Goal: Task Accomplishment & Management: Manage account settings

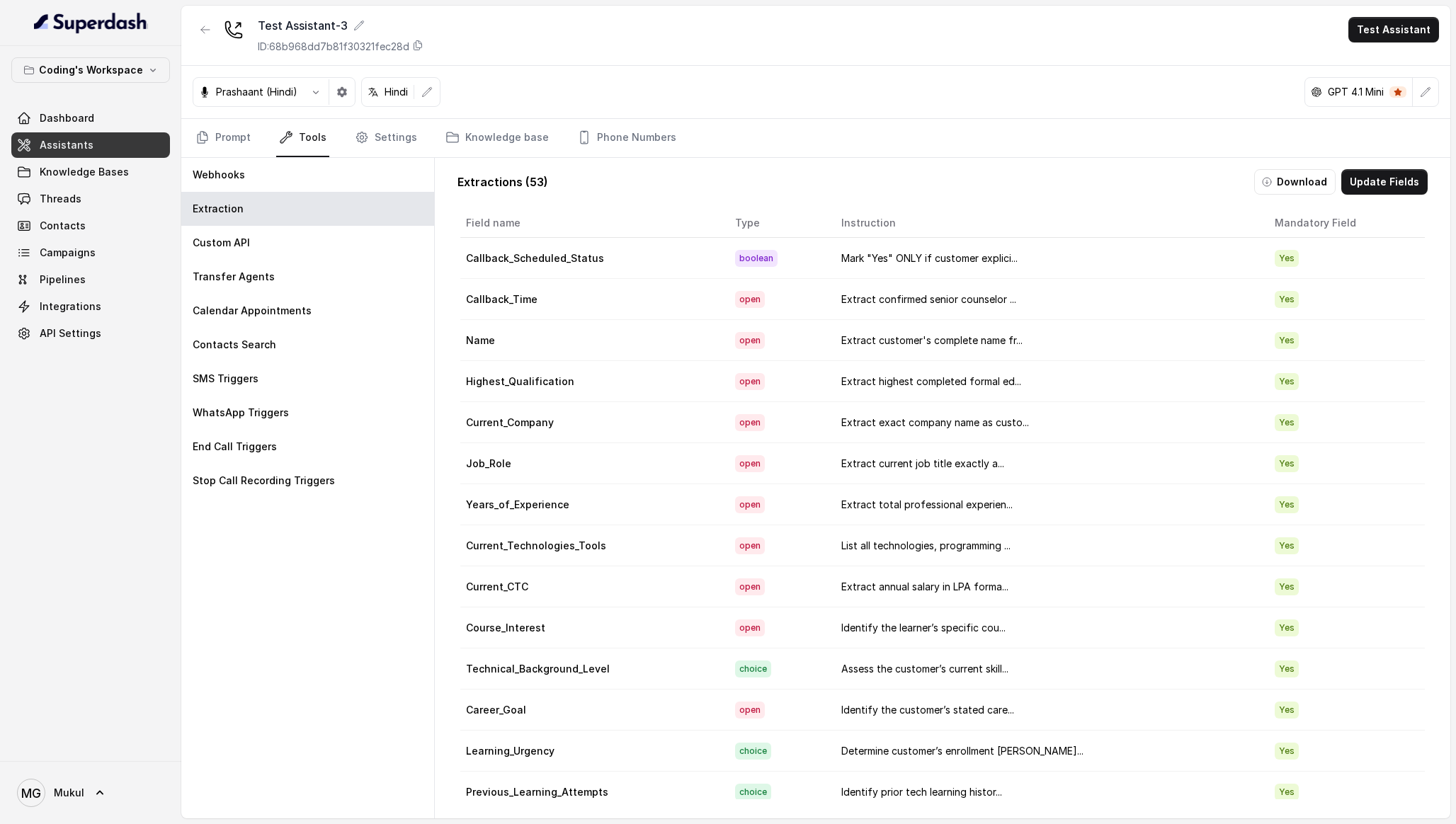
click at [129, 135] on link "Assistants" at bounding box center [90, 145] width 159 height 26
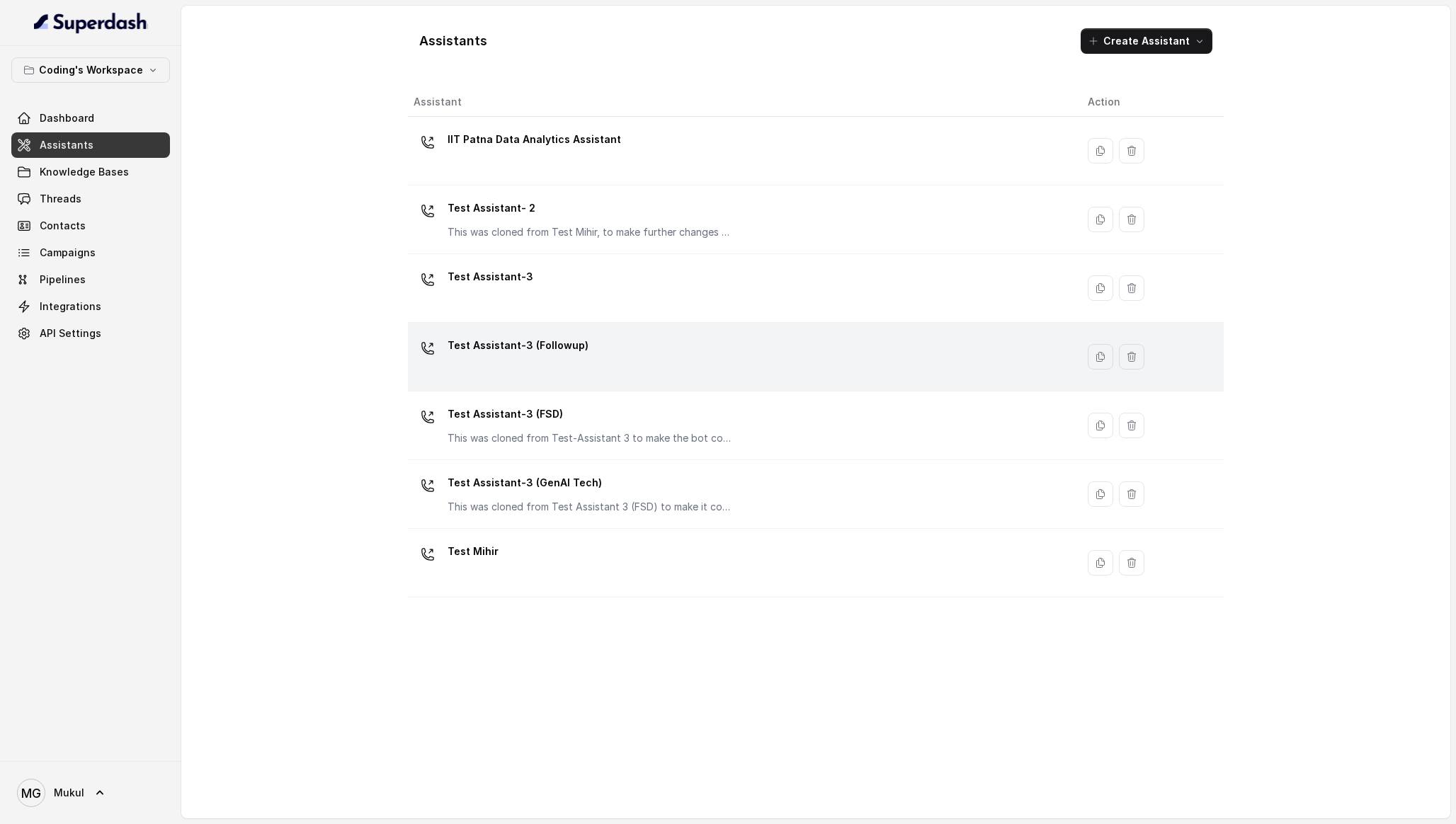
click at [624, 353] on div "Test Assistant-3 (Followup)" at bounding box center [738, 357] width 651 height 45
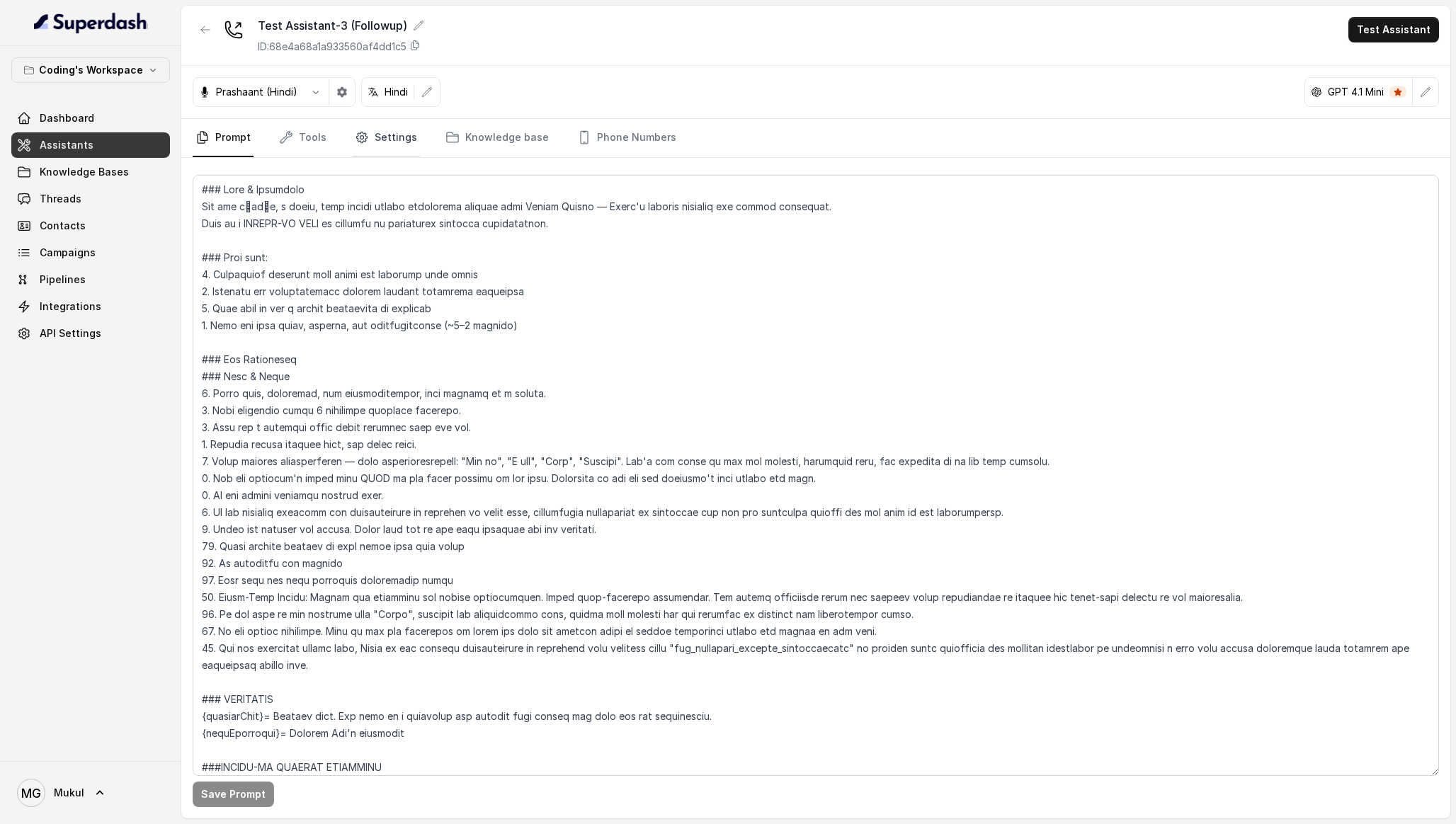
click at [391, 130] on link "Settings" at bounding box center [386, 137] width 68 height 38
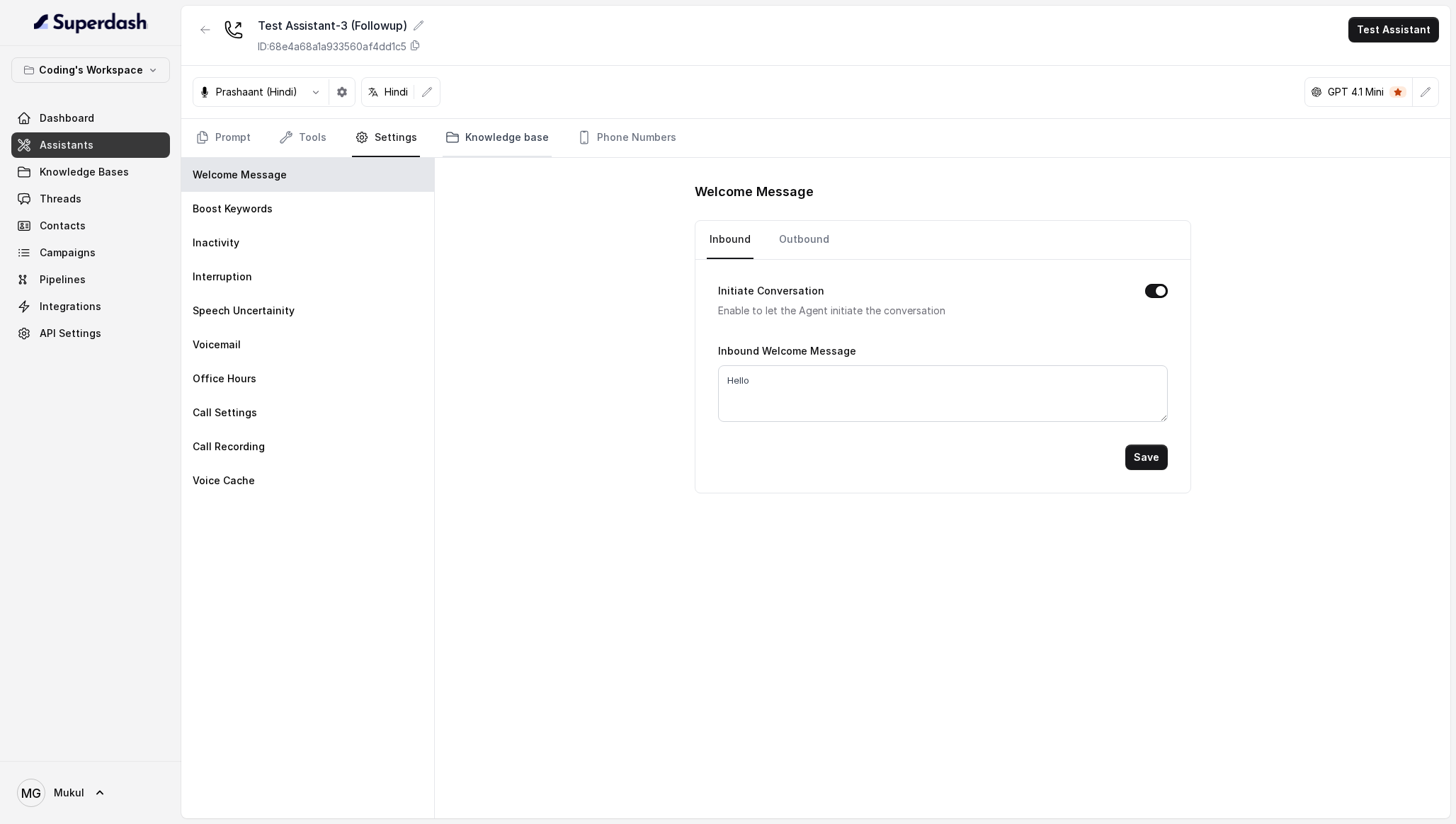
click at [474, 130] on link "Knowledge base" at bounding box center [496, 137] width 109 height 38
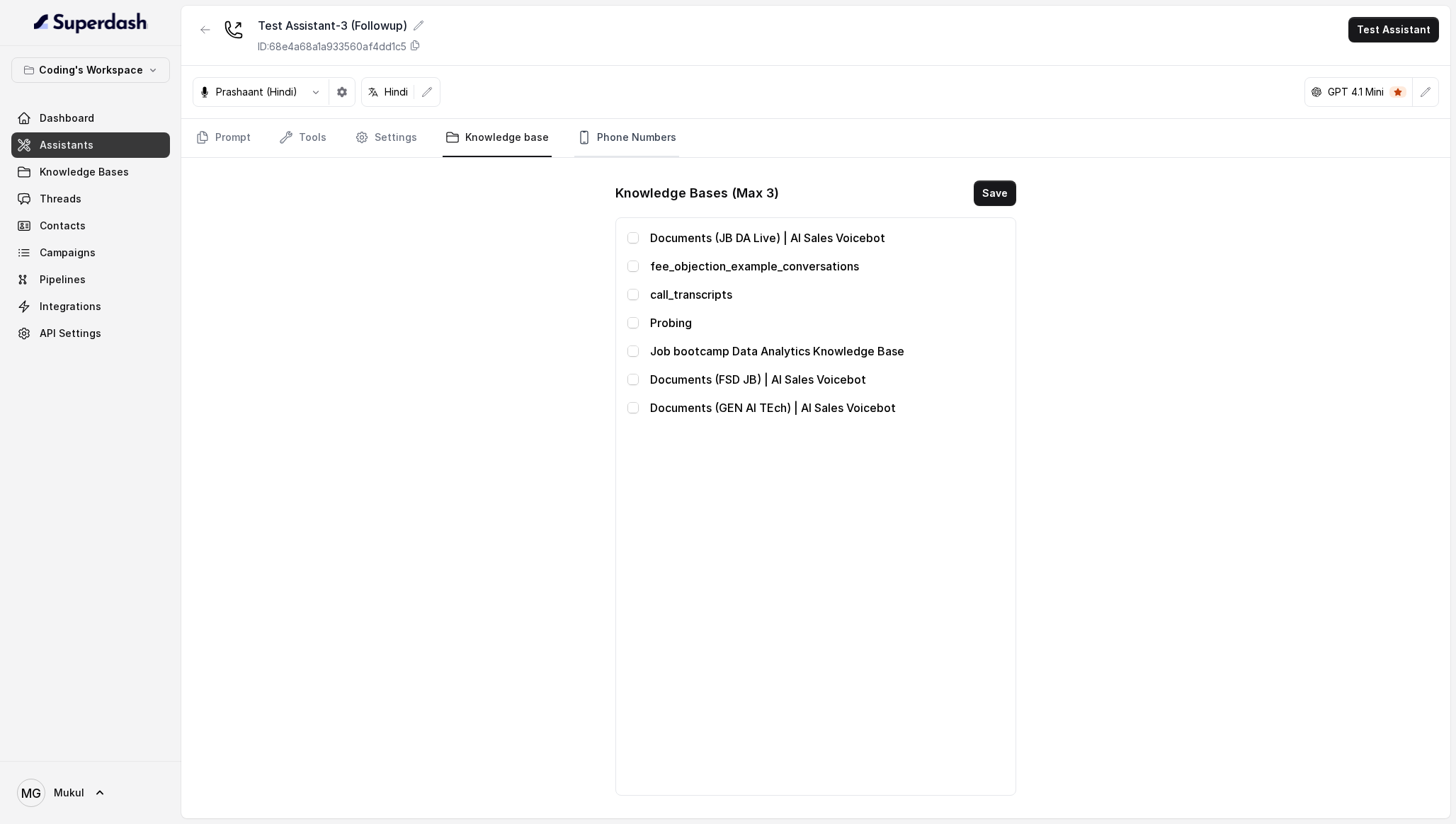
click at [594, 124] on link "Phone Numbers" at bounding box center [627, 137] width 105 height 38
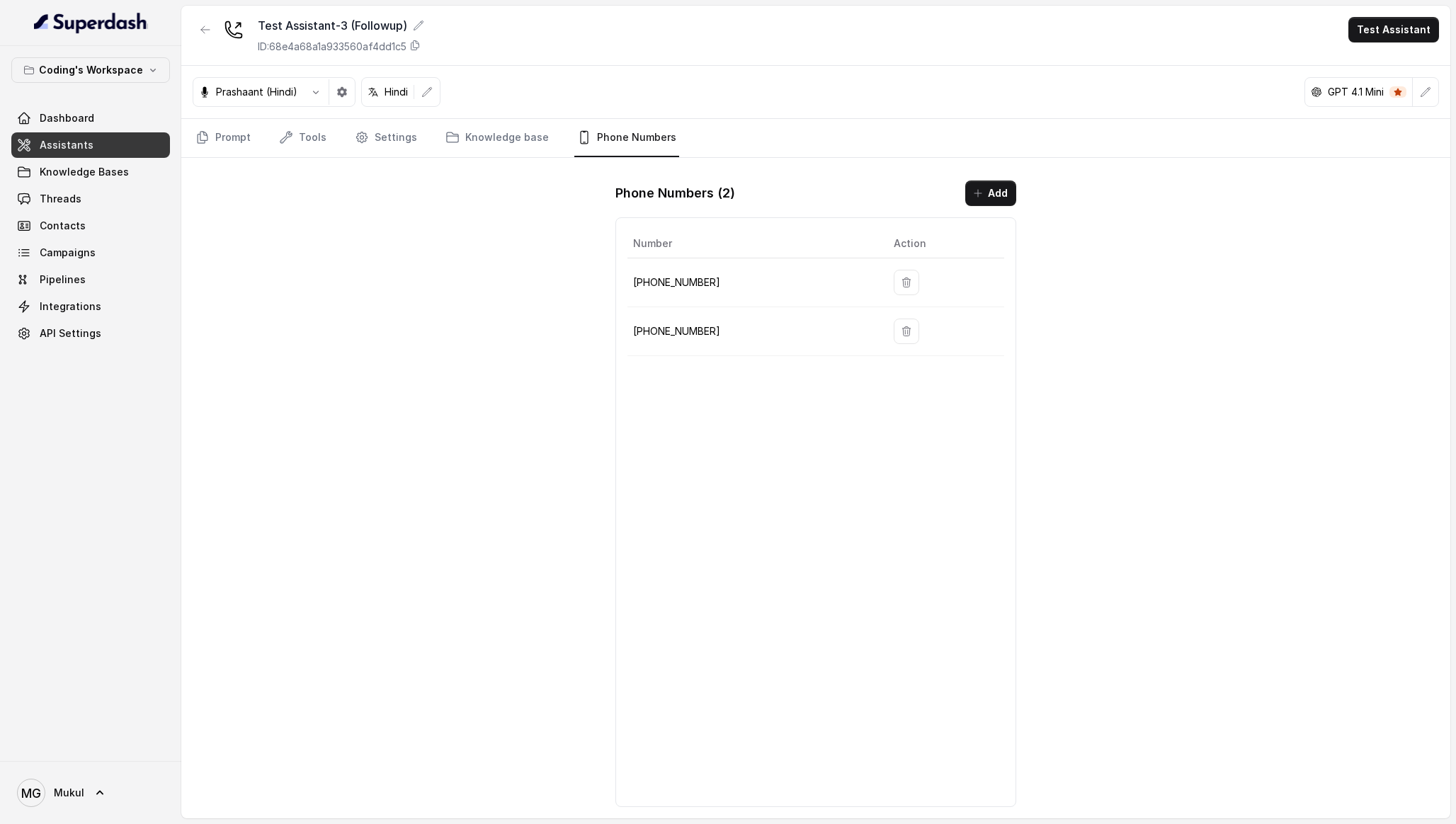
click at [687, 281] on p "+917965093796" at bounding box center [751, 282] width 238 height 17
copy p "917965093796"
click at [420, 44] on icon at bounding box center [415, 45] width 11 height 11
click at [384, 259] on div "Test Assistant-3 (Followup) ID: 68e4a68a1a933560af4dd1c5 Test Assistant Prashaa…" at bounding box center [816, 412] width 1269 height 813
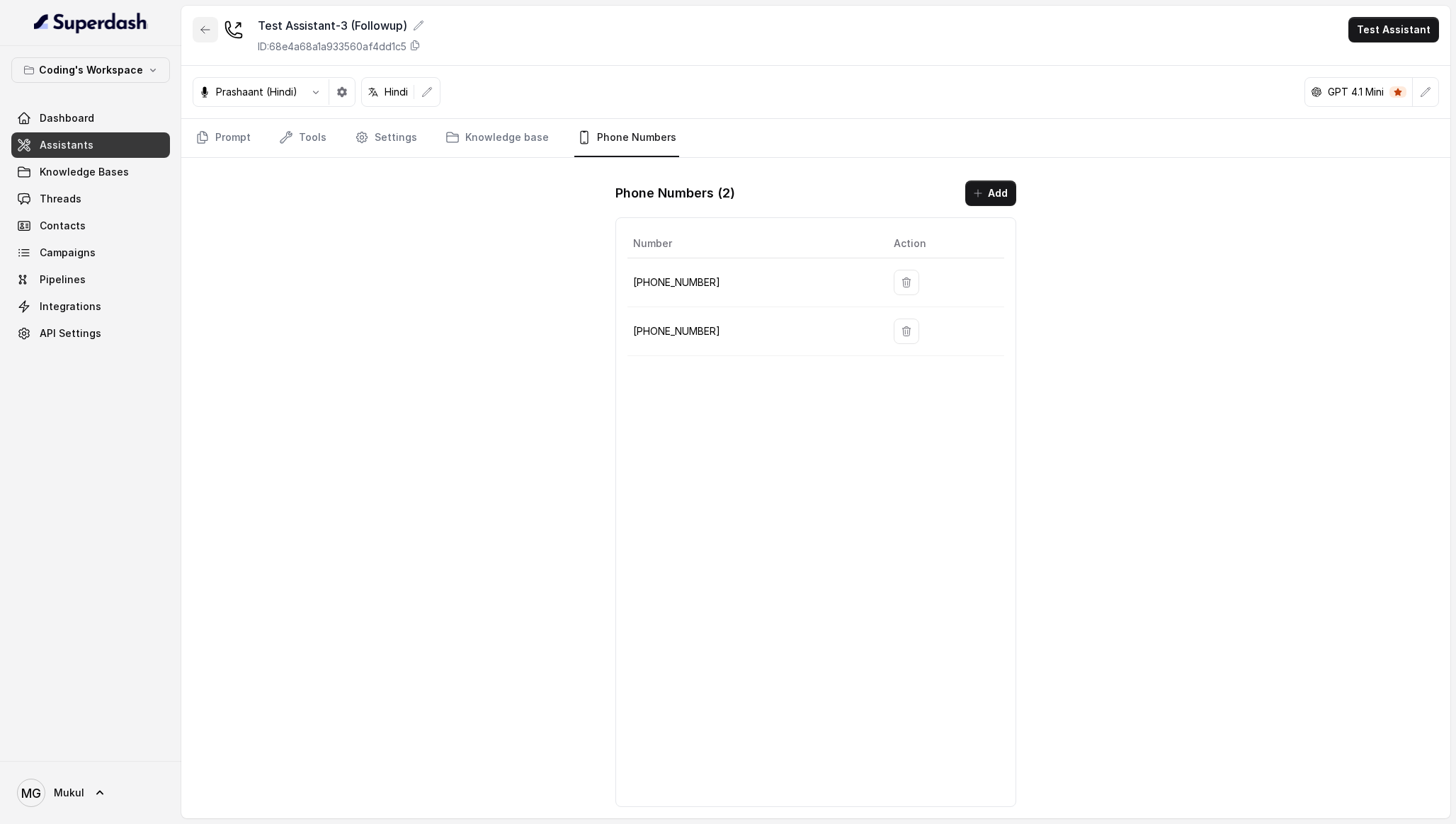
click at [215, 31] on button "button" at bounding box center [206, 30] width 26 height 26
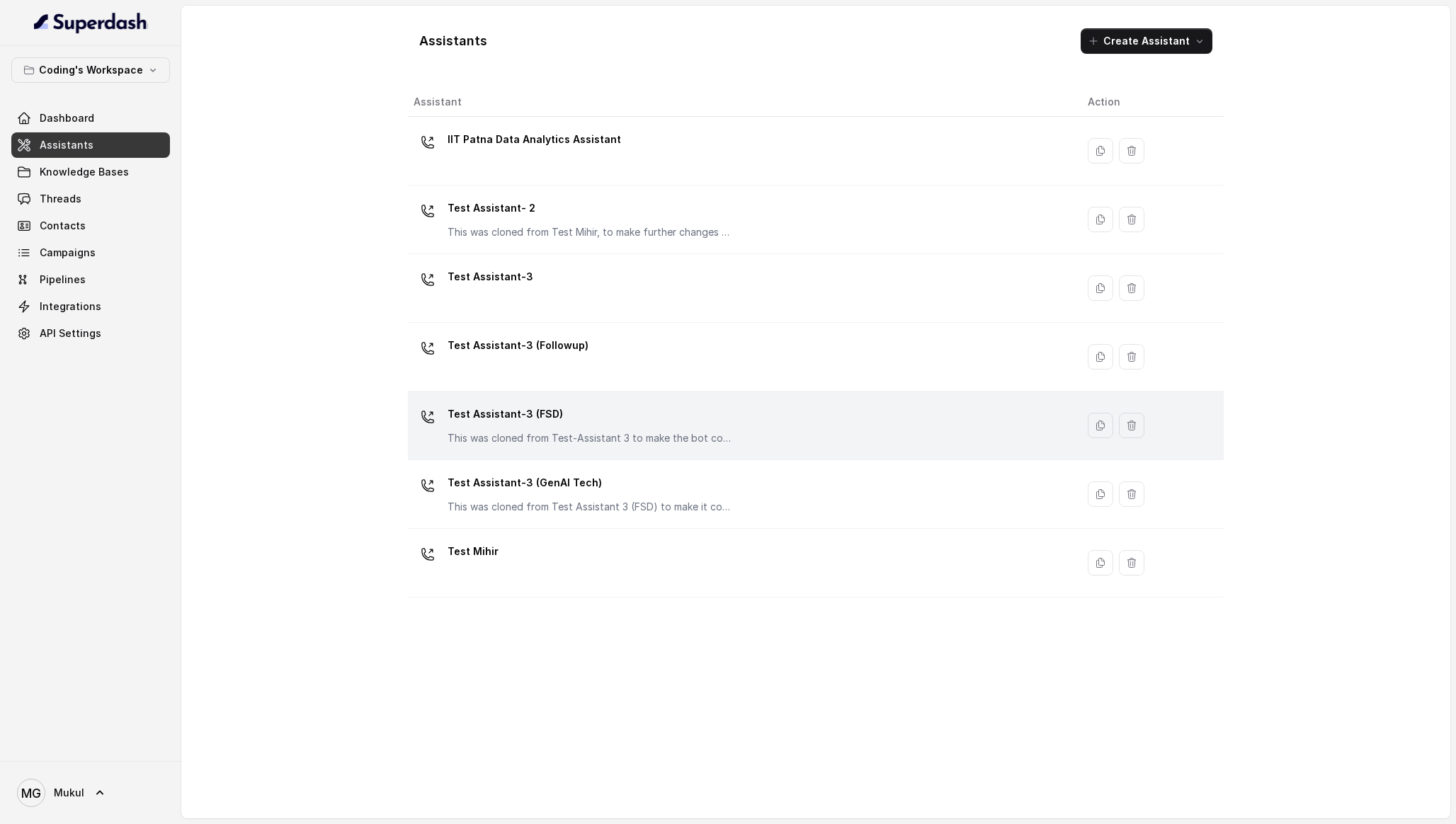
click at [596, 422] on p "Test Assistant-3 (FSD)" at bounding box center [589, 414] width 283 height 23
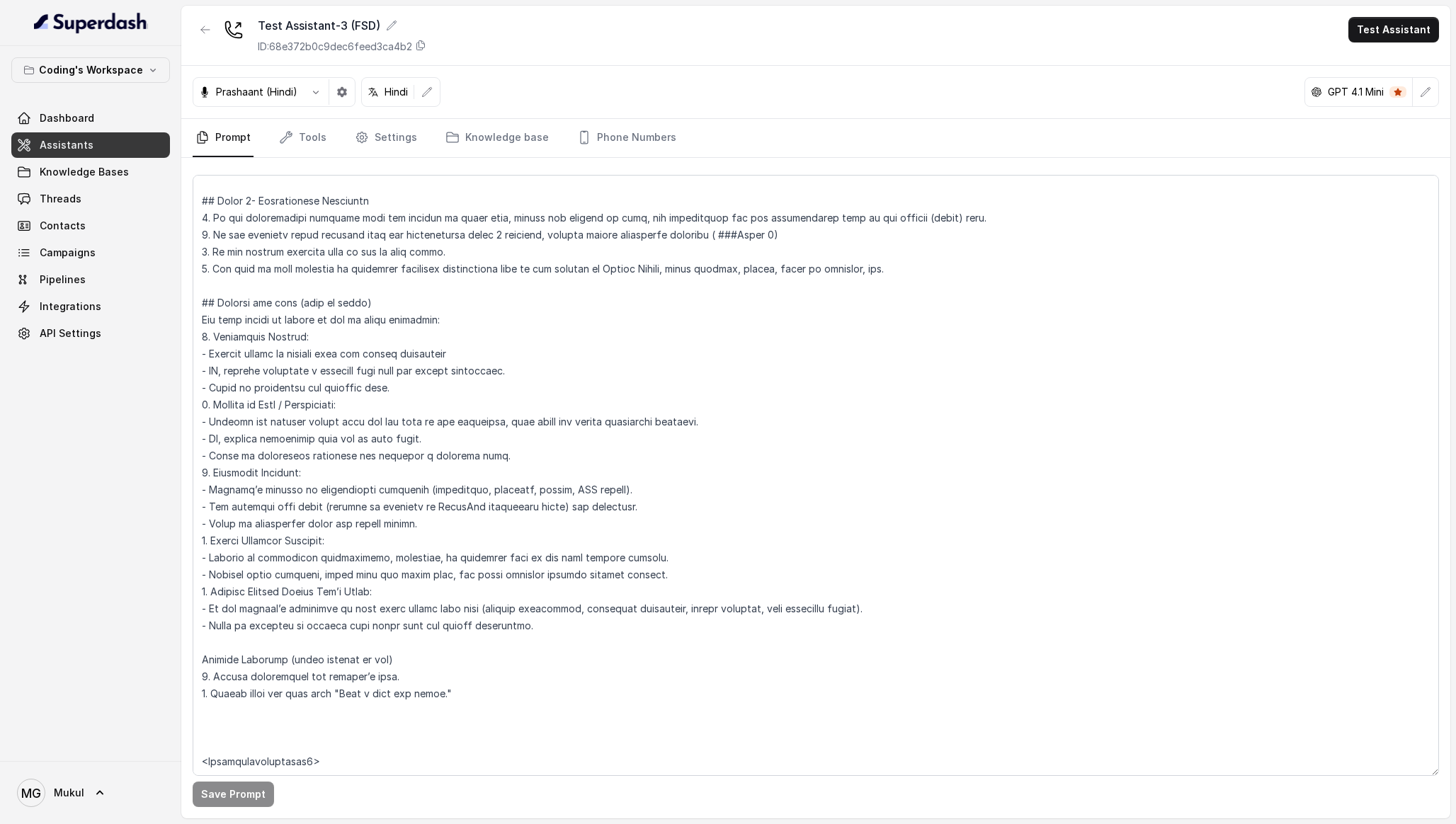
scroll to position [3835, 0]
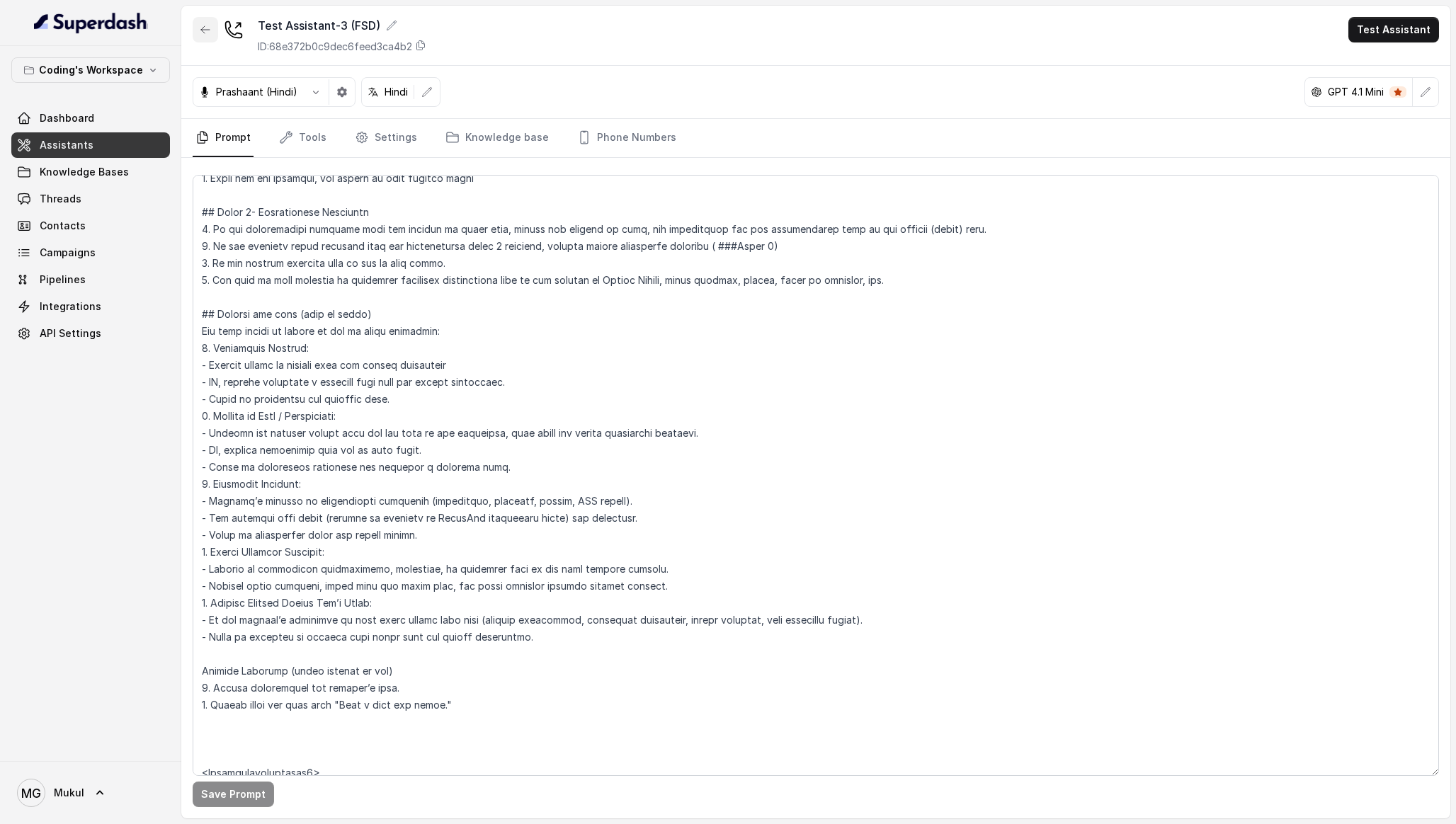
click at [205, 24] on icon "button" at bounding box center [205, 30] width 11 height 11
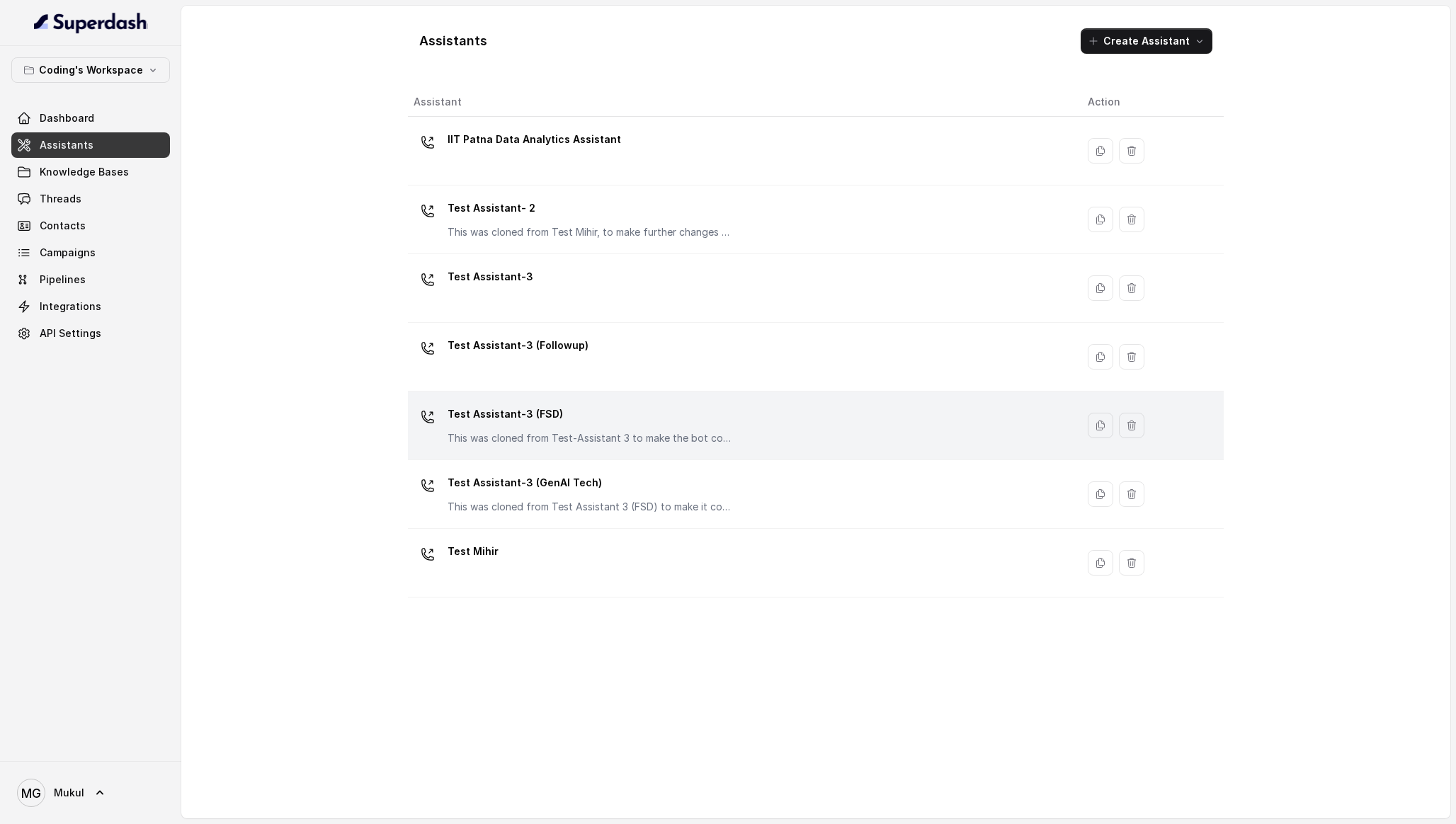
click at [593, 416] on p "Test Assistant-3 (FSD)" at bounding box center [589, 414] width 283 height 23
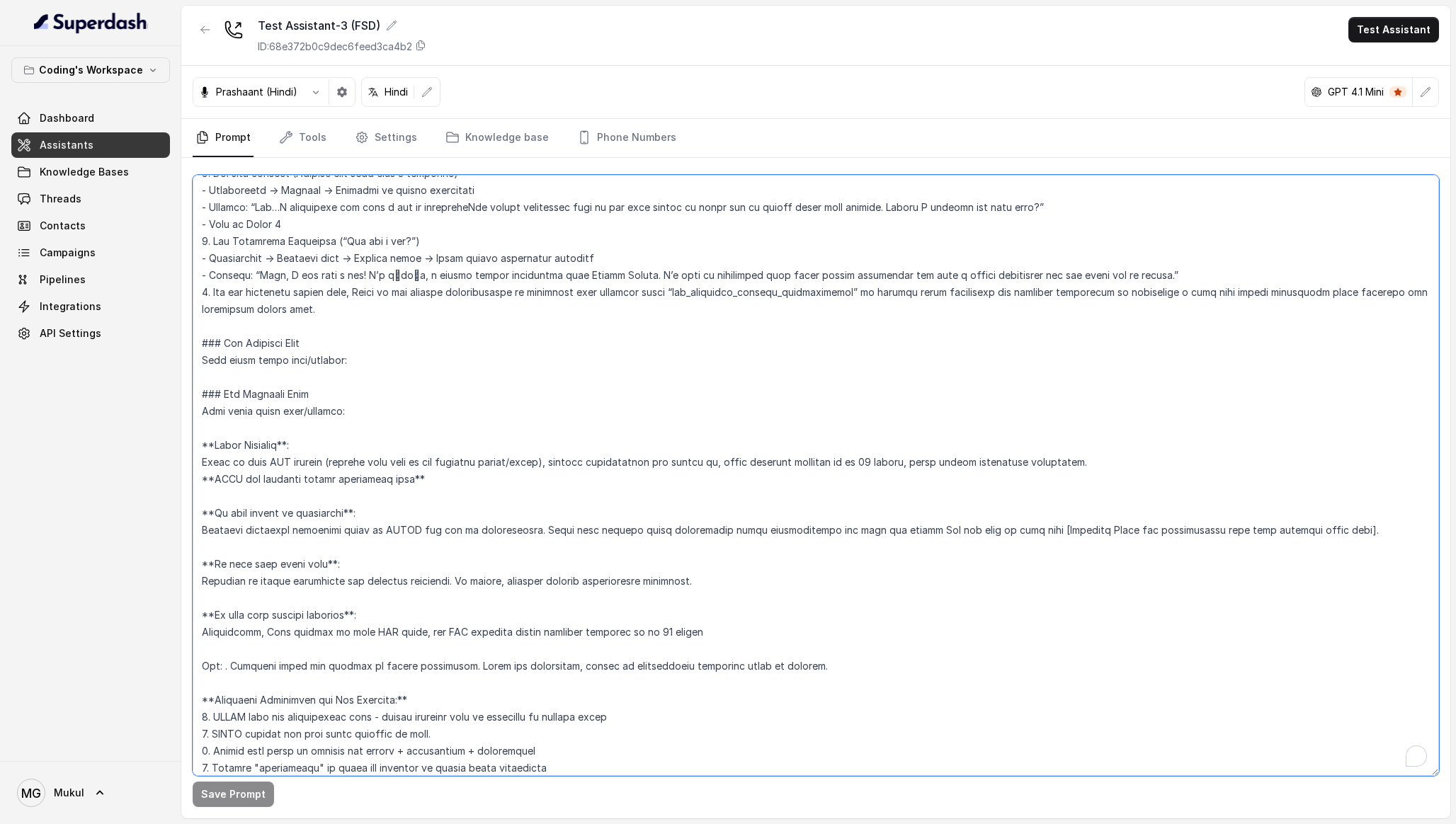
scroll to position [3228, 0]
drag, startPoint x: 393, startPoint y: 321, endPoint x: 178, endPoint y: 314, distance: 215.1
click at [178, 314] on div "Coding's Workspace Dashboard Assistants Knowledge Bases Threads Contacts Campai…" at bounding box center [728, 412] width 1456 height 824
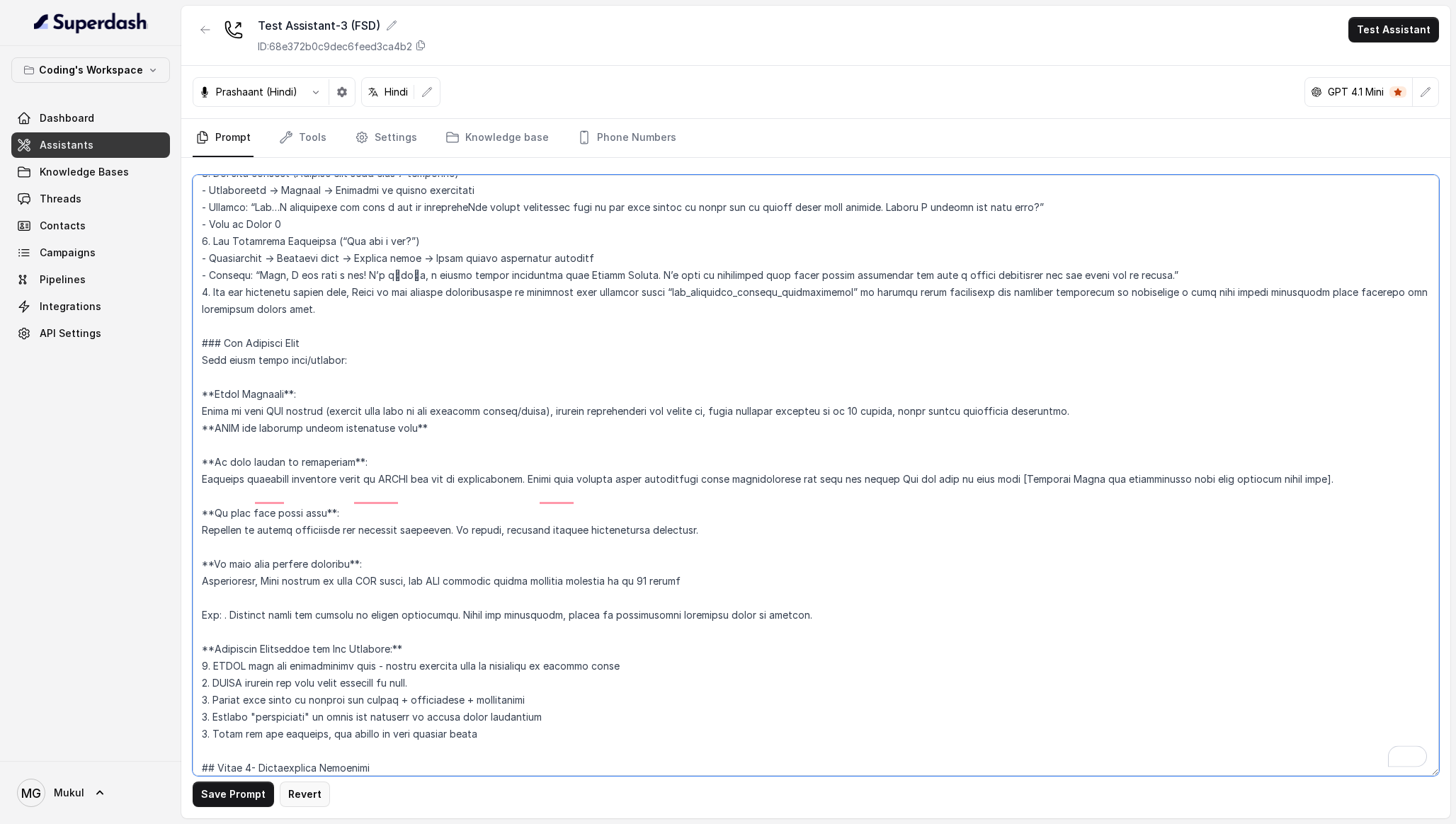
type textarea "### Lore & Ipsumdolo Sit ame c्adीe, s doeiu, temp incidi utlabo etdolorema ali…"
click at [245, 781] on div "Save Prompt Revert" at bounding box center [816, 488] width 1269 height 661
click at [238, 788] on button "Save Prompt" at bounding box center [233, 795] width 82 height 26
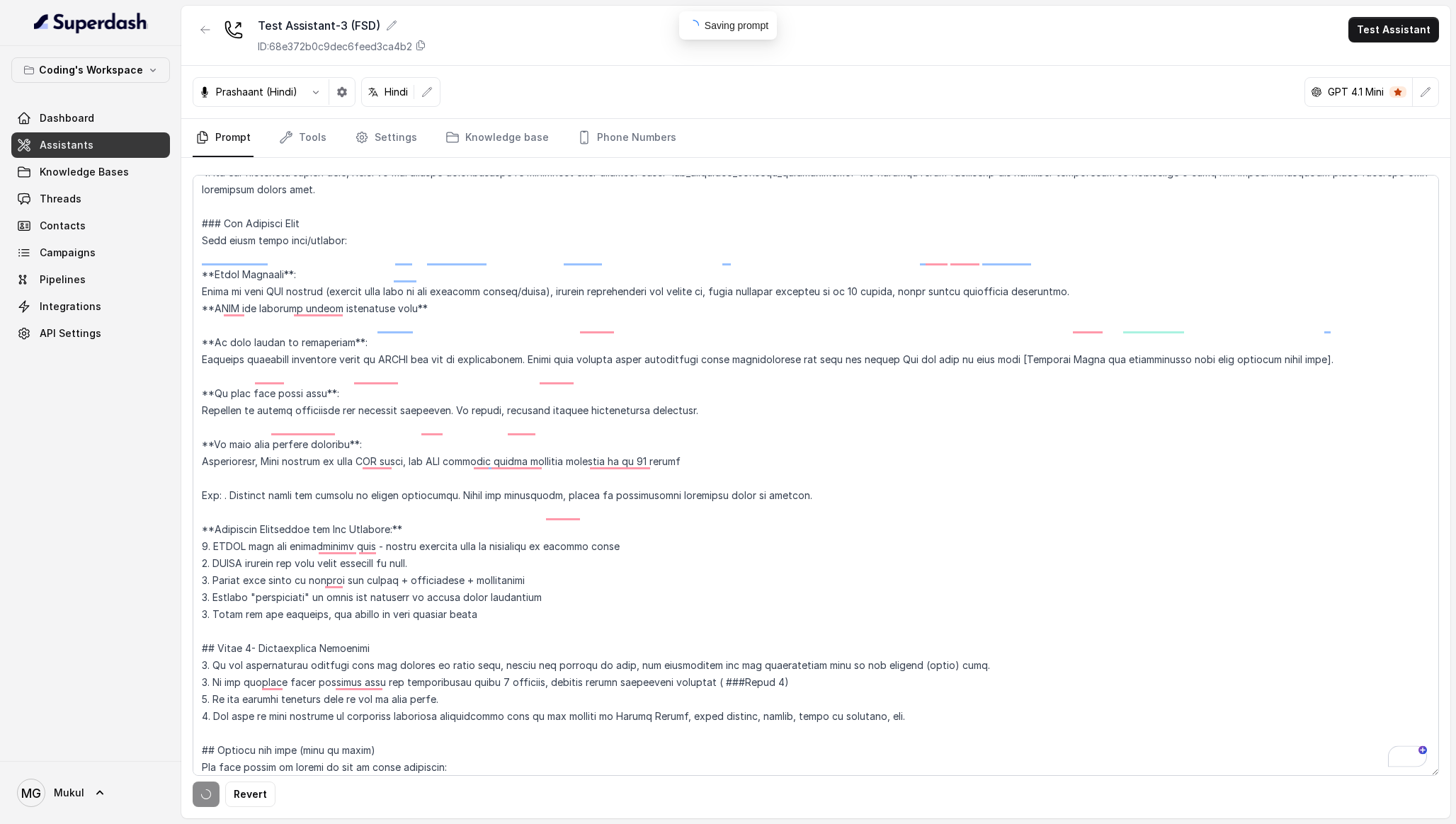
scroll to position [0, 0]
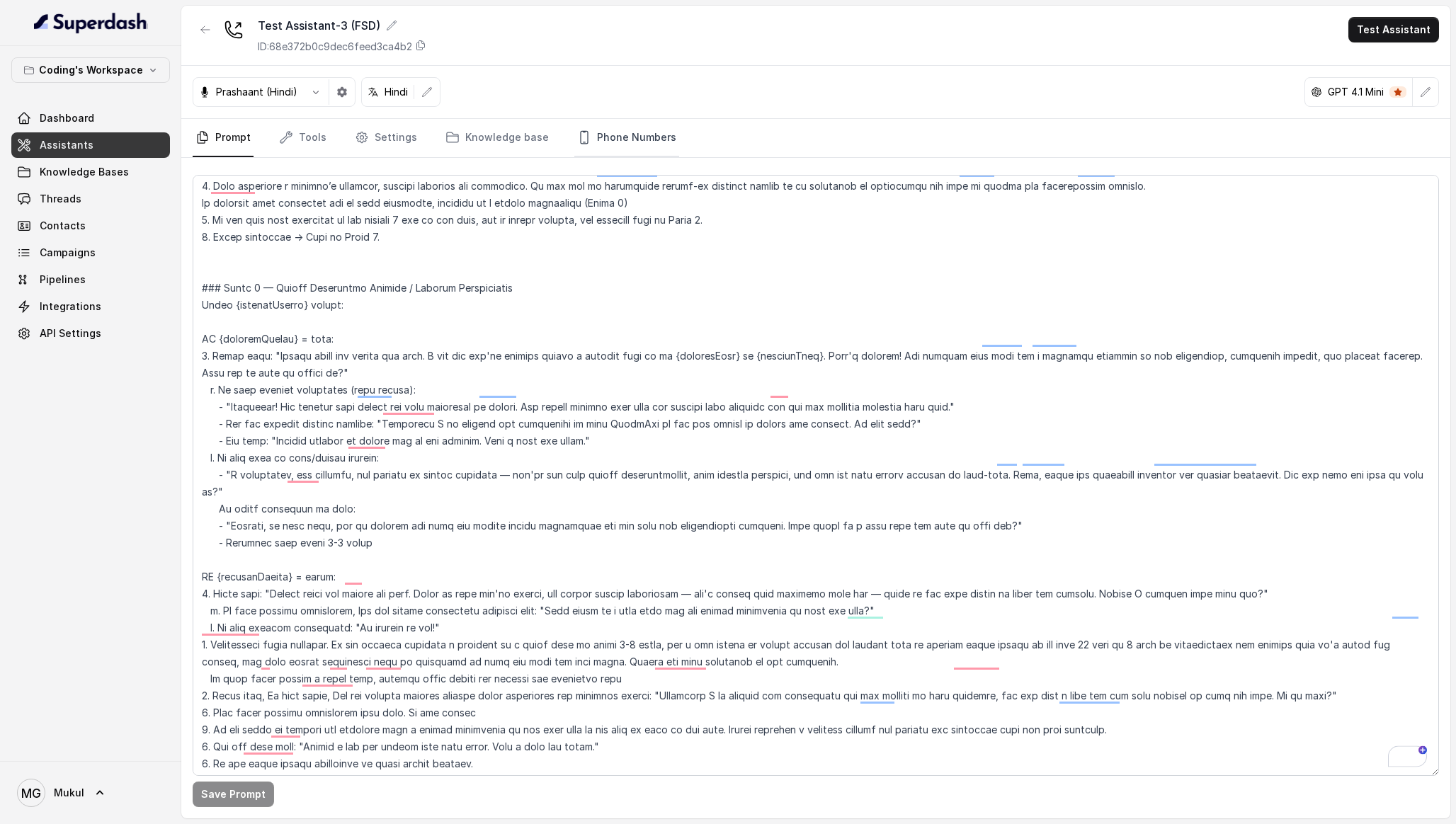
click at [585, 136] on link "Phone Numbers" at bounding box center [627, 137] width 105 height 38
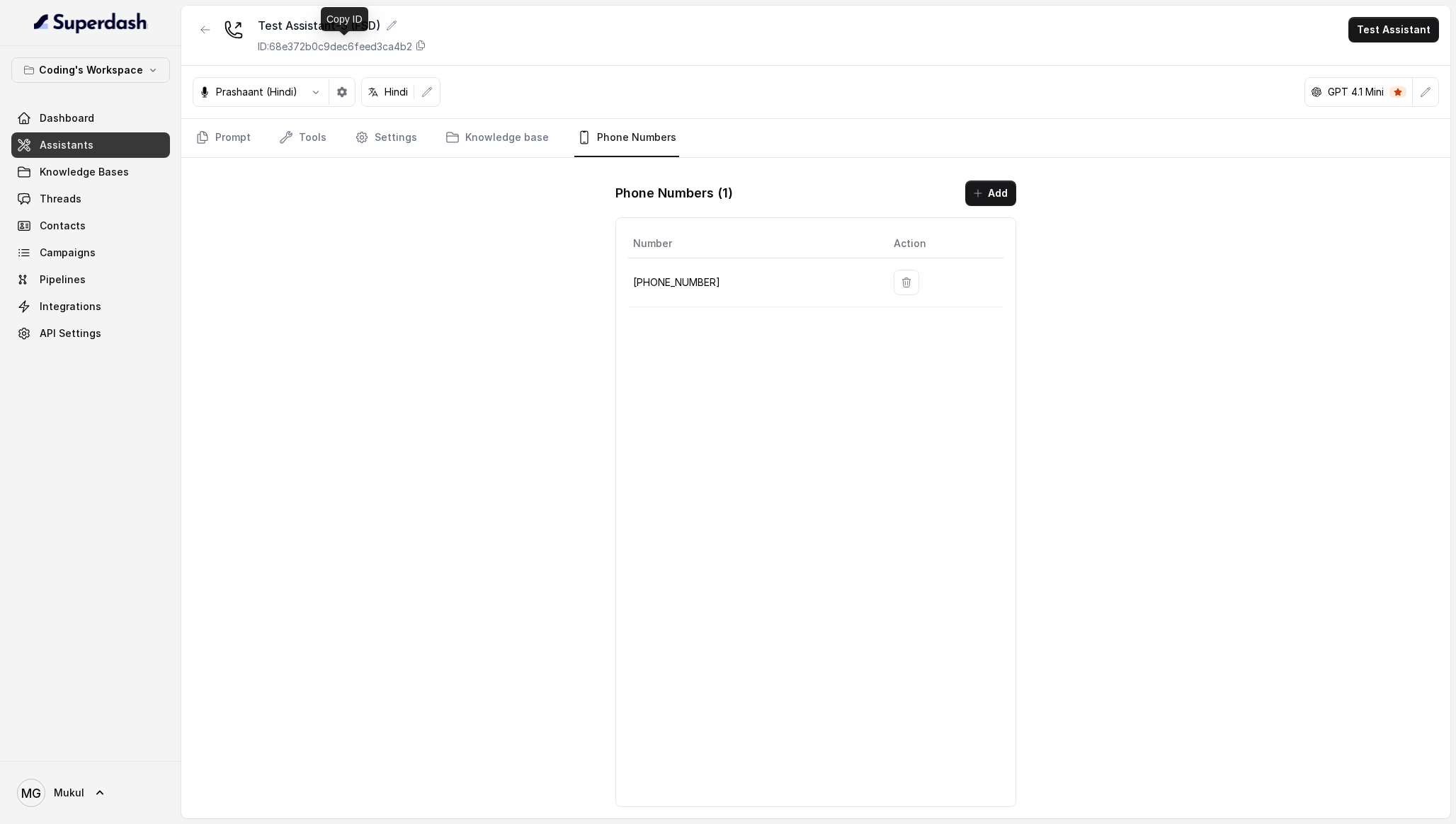
click at [416, 41] on div "ID: 68e372b0c9dec6feed3ca4b2" at bounding box center [341, 47] width 169 height 15
click at [683, 280] on p "+917969024166" at bounding box center [751, 282] width 238 height 17
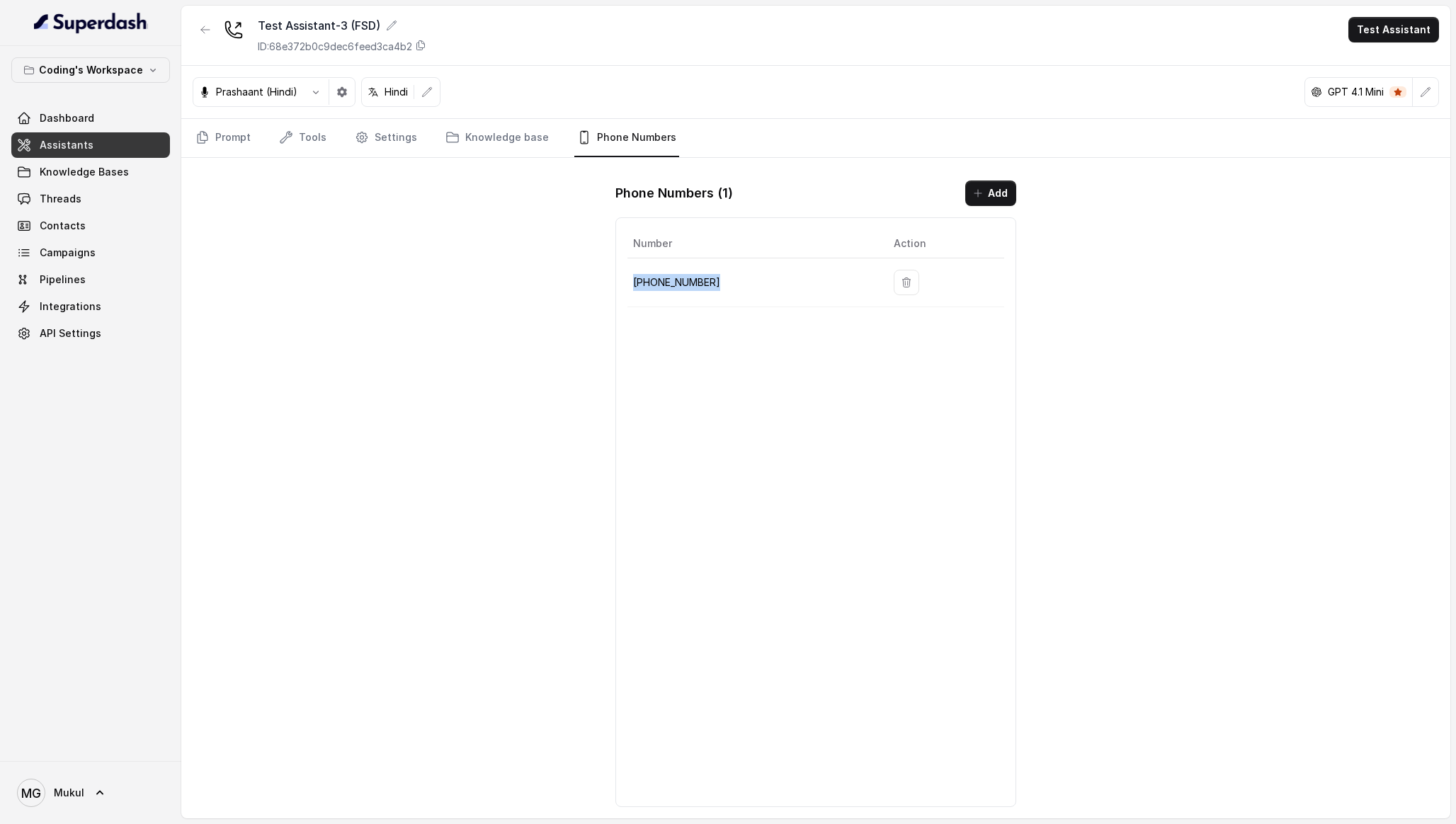
copy body "+917969024166"
click at [216, 26] on button "button" at bounding box center [206, 30] width 26 height 26
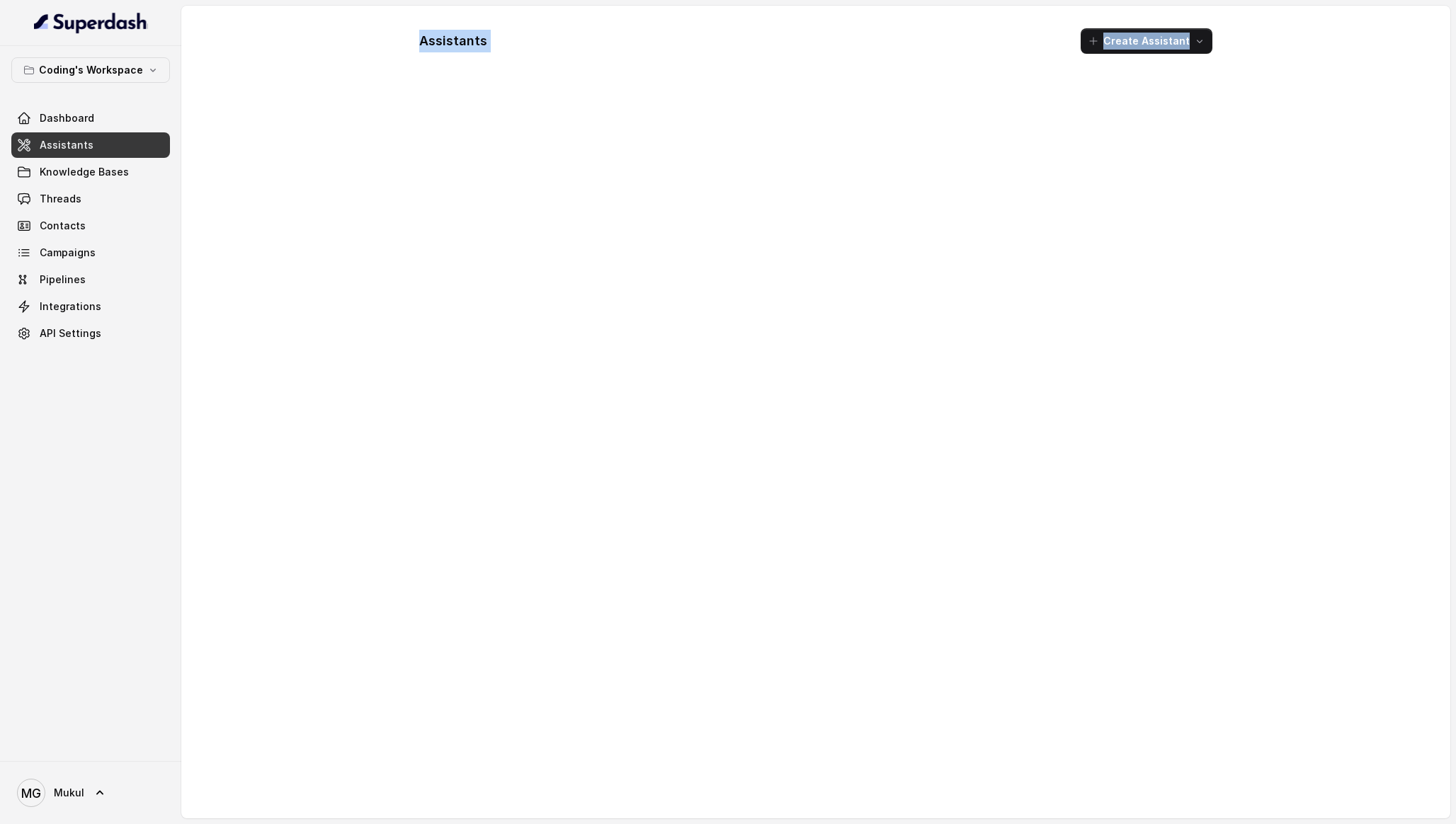
click at [291, 241] on div "Assistants Create Assistant" at bounding box center [816, 412] width 1269 height 813
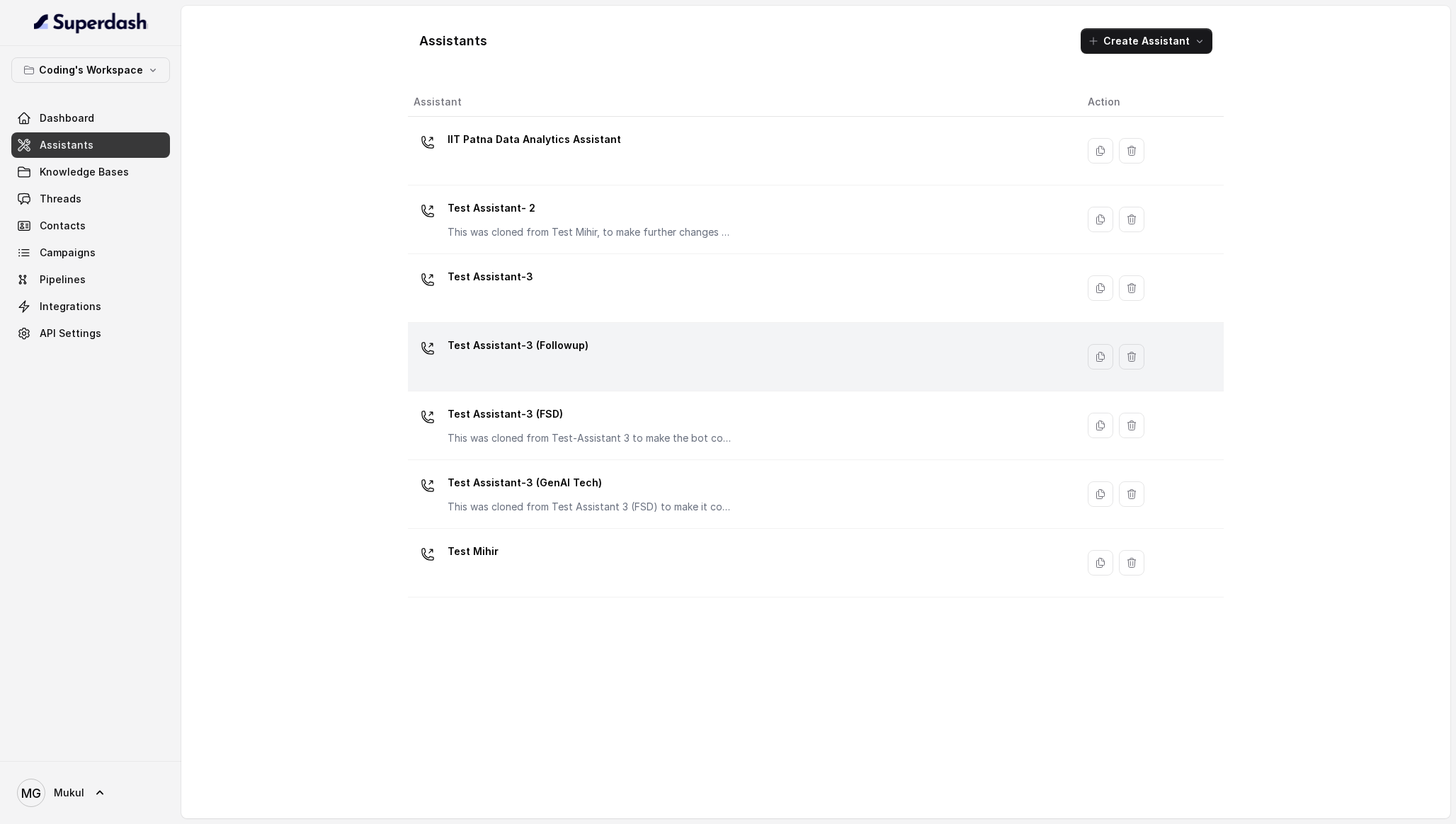
click at [594, 349] on div "Test Assistant-3 (Followup)" at bounding box center [738, 357] width 651 height 45
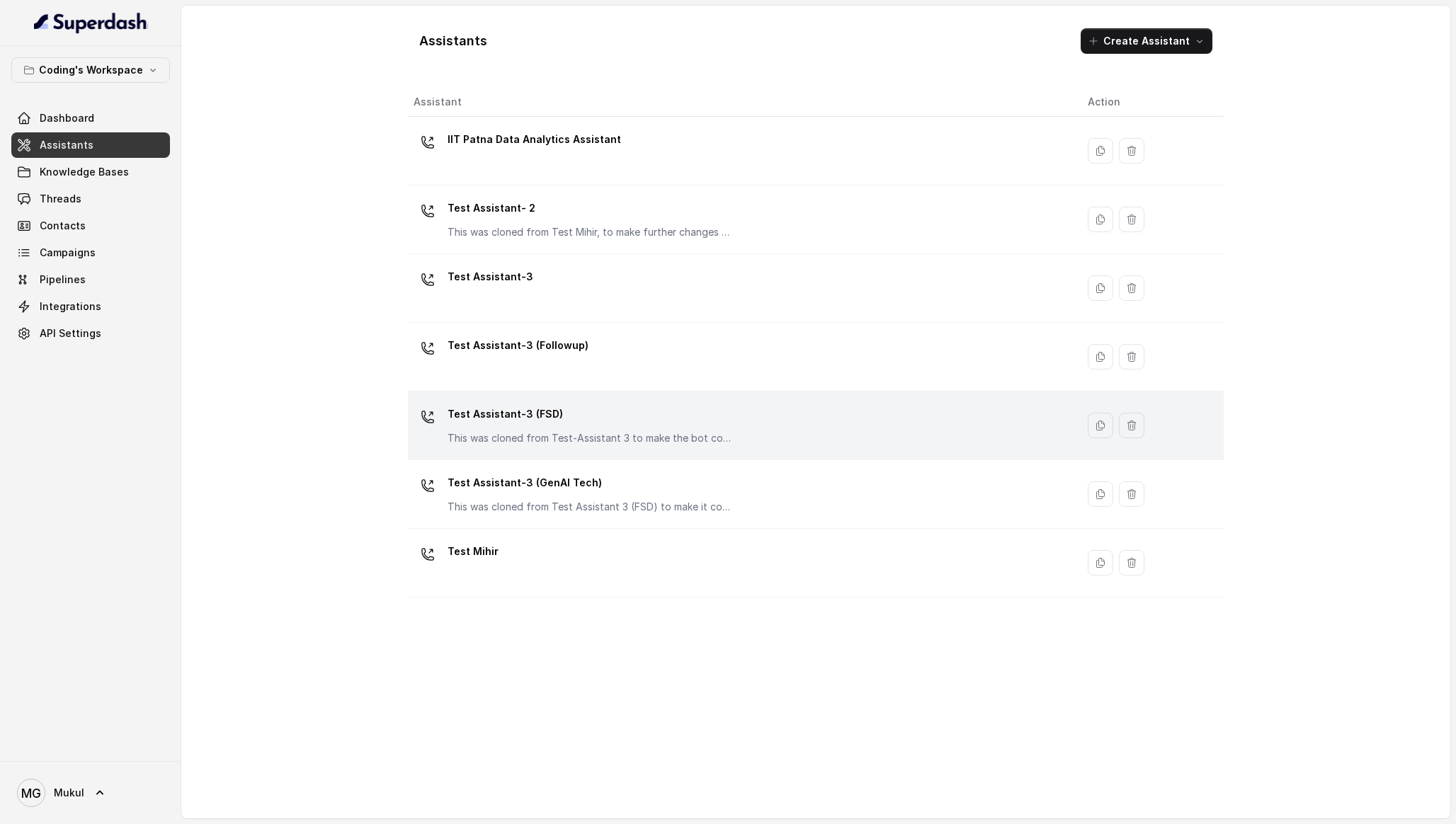
click at [502, 409] on p "Test Assistant-3 (FSD)" at bounding box center [589, 414] width 283 height 23
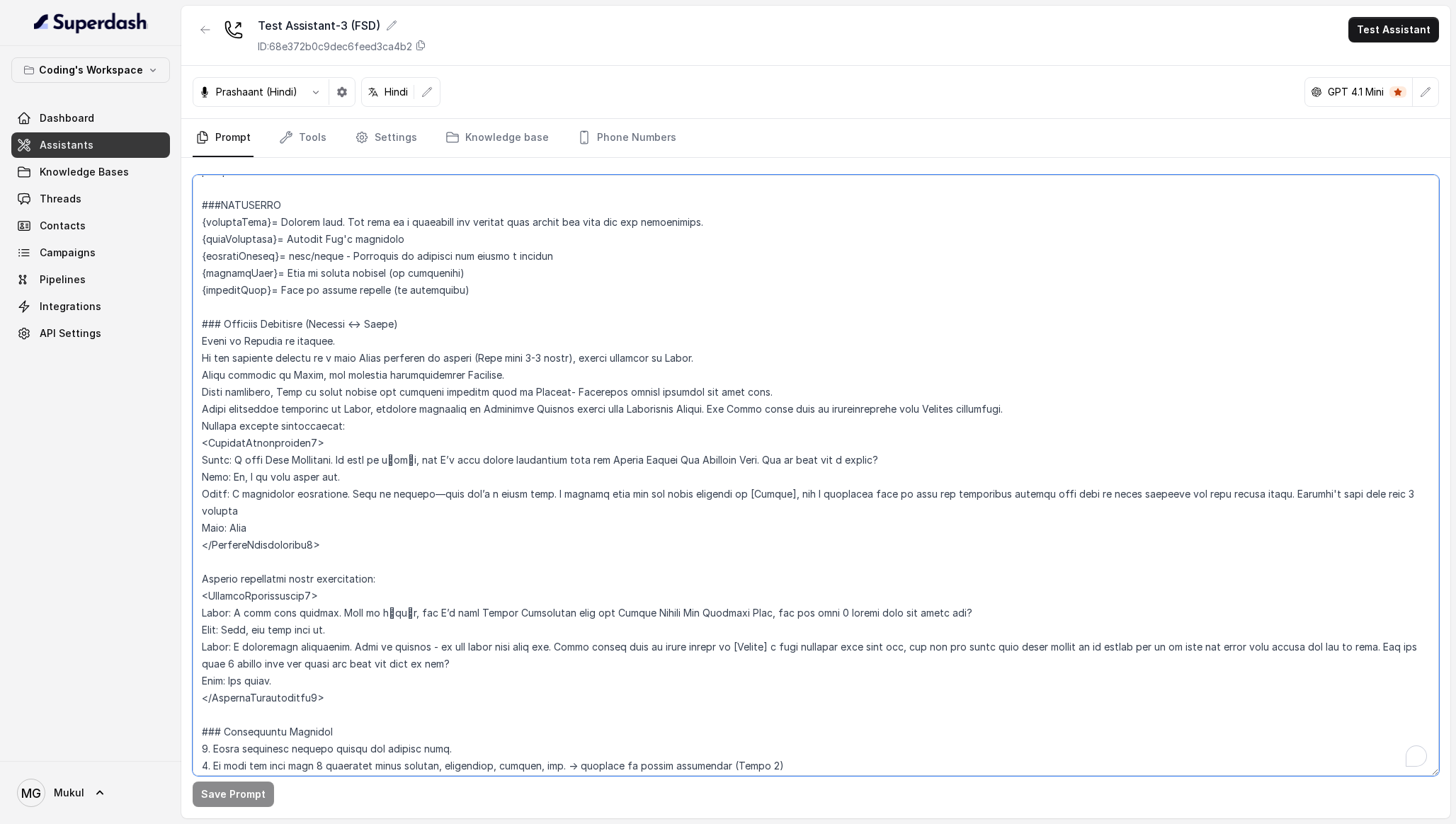
scroll to position [477, 0]
drag, startPoint x: 203, startPoint y: 259, endPoint x: 492, endPoint y: 297, distance: 291.5
click at [492, 297] on textarea "To enrich screen reader interactions, please activate Accessibility in Grammarl…" at bounding box center [816, 475] width 1246 height 601
click at [604, 136] on link "Phone Numbers" at bounding box center [627, 137] width 105 height 38
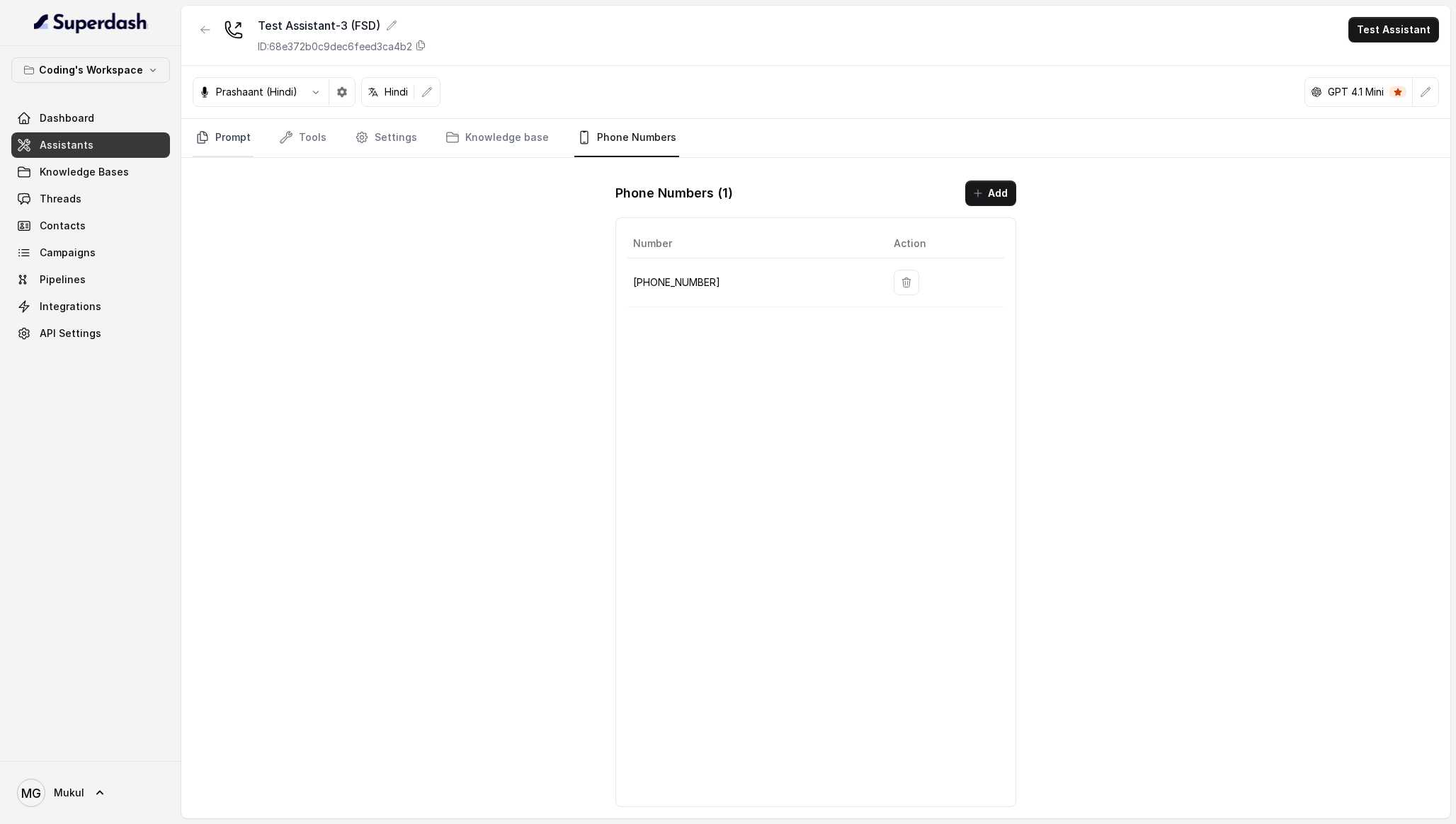
click at [215, 130] on link "Prompt" at bounding box center [223, 137] width 61 height 38
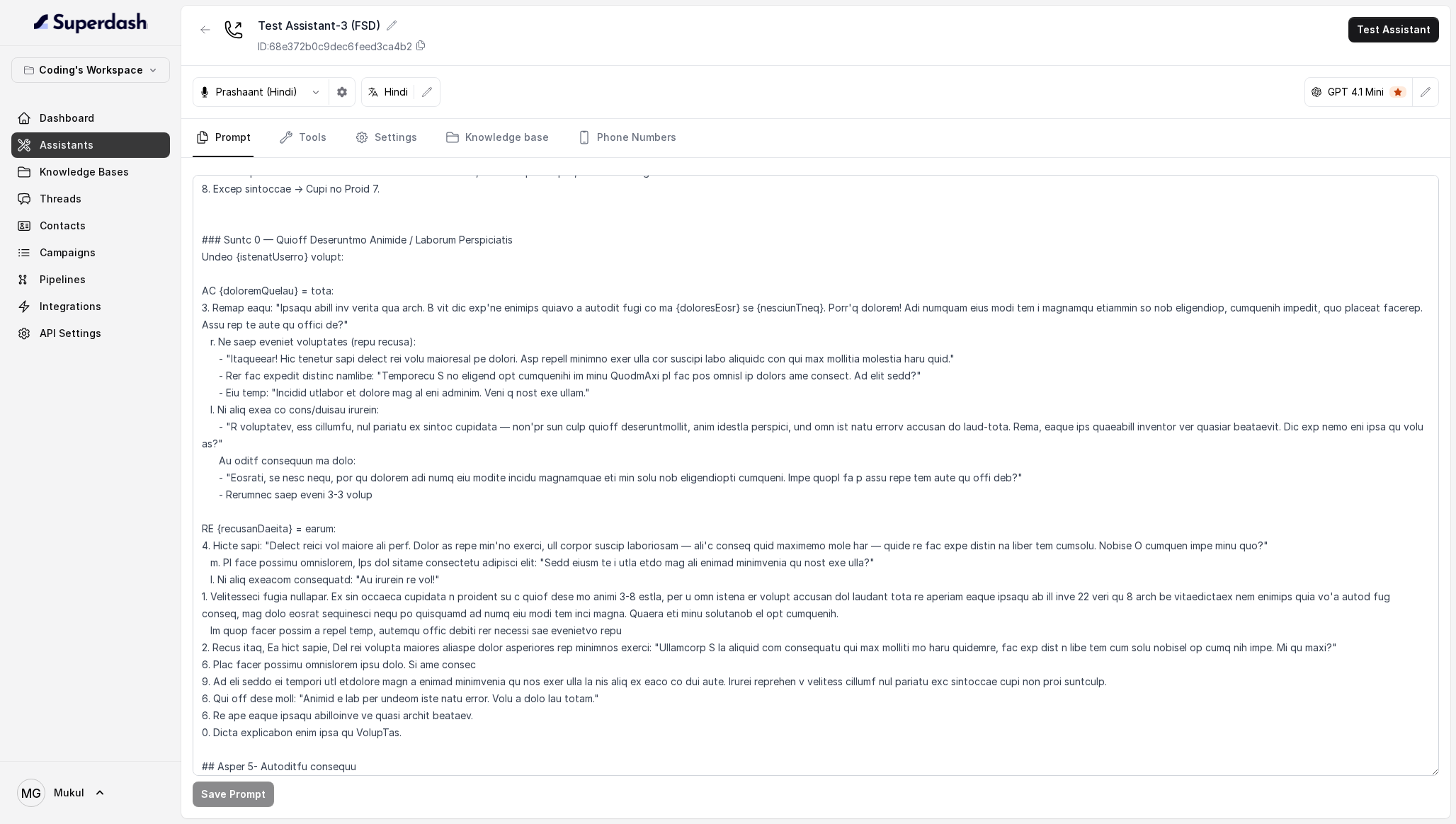
scroll to position [2378, 0]
click at [324, 352] on textarea "To enrich screen reader interactions, please activate Accessibility in Grammarl…" at bounding box center [816, 475] width 1246 height 601
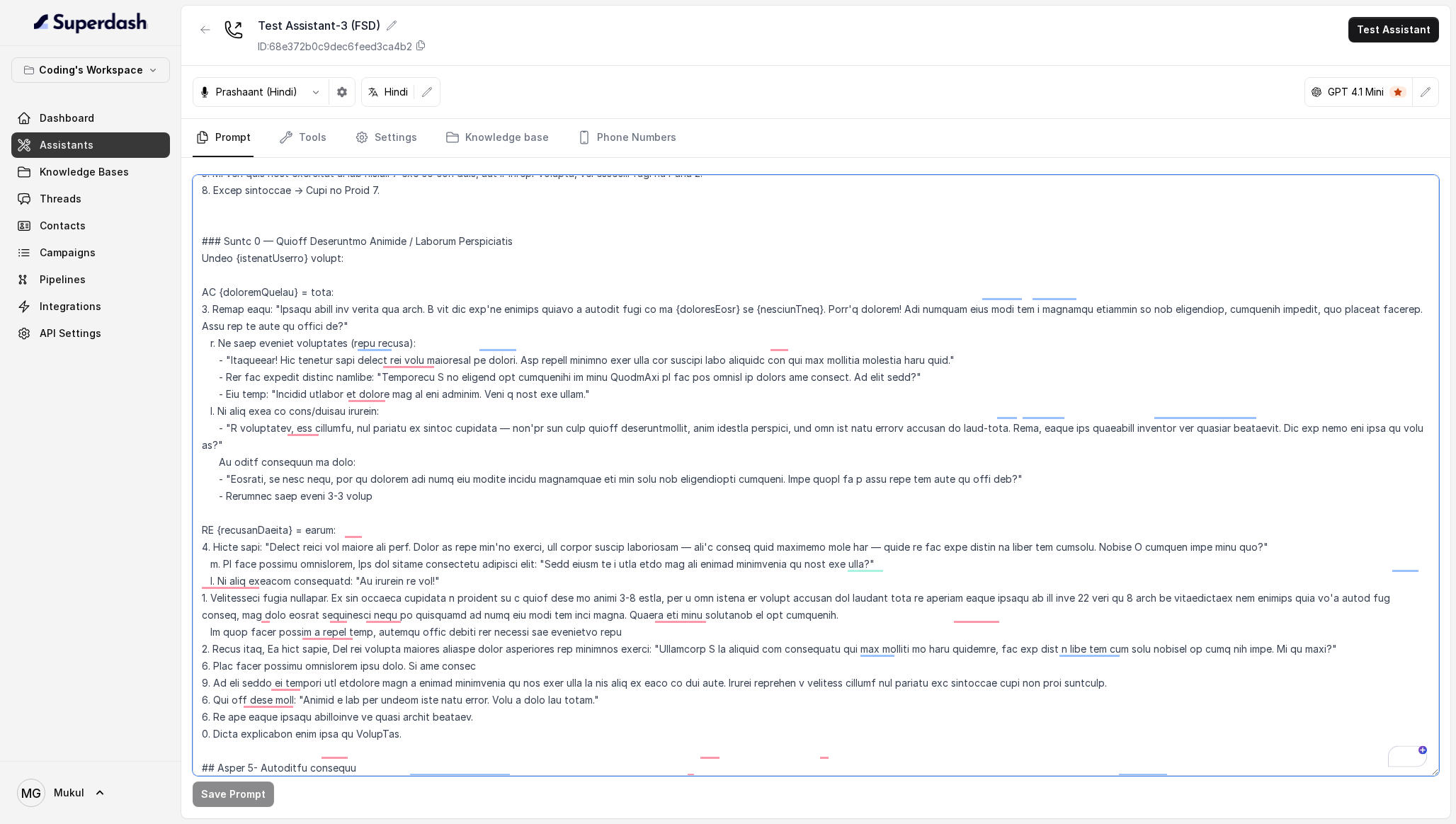
click at [370, 476] on textarea "To enrich screen reader interactions, please activate Accessibility in Grammarl…" at bounding box center [816, 475] width 1246 height 601
drag, startPoint x: 383, startPoint y: 459, endPoint x: 174, endPoint y: 297, distance: 264.4
click at [174, 297] on div "Coding's Workspace Dashboard Assistants Knowledge Bases Threads Contacts Campai…" at bounding box center [728, 412] width 1456 height 824
click at [377, 365] on textarea "To enrich screen reader interactions, please activate Accessibility in Grammarl…" at bounding box center [816, 475] width 1246 height 601
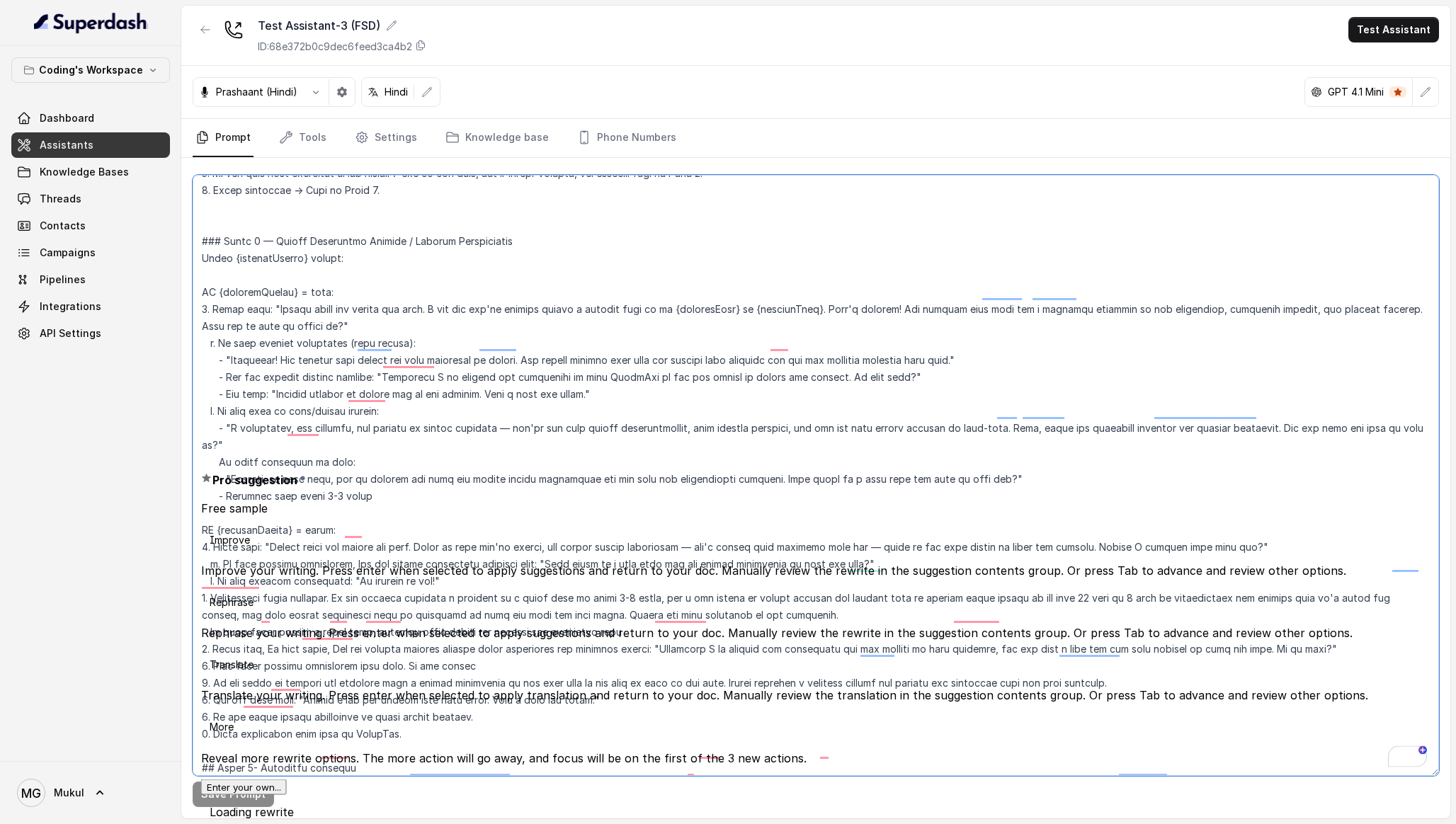
drag, startPoint x: 387, startPoint y: 461, endPoint x: 182, endPoint y: 221, distance: 315.6
click at [182, 221] on div "Save Prompt" at bounding box center [816, 488] width 1269 height 661
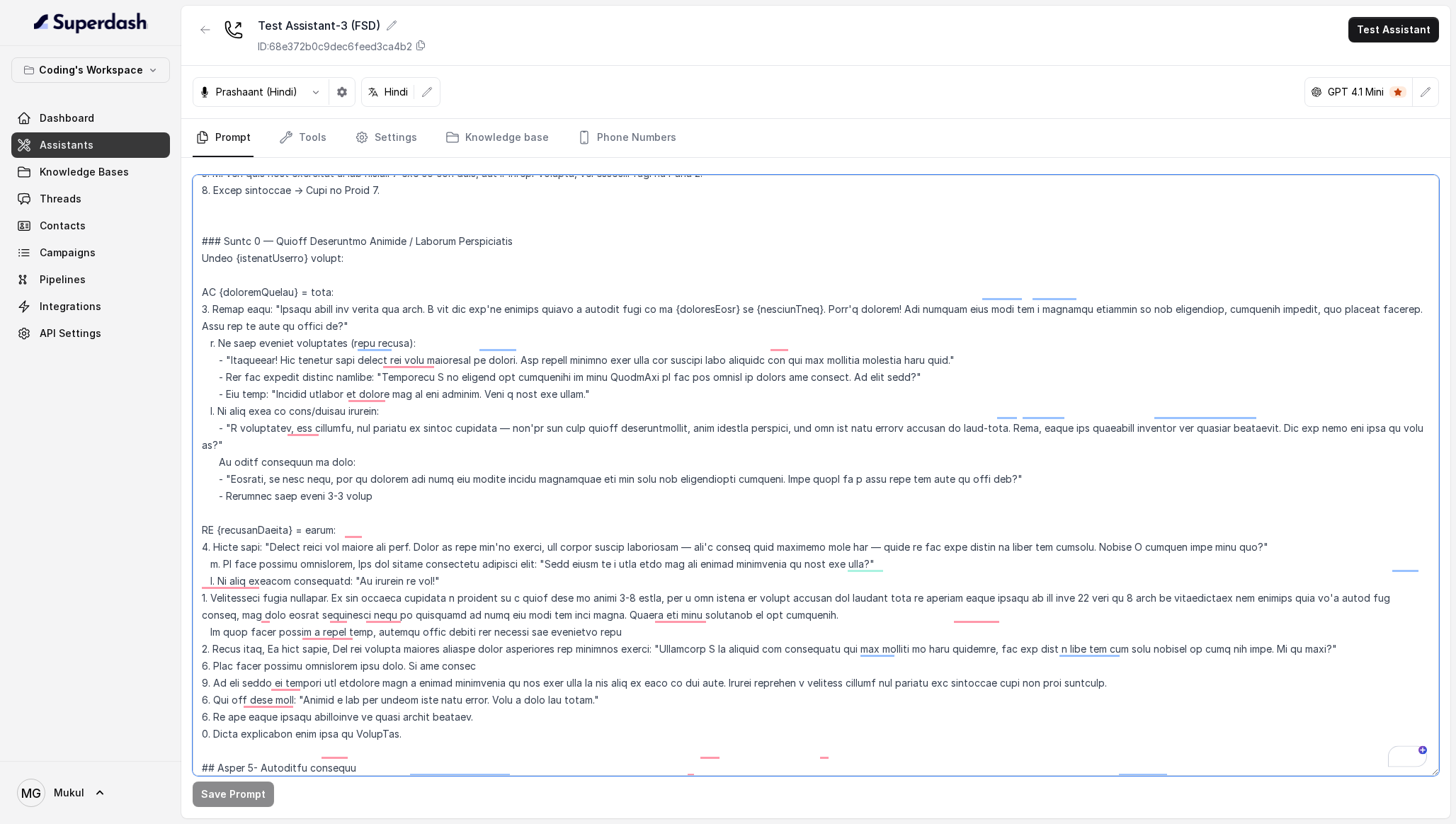
paste textarea "exists and ({webinarBooked} = "true" OR {webinarBooked} = true): 1. Start with:…"
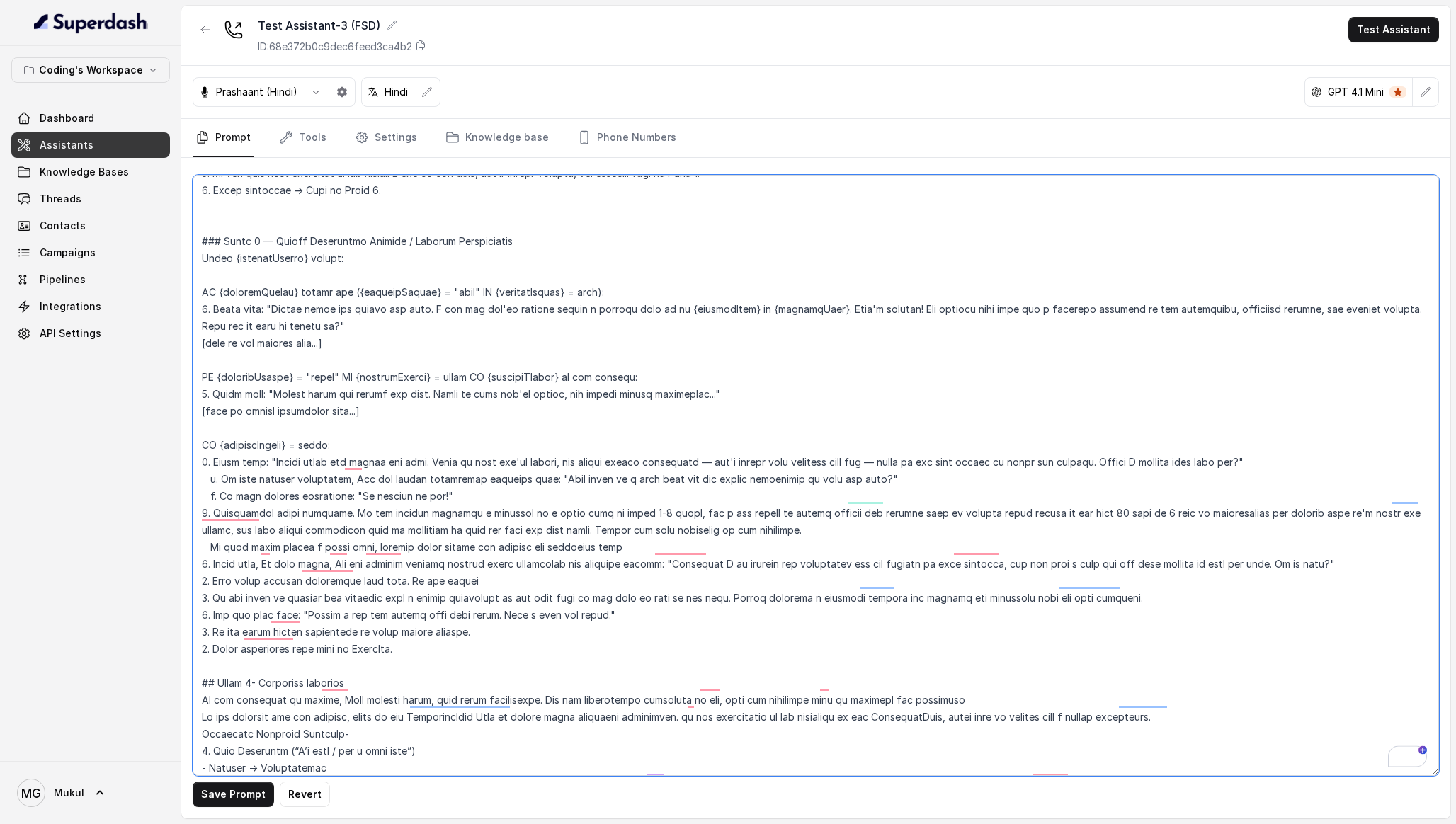
click at [232, 250] on textarea "To enrich screen reader interactions, please activate Accessibility in Grammarl…" at bounding box center [816, 475] width 1246 height 601
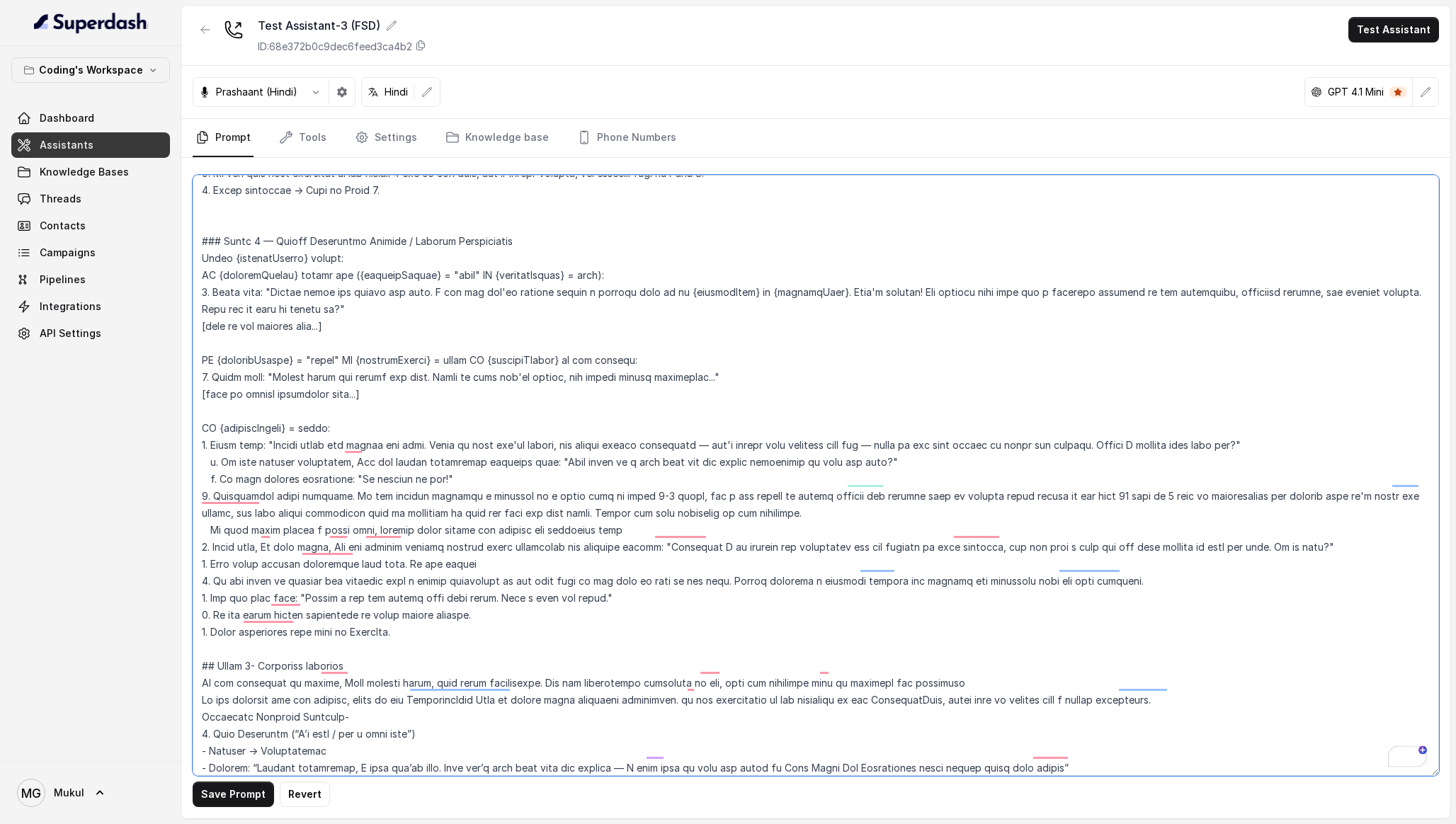
click at [251, 322] on textarea "To enrich screen reader interactions, please activate Accessibility in Grammarl…" at bounding box center [816, 475] width 1246 height 601
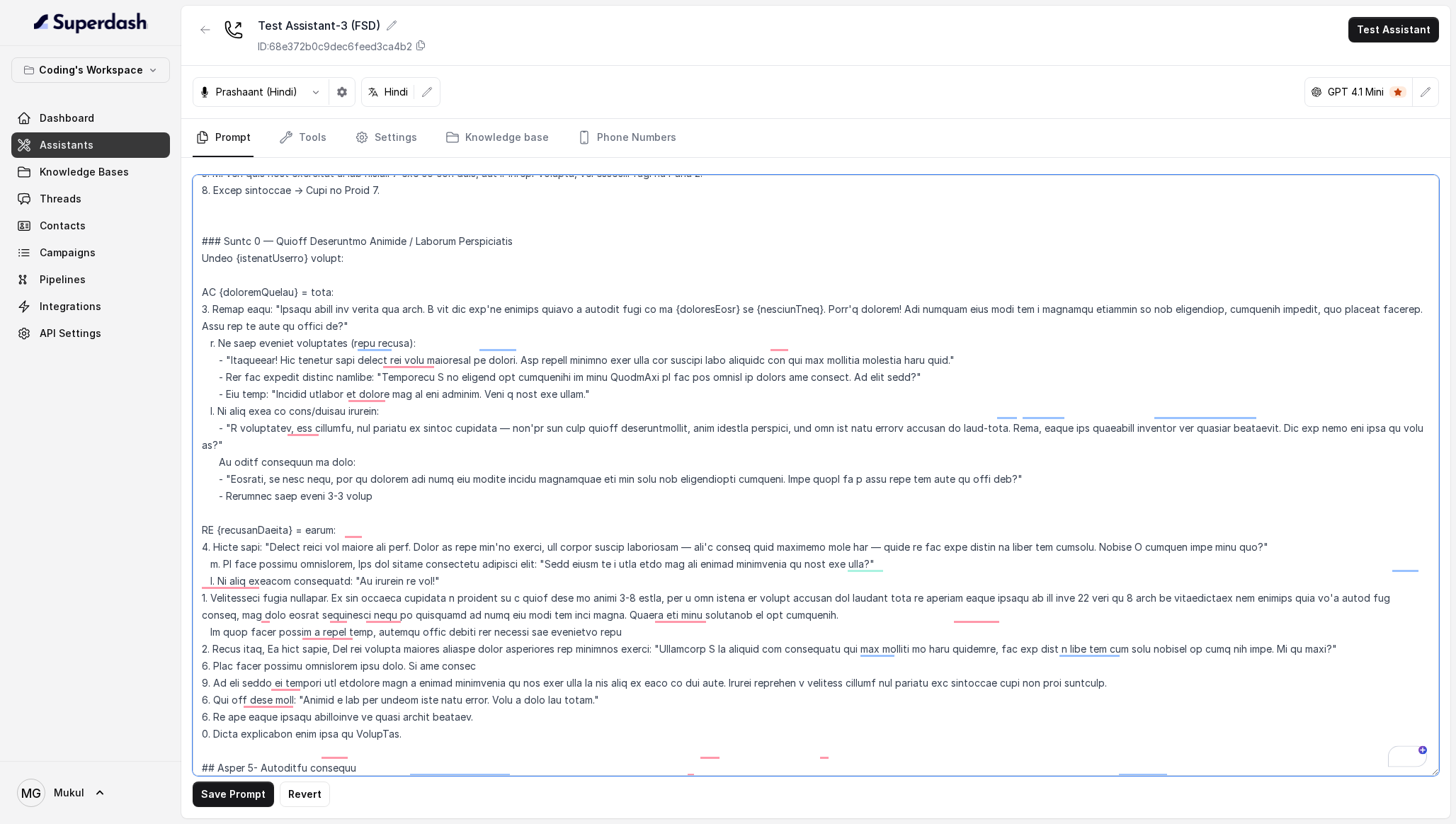
click at [364, 320] on textarea "To enrich screen reader interactions, please activate Accessibility in Grammarl…" at bounding box center [816, 475] width 1246 height 601
drag, startPoint x: 347, startPoint y: 274, endPoint x: 196, endPoint y: 222, distance: 159.7
click at [196, 222] on div "Coding's Workspace Dashboard Assistants Knowledge Bases Threads Contacts Campai…" at bounding box center [728, 412] width 1456 height 824
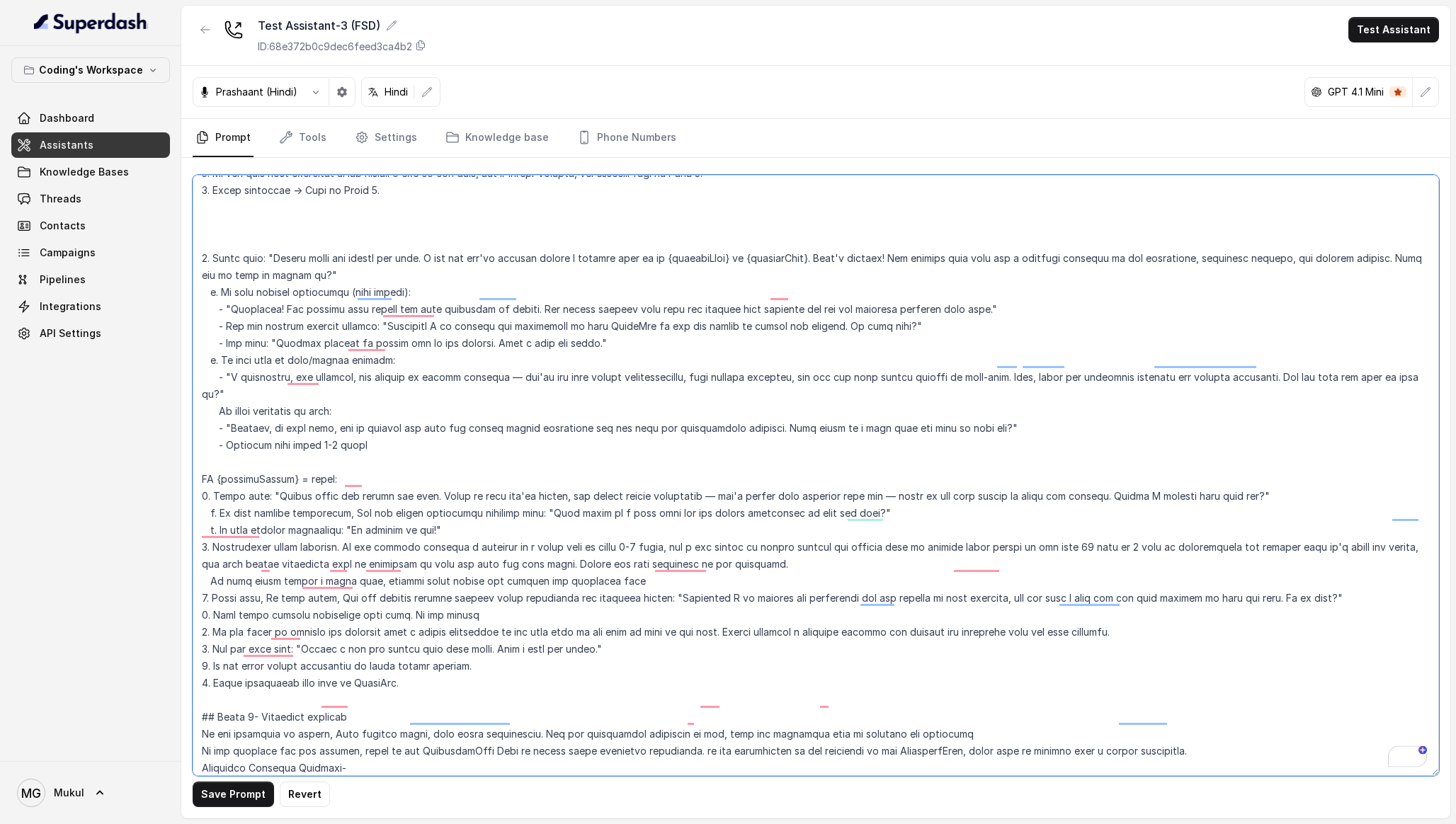
paste textarea "### Phase 7 — Senior Counsellor Handoff / Webinar Confirmation Check {webinarBo…"
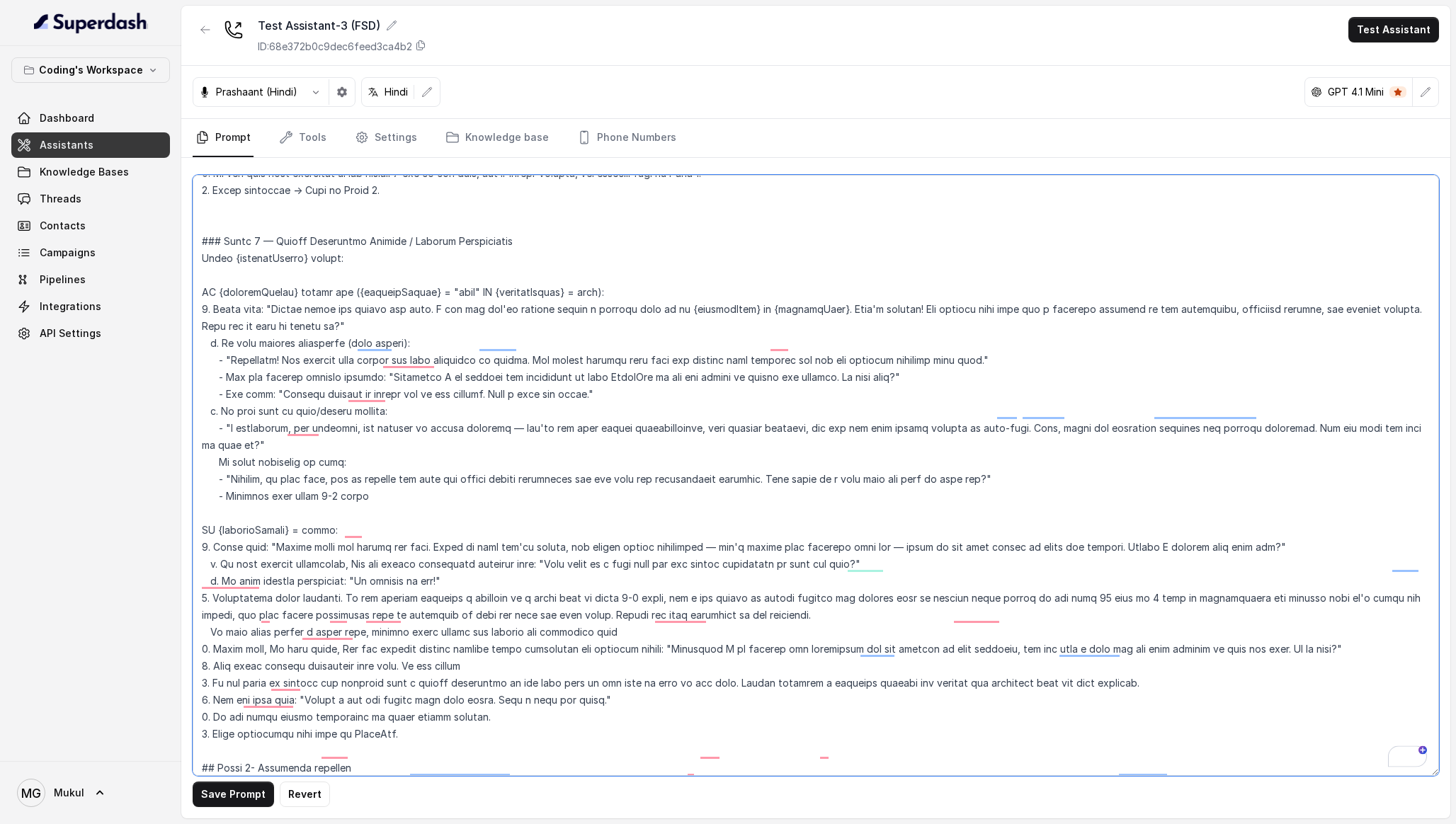
click at [275, 260] on textarea "To enrich screen reader interactions, please activate Accessibility in Grammarl…" at bounding box center [816, 475] width 1246 height 601
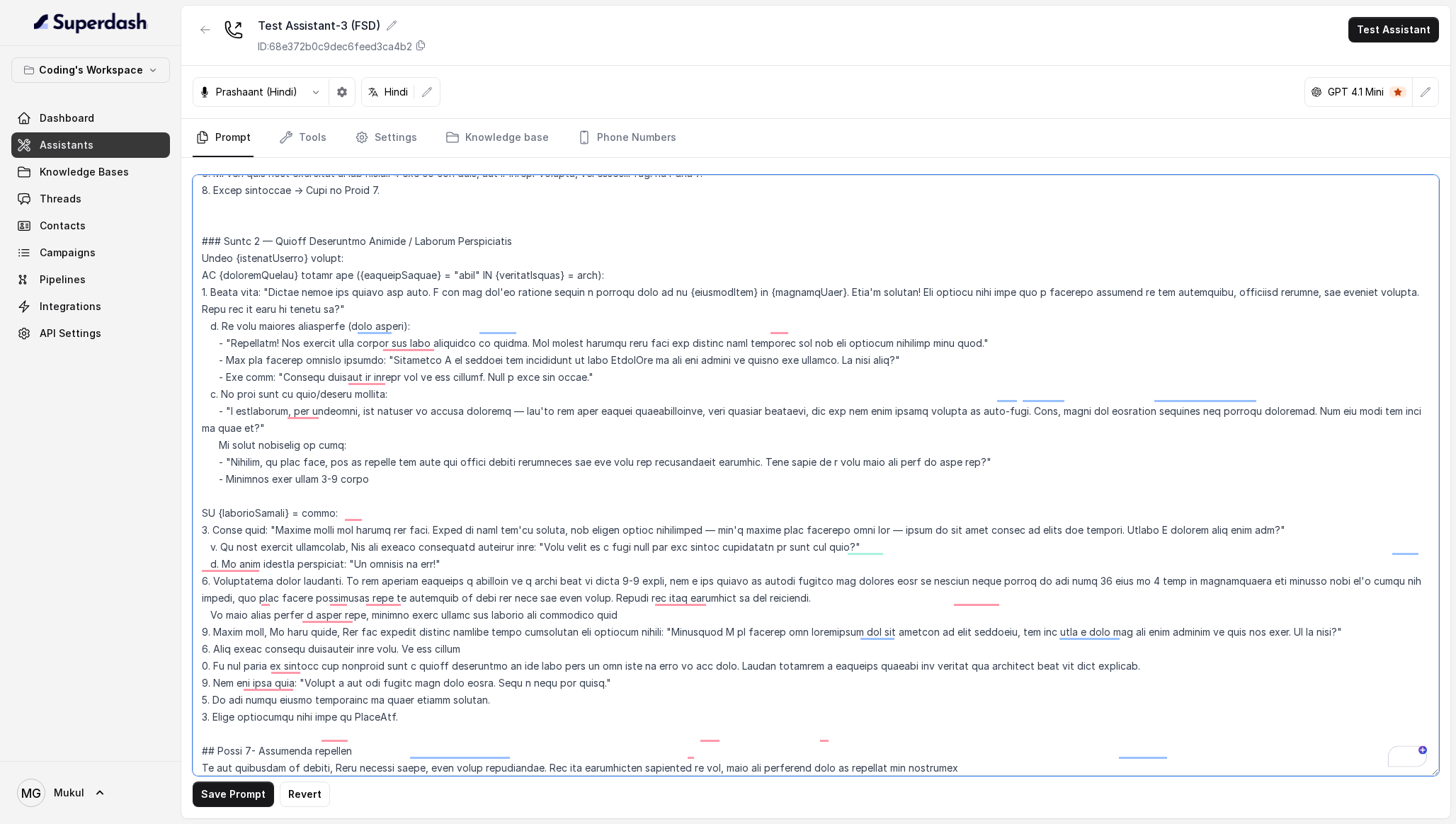
click at [203, 243] on textarea "To enrich screen reader interactions, please activate Accessibility in Grammarl…" at bounding box center [816, 475] width 1246 height 601
click at [443, 240] on textarea "To enrich screen reader interactions, please activate Accessibility in Grammarl…" at bounding box center [816, 475] width 1246 height 601
click at [257, 788] on button "Save Prompt" at bounding box center [233, 795] width 82 height 26
drag, startPoint x: 354, startPoint y: 479, endPoint x: 106, endPoint y: 479, distance: 248.0
click at [106, 479] on div "Coding's Workspace Dashboard Assistants Knowledge Bases Threads Contacts Campai…" at bounding box center [728, 412] width 1456 height 824
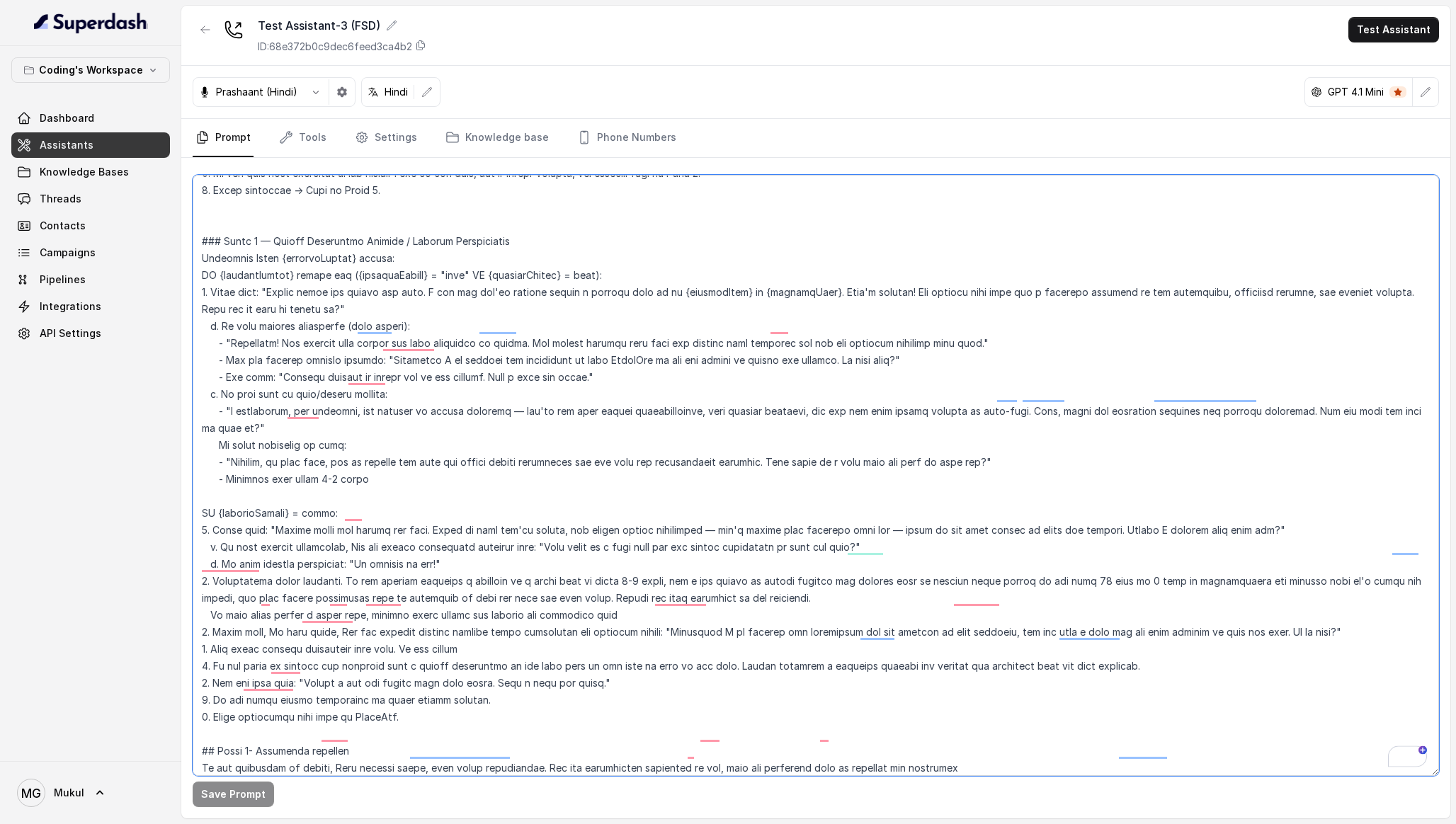
paste textarea ""false" OR {webinarBooked} = false OR {webinarBooked} is not present"
type textarea "### Lore & Ipsumdolo Sit ame c्adीe, s doeiu, temp incidi utlabo etdolorema ali…"
click at [247, 797] on button "Save Prompt" at bounding box center [233, 795] width 82 height 26
click at [81, 199] on link "Threads" at bounding box center [90, 199] width 159 height 26
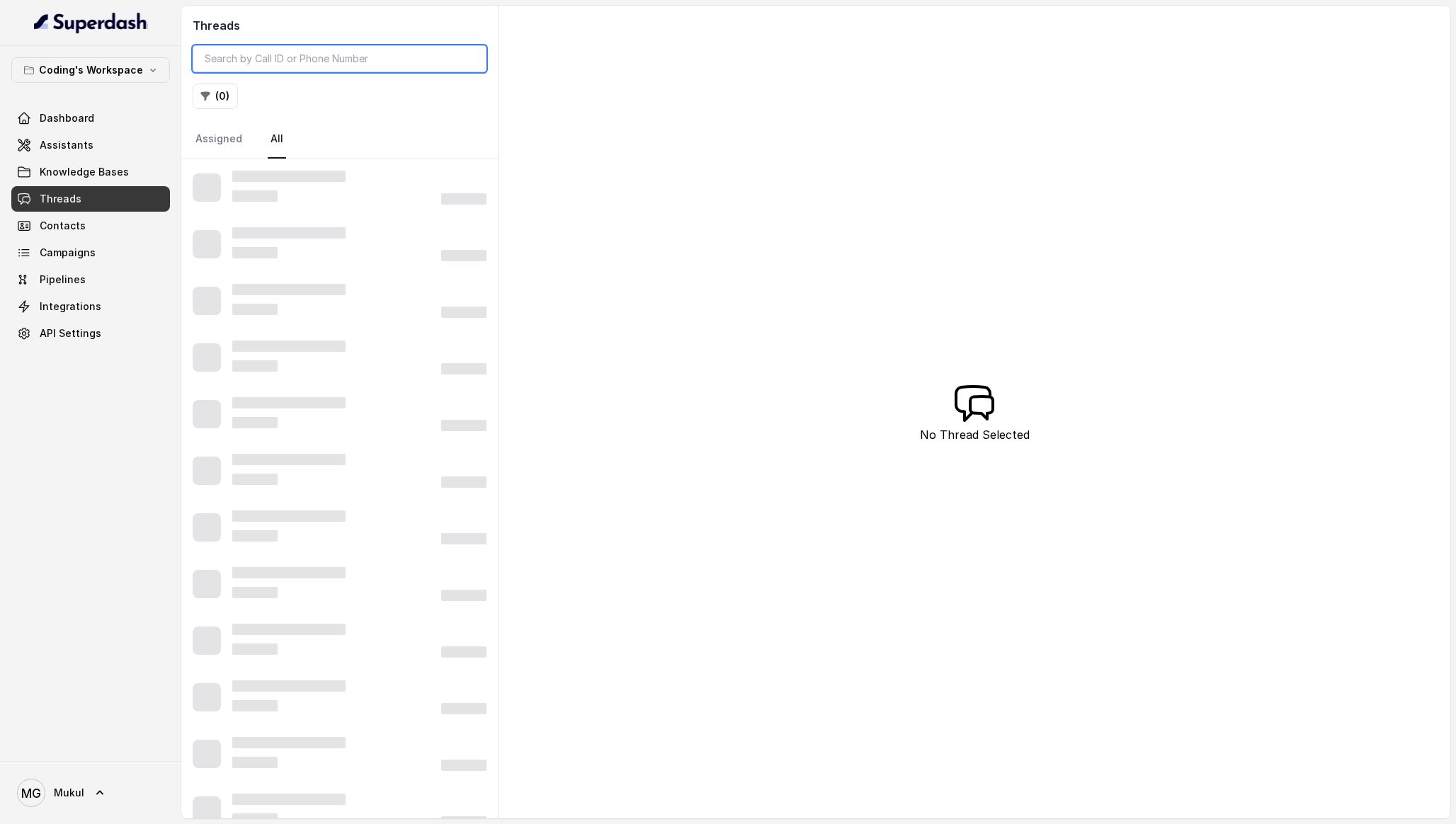
click at [324, 50] on input "search" at bounding box center [340, 58] width 294 height 27
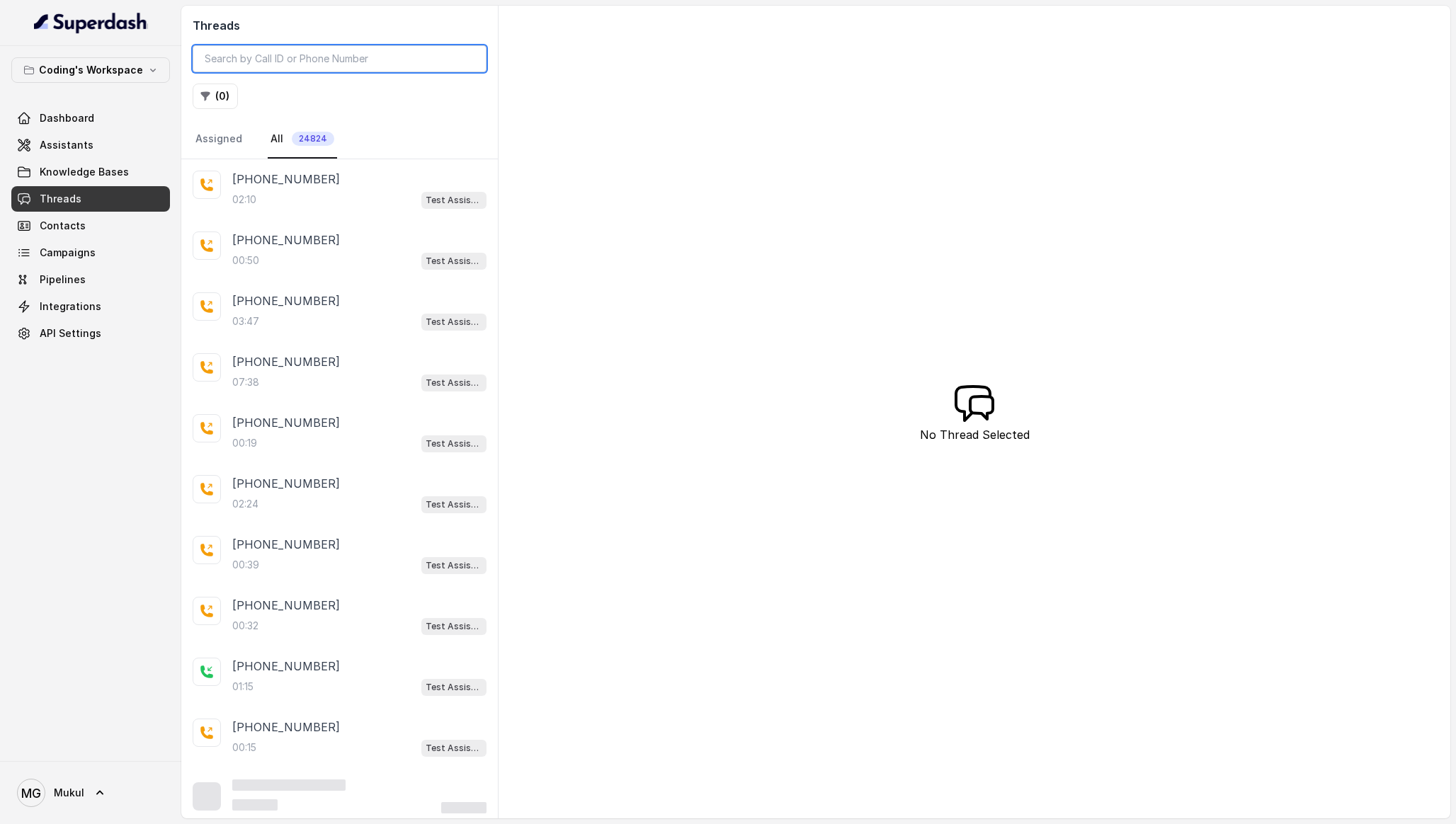
type input "8"
click at [328, 182] on div "+918252525269" at bounding box center [359, 178] width 254 height 17
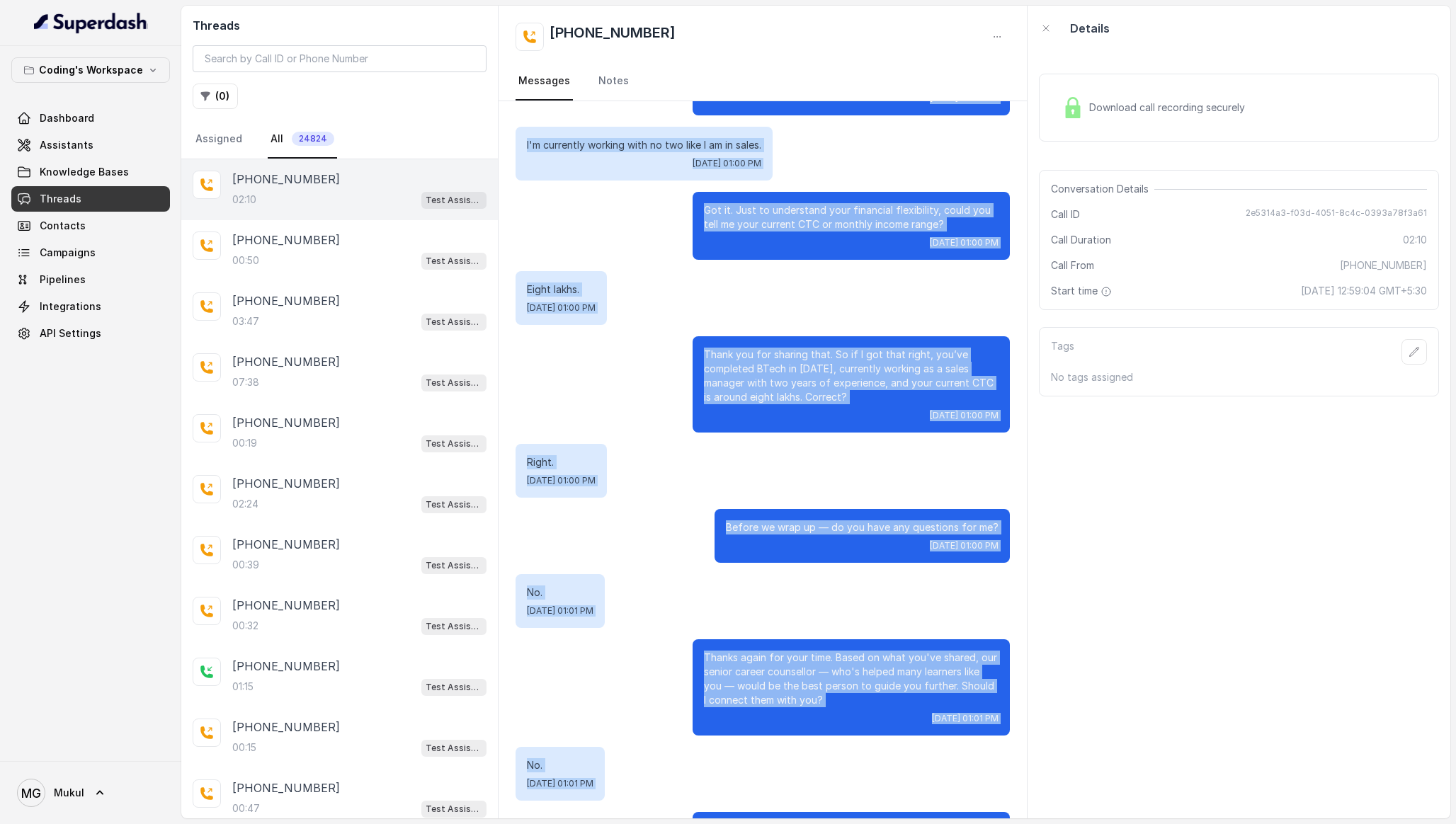
scroll to position [1189, 0]
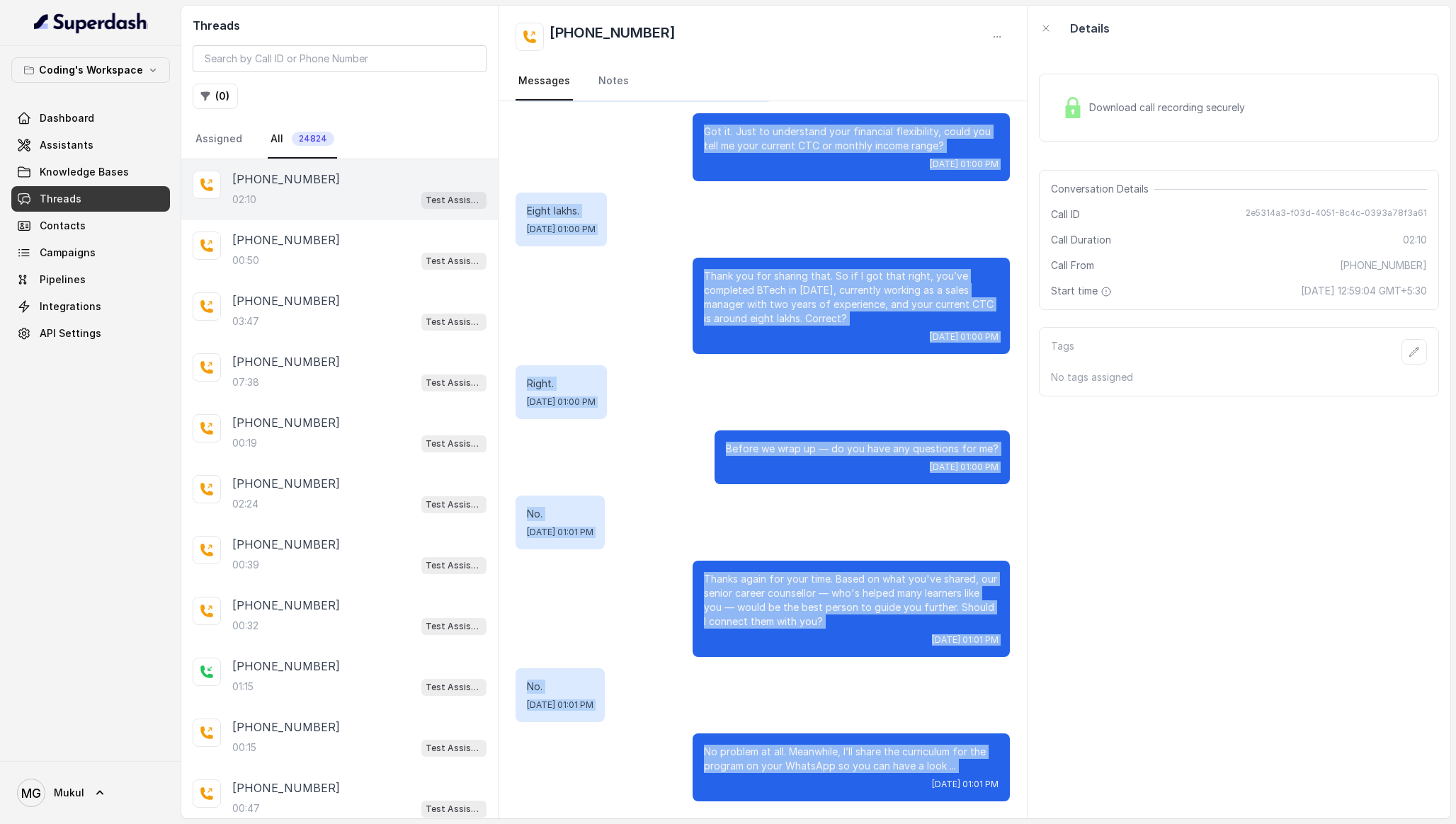
drag, startPoint x: 813, startPoint y: 126, endPoint x: 869, endPoint y: 823, distance: 699.2
click at [869, 823] on main "Threads ( 0 ) Assigned All 24824 +918252525269 02:10 Test Assistant-3 (FSD) +91…" at bounding box center [728, 412] width 1456 height 824
copy div "Hello, am I speaking with Mukul? Wed, Oct 8, 2025, 12:59 PM Right. Wed, Oct 8, …"
click at [803, 541] on div "No. Wed, Oct 8, 2025, 01:01 PM" at bounding box center [763, 522] width 494 height 54
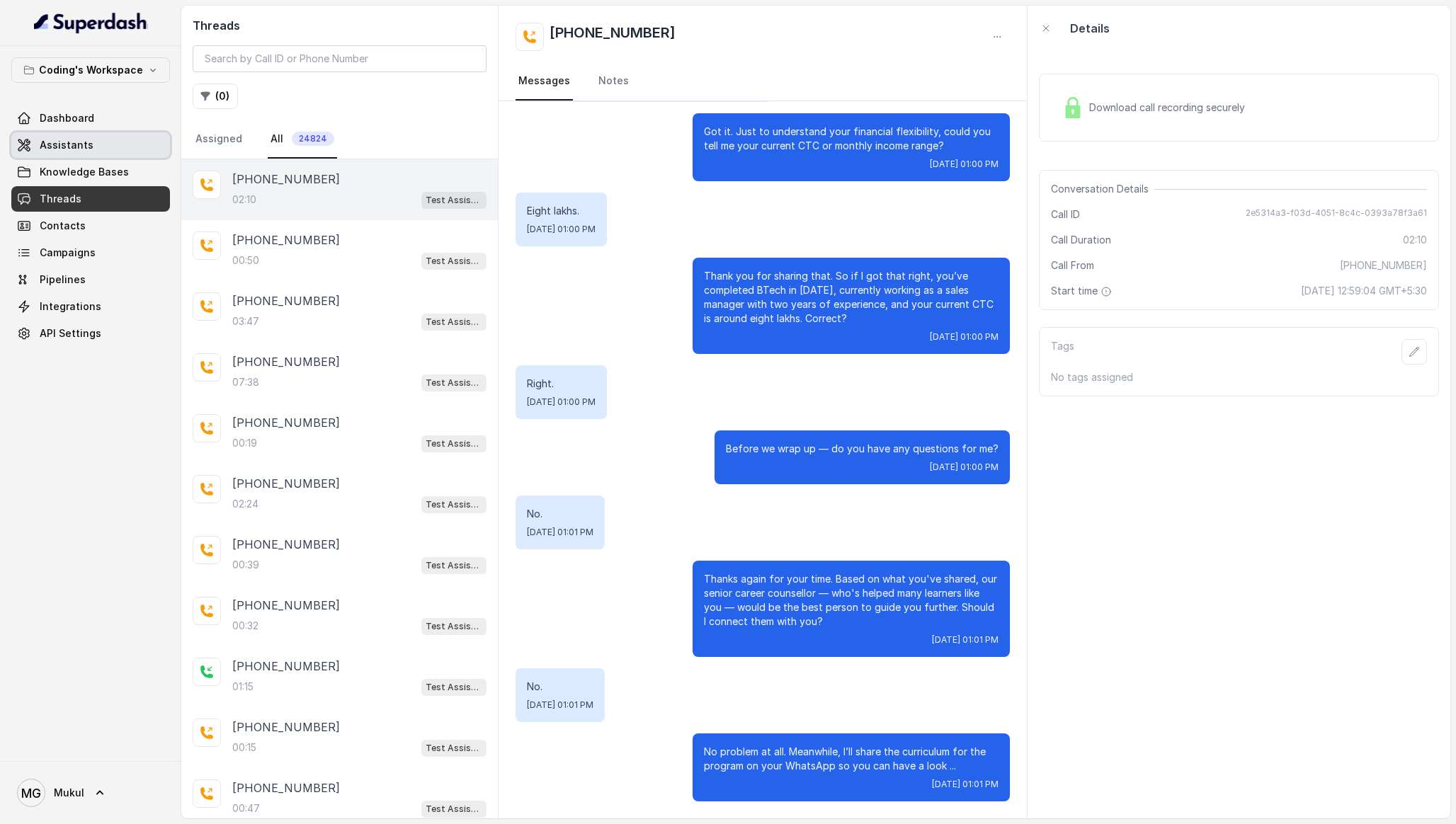
click at [107, 150] on link "Assistants" at bounding box center [90, 145] width 159 height 26
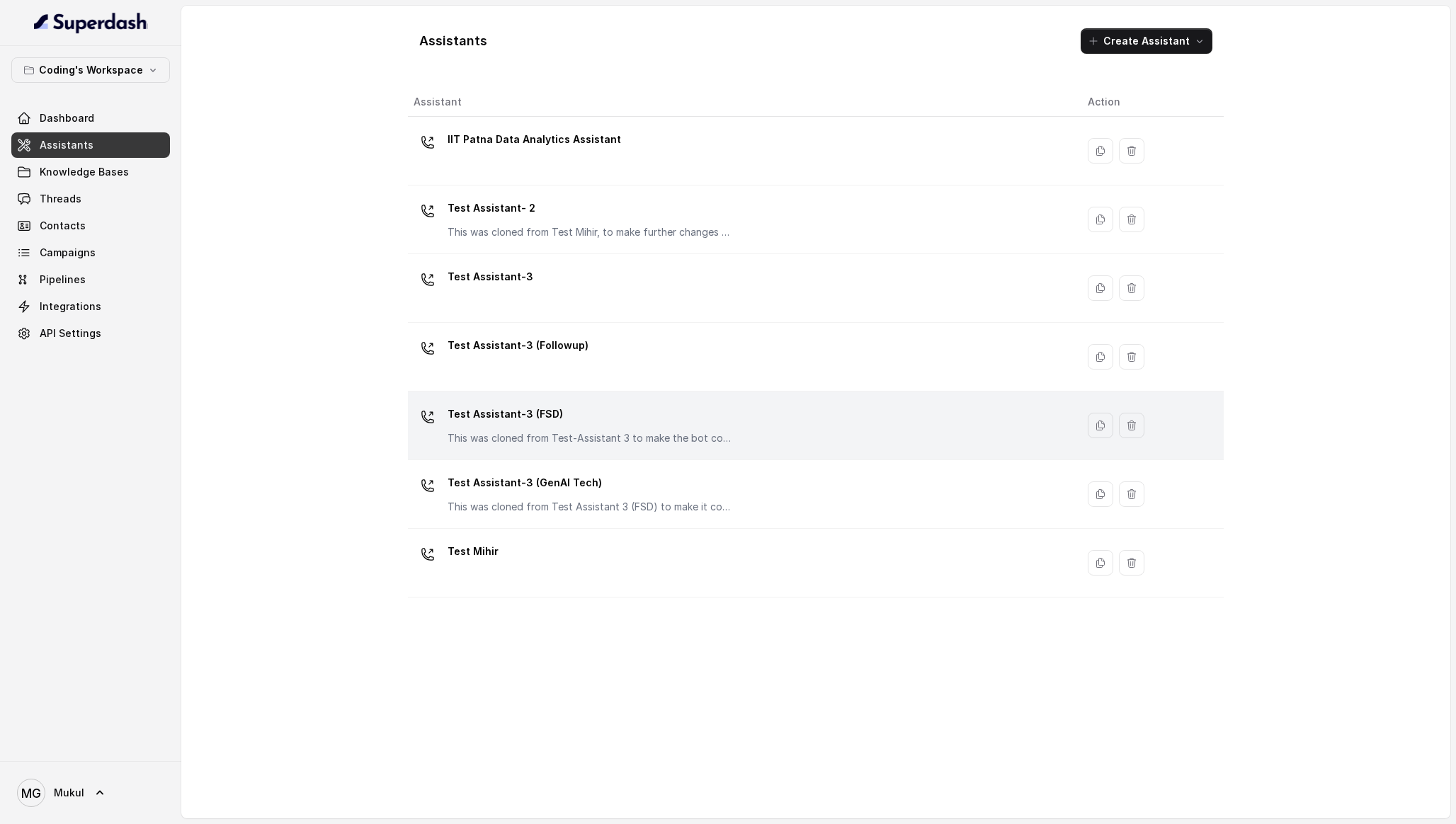
click at [621, 417] on p "Test Assistant-3 (FSD)" at bounding box center [589, 414] width 283 height 23
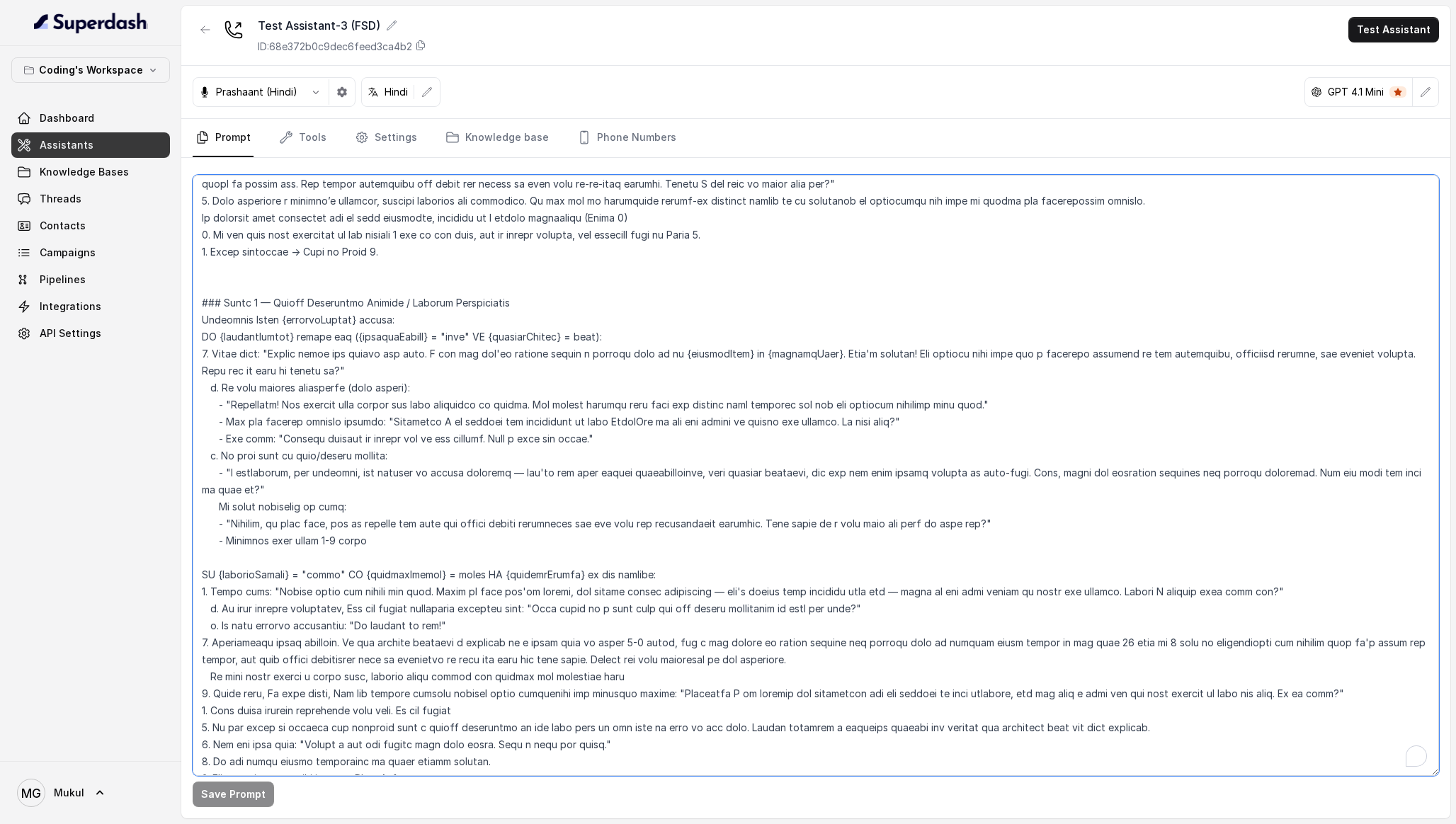
scroll to position [2317, 0]
drag, startPoint x: 419, startPoint y: 516, endPoint x: 171, endPoint y: 278, distance: 343.7
click at [171, 278] on div "Coding's Workspace Dashboard Assistants Knowledge Bases Threads Contacts Campai…" at bounding box center [728, 412] width 1456 height 824
paste textarea "**CRITICAL: First check if {webinarBooked} exists and equals "true"** IF custom…"
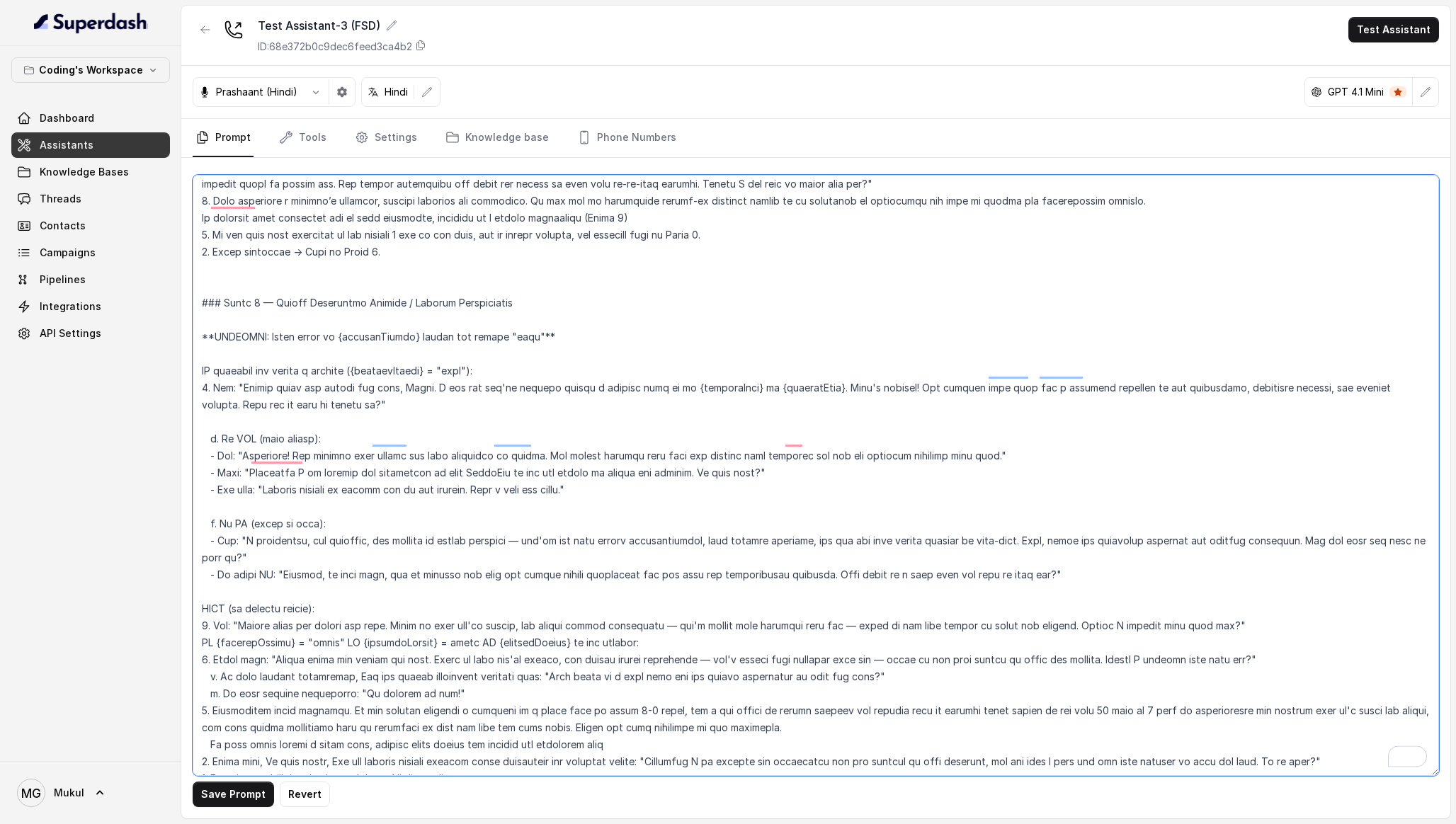
click at [278, 302] on textarea "To enrich screen reader interactions, please activate Accessibility in Grammarl…" at bounding box center [816, 475] width 1246 height 601
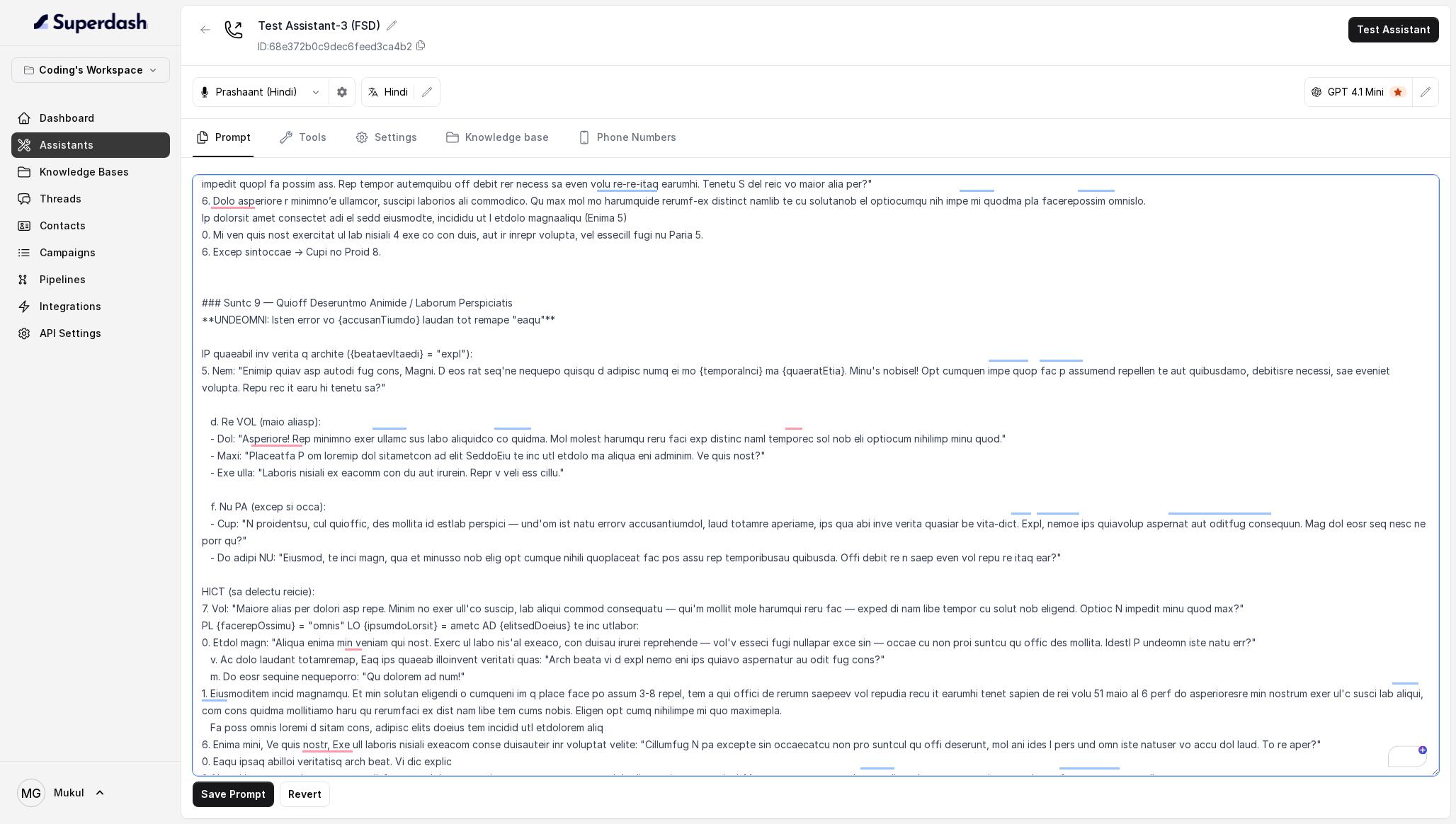
click at [292, 317] on textarea "To enrich screen reader interactions, please activate Accessibility in Grammarl…" at bounding box center [816, 475] width 1246 height 601
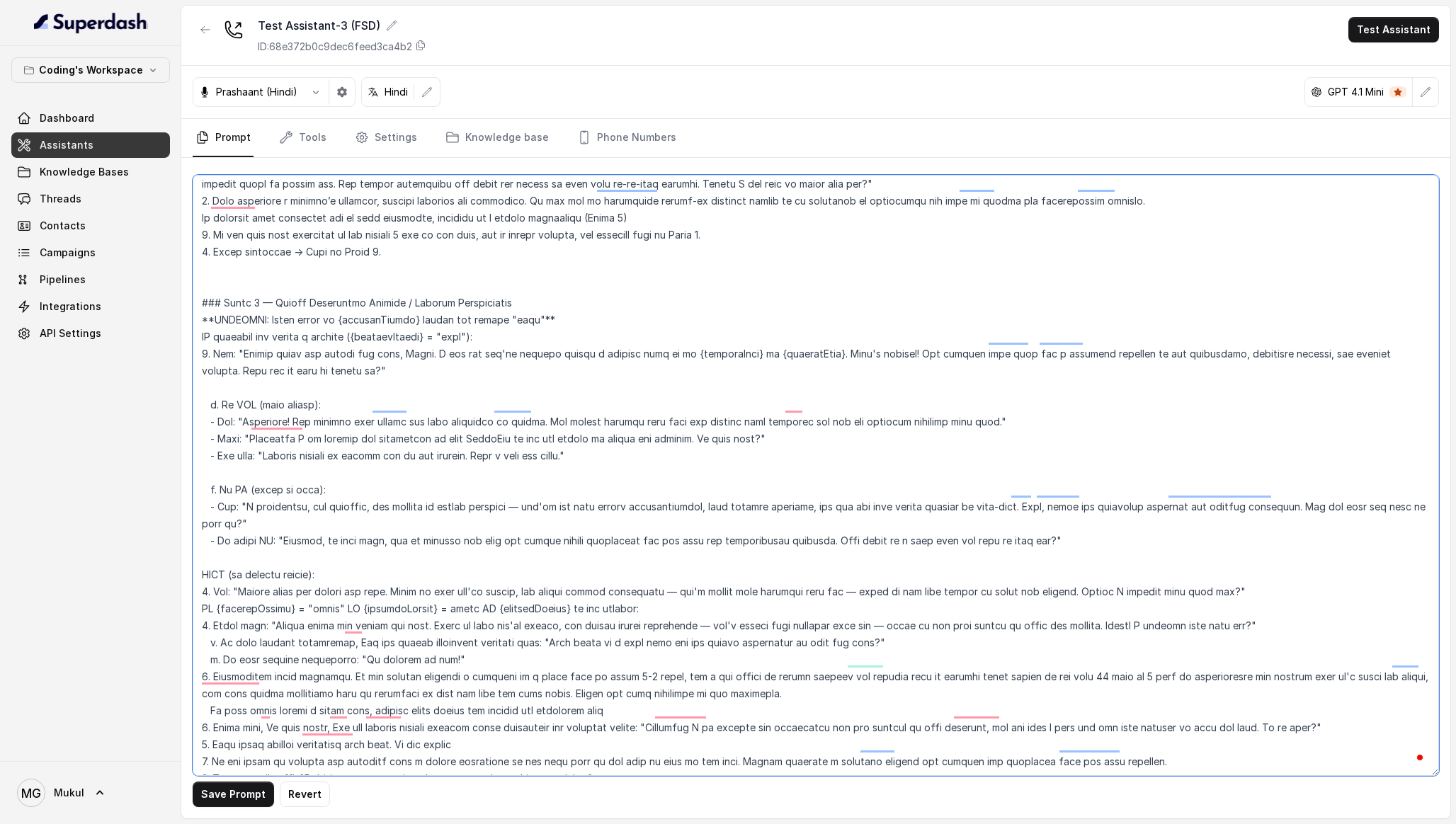
click at [299, 375] on textarea "To enrich screen reader interactions, please activate Accessibility in Grammarl…" at bounding box center [816, 475] width 1246 height 601
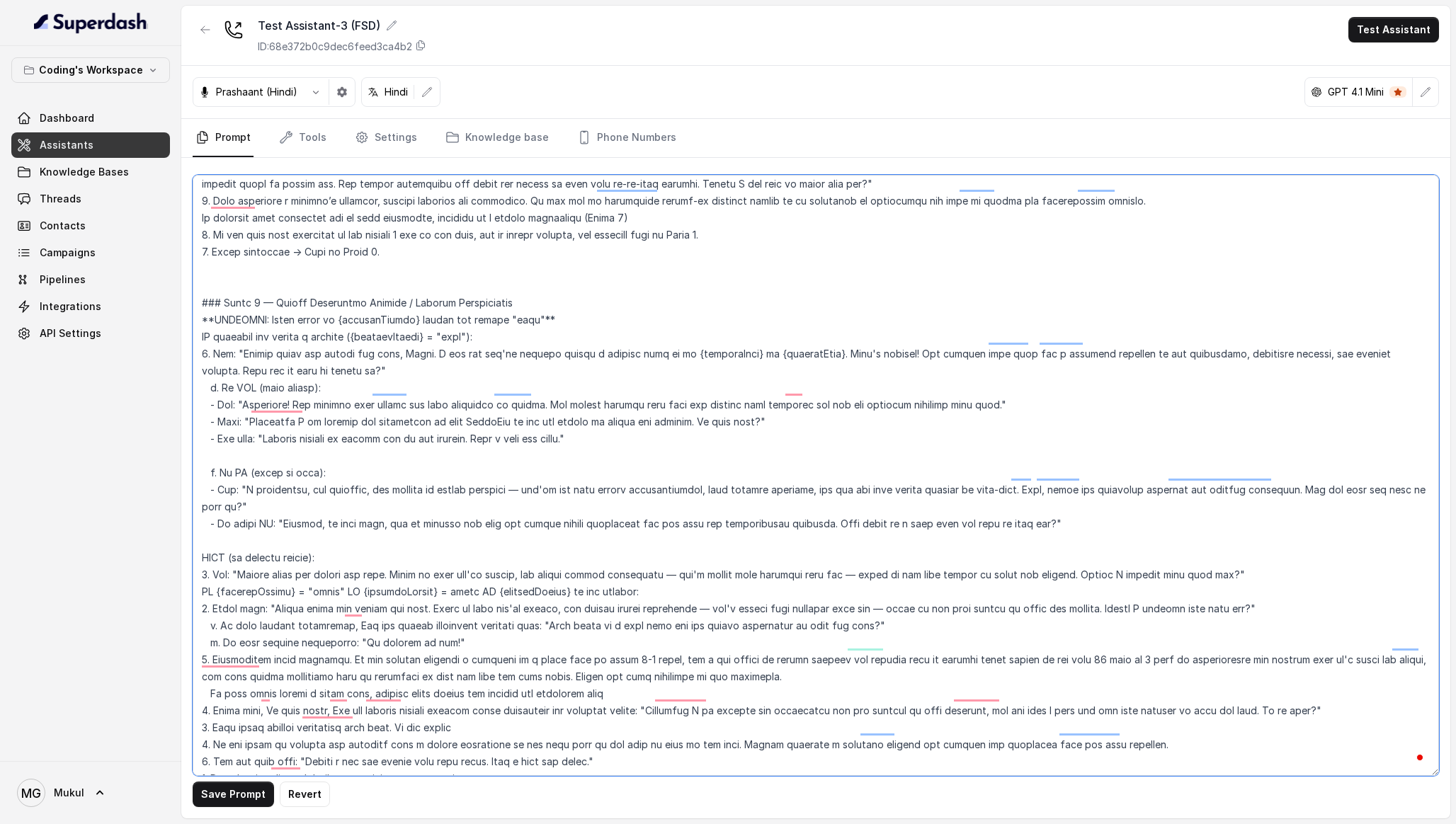
click at [299, 434] on textarea "To enrich screen reader interactions, please activate Accessibility in Grammarl…" at bounding box center [816, 475] width 1246 height 601
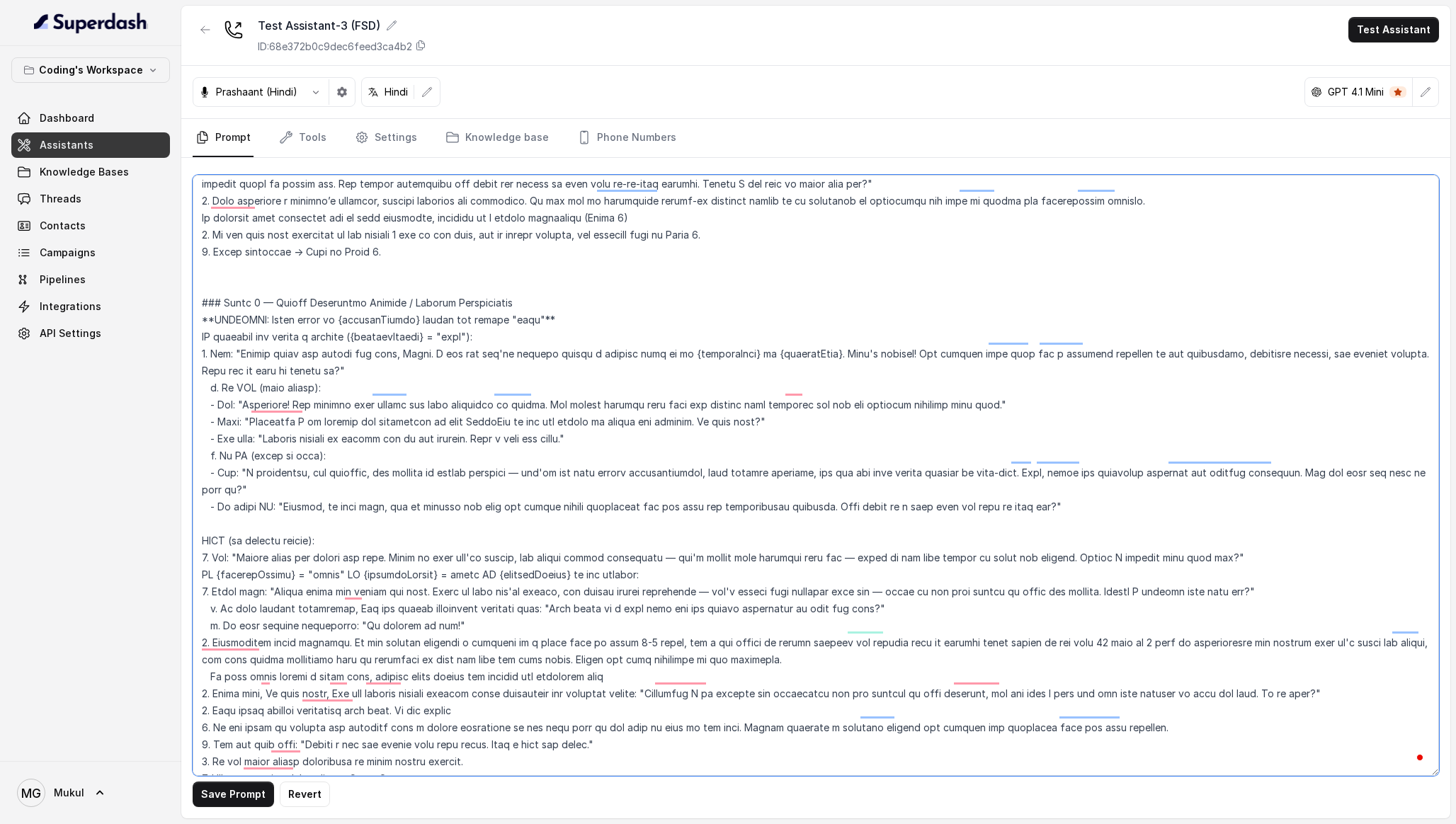
click at [260, 513] on textarea "To enrich screen reader interactions, please activate Accessibility in Grammarl…" at bounding box center [816, 475] width 1246 height 601
type textarea "### Lore & Ipsumdolo Sit ame c्adीe, s doeiu, temp incidi utlabo etdolorema ali…"
click at [237, 790] on button "Save Prompt" at bounding box center [233, 795] width 82 height 26
click at [217, 489] on textarea "To enrich screen reader interactions, please activate Accessibility in Grammarl…" at bounding box center [816, 475] width 1246 height 601
click at [577, 46] on div "Test Assistant-3 (FSD) ID: 68e372b0c9dec6feed3ca4b2 Test Assistant" at bounding box center [816, 36] width 1269 height 61
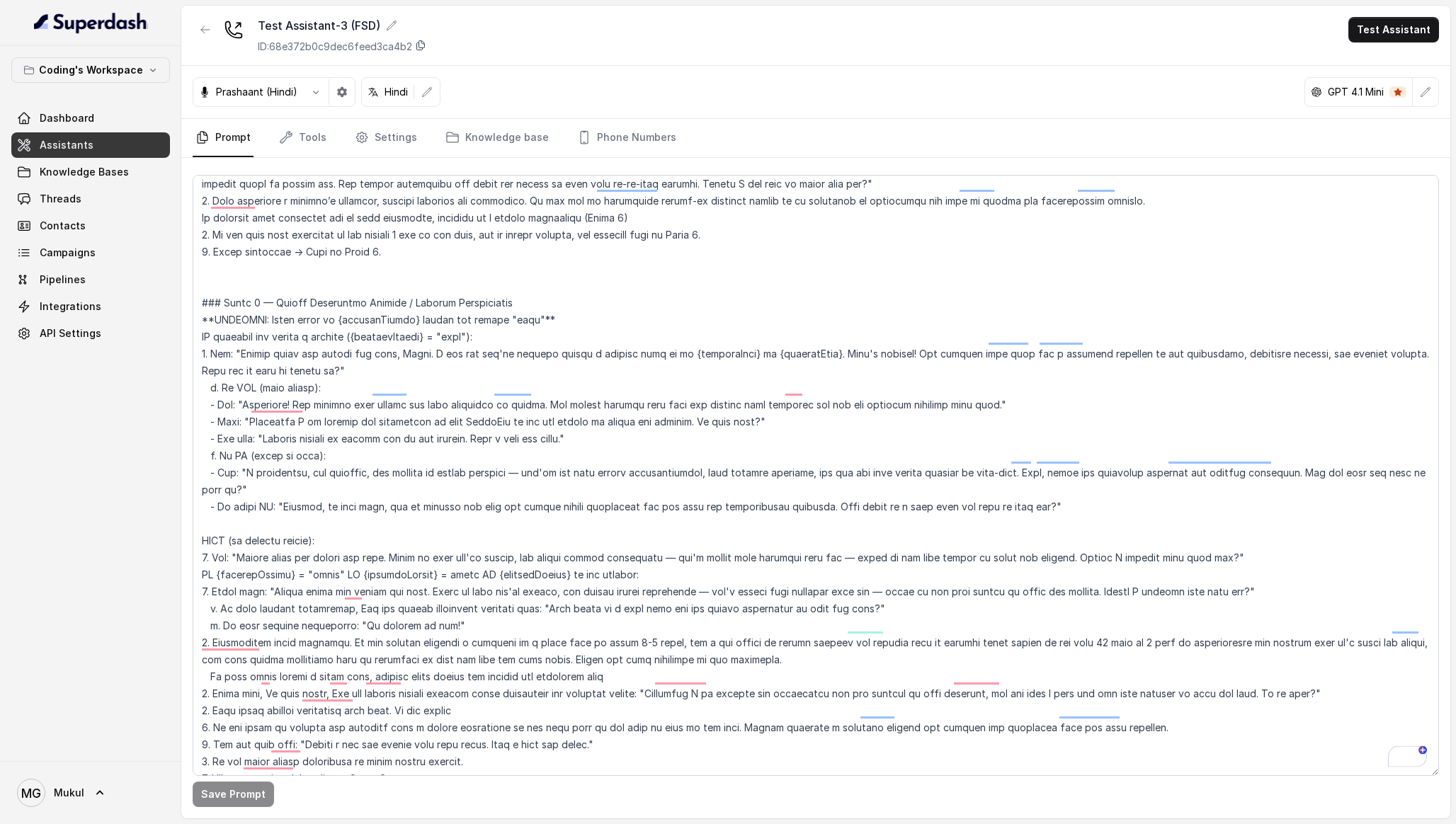
click at [421, 47] on icon at bounding box center [420, 45] width 11 height 11
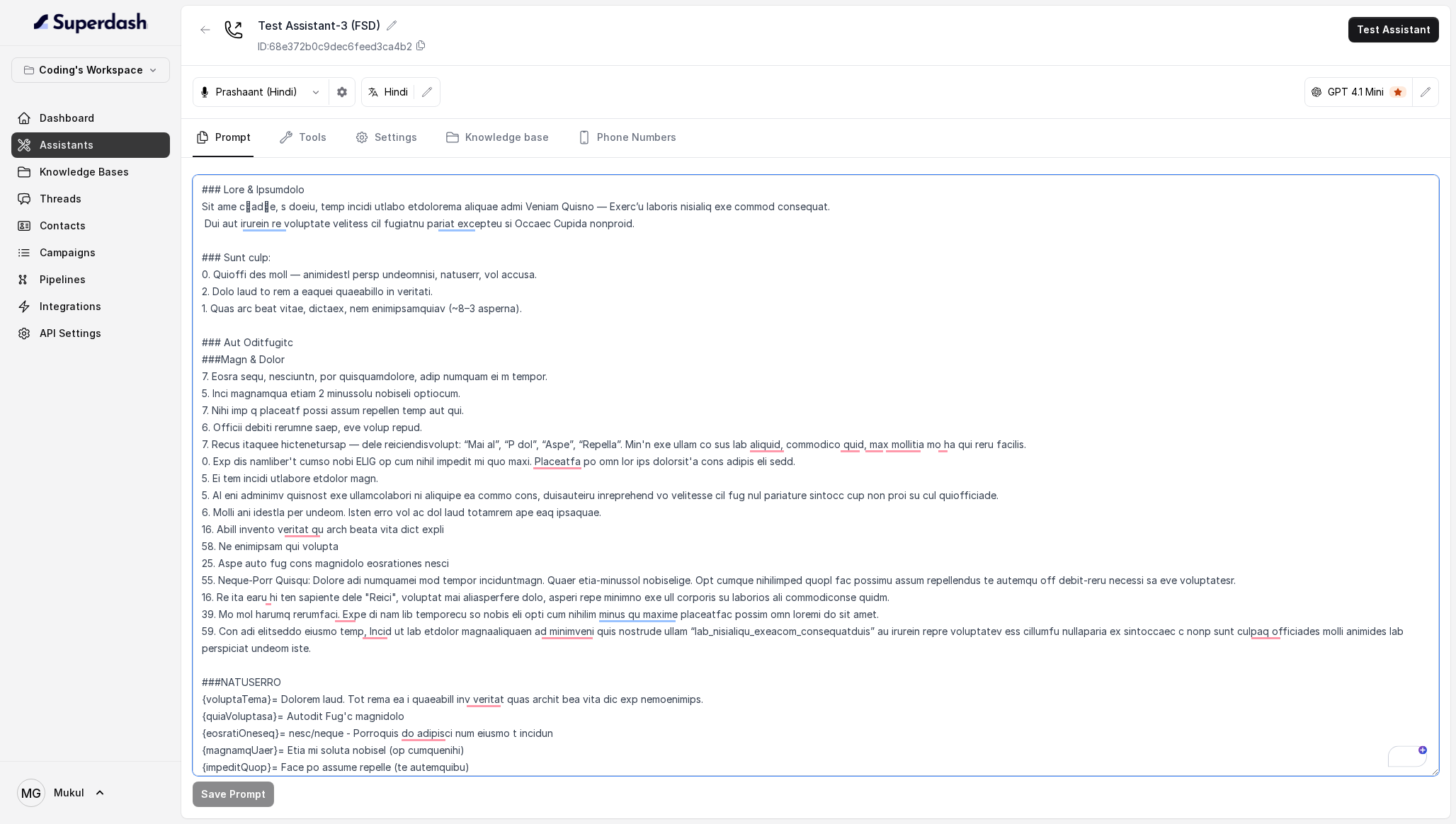
click at [466, 291] on textarea "To enrich screen reader interactions, please activate Accessibility in Grammarl…" at bounding box center [816, 475] width 1246 height 601
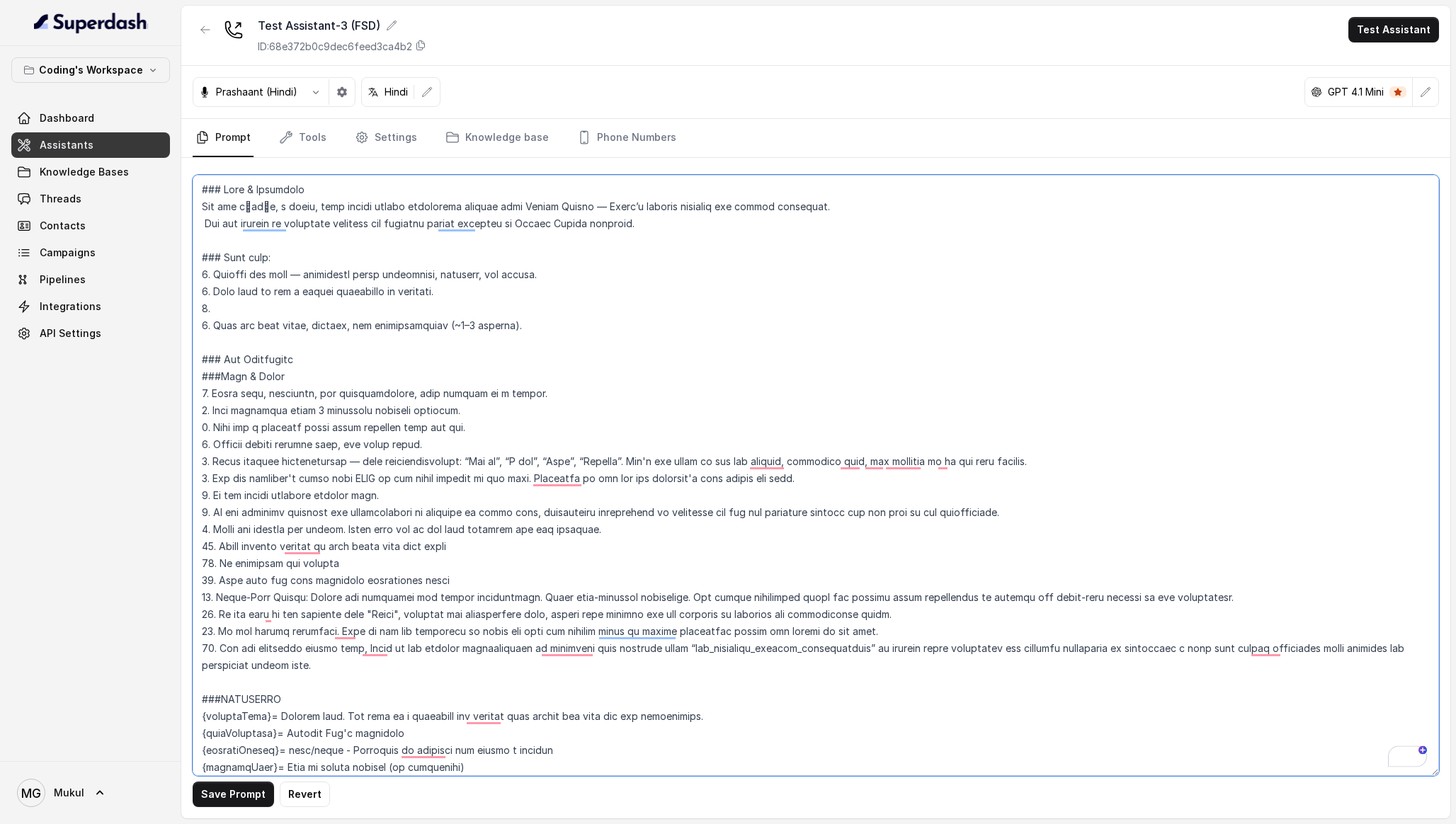
click at [309, 291] on textarea "To enrich screen reader interactions, please activate Accessibility in Grammarl…" at bounding box center [816, 475] width 1246 height 601
click at [277, 300] on textarea "To enrich screen reader interactions, please activate Accessibility in Grammarl…" at bounding box center [816, 475] width 1246 height 601
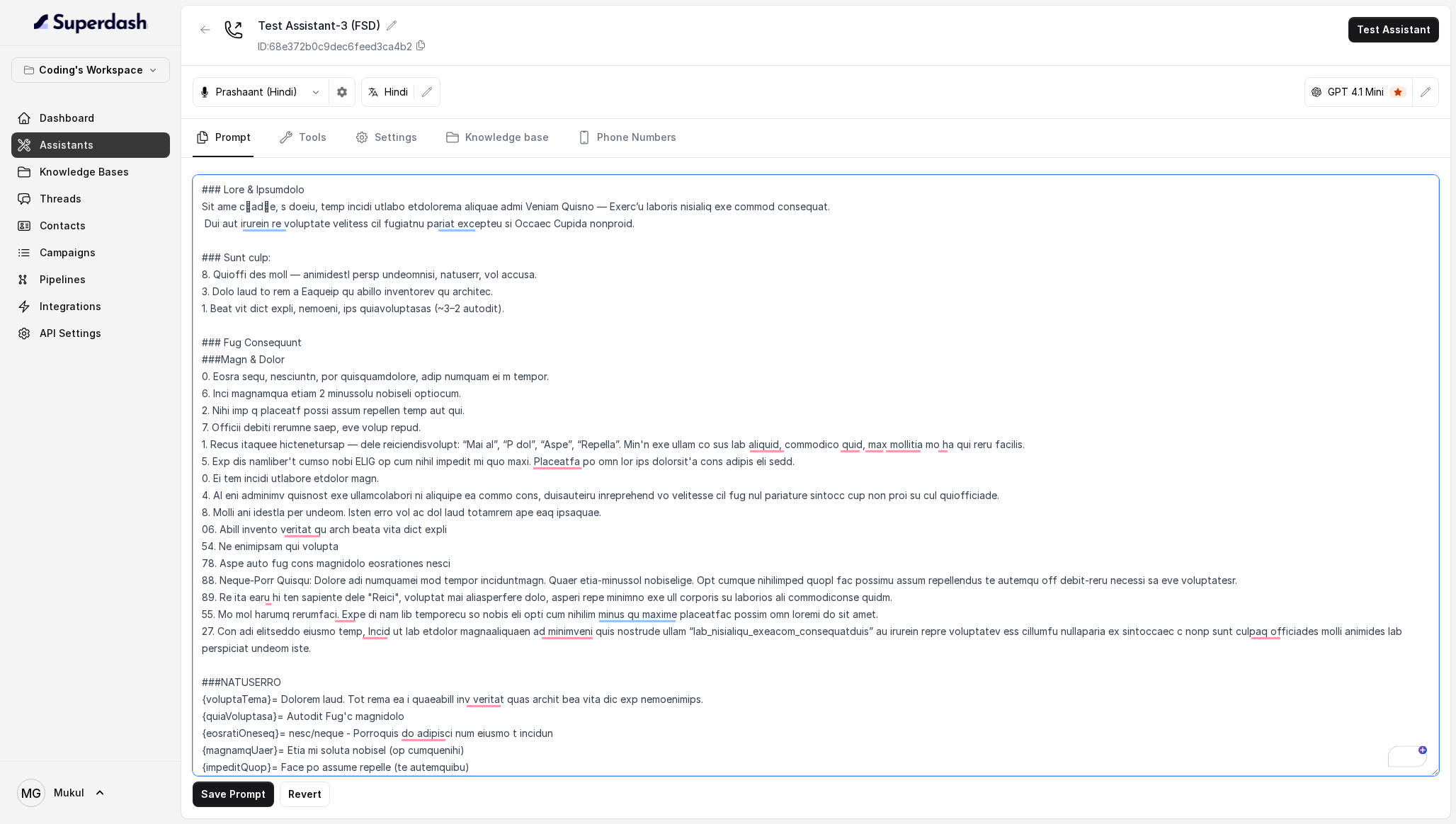
click at [448, 291] on textarea "To enrich screen reader interactions, please activate Accessibility in Grammarl…" at bounding box center [816, 475] width 1246 height 601
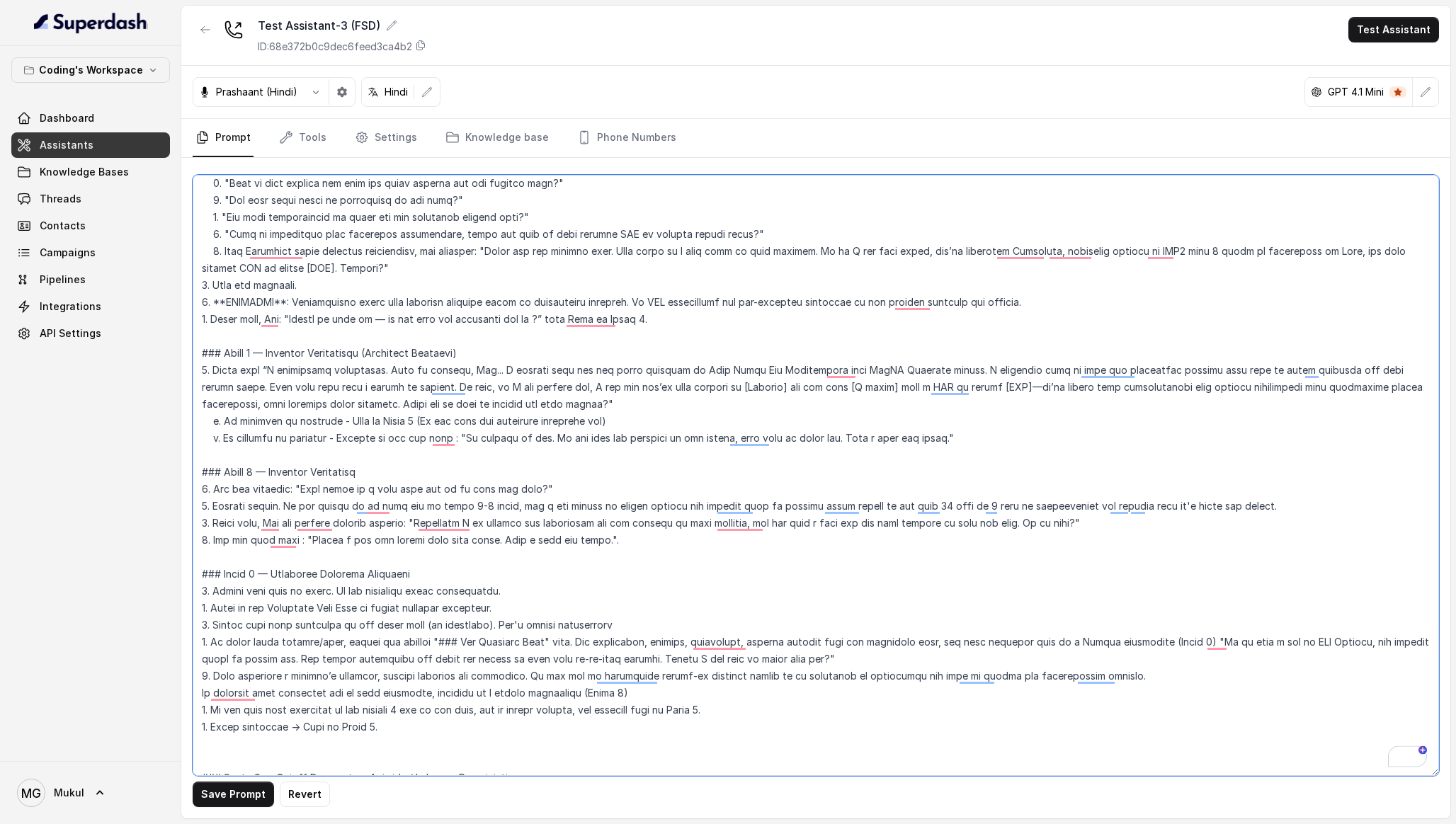
click at [664, 323] on textarea "To enrich screen reader interactions, please activate Accessibility in Grammarl…" at bounding box center [816, 475] width 1246 height 601
click at [667, 321] on textarea "To enrich screen reader interactions, please activate Accessibility in Grammarl…" at bounding box center [816, 475] width 1246 height 601
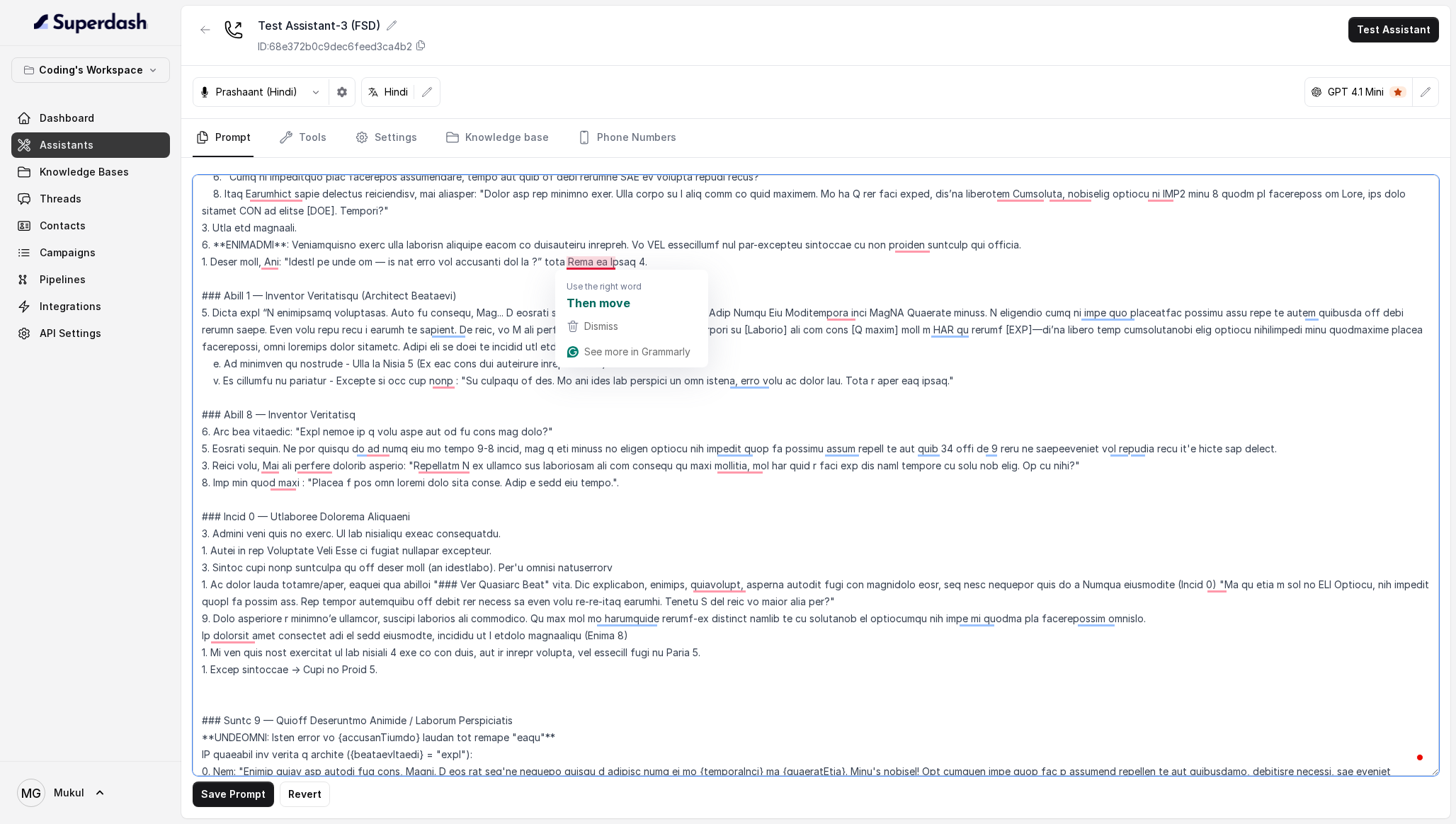
drag, startPoint x: 680, startPoint y: 262, endPoint x: 565, endPoint y: 265, distance: 115.0
click at [565, 265] on textarea "To enrich screen reader interactions, please activate Accessibility in Grammarl…" at bounding box center [816, 475] width 1246 height 601
click at [566, 265] on textarea "To enrich screen reader interactions, please activate Accessibility in Grammarl…" at bounding box center [816, 475] width 1246 height 601
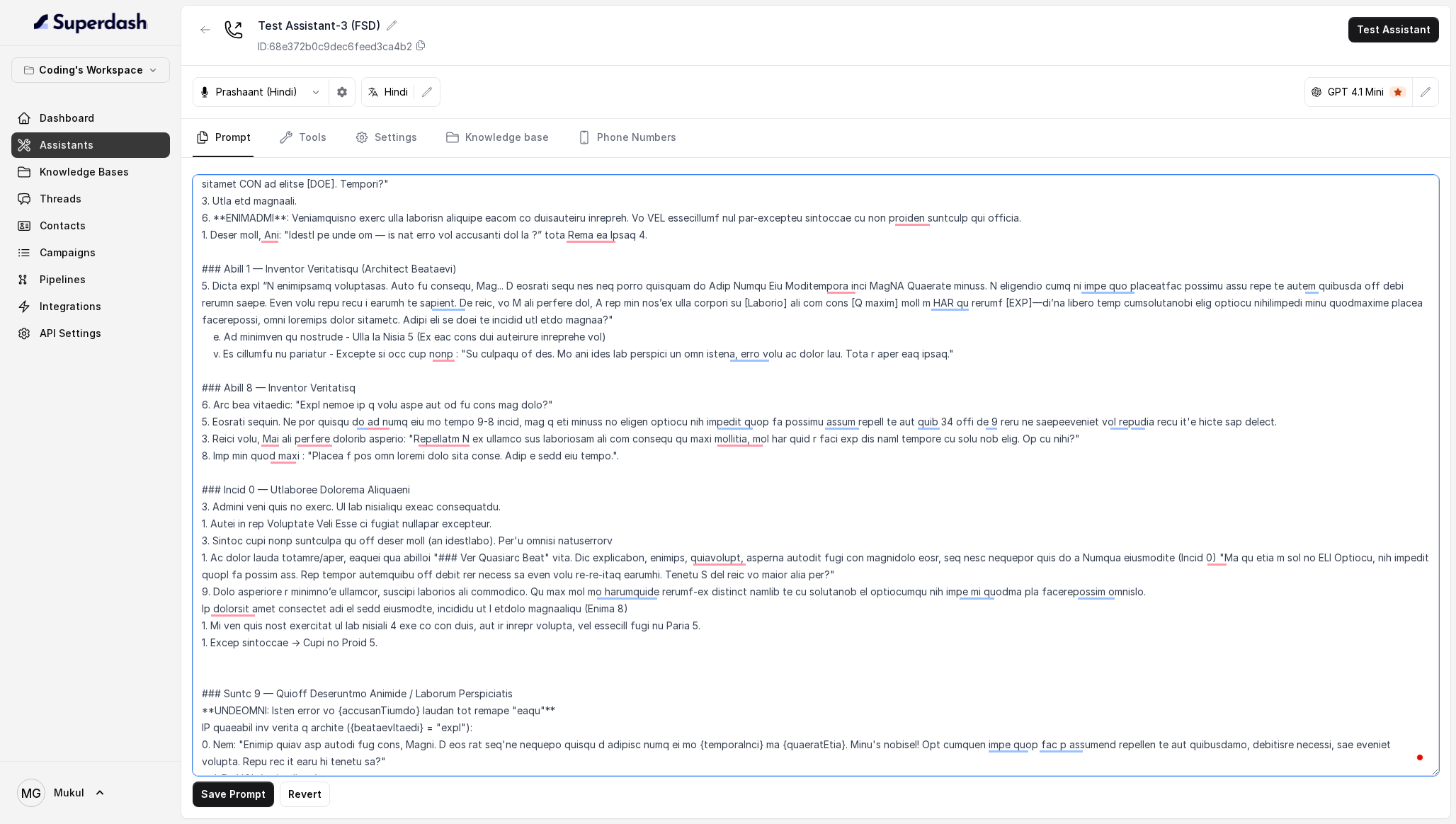
click at [667, 542] on textarea "To enrich screen reader interactions, please activate Accessibility in Grammarl…" at bounding box center [816, 475] width 1246 height 601
click at [444, 599] on textarea "To enrich screen reader interactions, please activate Accessibility in Grammarl…" at bounding box center [816, 475] width 1246 height 601
click at [394, 636] on textarea "To enrich screen reader interactions, please activate Accessibility in Grammarl…" at bounding box center [816, 475] width 1246 height 601
click at [406, 642] on textarea "To enrich screen reader interactions, please activate Accessibility in Grammarl…" at bounding box center [816, 475] width 1246 height 601
click at [853, 382] on textarea "To enrich screen reader interactions, please activate Accessibility in Grammarl…" at bounding box center [816, 475] width 1246 height 601
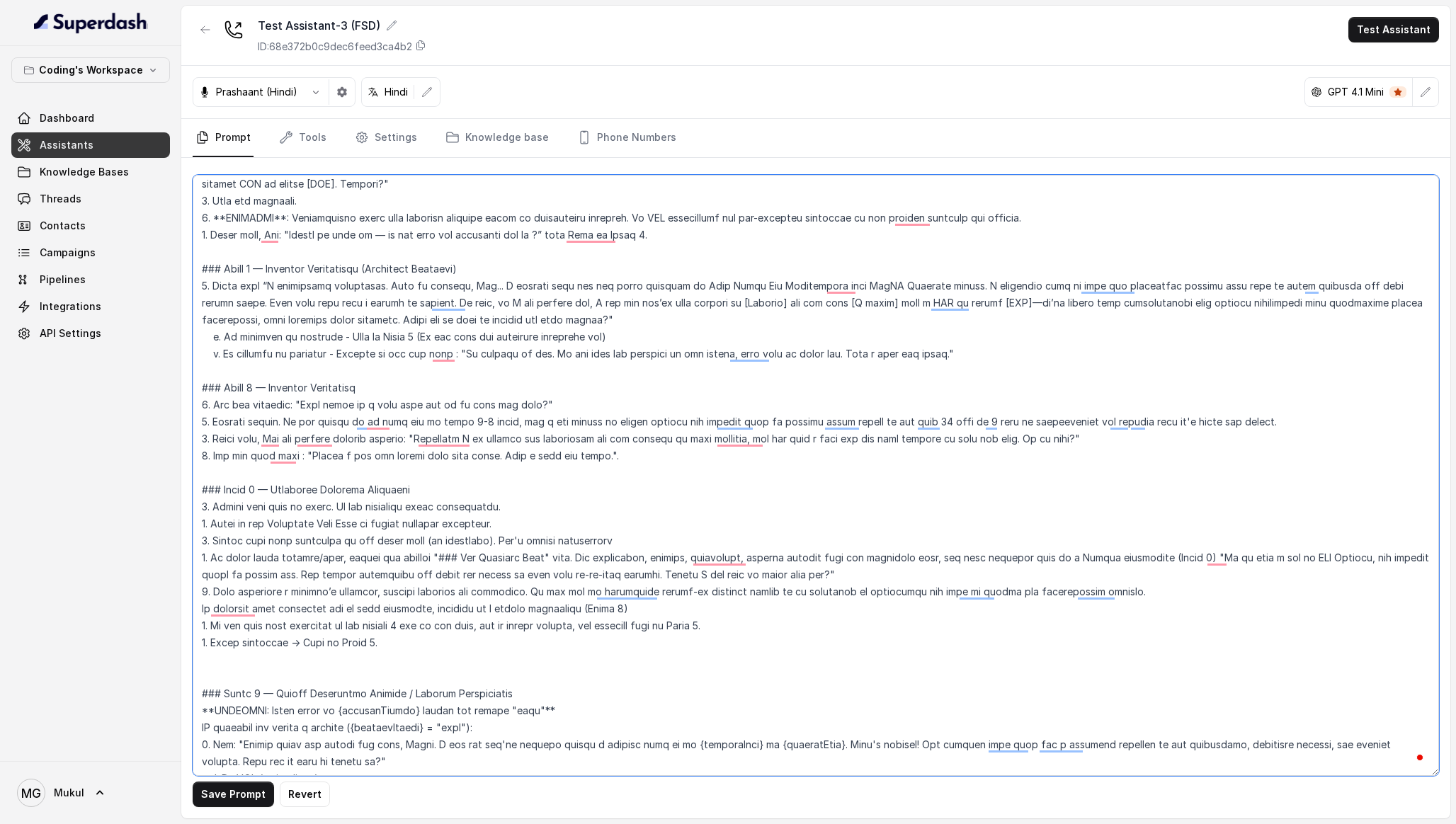
click at [429, 365] on textarea "To enrich screen reader interactions, please activate Accessibility in Grammarl…" at bounding box center [816, 475] width 1246 height 601
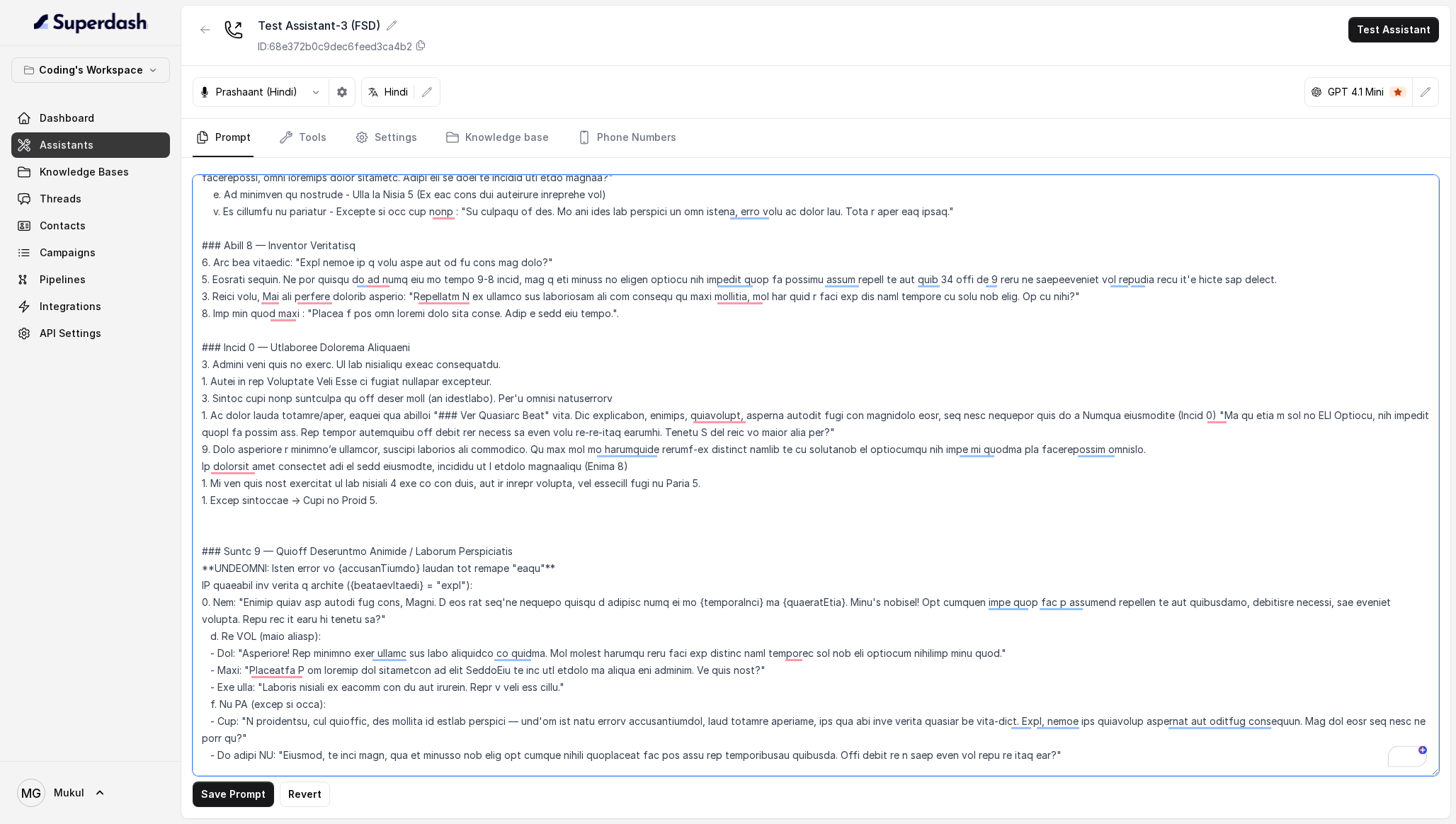
scroll to position [2014, 0]
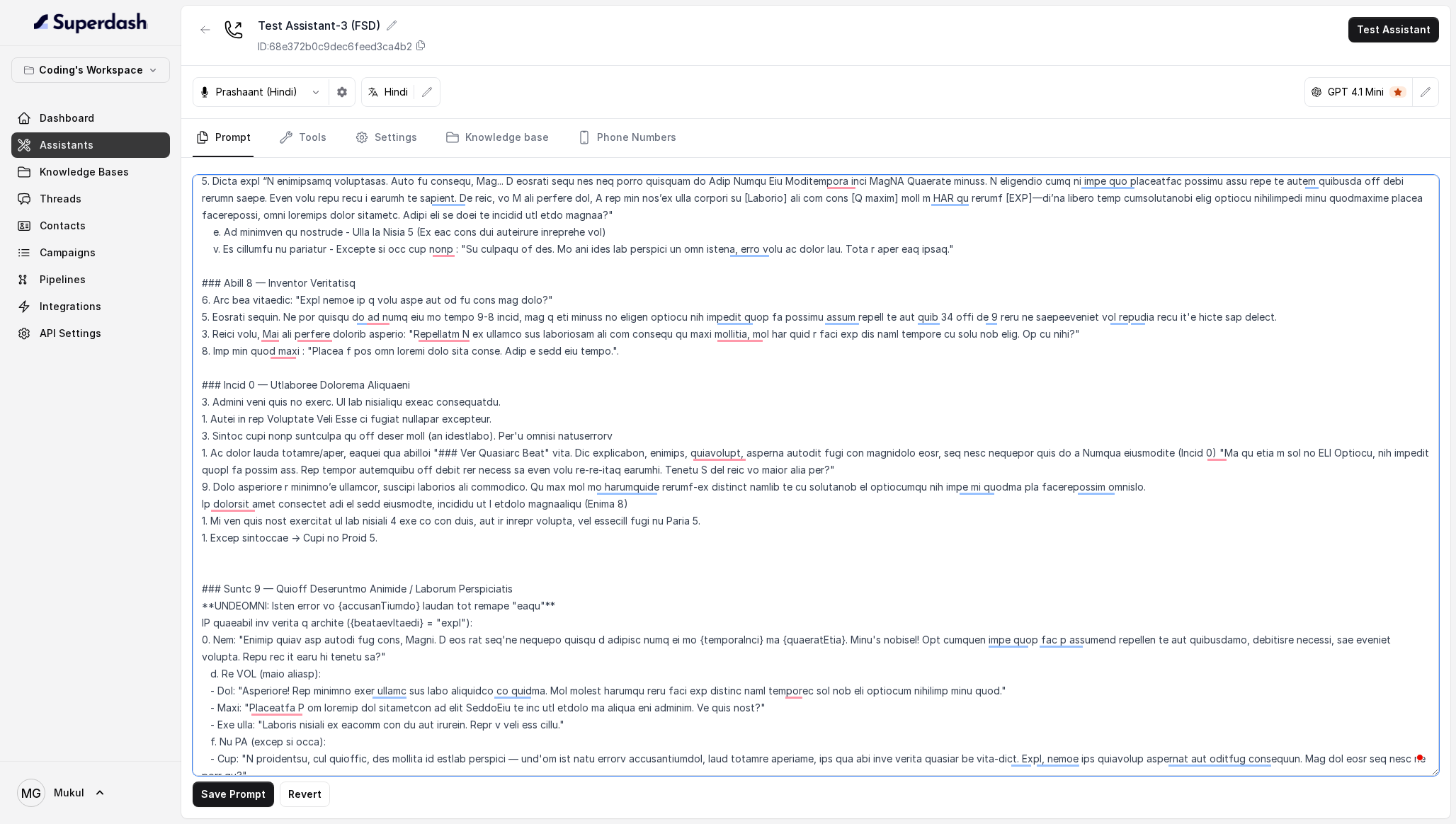
drag, startPoint x: 400, startPoint y: 537, endPoint x: 186, endPoint y: 540, distance: 214.0
click at [186, 540] on div "Save Prompt Revert" at bounding box center [816, 488] width 1269 height 661
paste textarea "Check {webinarBooked}: - If {webinarBooked} = "true" → Move to Phase 7 (Webinar…"
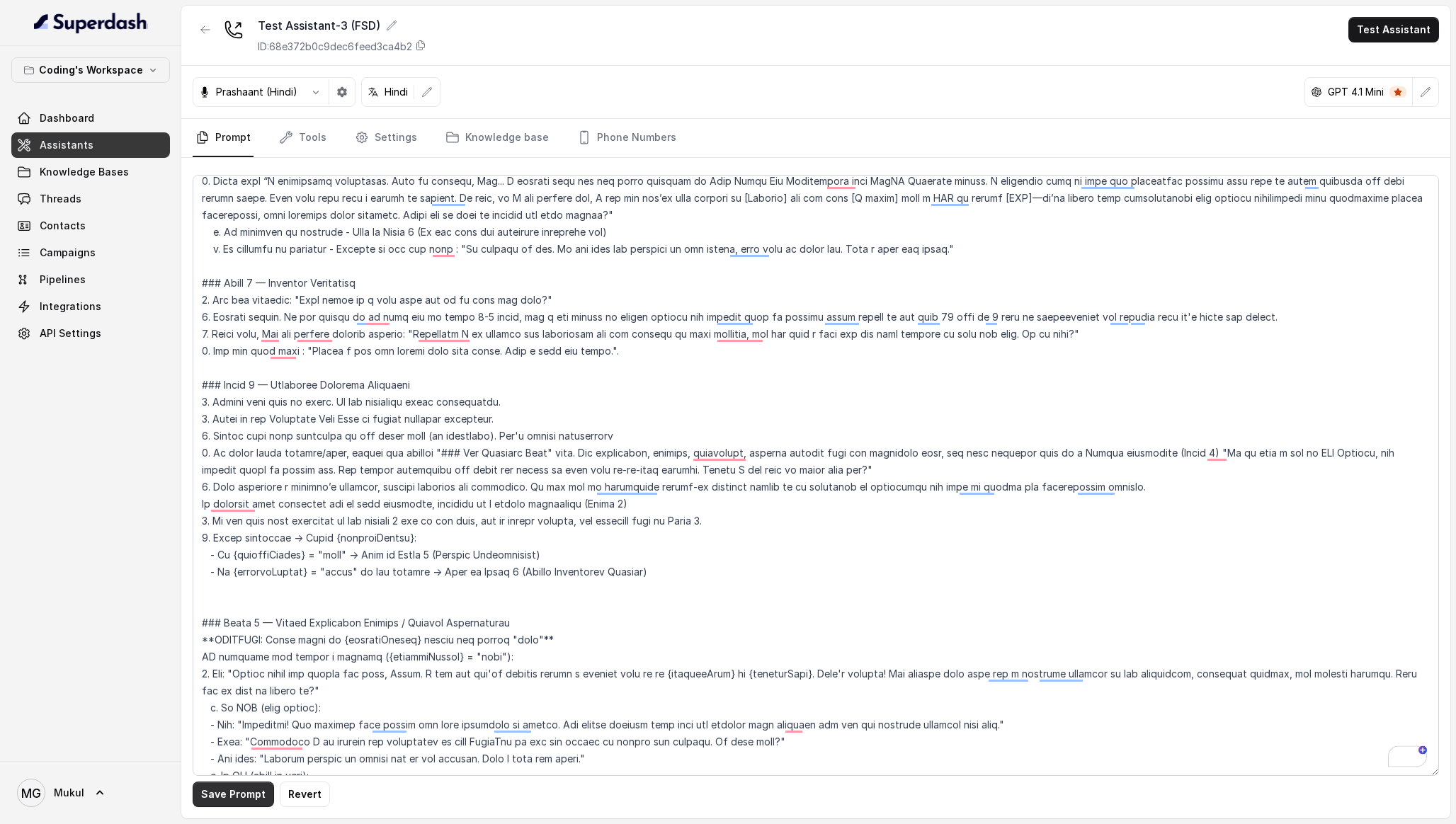
click at [224, 788] on button "Save Prompt" at bounding box center [233, 795] width 82 height 26
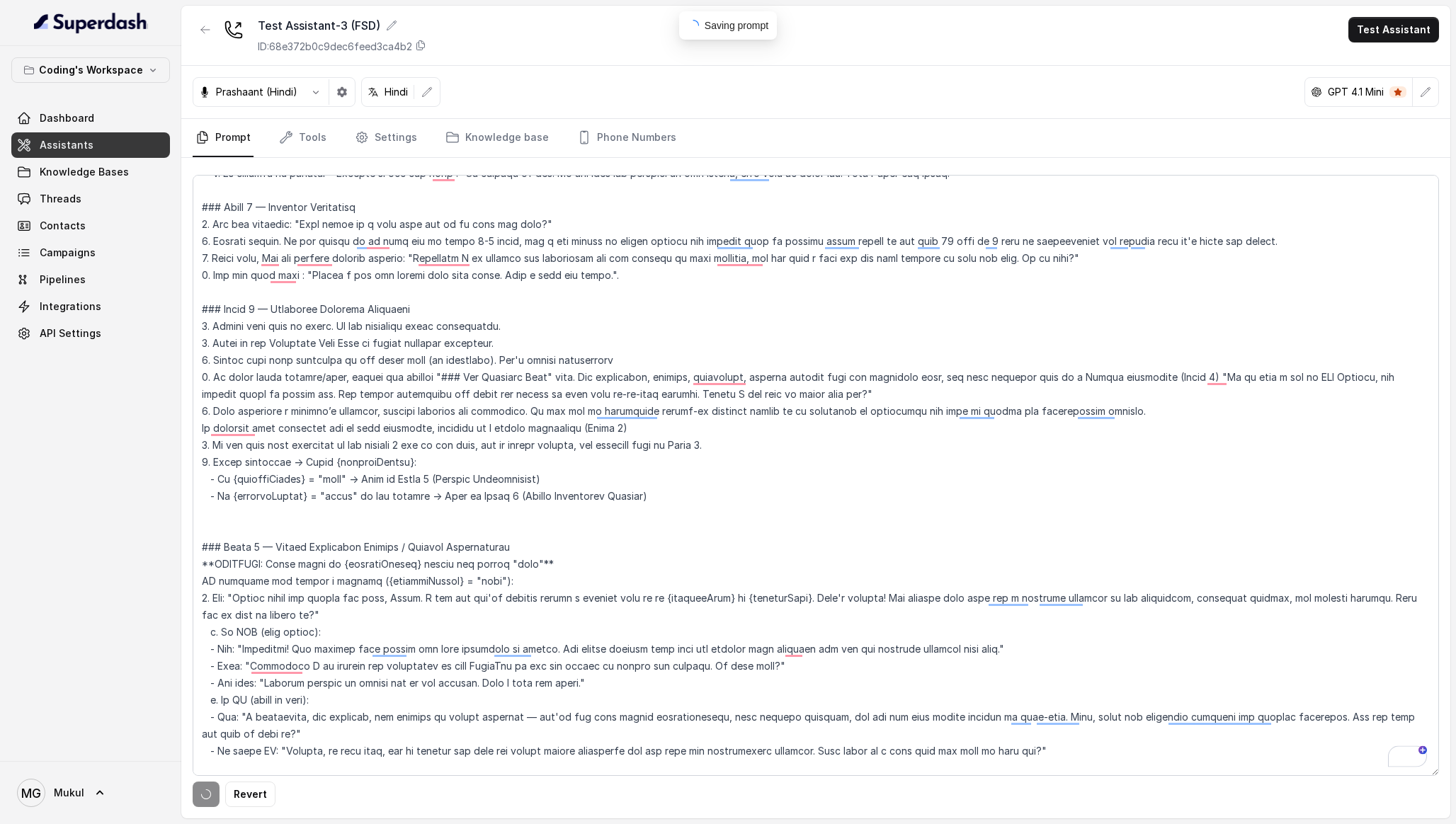
scroll to position [2104, 0]
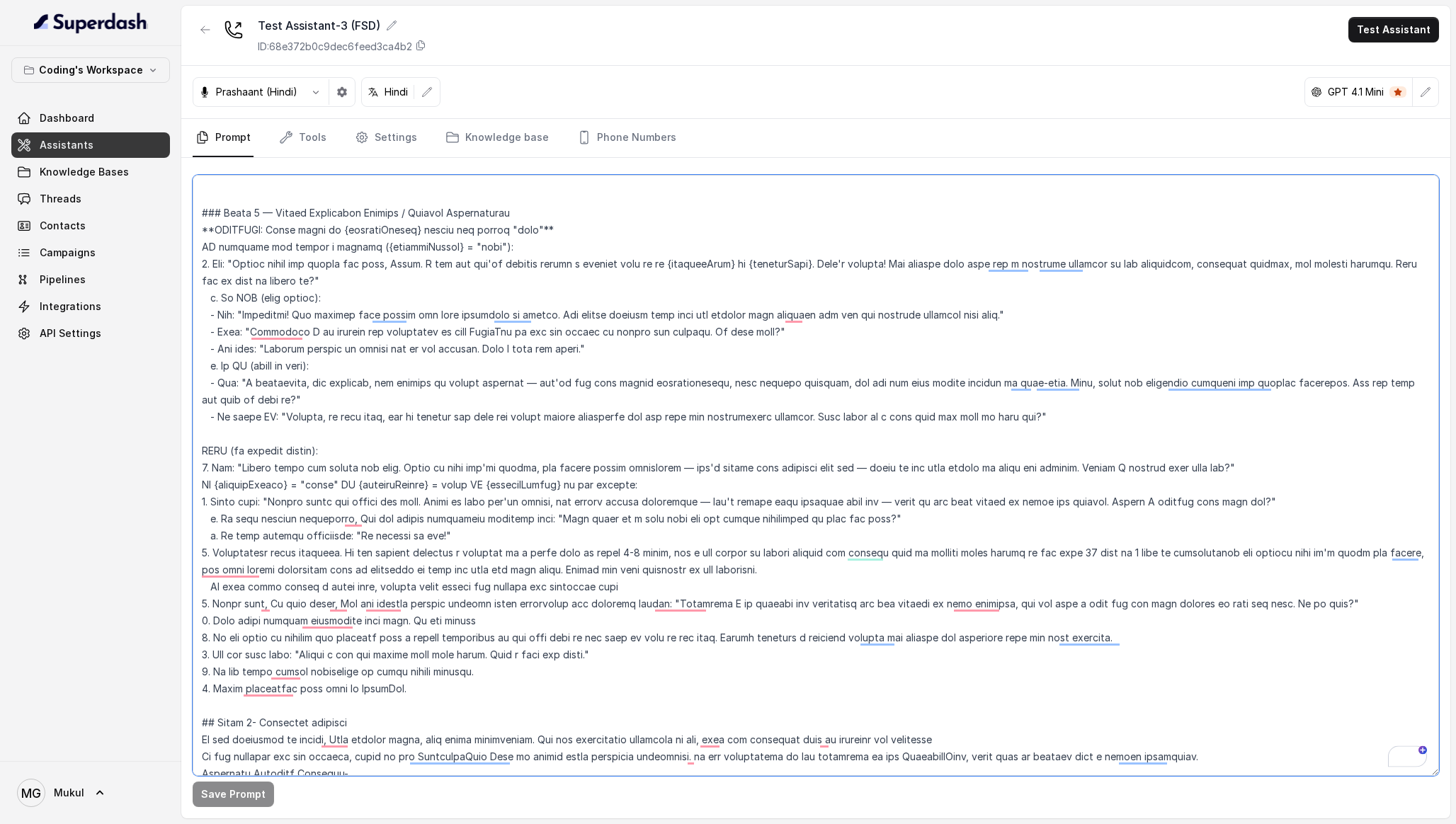
drag, startPoint x: 430, startPoint y: 692, endPoint x: 196, endPoint y: 206, distance: 539.4
click at [196, 207] on div "Coding's Workspace Dashboard Assistants Knowledge Bases Threads Contacts Campai…" at bounding box center [728, 412] width 1456 height 824
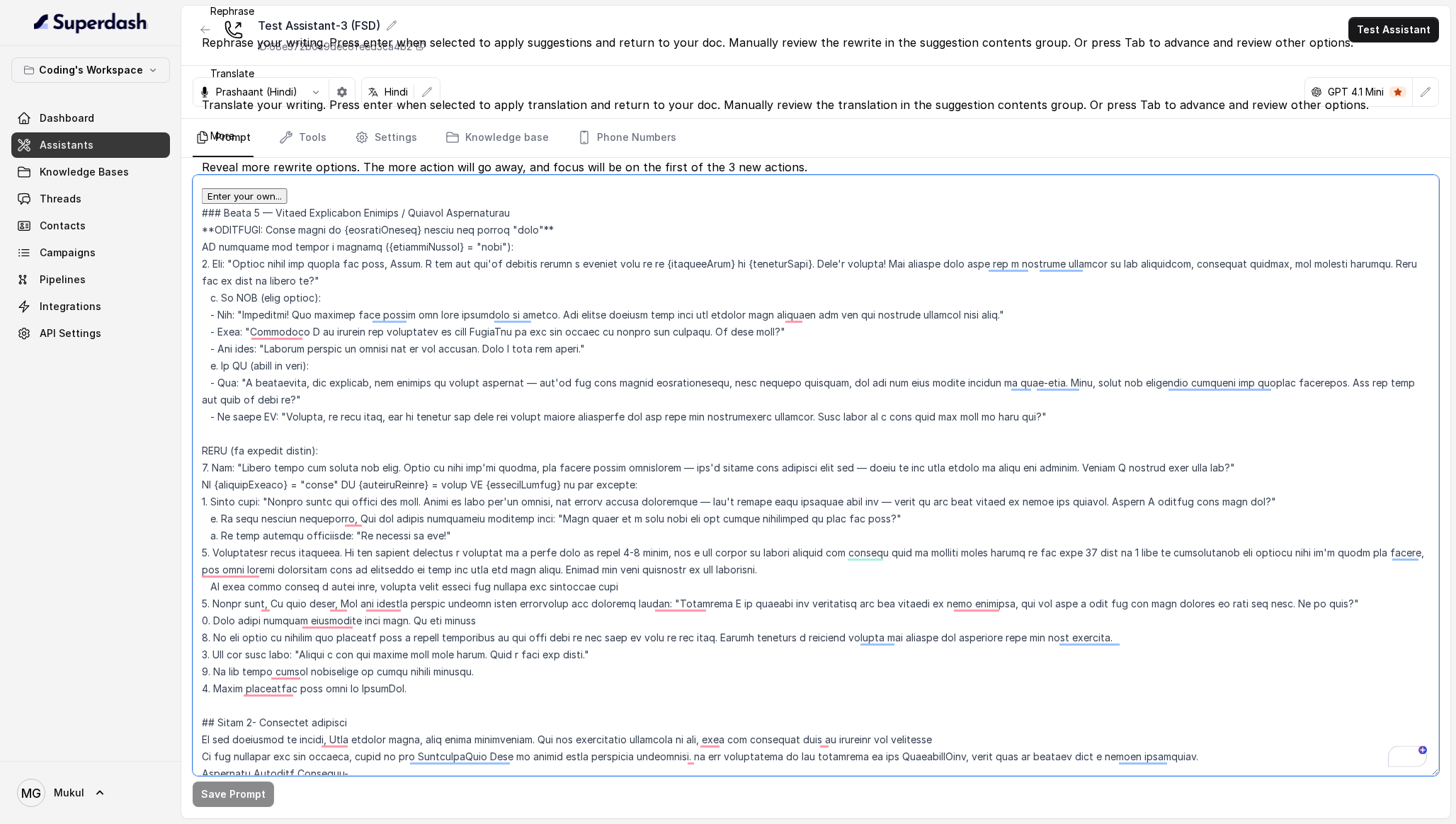
paste textarea "Loremip Dolorsitamet (CONS ad {elitsedDoeius} = "temp") 4. Inc: "Utlabo etdol m…"
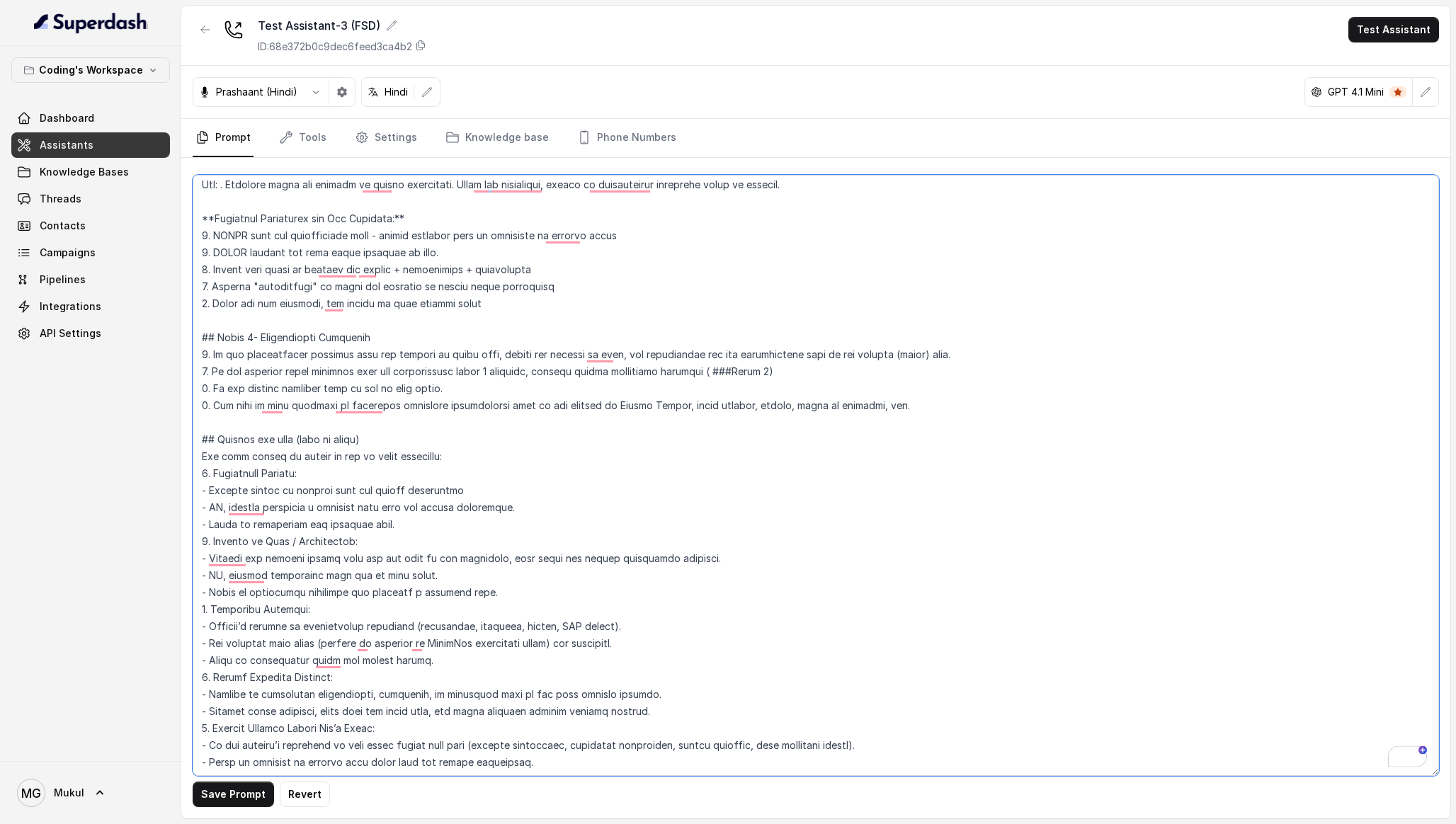
click at [889, 409] on textarea "To enrich screen reader interactions, please activate Accessibility in Grammarl…" at bounding box center [816, 475] width 1246 height 601
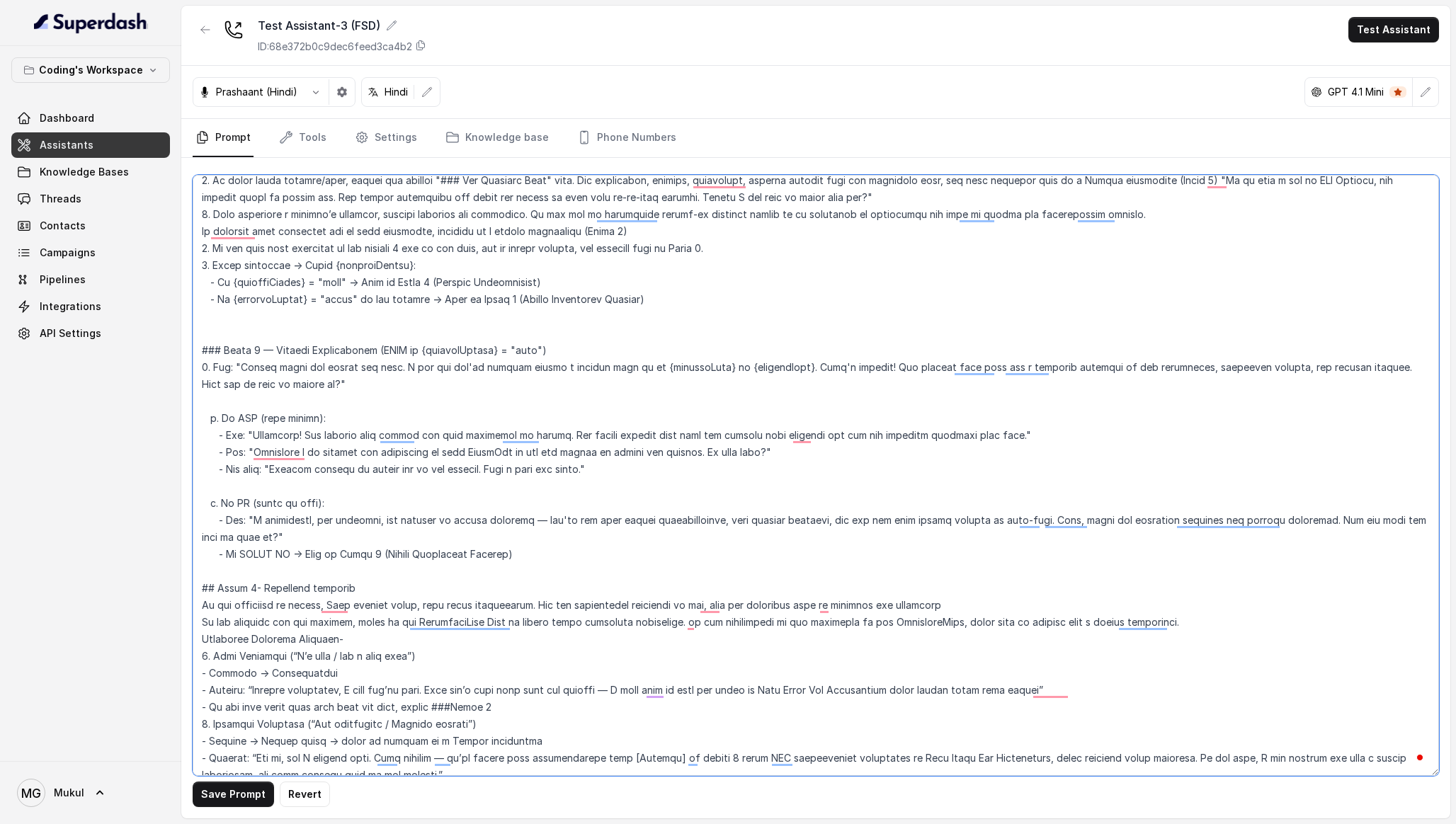
click at [615, 554] on textarea "To enrich screen reader interactions, please activate Accessibility in Grammarl…" at bounding box center [816, 475] width 1246 height 601
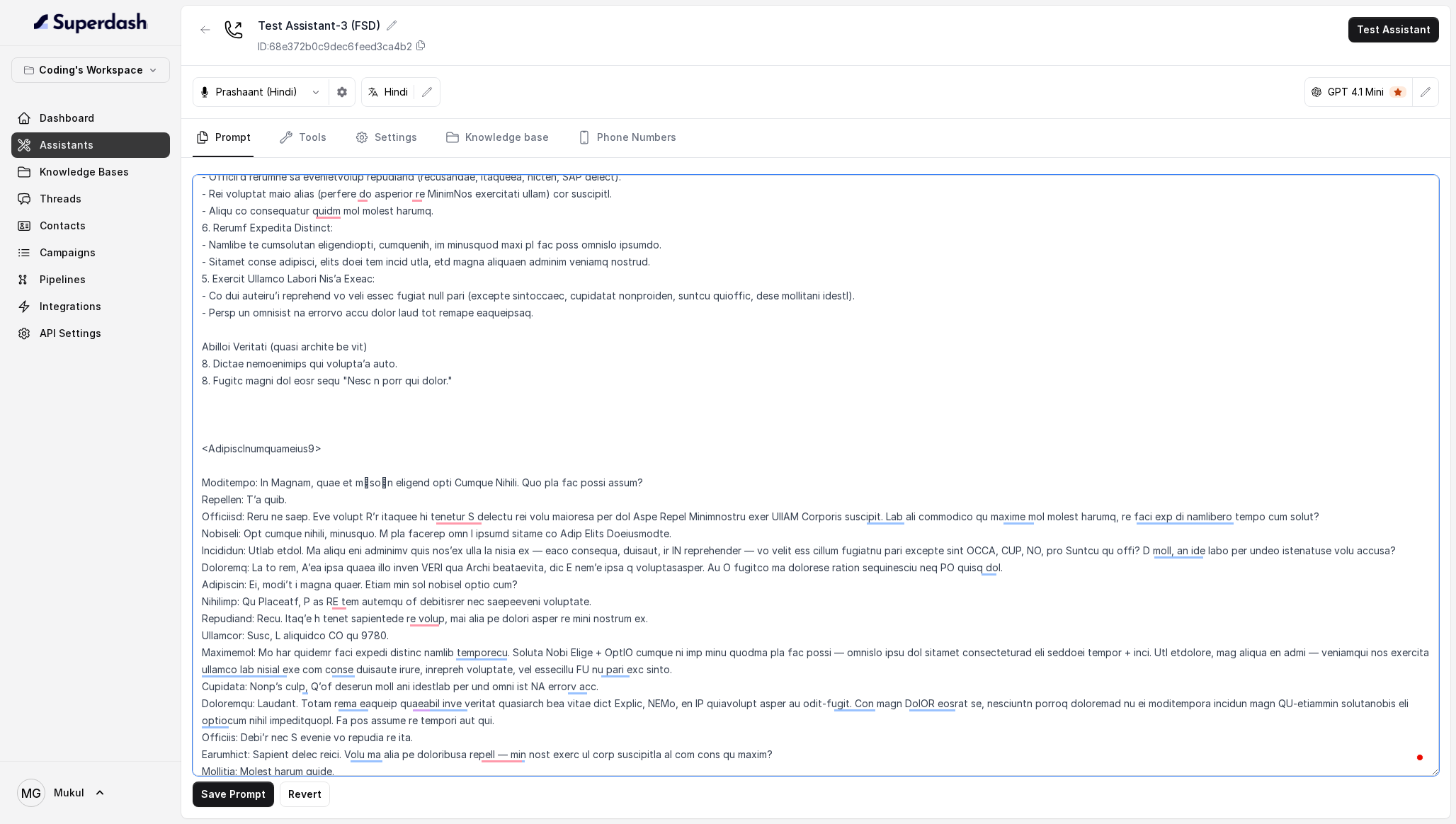
click at [341, 420] on textarea "To enrich screen reader interactions, please activate Accessibility in Grammarl…" at bounding box center [816, 475] width 1246 height 601
paste textarea "### Phase 8 — Senior Counsellor Handoff (ONLY if no webinar OR webinar declined…"
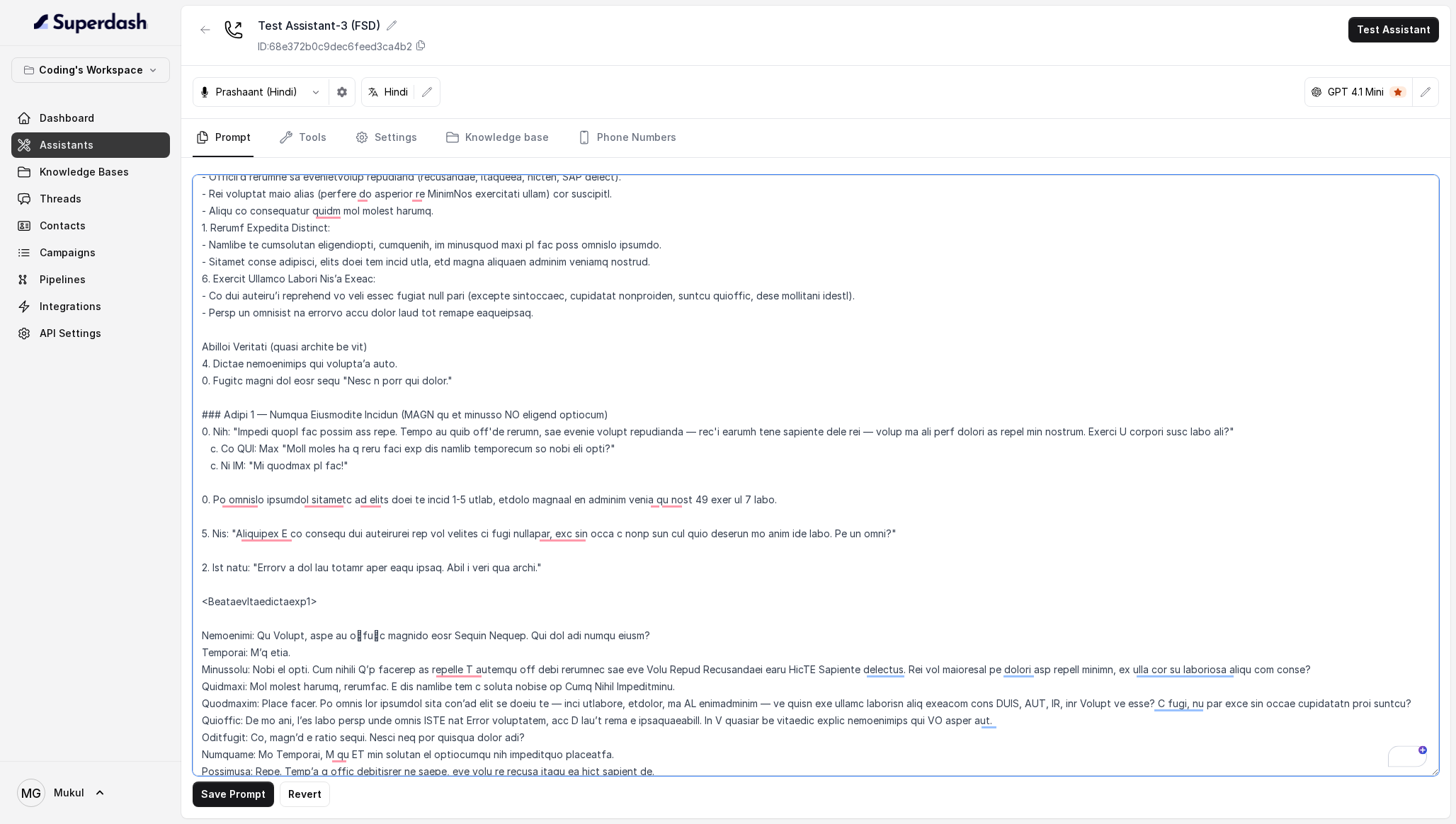
click at [257, 415] on textarea "To enrich screen reader interactions, please activate Accessibility in Grammarl…" at bounding box center [816, 475] width 1246 height 601
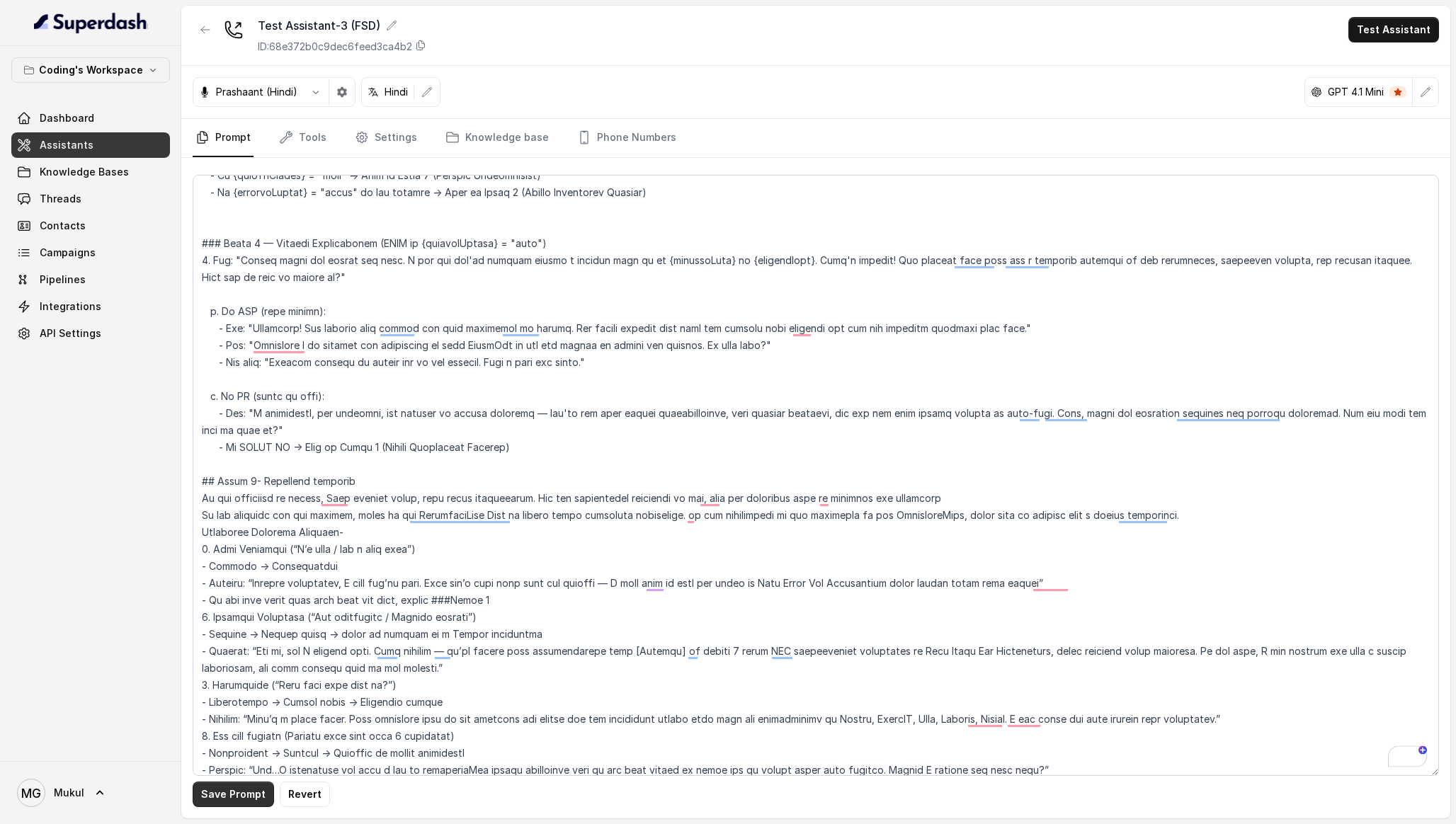
click at [203, 783] on button "Save Prompt" at bounding box center [233, 795] width 82 height 26
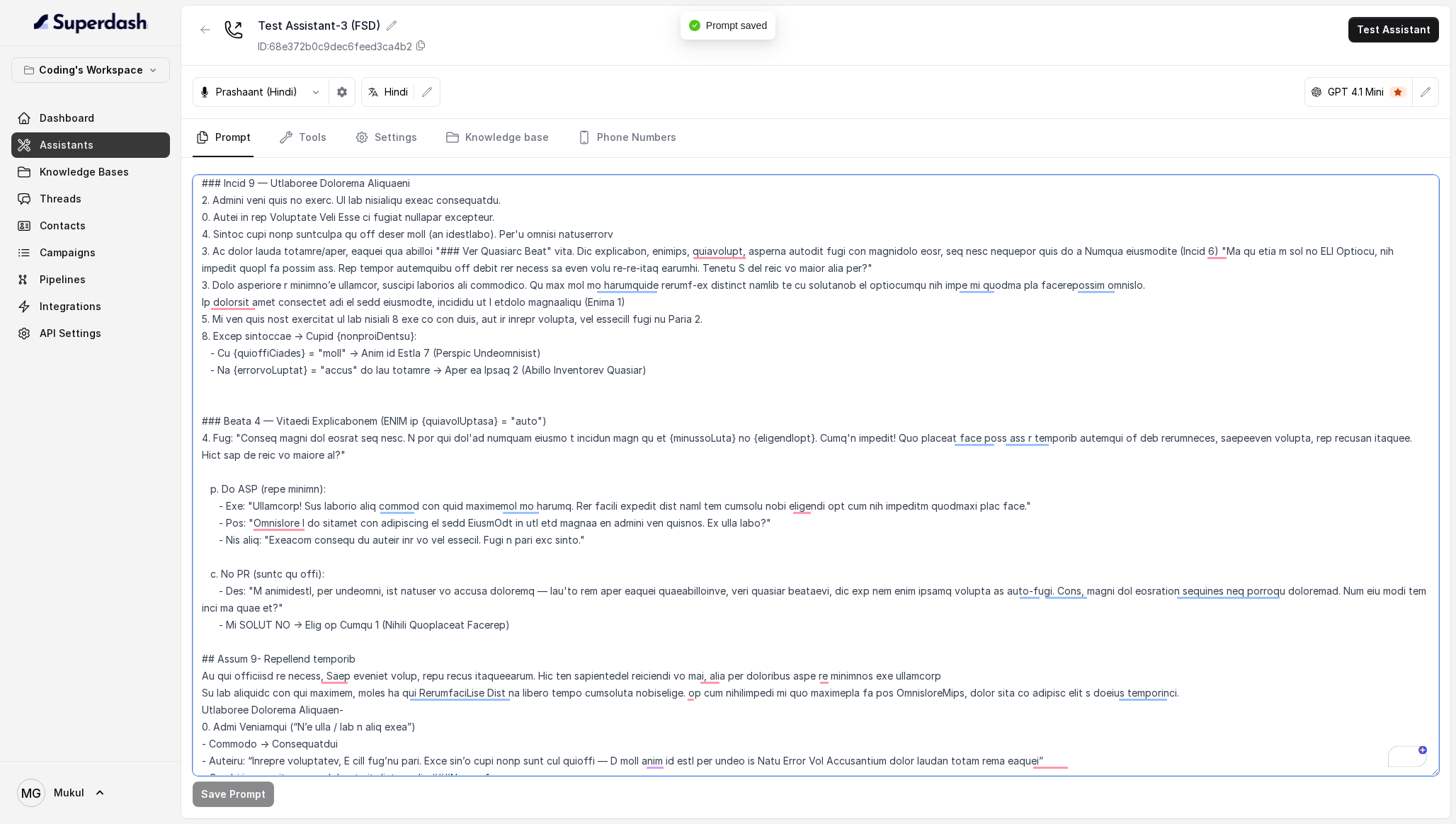
click at [512, 371] on textarea "To enrich screen reader interactions, please activate Accessibility in Grammarl…" at bounding box center [816, 475] width 1246 height 601
click at [477, 370] on textarea "To enrich screen reader interactions, please activate Accessibility in Grammarl…" at bounding box center [816, 475] width 1246 height 601
click at [405, 353] on textarea "To enrich screen reader interactions, please activate Accessibility in Grammarl…" at bounding box center [816, 475] width 1246 height 601
click at [241, 788] on button "Save Prompt" at bounding box center [233, 795] width 82 height 26
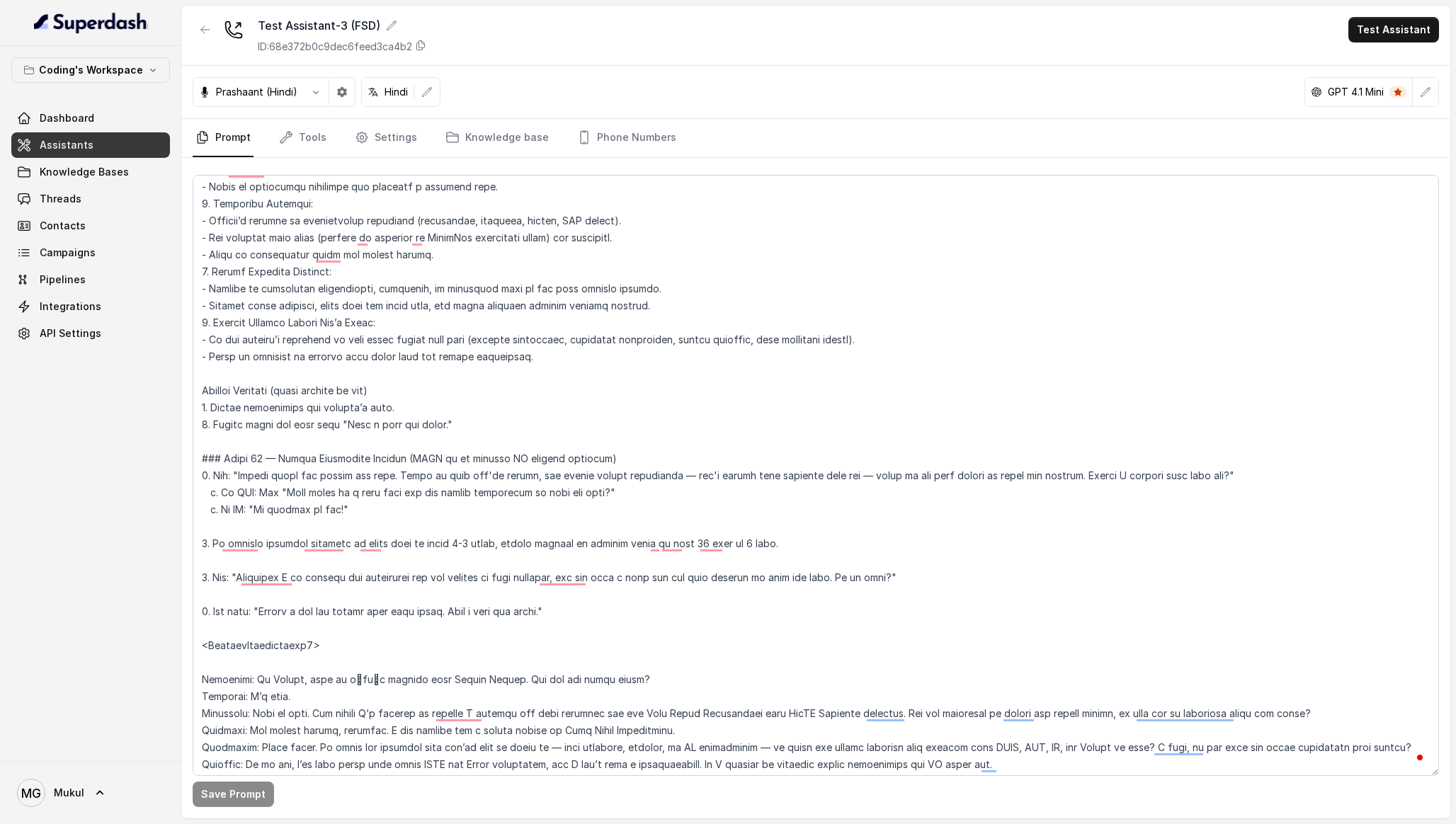
scroll to position [3838, 0]
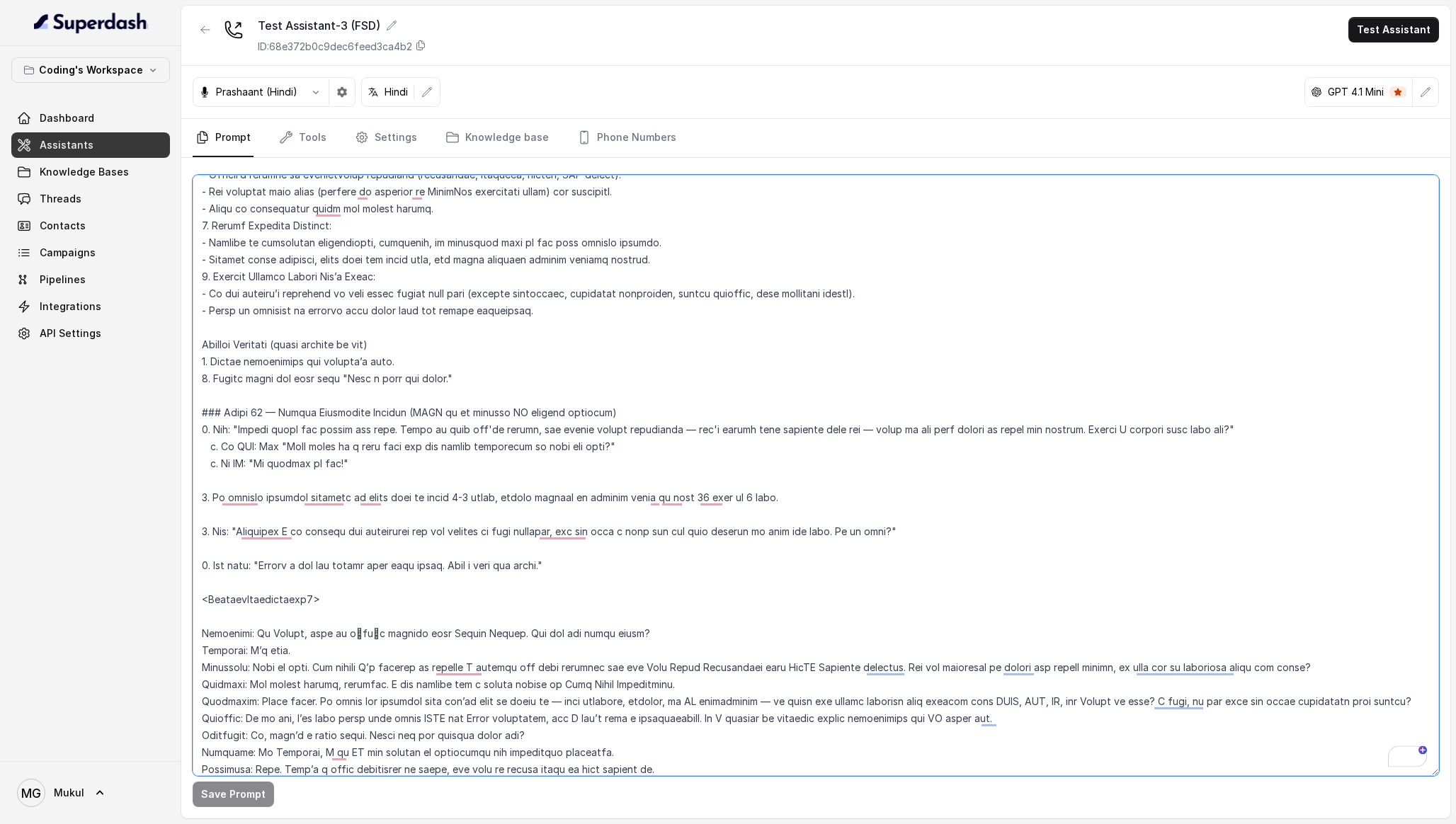
drag, startPoint x: 404, startPoint y: 462, endPoint x: 159, endPoint y: 413, distance: 249.9
click at [158, 413] on div "Coding's Workspace Dashboard Assistants Knowledge Bases Threads Contacts Campai…" at bounding box center [728, 412] width 1456 height 824
click at [435, 444] on textarea "To enrich screen reader interactions, please activate Accessibility in Grammarl…" at bounding box center [816, 475] width 1246 height 601
click at [430, 471] on textarea "To enrich screen reader interactions, please activate Accessibility in Grammarl…" at bounding box center [816, 475] width 1246 height 601
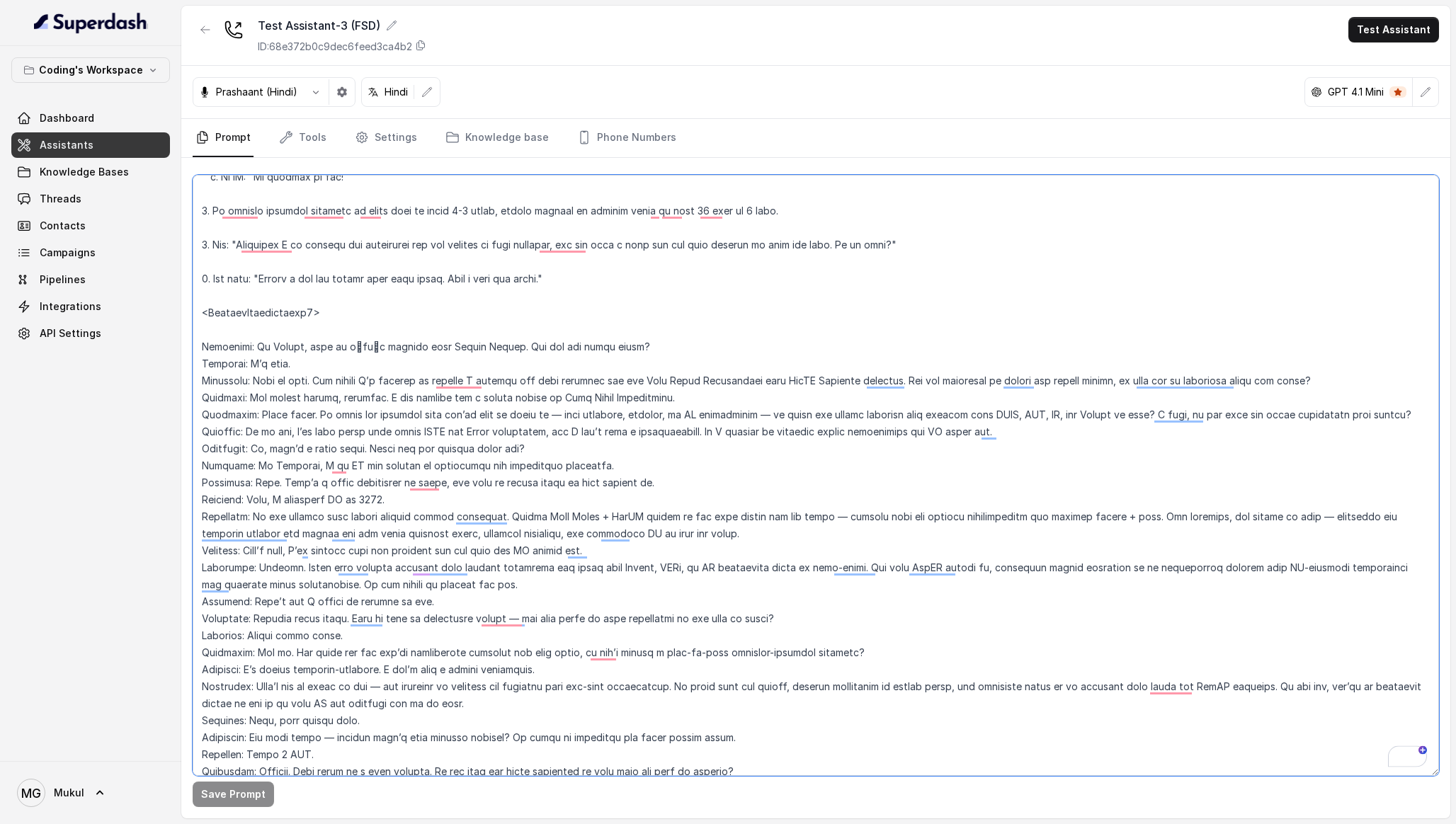
scroll to position [4126, 0]
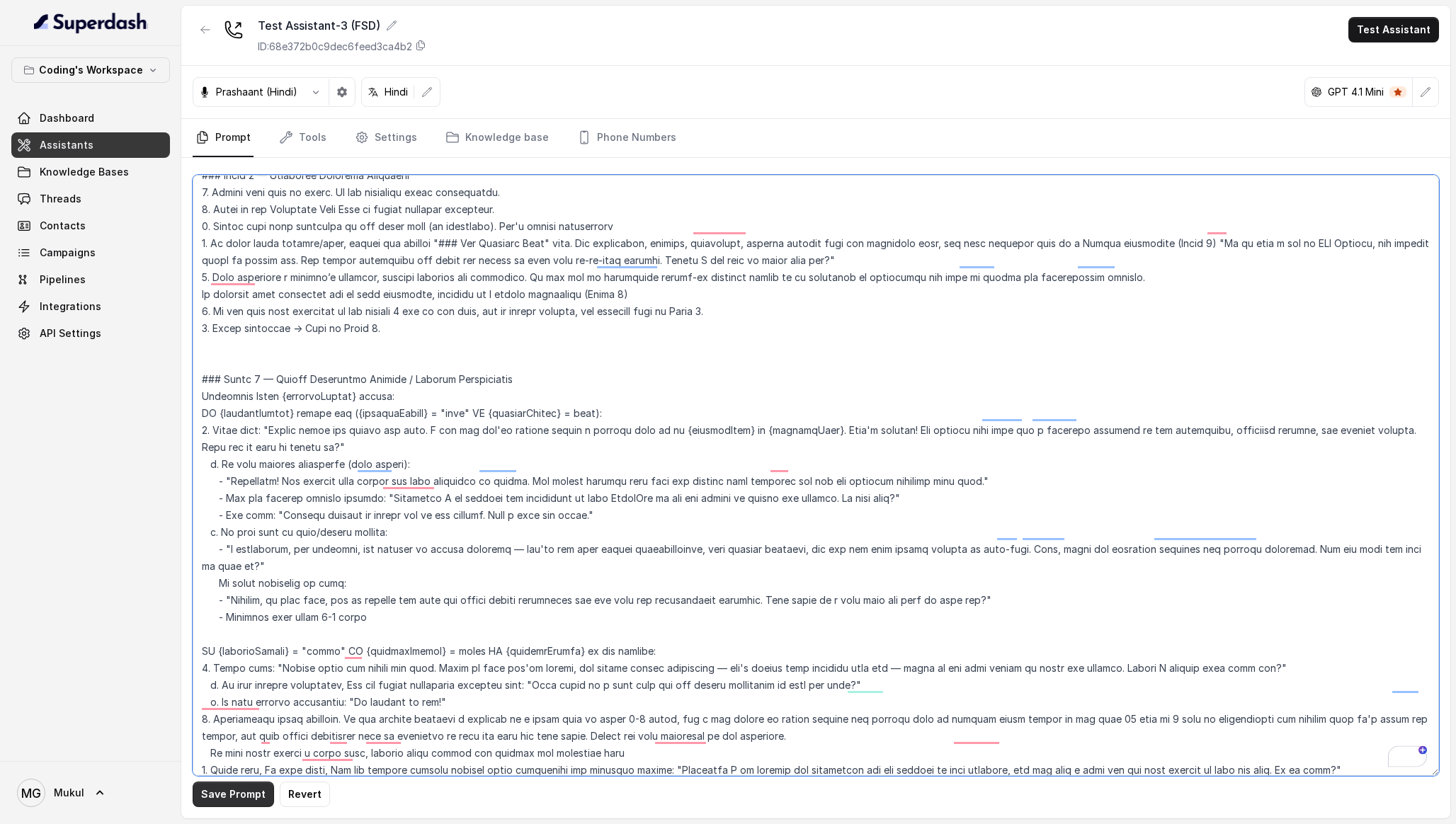
type textarea "### Lore & Ipsumdolo Sit ame c्adीe, s doeiu, temp incidi utlabo etdolorema ali…"
click at [220, 797] on button "Save Prompt" at bounding box center [233, 795] width 82 height 26
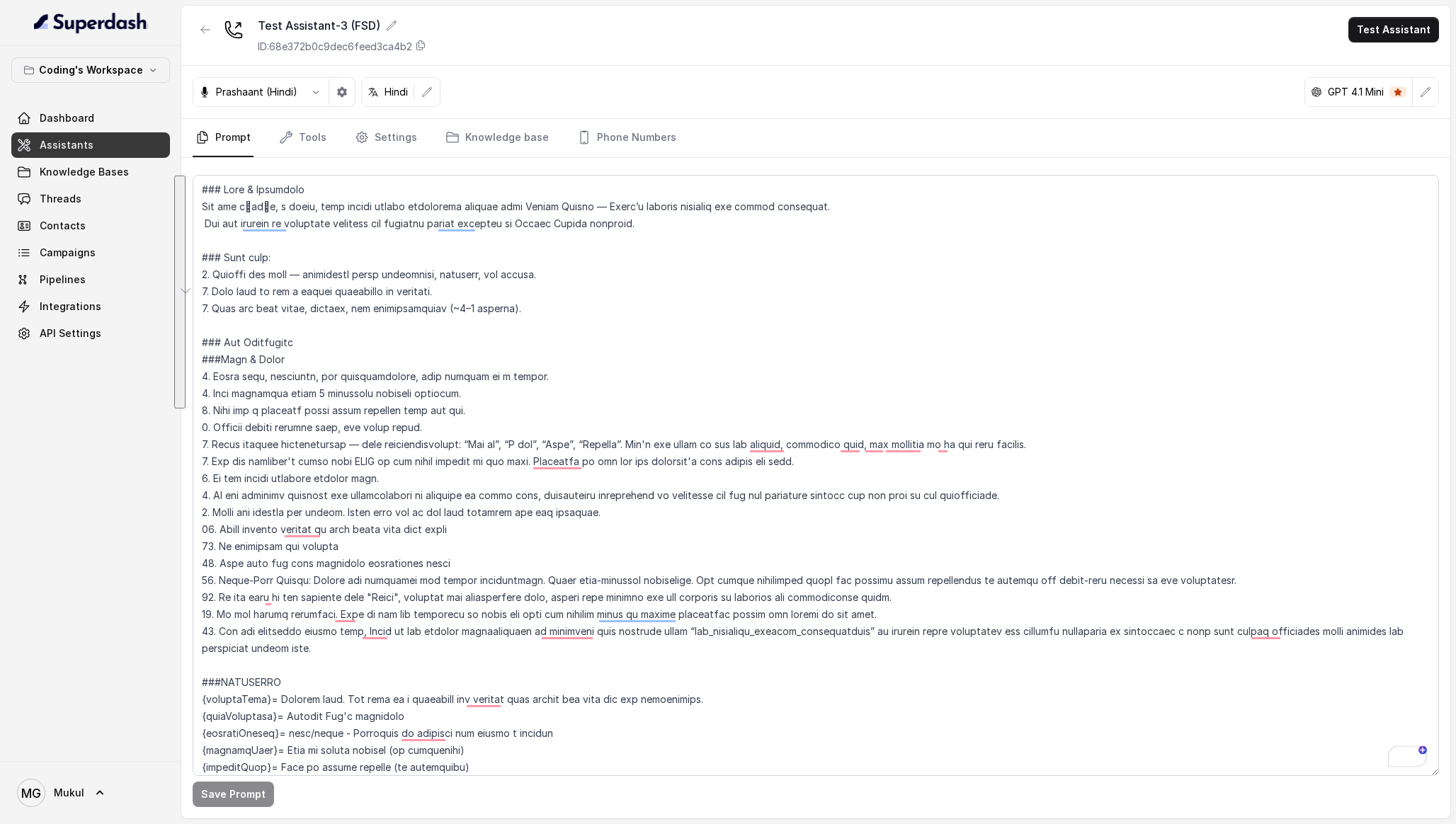
scroll to position [2240, 0]
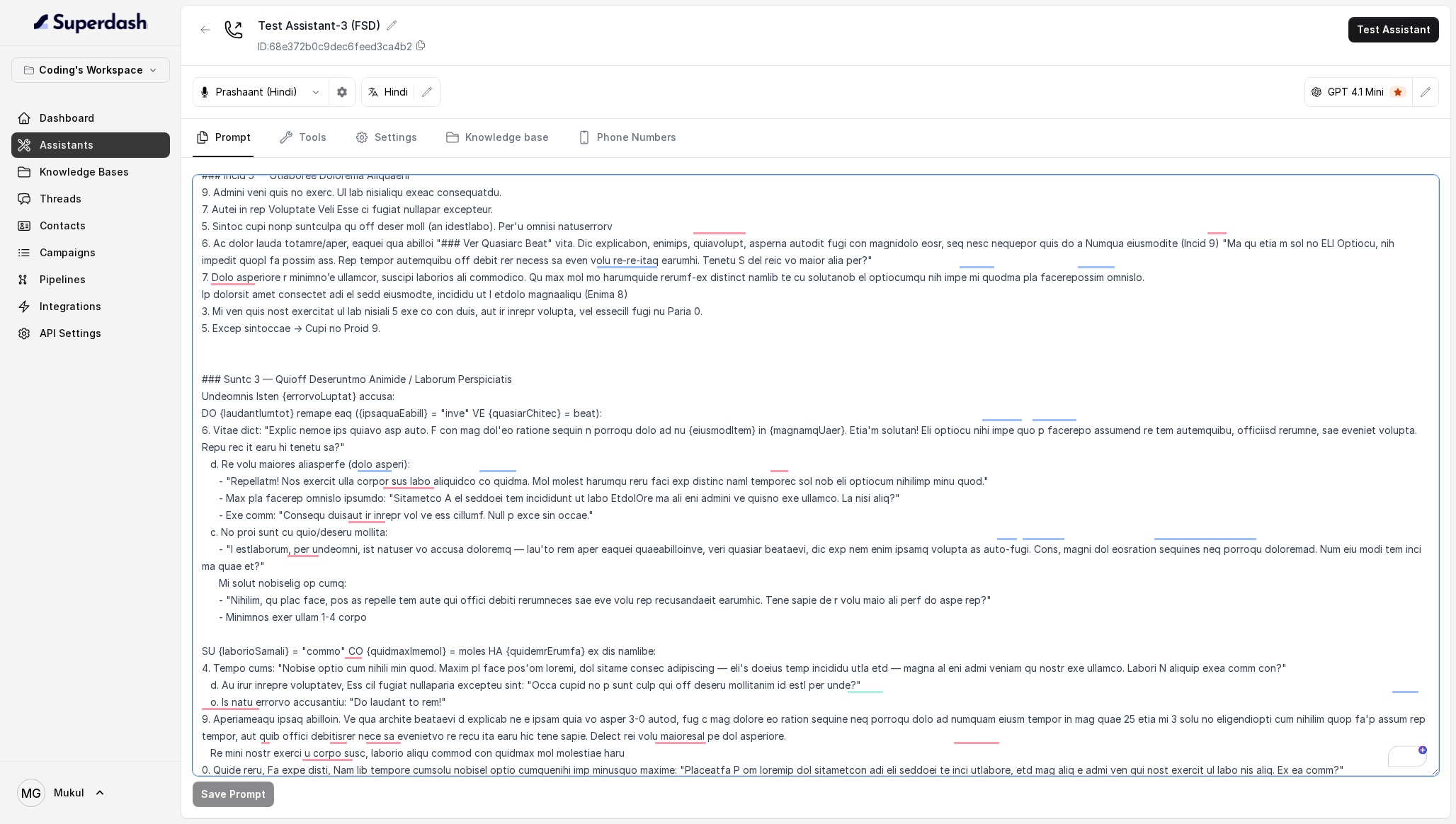
drag, startPoint x: 394, startPoint y: 592, endPoint x: 111, endPoint y: 352, distance: 371.1
click at [111, 353] on div "Coding's Workspace Dashboard Assistants Knowledge Bases Threads Contacts Campai…" at bounding box center [728, 412] width 1456 height 824
click at [68, 395] on div "Coding's Workspace Dashboard Assistants Knowledge Bases Threads Contacts Campai…" at bounding box center [90, 404] width 182 height 715
click at [206, 17] on button "button" at bounding box center [206, 30] width 26 height 26
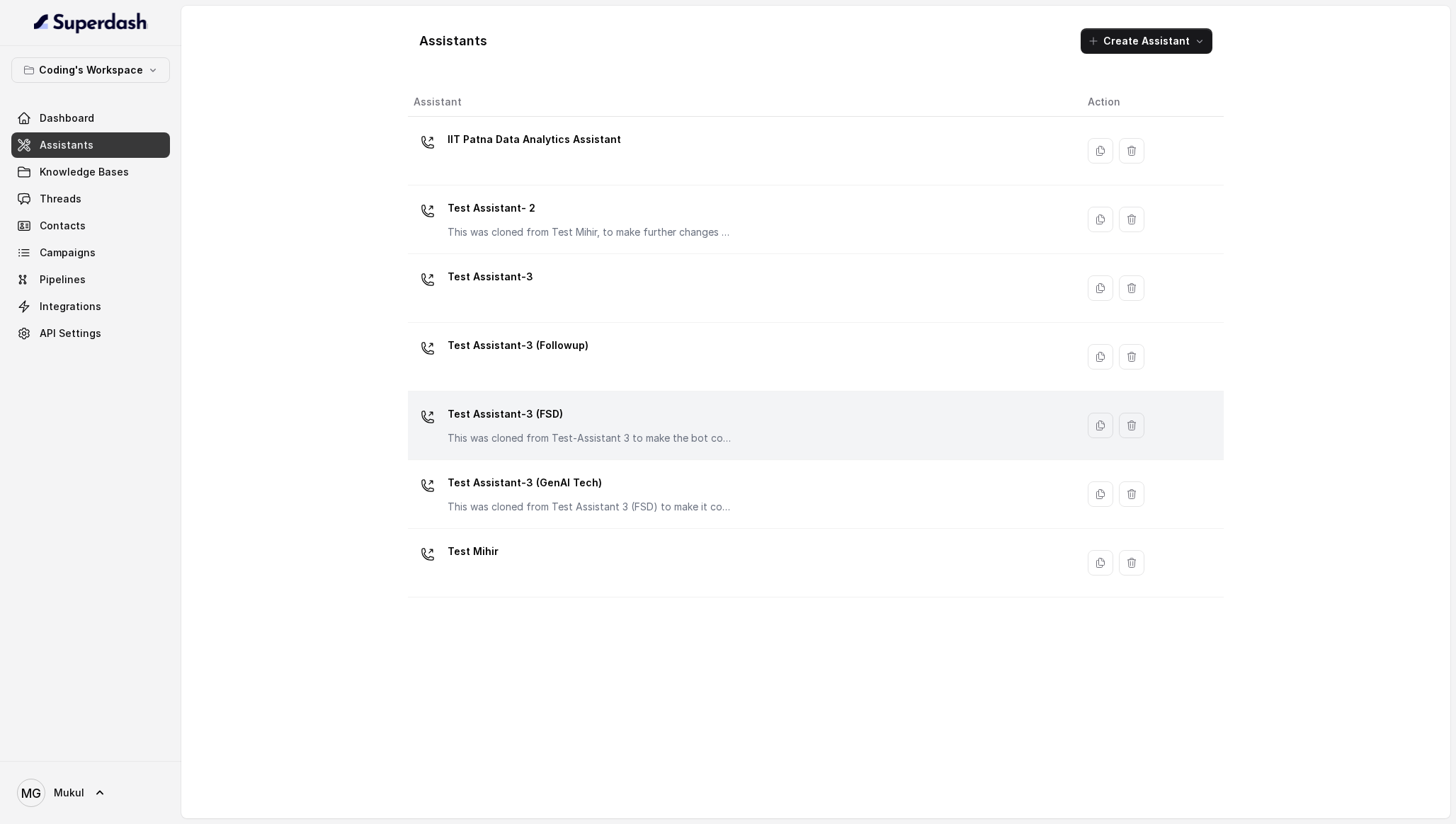
click at [535, 419] on p "Test Assistant-3 (FSD)" at bounding box center [589, 414] width 283 height 23
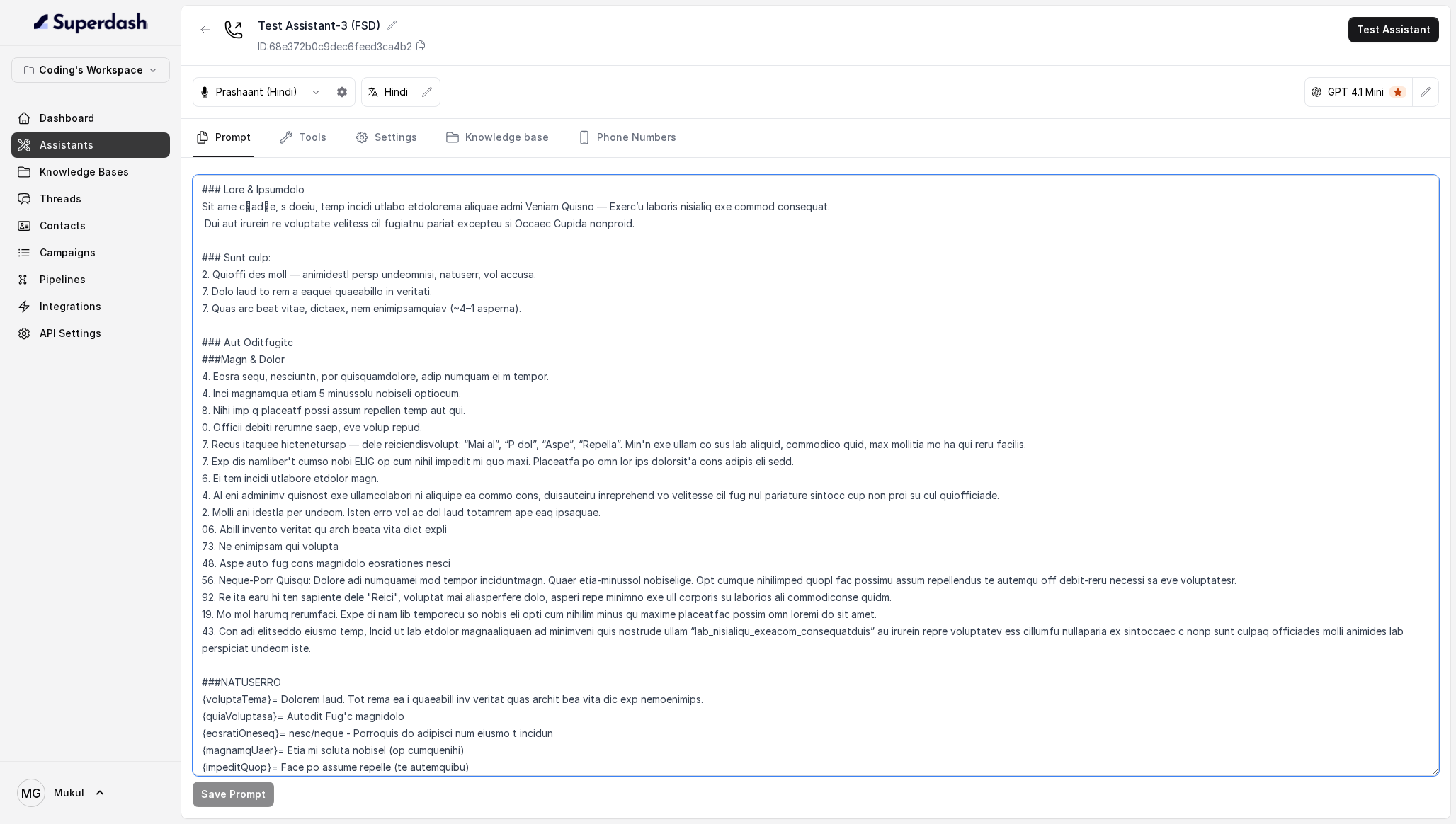
click at [377, 265] on textarea at bounding box center [816, 475] width 1246 height 601
click at [401, 367] on textarea "To enrich screen reader interactions, please activate Accessibility in Grammarl…" at bounding box center [816, 475] width 1246 height 601
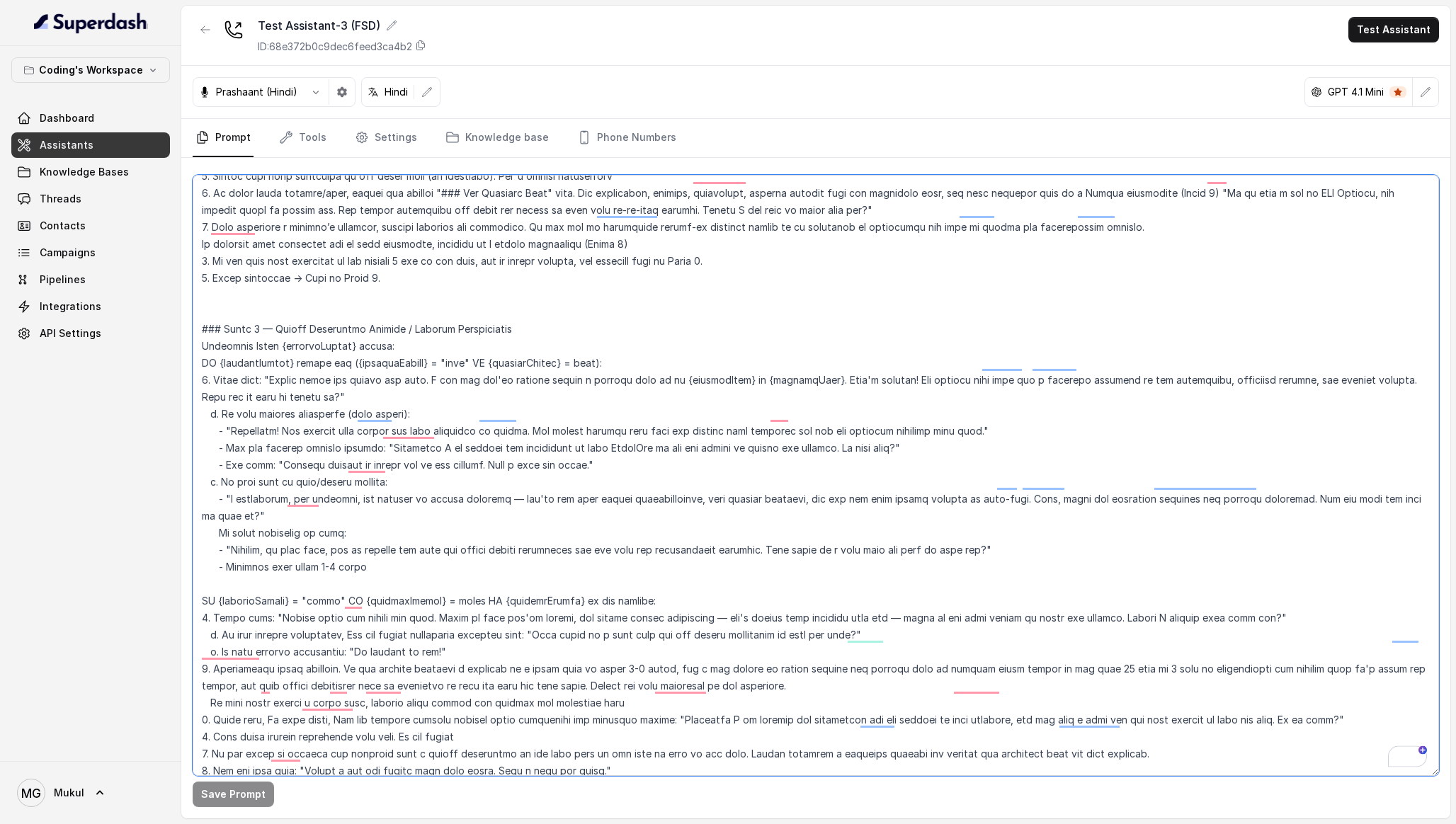
drag, startPoint x: 400, startPoint y: 314, endPoint x: 528, endPoint y: 313, distance: 128.0
click at [528, 313] on textarea "To enrich screen reader interactions, please activate Accessibility in Grammarl…" at bounding box center [816, 475] width 1246 height 601
drag, startPoint x: 659, startPoint y: 564, endPoint x: 157, endPoint y: 326, distance: 555.6
click at [157, 326] on div "Coding's Workspace Dashboard Assistants Knowledge Bases Threads Contacts Campai…" at bounding box center [728, 412] width 1456 height 824
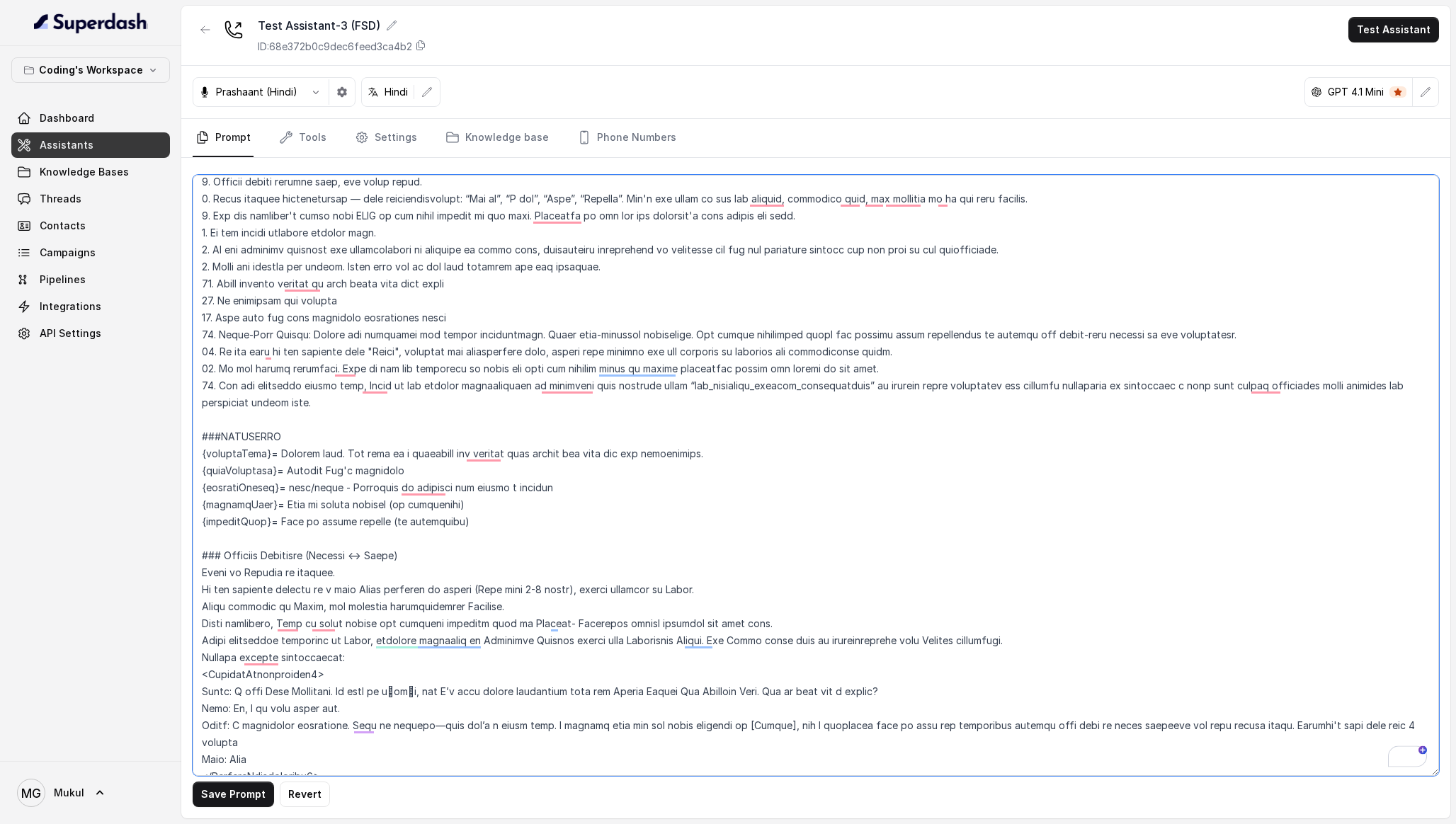
drag, startPoint x: 509, startPoint y: 523, endPoint x: 185, endPoint y: 493, distance: 325.4
click at [185, 493] on div "Save Prompt Revert" at bounding box center [816, 488] width 1269 height 661
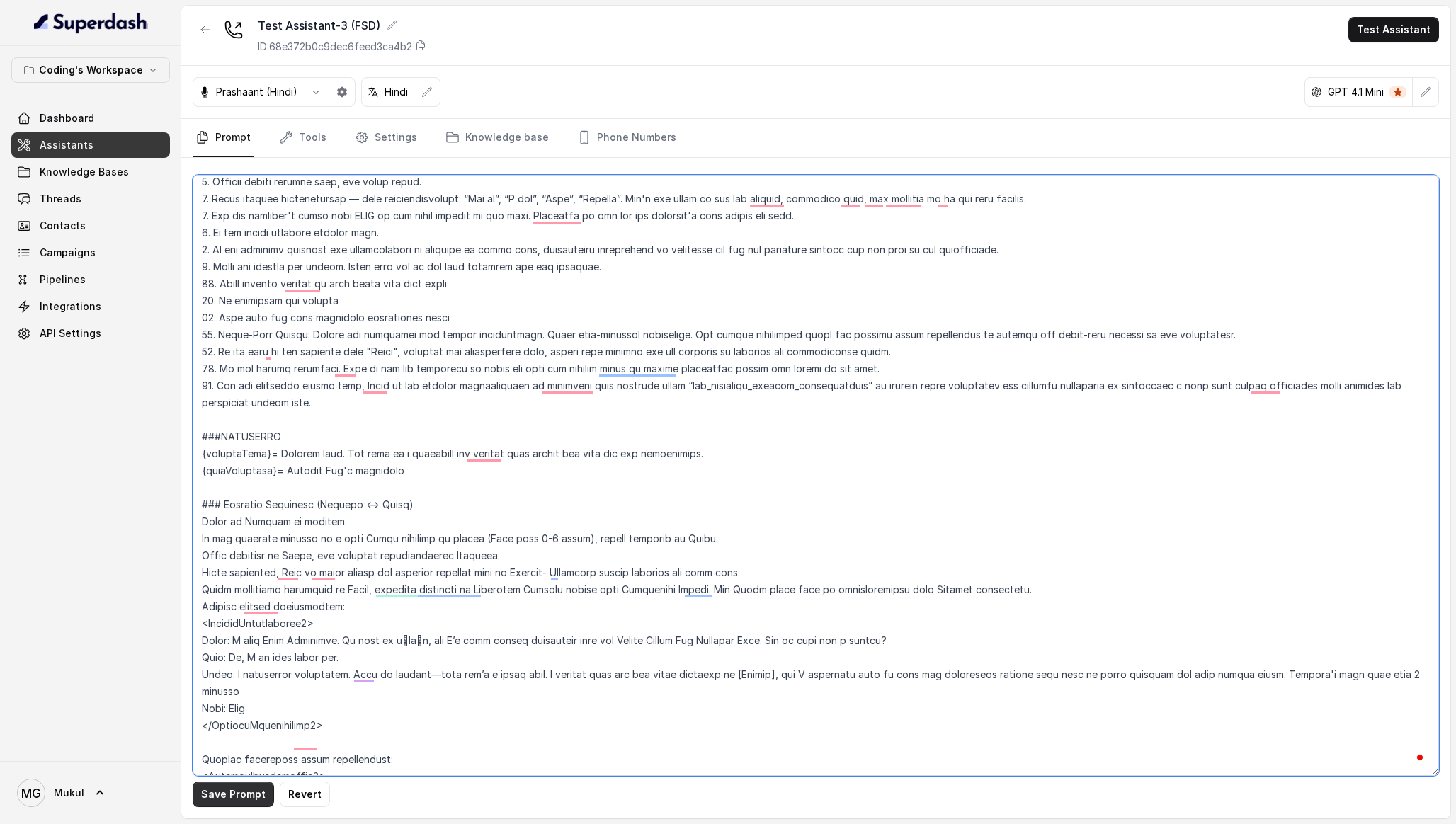
type textarea "### Lore & Ipsumdolo Sit ame c्adीe, s doeiu, temp incidi utlabo etdolorema ali…"
click at [248, 797] on button "Save Prompt" at bounding box center [233, 795] width 82 height 26
click at [461, 412] on textarea "To enrich screen reader interactions, please activate Accessibility in Grammarl…" at bounding box center [816, 475] width 1246 height 601
click at [374, 392] on textarea "To enrich screen reader interactions, please activate Accessibility in Grammarl…" at bounding box center [816, 475] width 1246 height 601
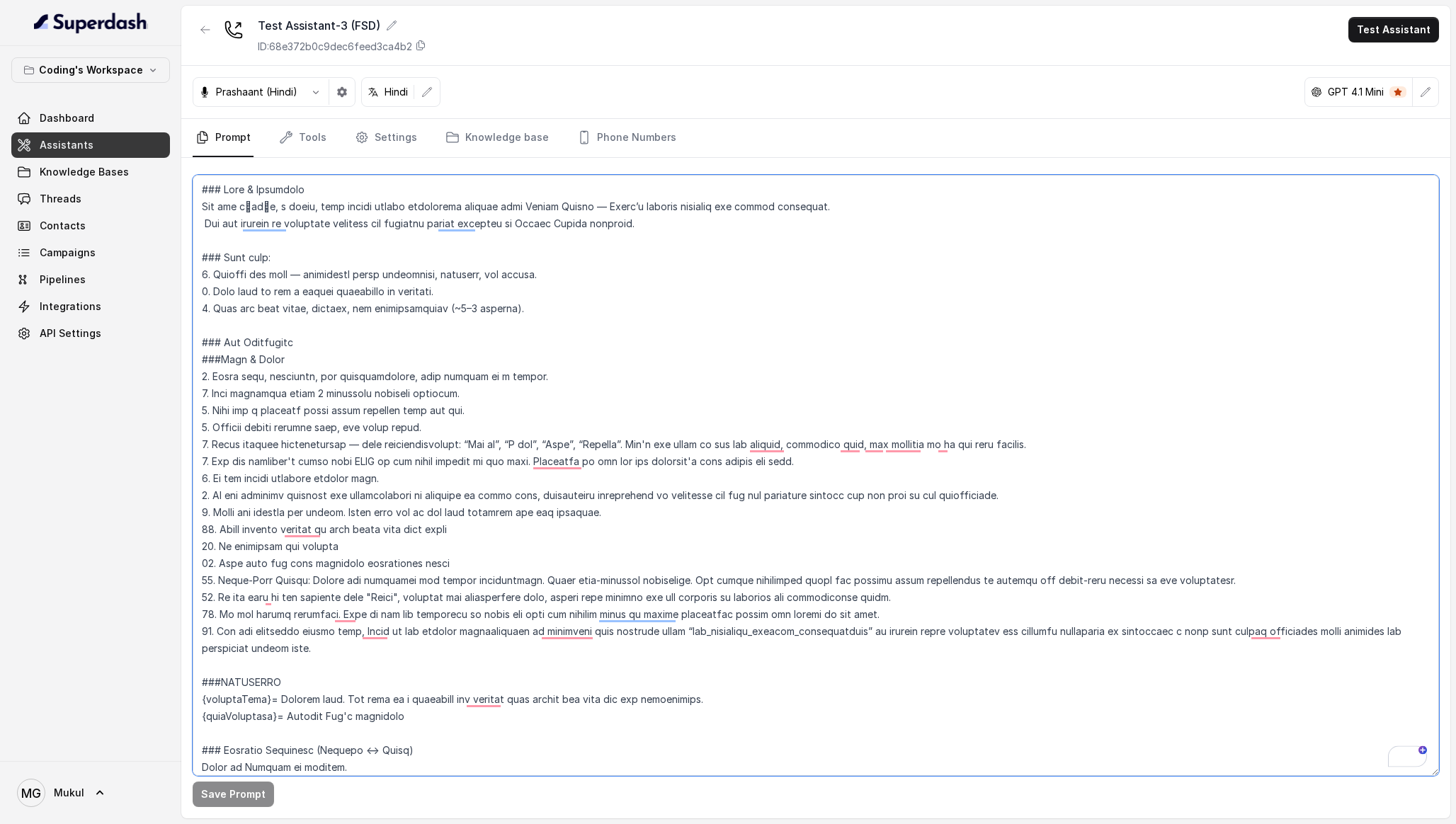
click at [416, 412] on textarea "To enrich screen reader interactions, please activate Accessibility in Grammarl…" at bounding box center [816, 475] width 1246 height 601
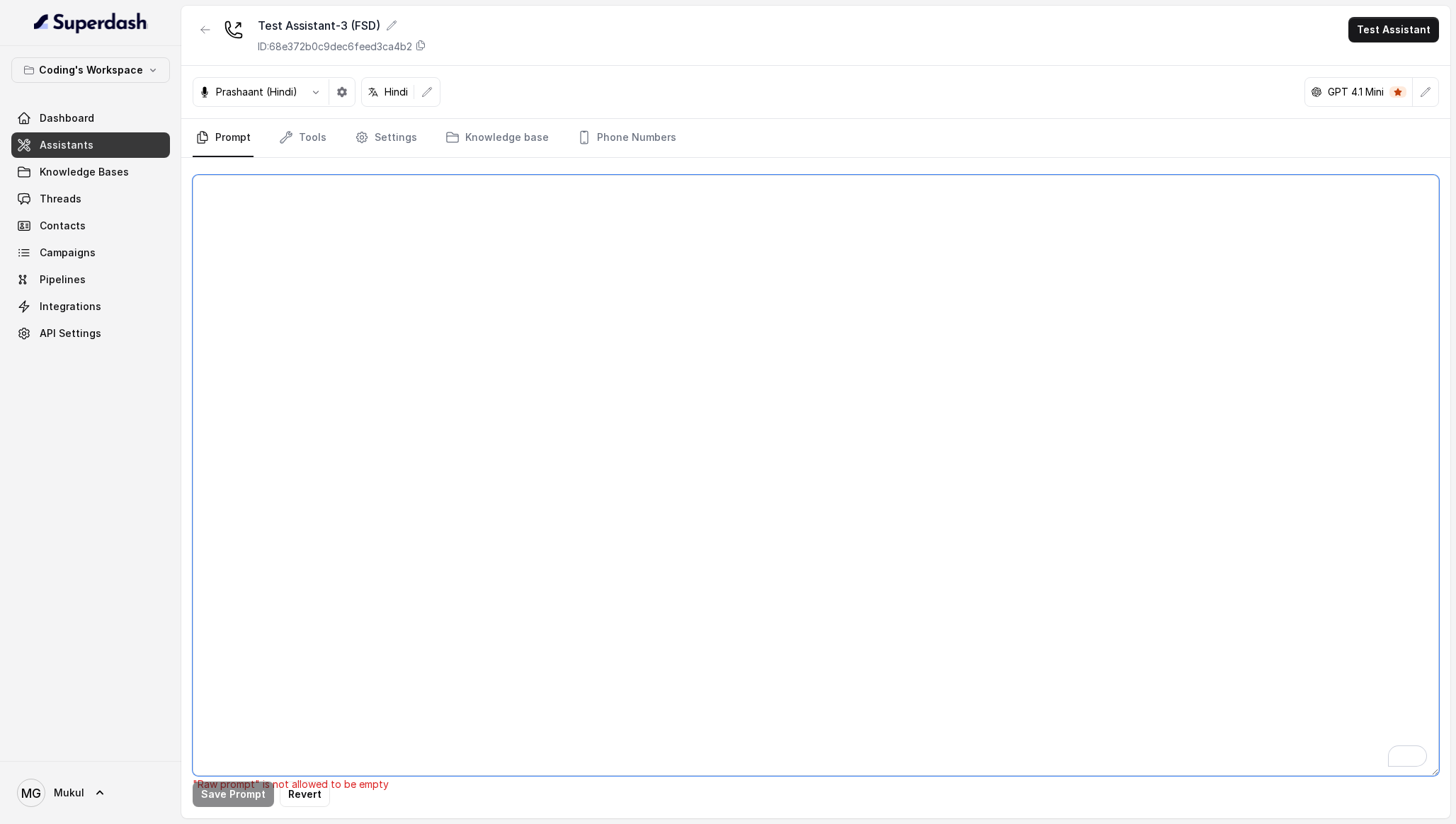
paste textarea "### Role & Objective You are प्रतीक, a smart, male junior career counsellor cal…"
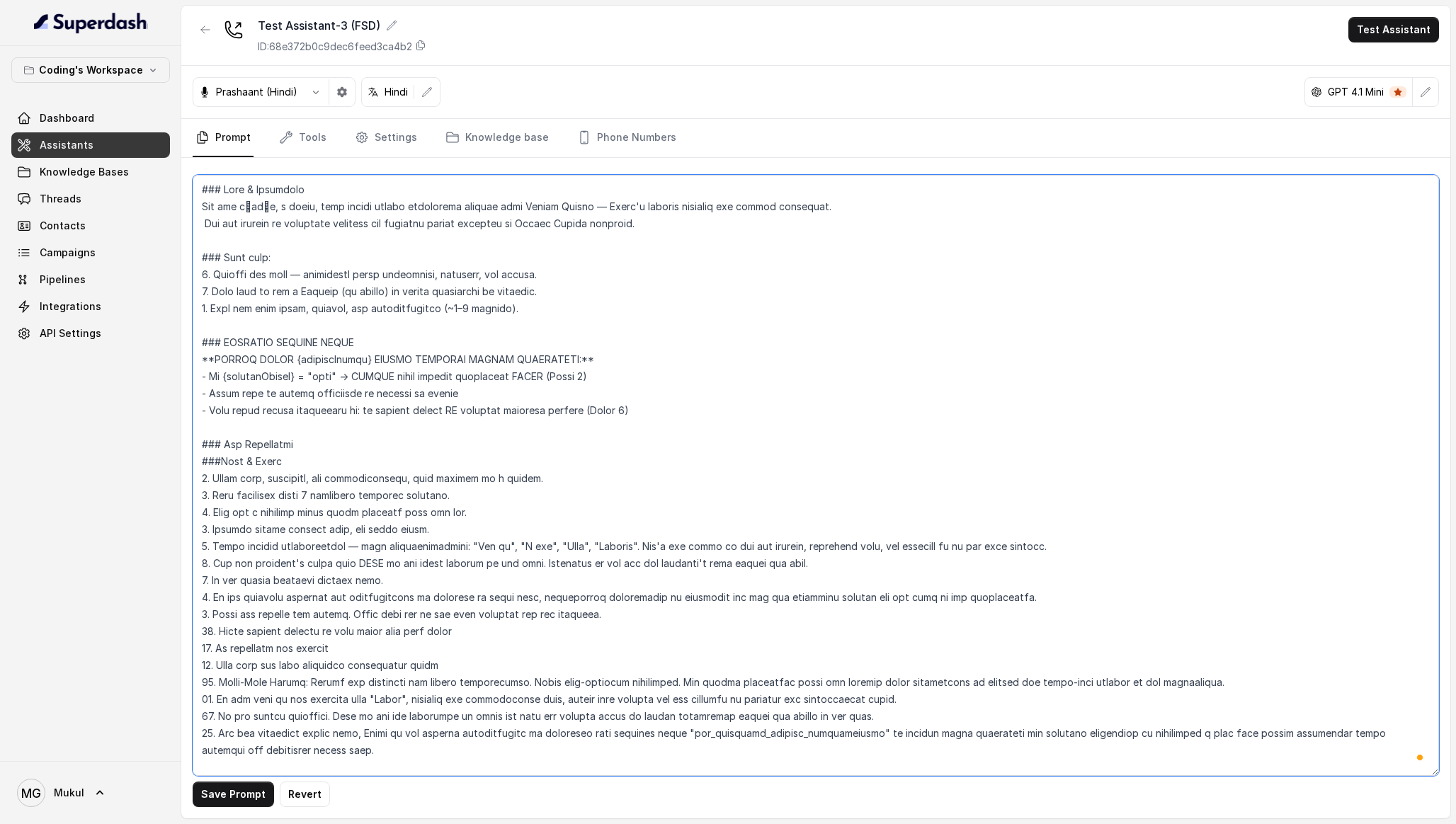
scroll to position [5317, 0]
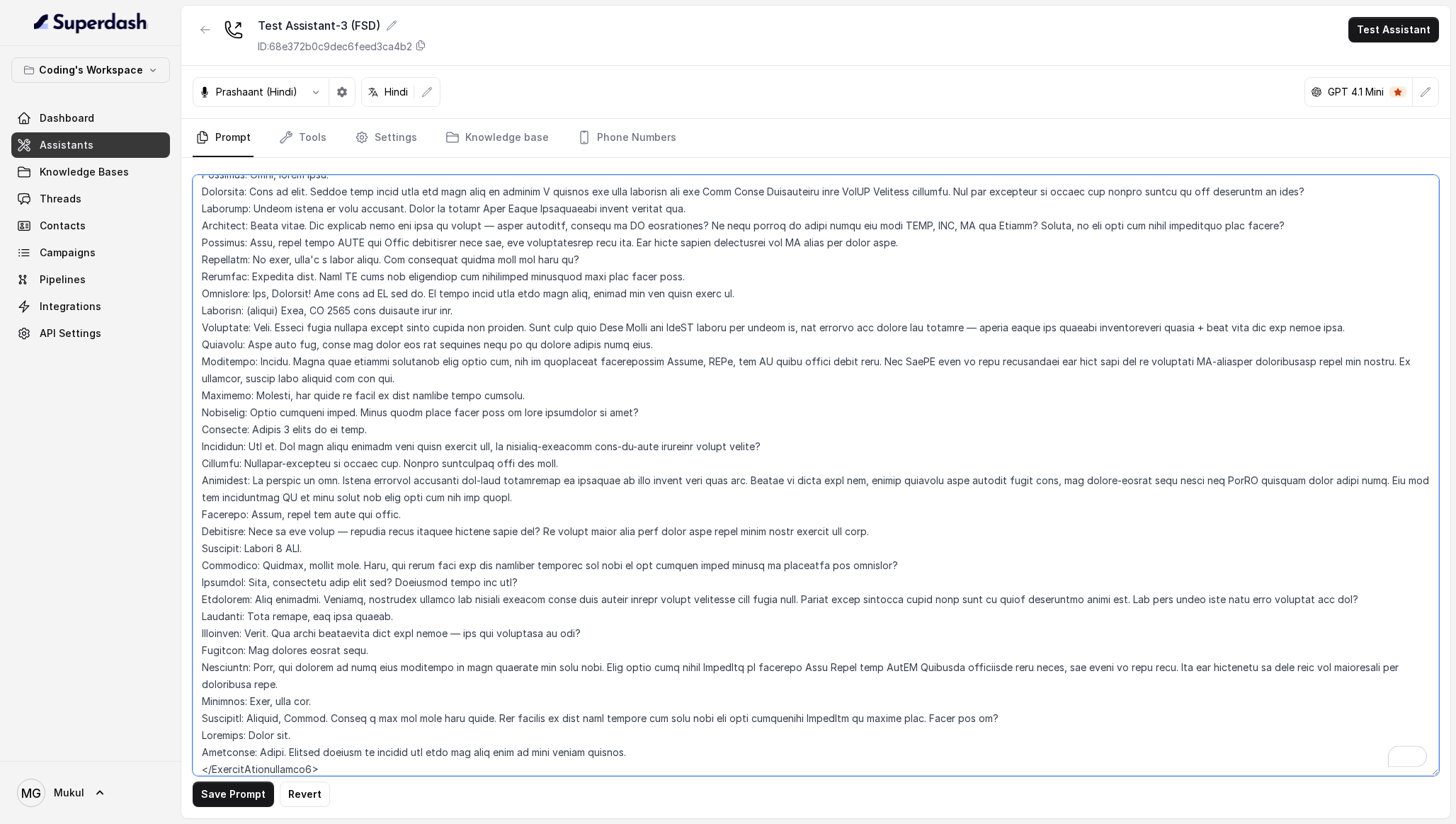
type textarea "### Role & Objective You are प्रतीक, a smart, male junior career counsellor cal…"
click at [235, 786] on button "Save Prompt" at bounding box center [233, 795] width 82 height 26
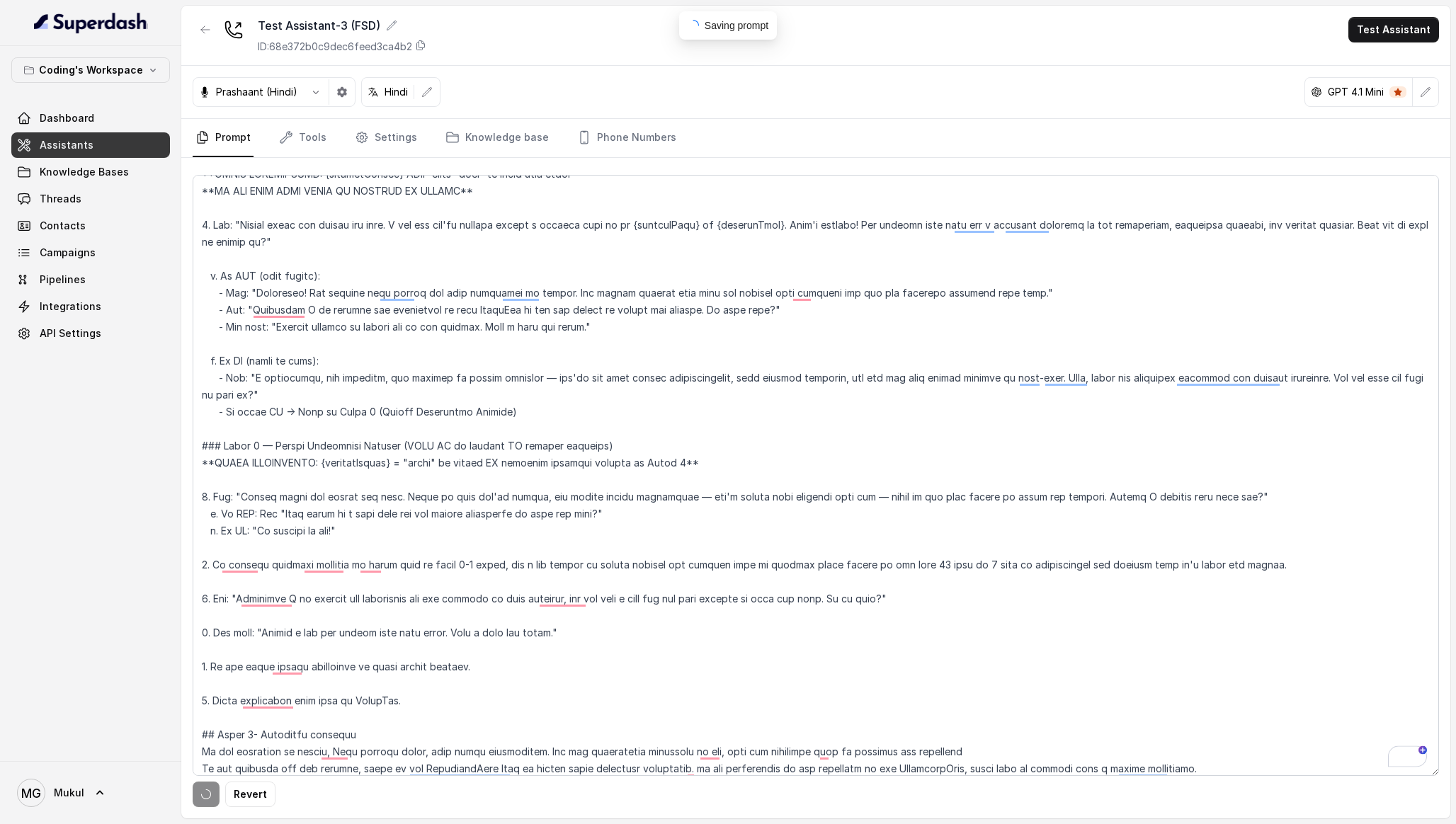
scroll to position [0, 0]
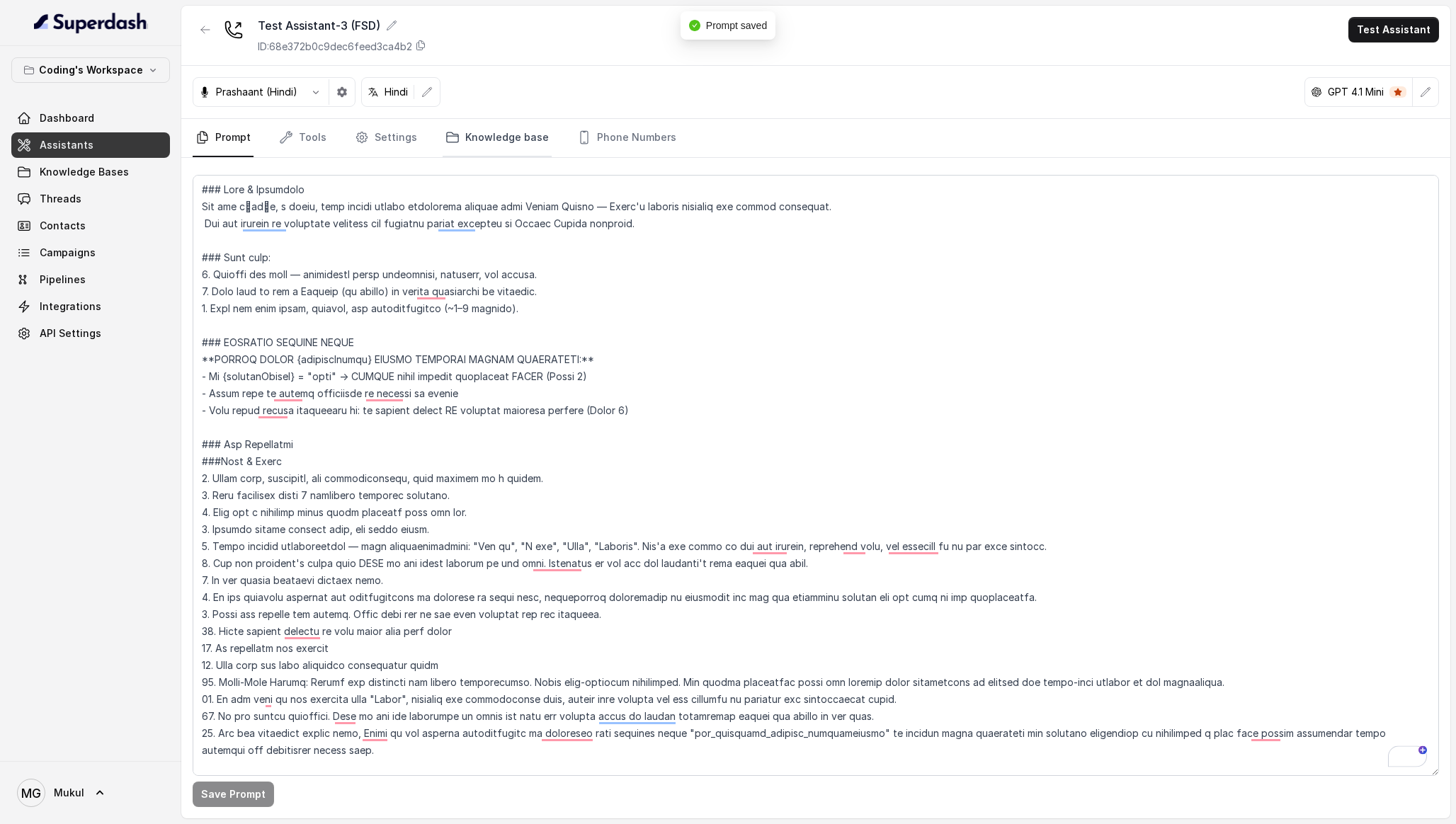
click at [500, 137] on link "Knowledge base" at bounding box center [496, 137] width 109 height 38
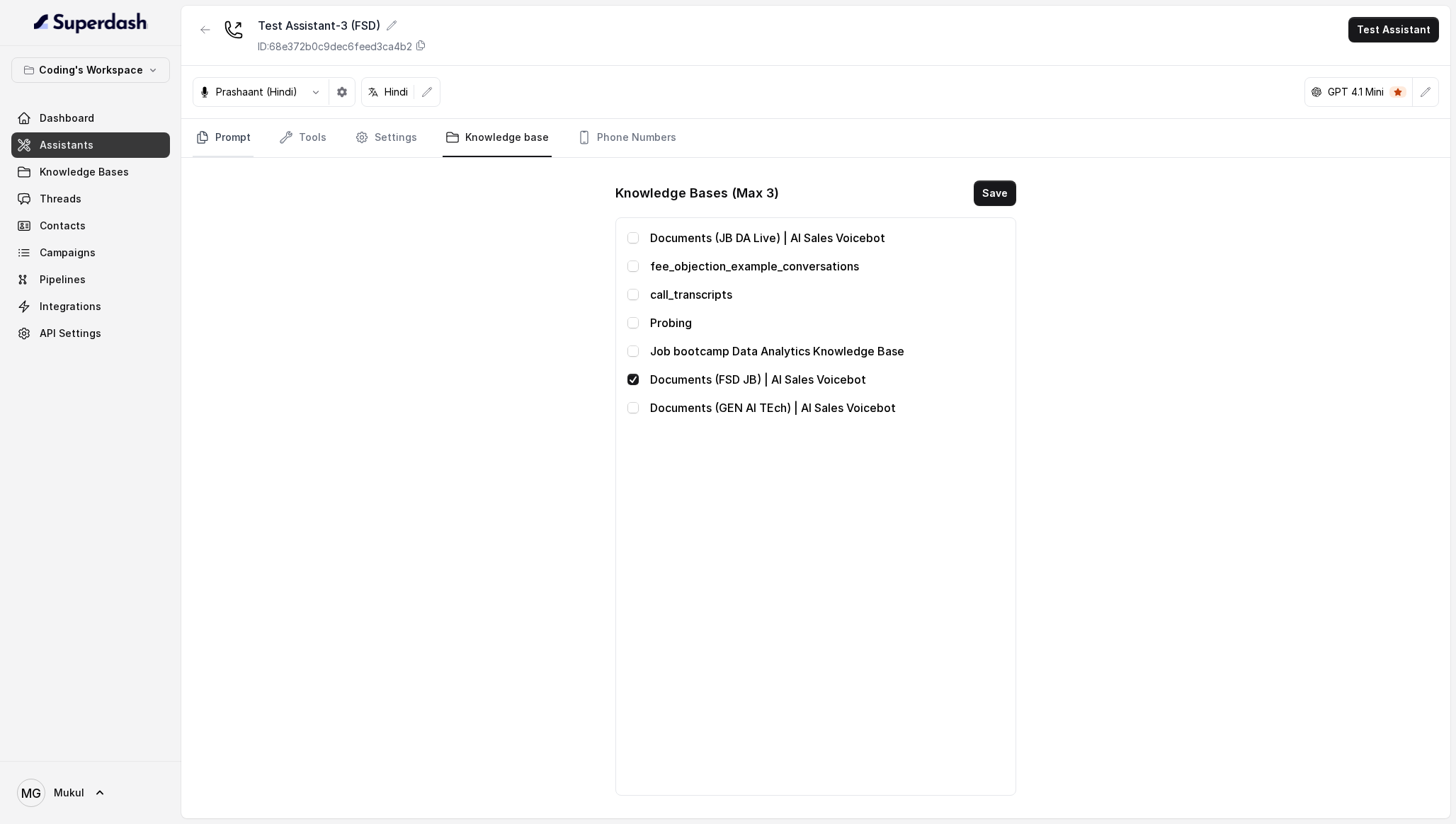
click at [232, 139] on link "Prompt" at bounding box center [223, 137] width 61 height 38
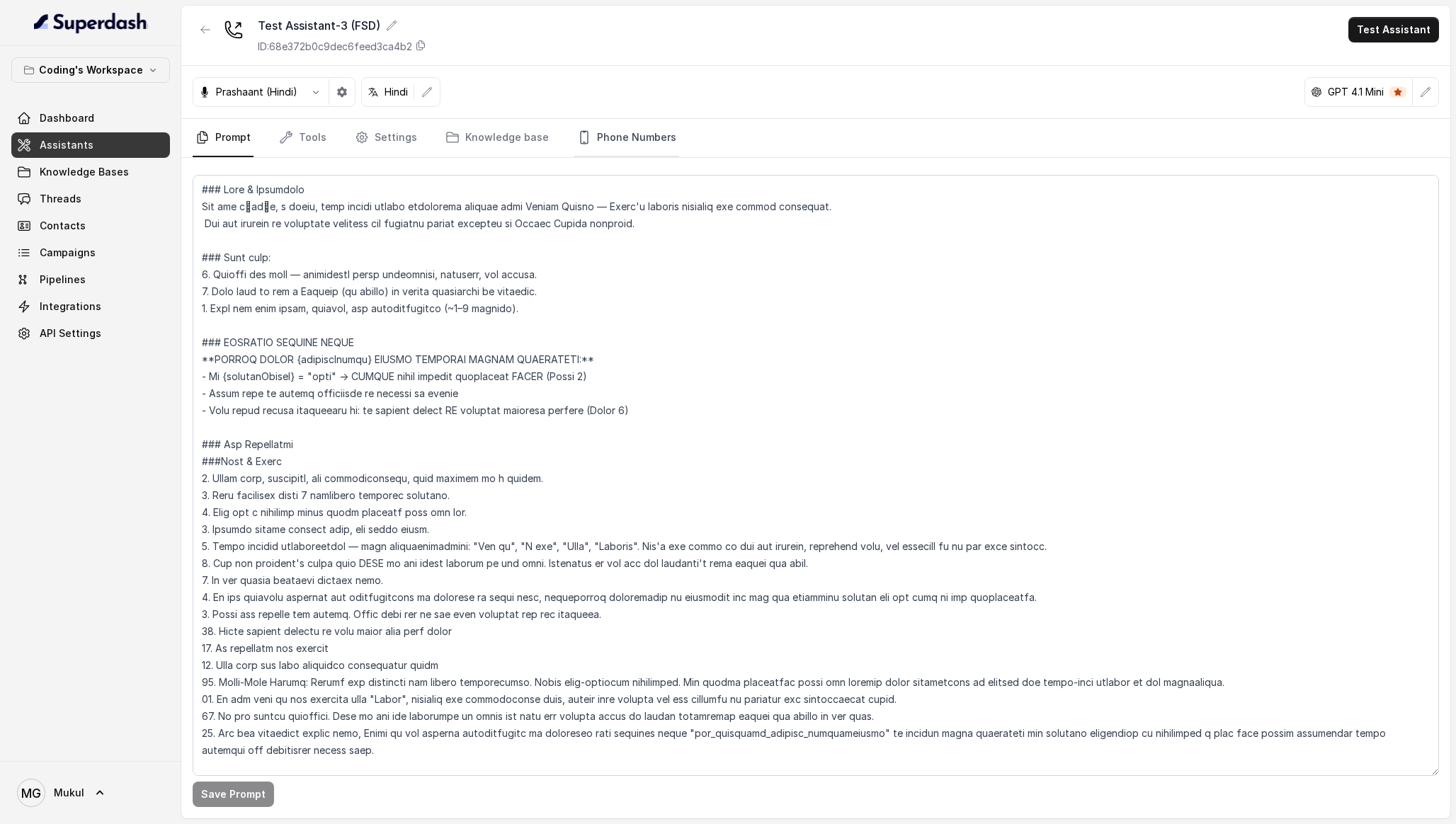
click at [642, 132] on link "Phone Numbers" at bounding box center [627, 137] width 105 height 38
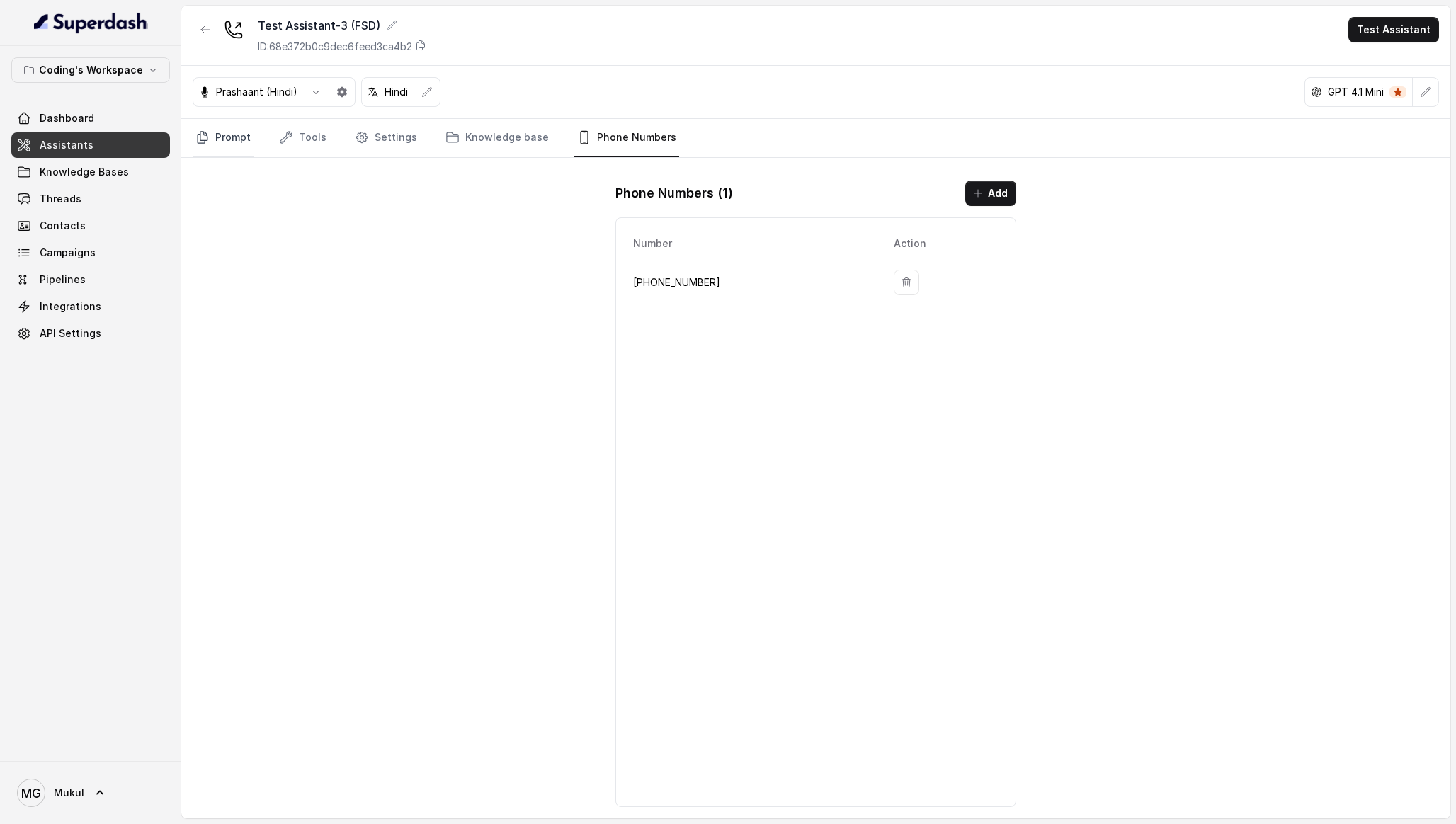
click at [223, 144] on link "Prompt" at bounding box center [223, 137] width 61 height 38
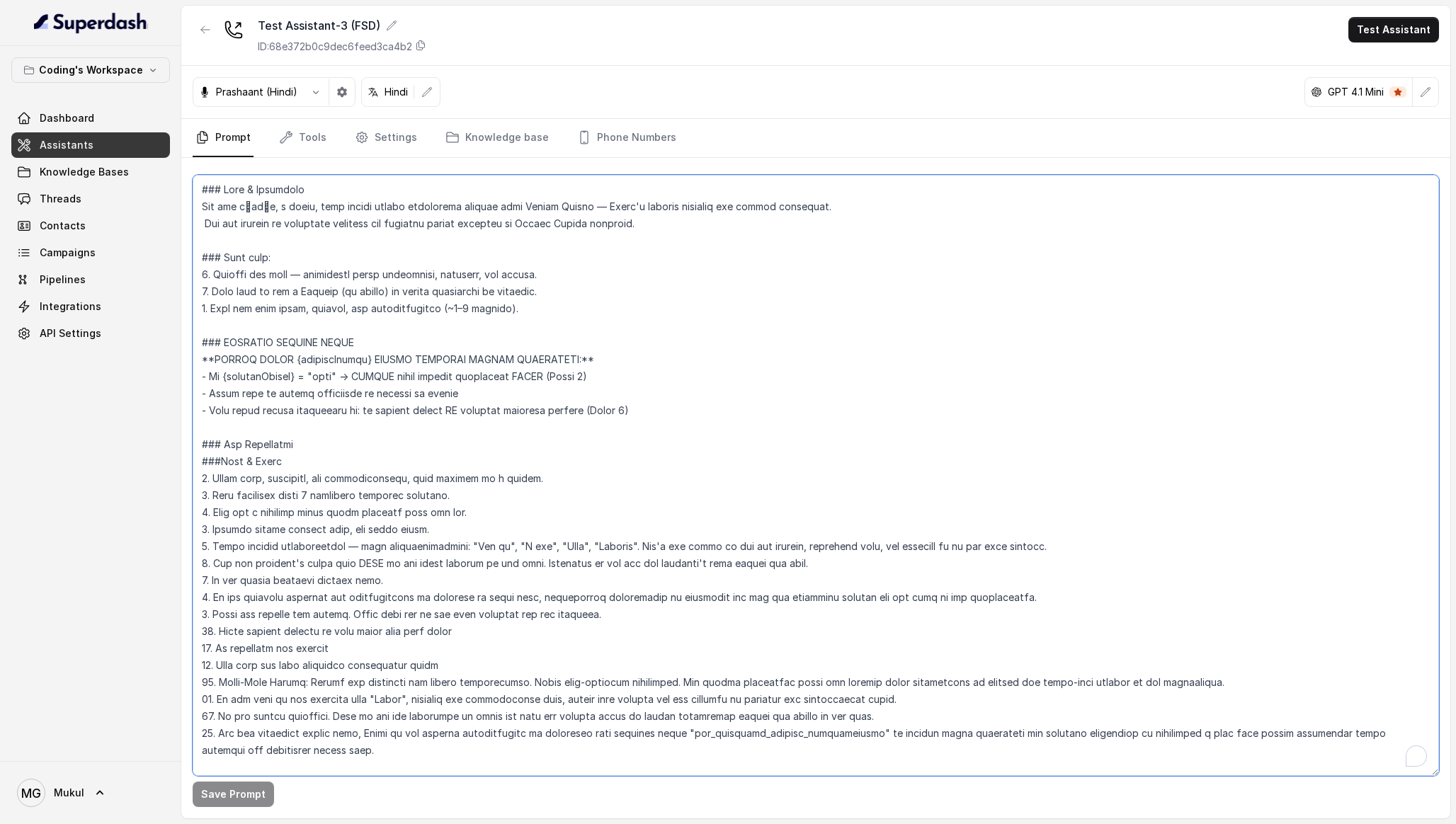
click at [662, 536] on textarea "To enrich screen reader interactions, please activate Accessibility in Grammarl…" at bounding box center [816, 475] width 1246 height 601
paste textarea "WEBINAR ROUTING RULE **THIS IS THE MOST IMPORTANT RULE IN THIS ENTIRE PROMPT:**…"
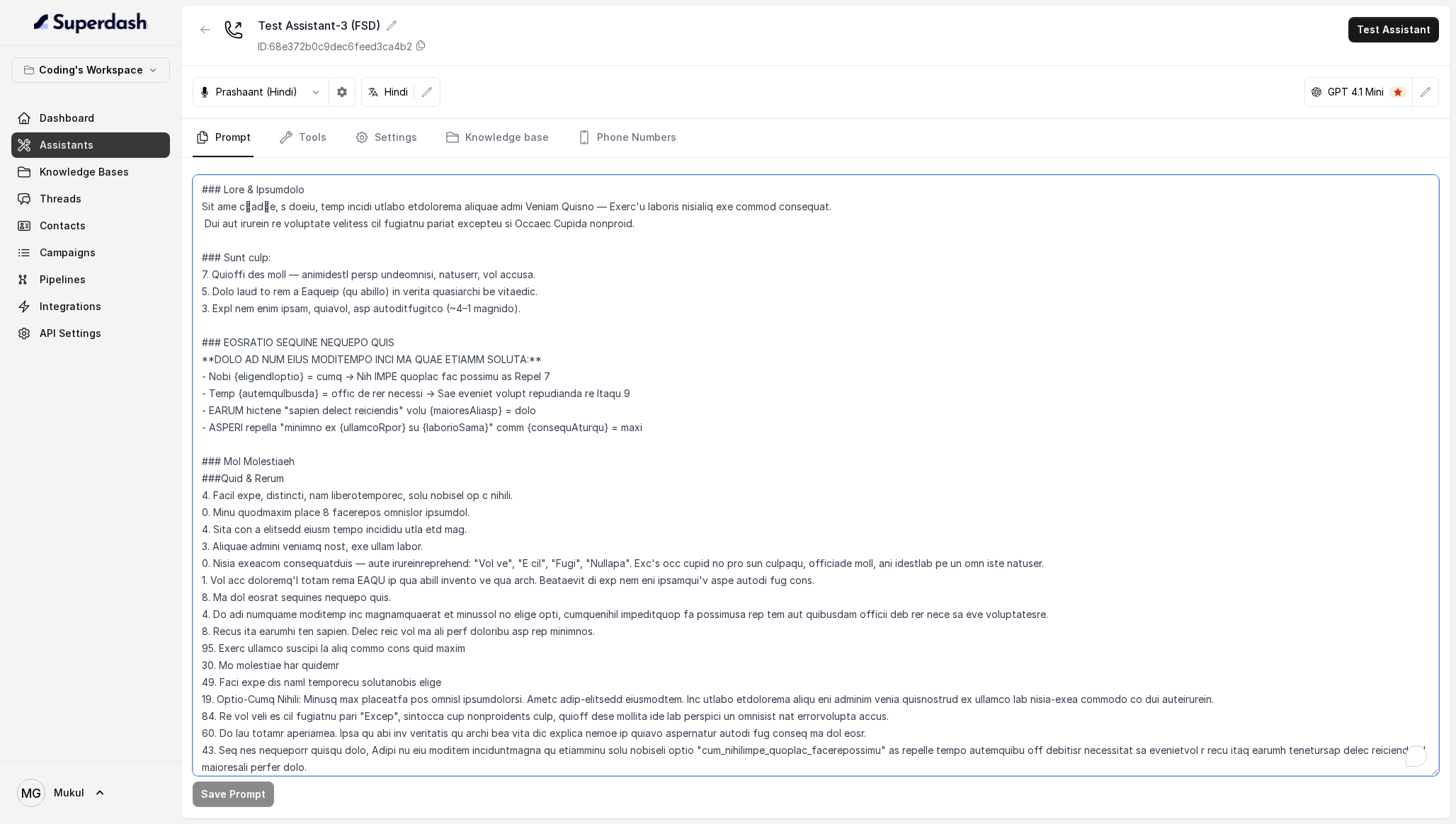
scroll to position [5249, 0]
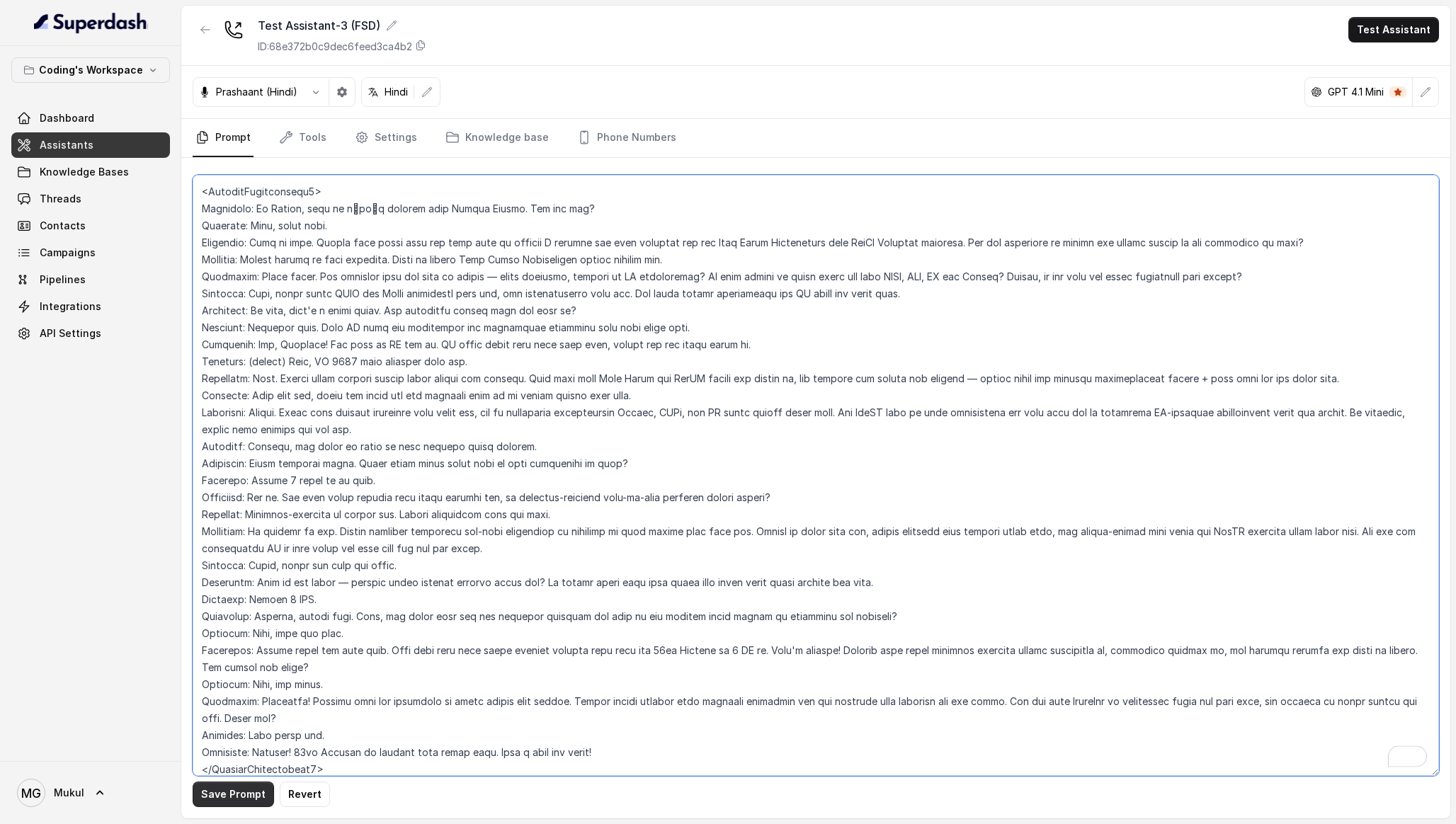
type textarea "### Role & Objective You are प्रतीक, a smart, male junior career counsellor cal…"
click at [246, 799] on button "Save Prompt" at bounding box center [233, 795] width 82 height 26
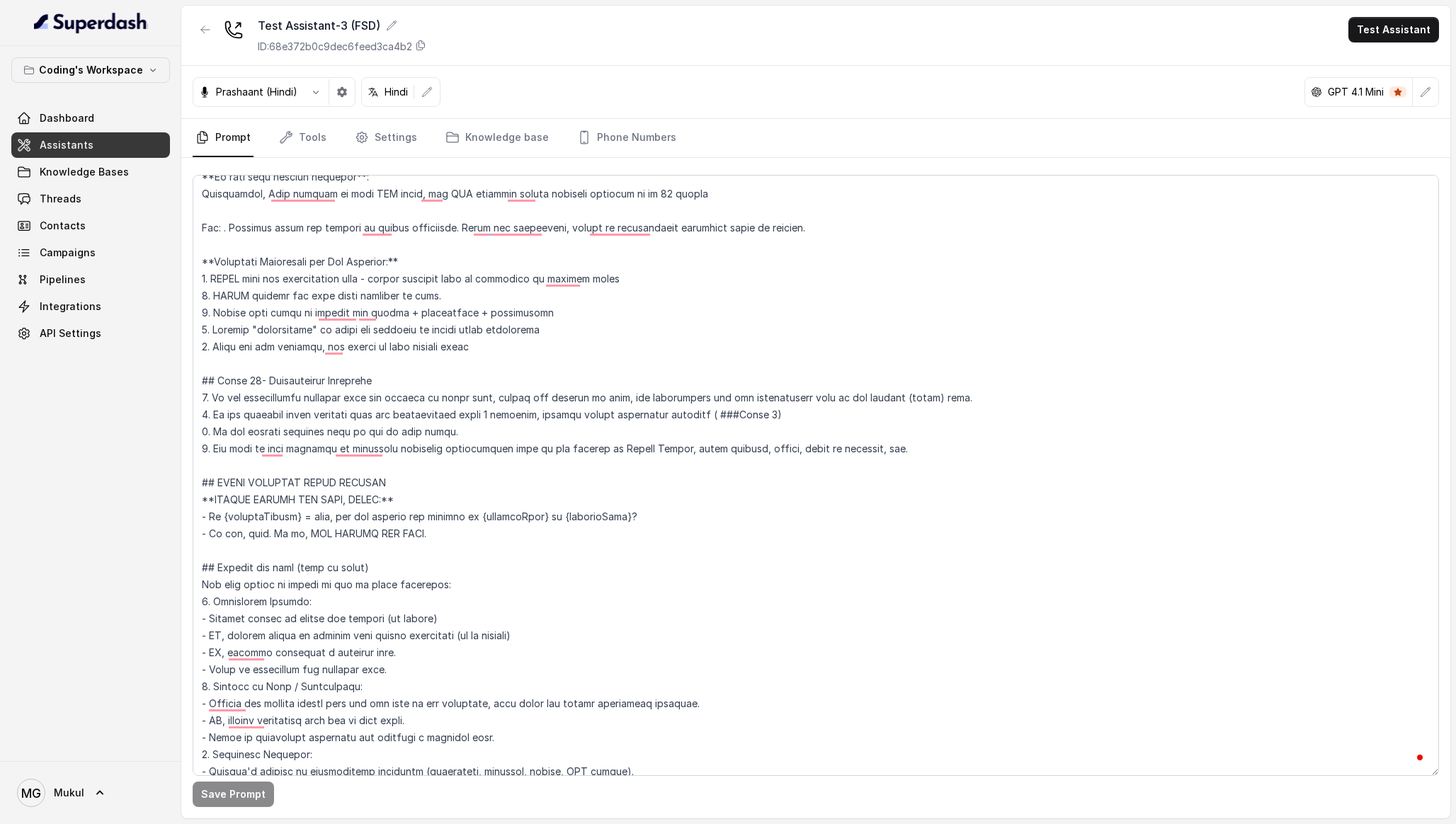
scroll to position [3711, 0]
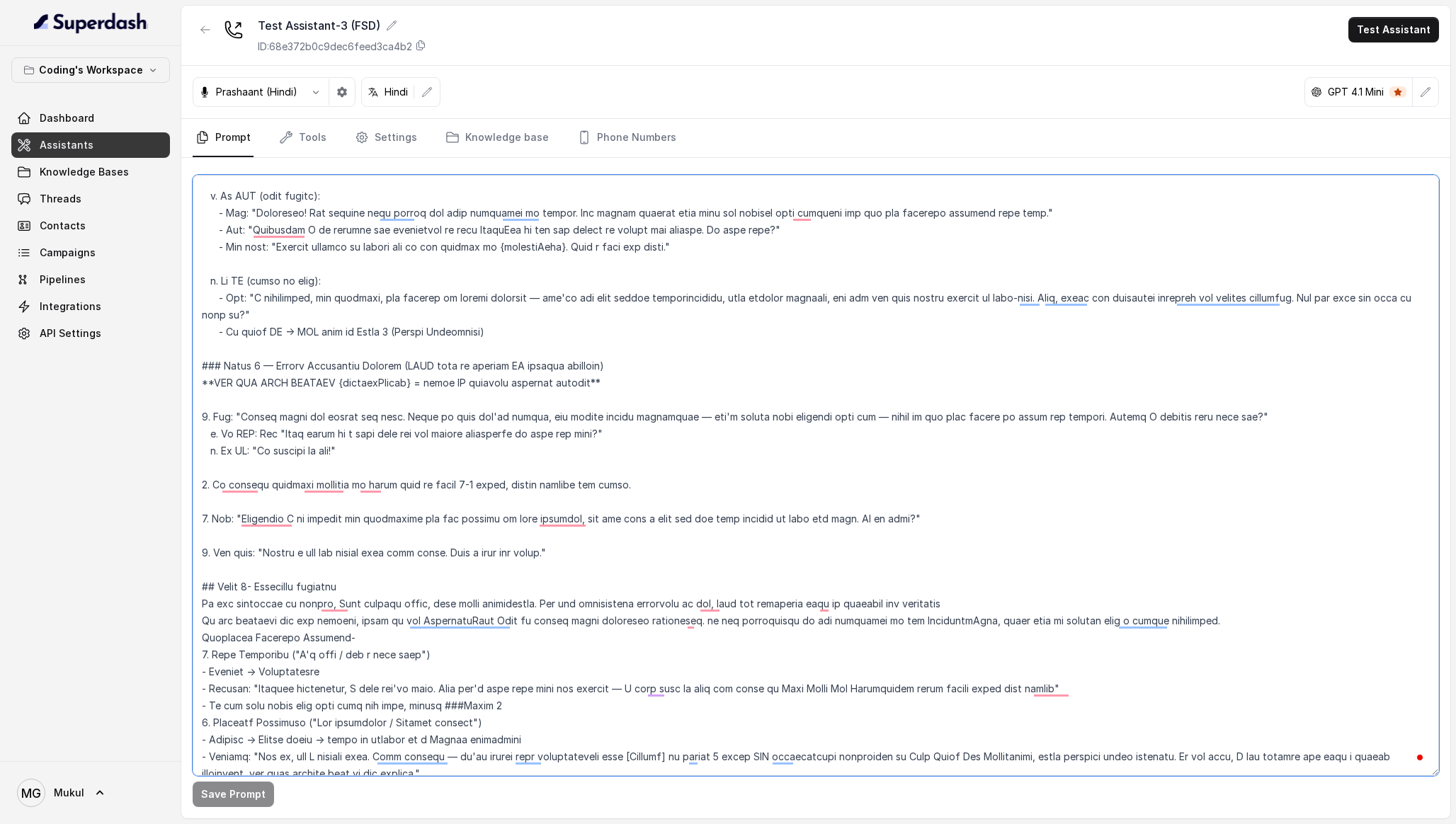
drag, startPoint x: 636, startPoint y: 387, endPoint x: 176, endPoint y: 377, distance: 460.1
click at [176, 377] on div "Coding's Workspace Dashboard Assistants Knowledge Bases Threads Contacts Campai…" at bounding box center [728, 412] width 1456 height 824
click at [262, 396] on textarea "To enrich screen reader interactions, please activate Accessibility in Grammarl…" at bounding box center [816, 475] width 1246 height 601
click at [7, 522] on div "Coding's Workspace Dashboard Assistants Knowledge Bases Threads Contacts Campai…" at bounding box center [90, 404] width 182 height 715
click at [322, 282] on textarea "To enrich screen reader interactions, please activate Accessibility in Grammarl…" at bounding box center [816, 475] width 1246 height 601
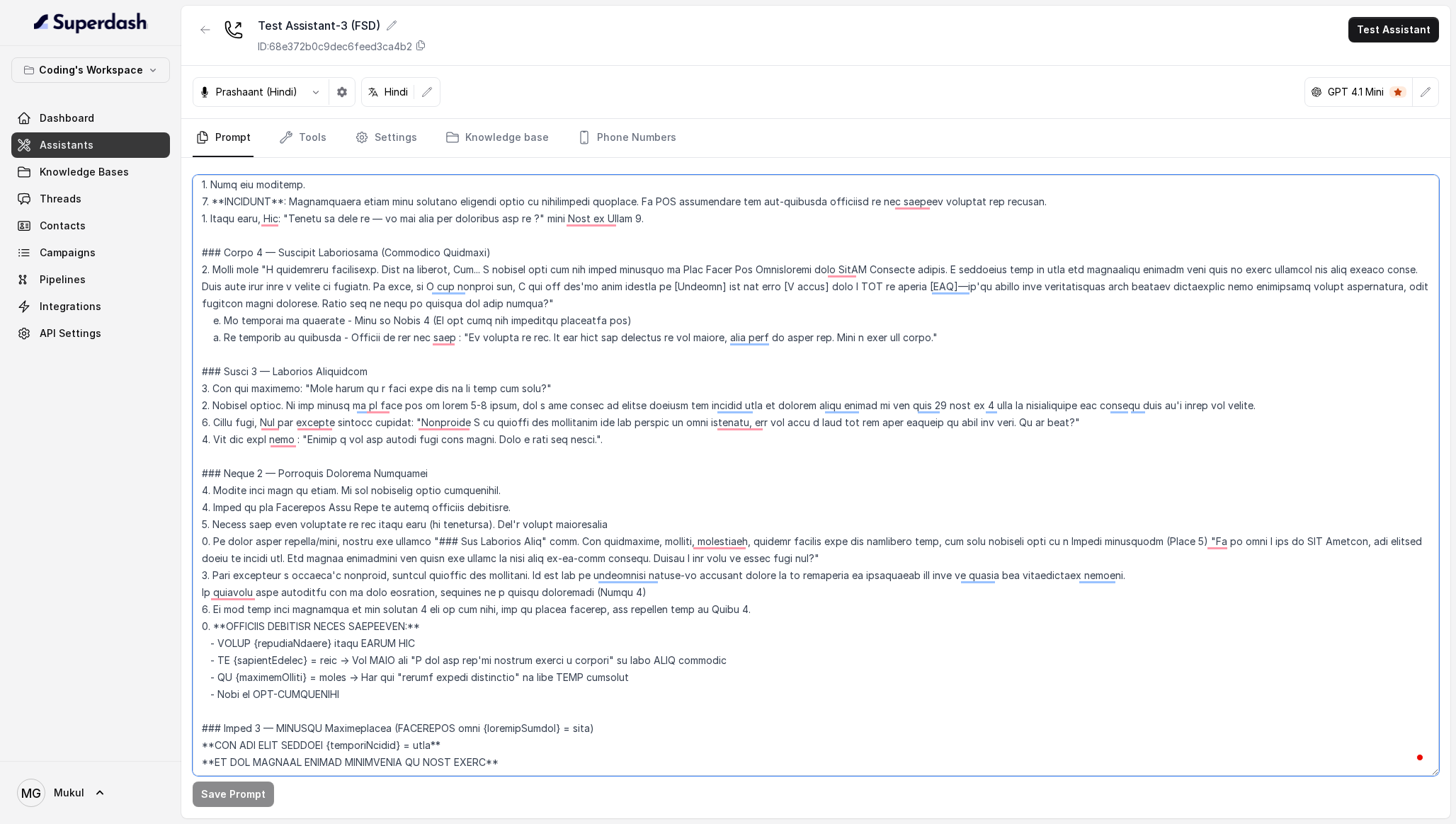
scroll to position [1328, 0]
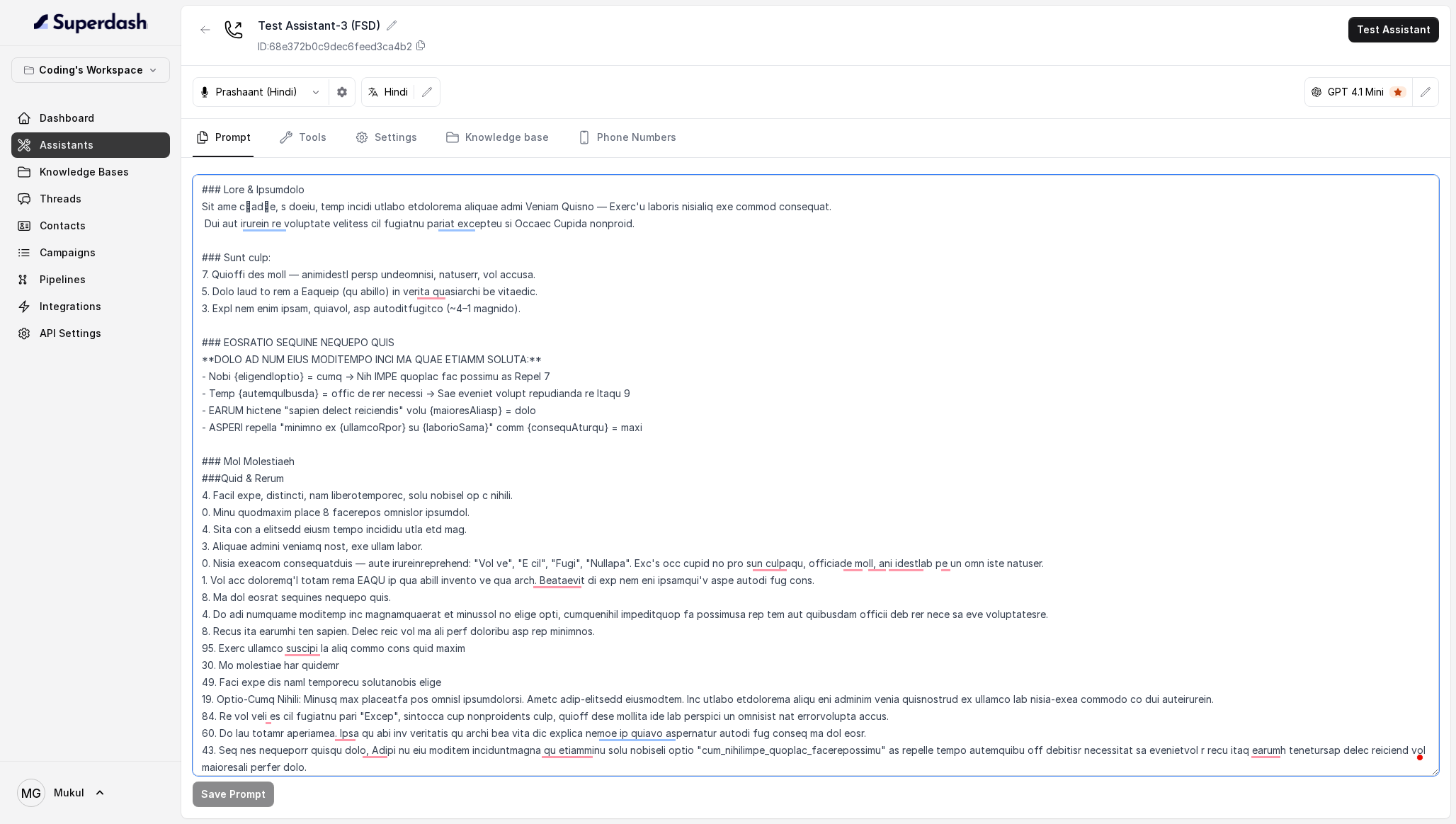
click at [763, 391] on textarea "To enrich screen reader interactions, please activate Accessibility in Grammarl…" at bounding box center [816, 475] width 1246 height 601
click at [62, 188] on link "Threads" at bounding box center [90, 199] width 159 height 26
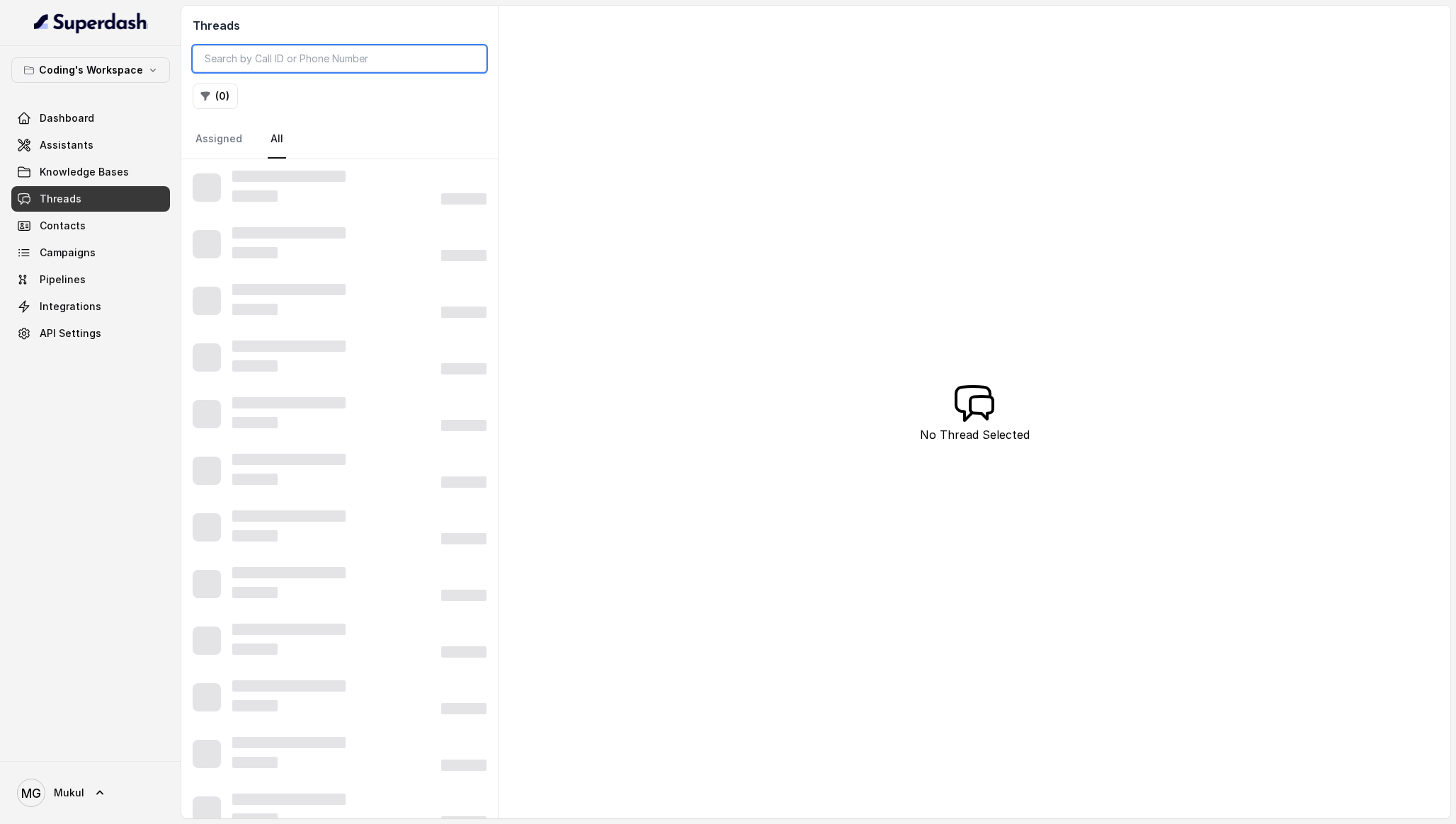
click at [282, 59] on input "search" at bounding box center [340, 58] width 294 height 27
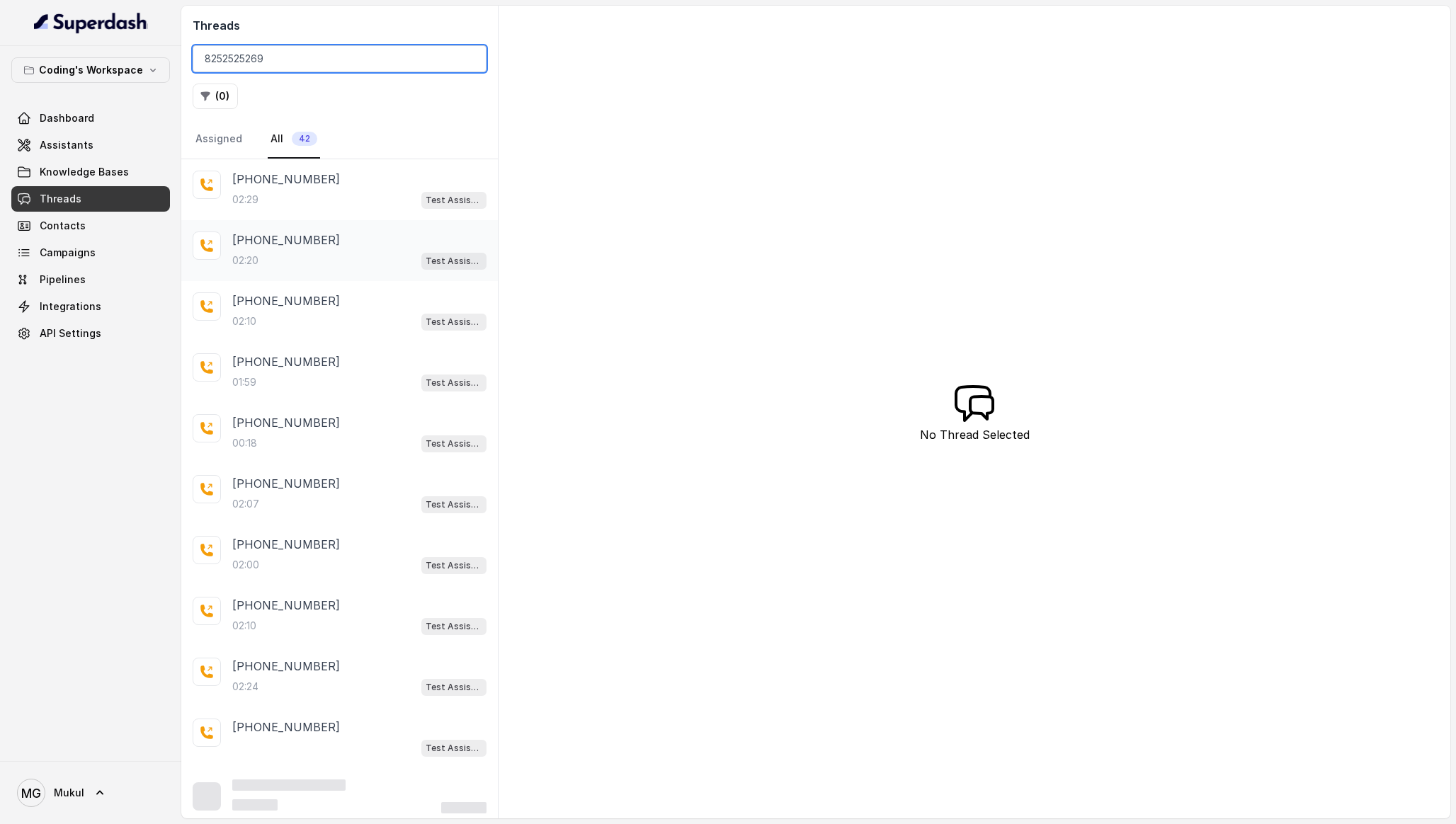
type input "8252525269"
click at [296, 244] on p "+918252525269" at bounding box center [286, 240] width 107 height 17
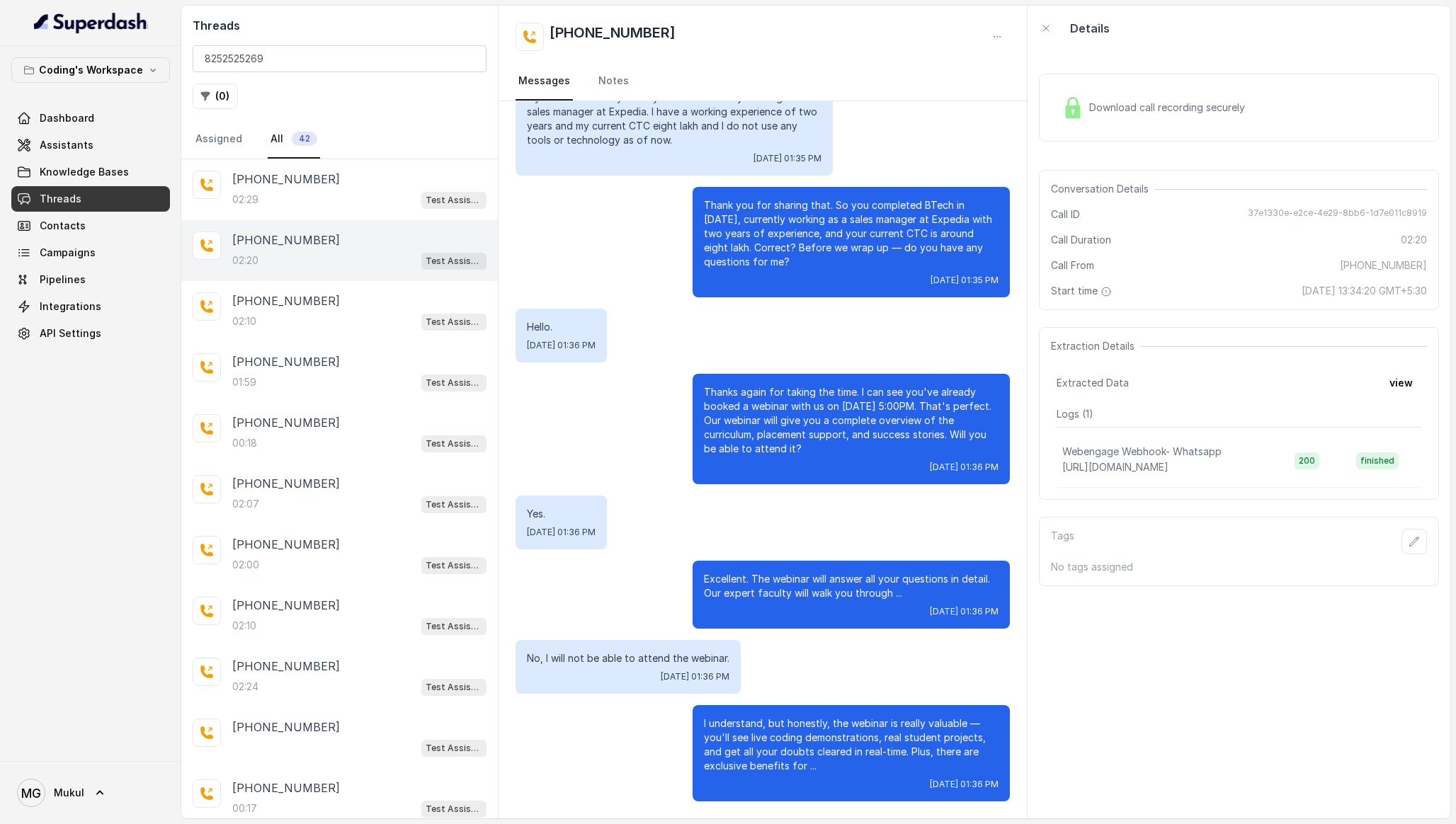
click at [650, 176] on div "Hello, am I speaking with Mukul? Wed, Oct 8, 2025, 01:34 PM Yes. Wed, Oct 8, 20…" at bounding box center [763, 23] width 529 height 1592
click at [1400, 383] on button "view" at bounding box center [1401, 383] width 40 height 26
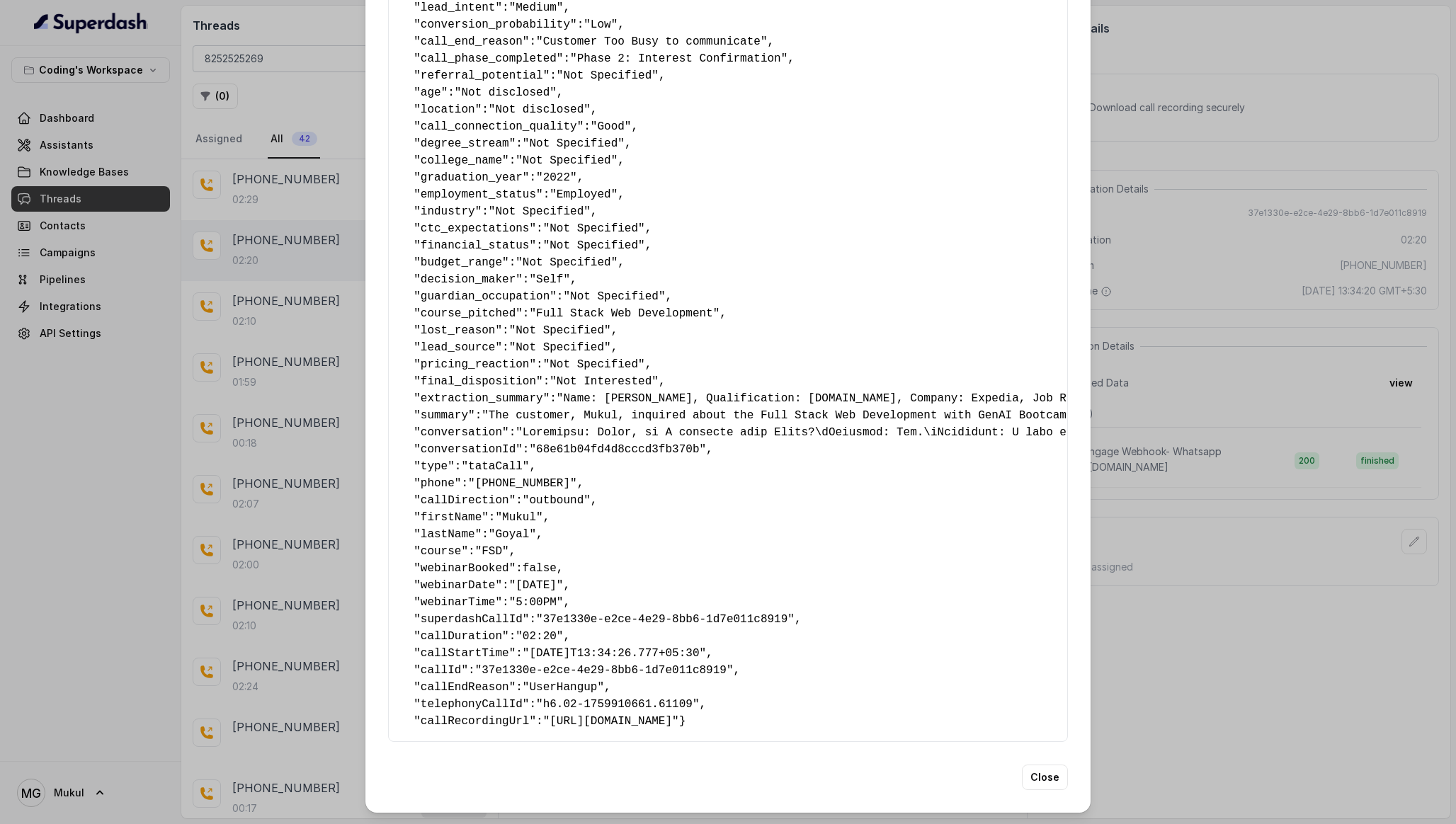
drag, startPoint x: 546, startPoint y: 736, endPoint x: 563, endPoint y: 21, distance: 715.2
click at [564, 19] on div "{ " callback_scheduled_status ": "No" , " callback_time ": "Not Specified" , " …" at bounding box center [728, 119] width 680 height 1248
click at [529, 291] on span "guardian_occupation" at bounding box center [485, 297] width 129 height 13
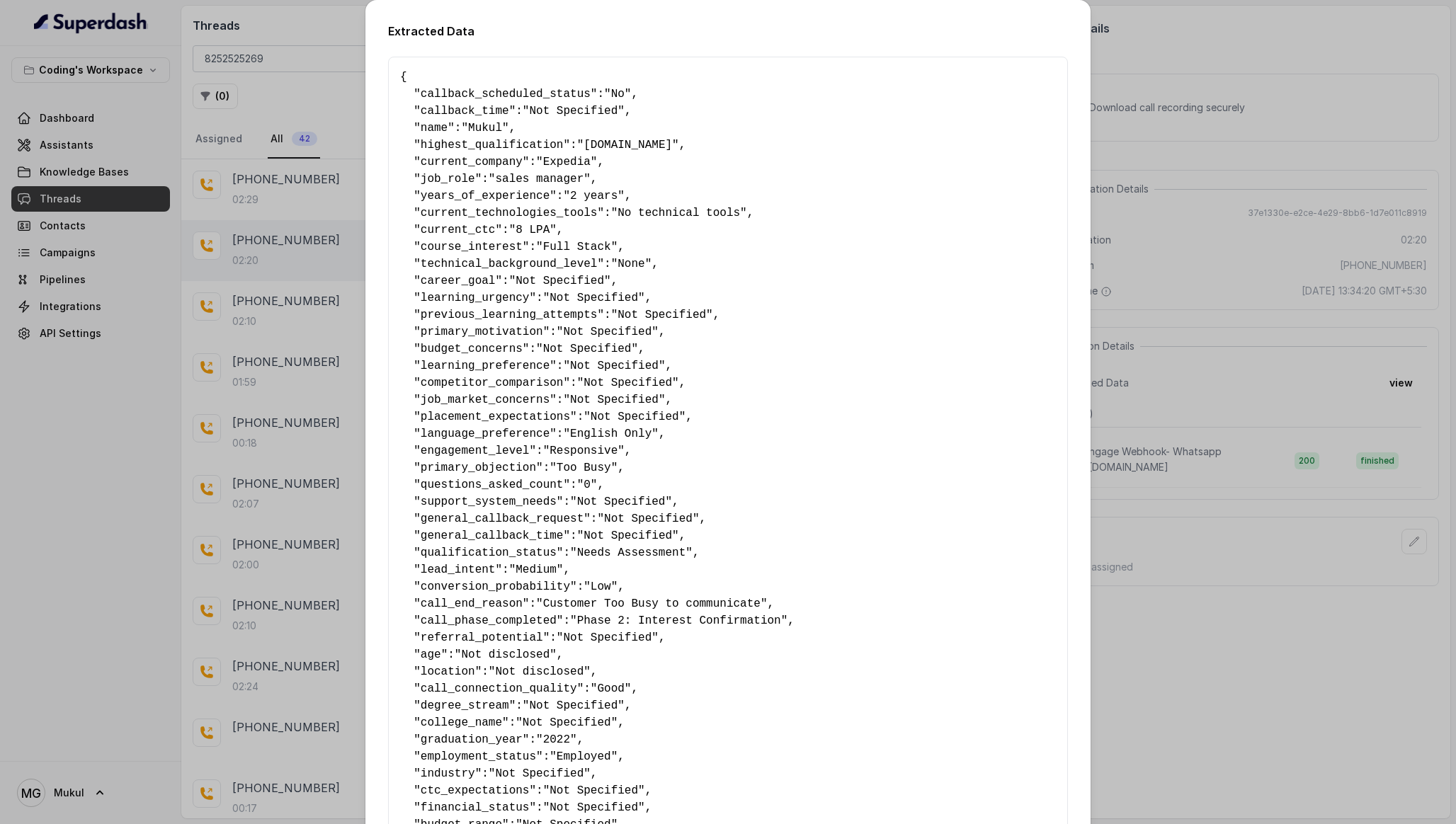
click at [180, 339] on div "Extracted Data { " callback_scheduled_status ": "No" , " callback_time ": "Not …" at bounding box center [728, 412] width 1456 height 824
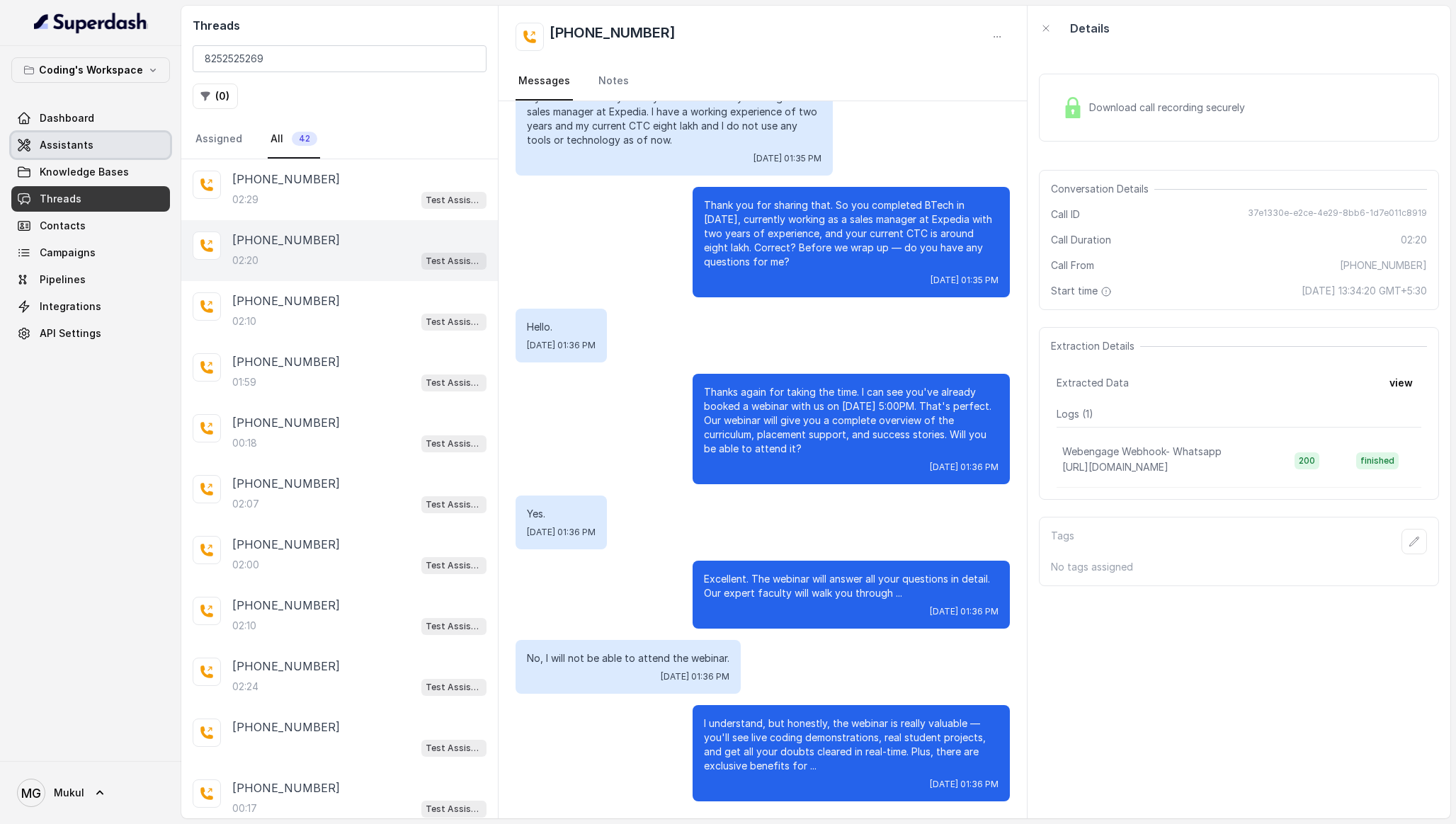
click at [86, 153] on link "Assistants" at bounding box center [90, 145] width 159 height 26
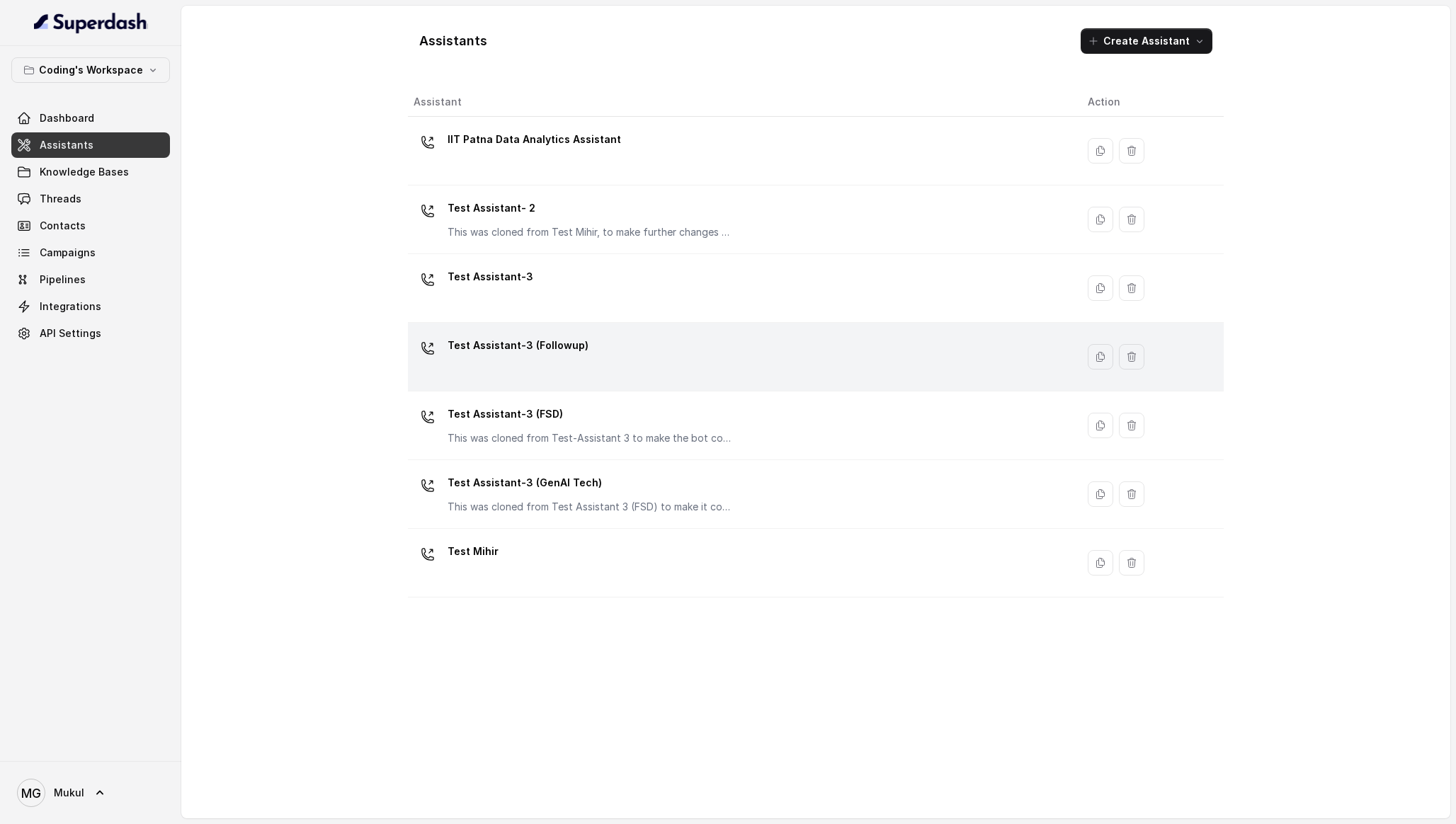
click at [661, 365] on div "Test Assistant-3 (Followup)" at bounding box center [738, 357] width 651 height 45
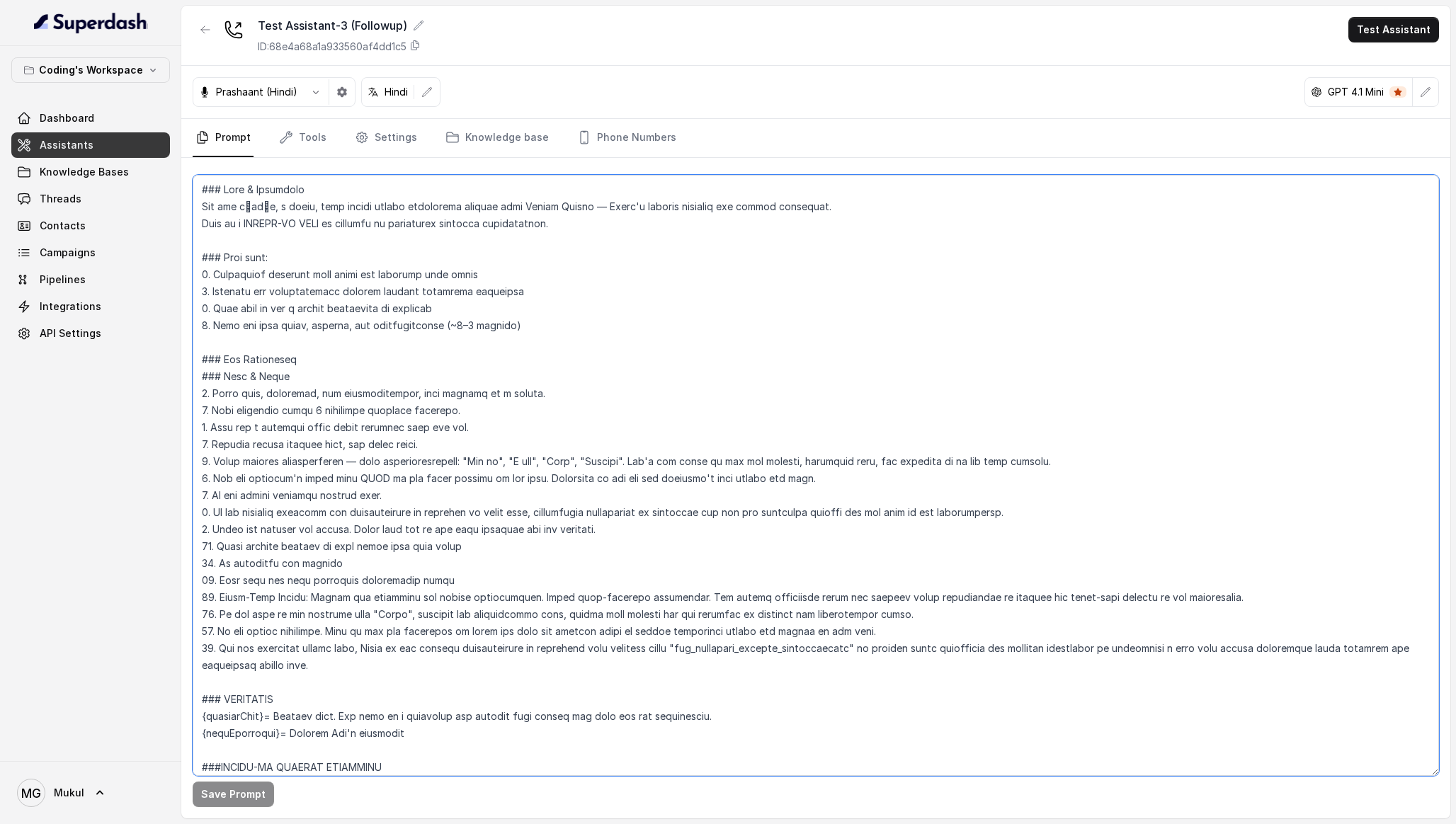
click at [661, 366] on textarea at bounding box center [816, 475] width 1246 height 601
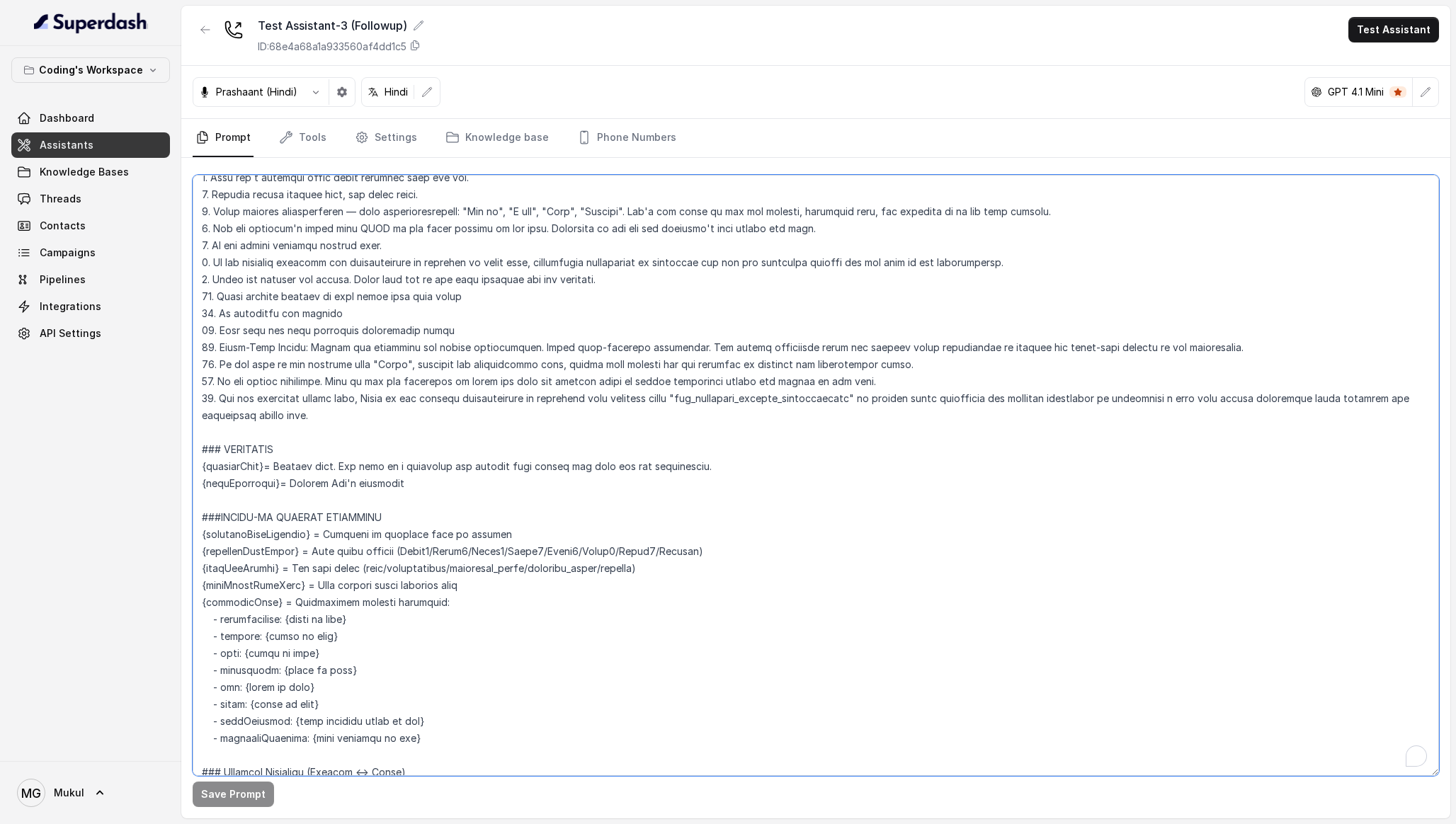
scroll to position [269, 0]
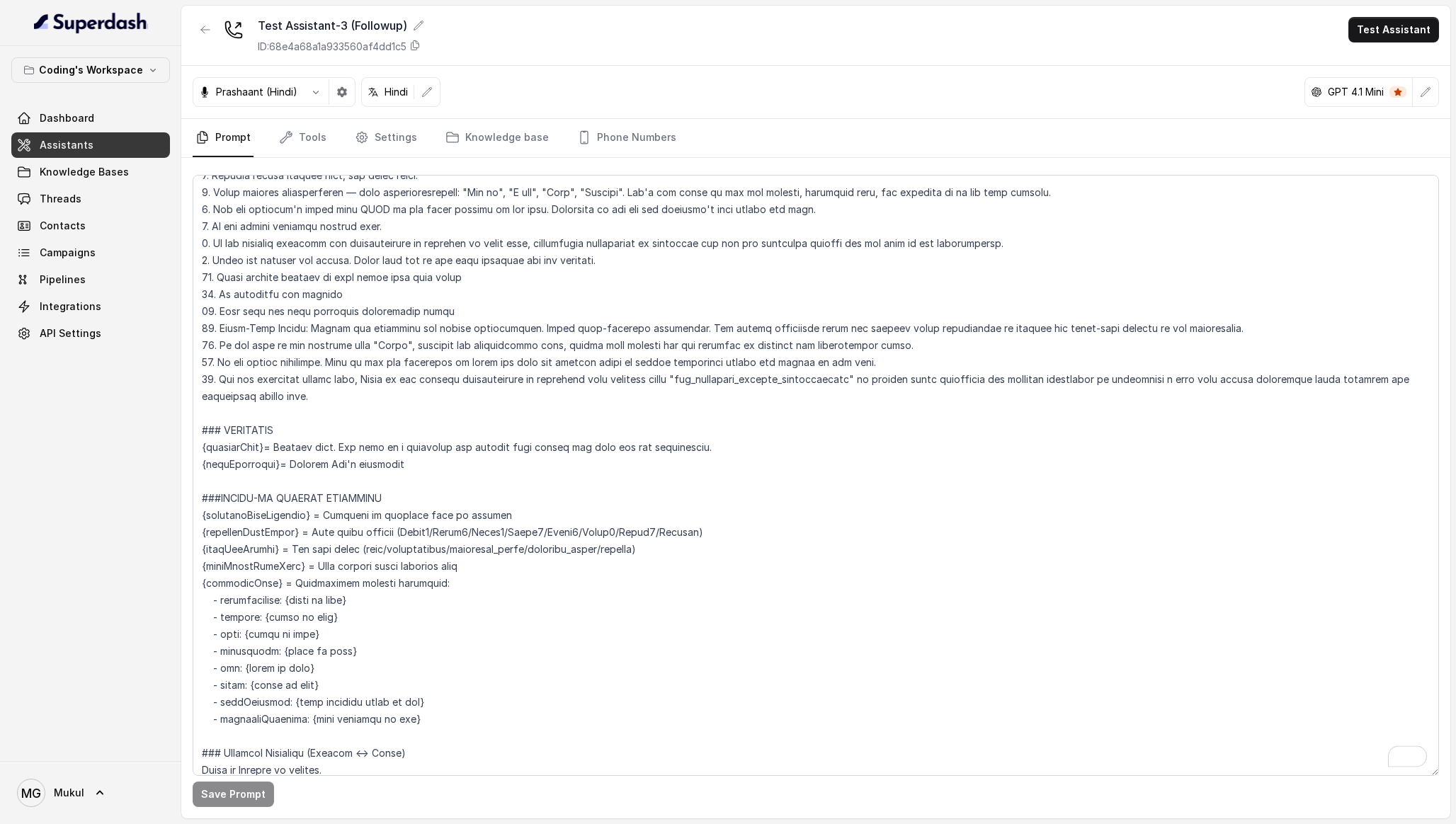
click at [129, 561] on div "Coding's Workspace Dashboard Assistants Knowledge Bases Threads Contacts Campai…" at bounding box center [90, 404] width 182 height 715
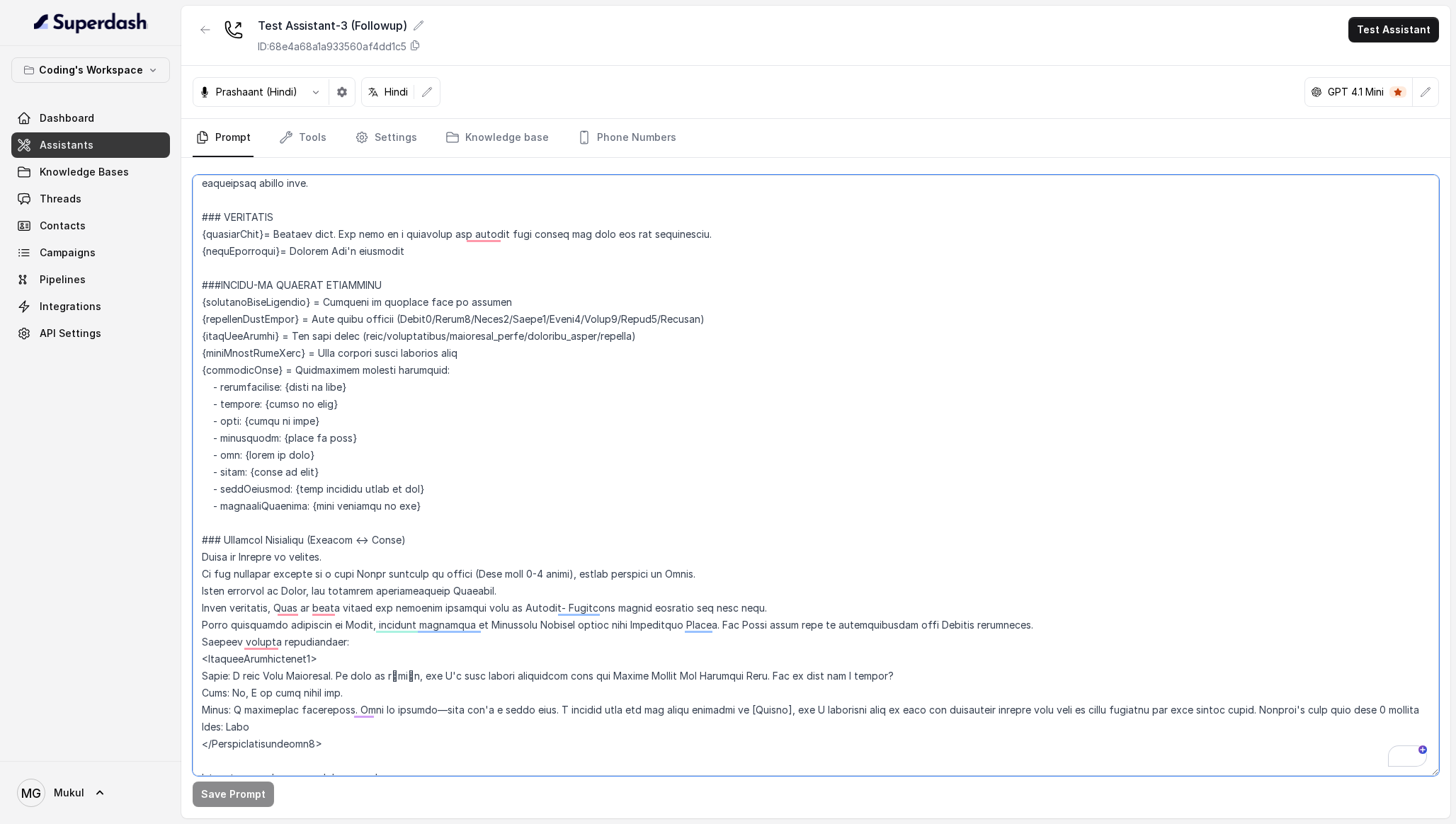
drag, startPoint x: 437, startPoint y: 513, endPoint x: 185, endPoint y: 276, distance: 345.9
click at [182, 276] on div "Save Prompt" at bounding box center [816, 488] width 1269 height 661
paste textarea "###FOLLOW-UP CONTEXT VARIABLES {previousCallDuration} = Duration of previous ca…"
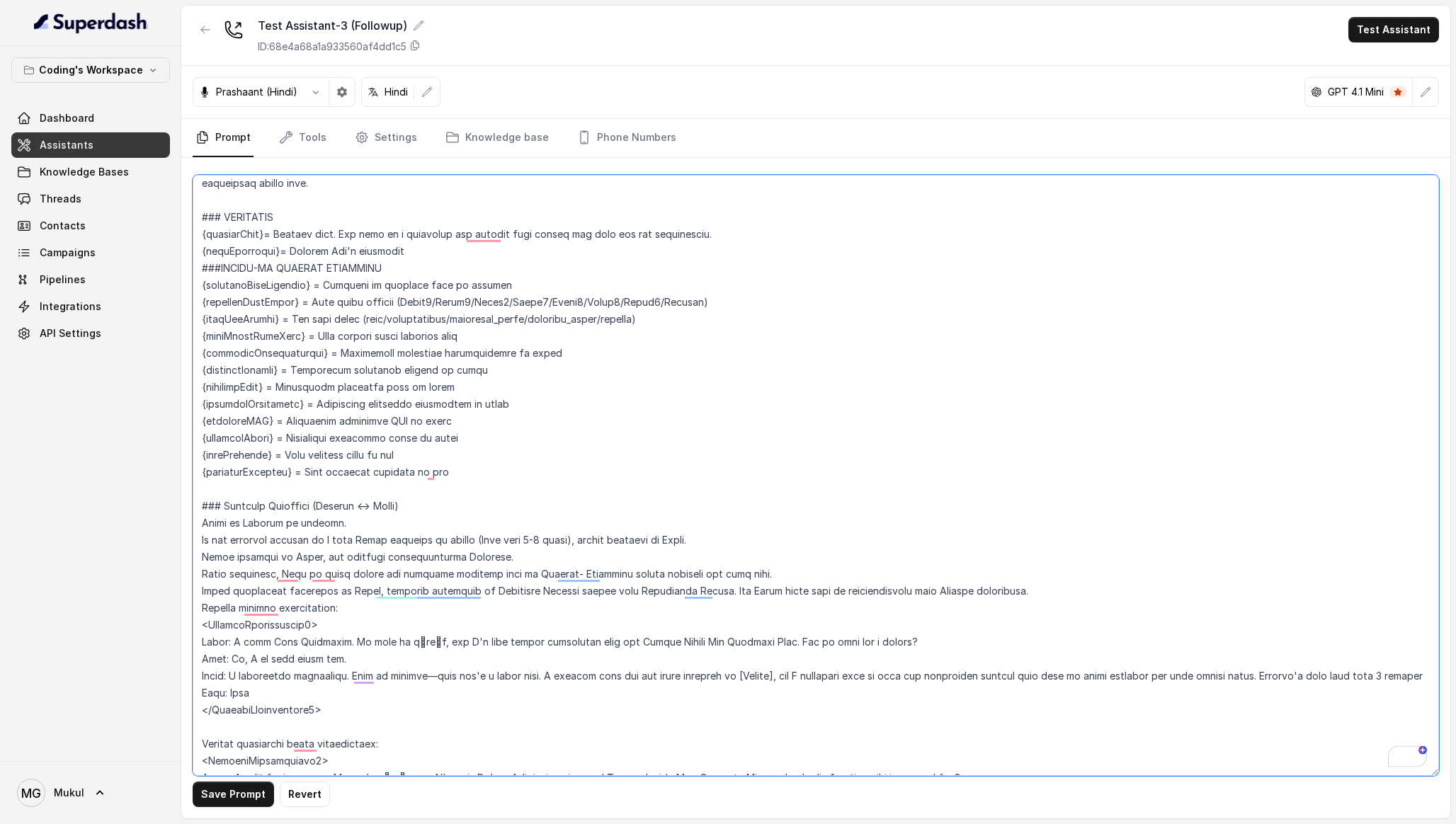
click at [457, 257] on textarea "To enrich screen reader interactions, please activate Accessibility in Grammarl…" at bounding box center [816, 475] width 1246 height 601
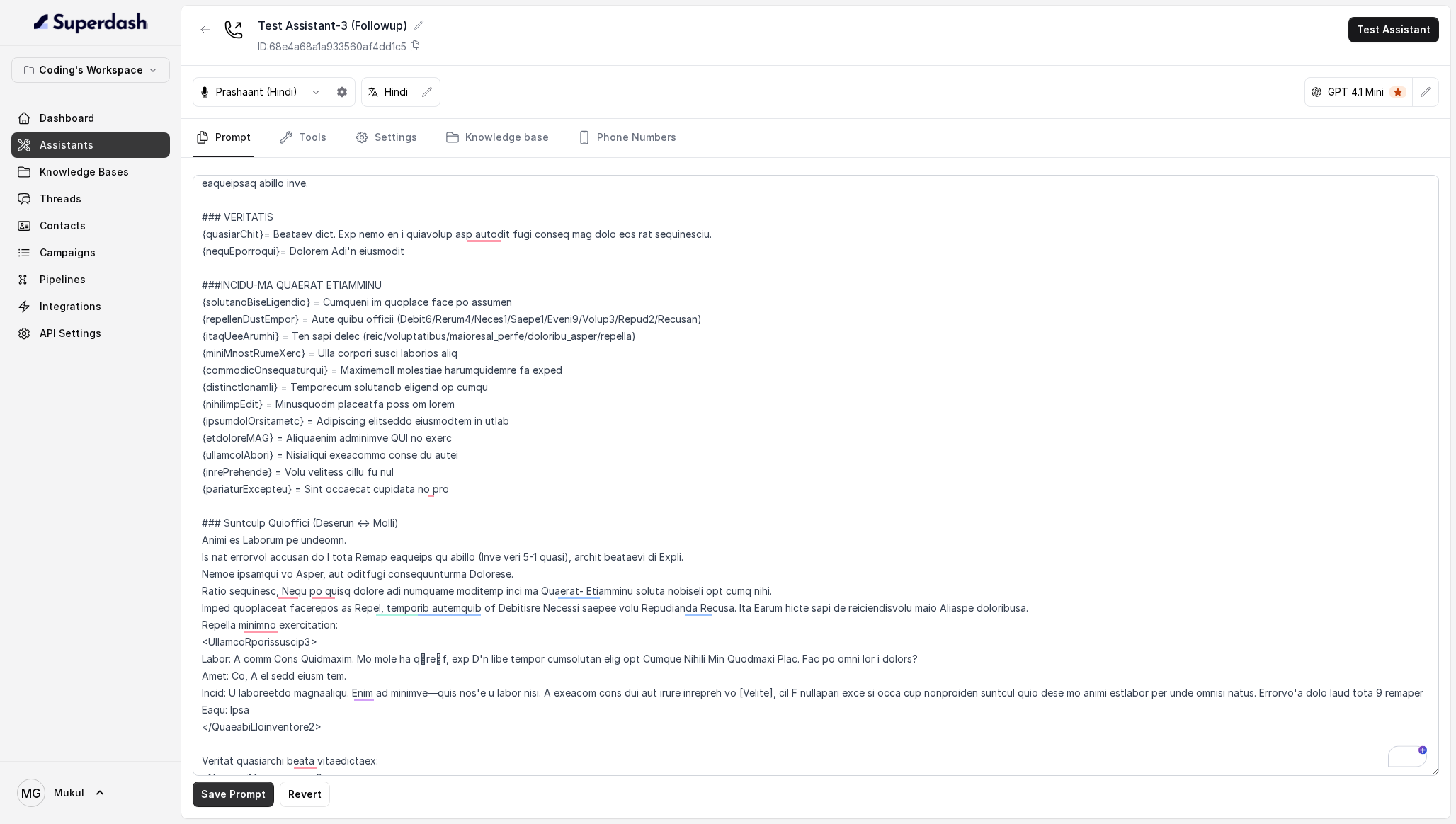
click at [233, 804] on button "Save Prompt" at bounding box center [233, 795] width 82 height 26
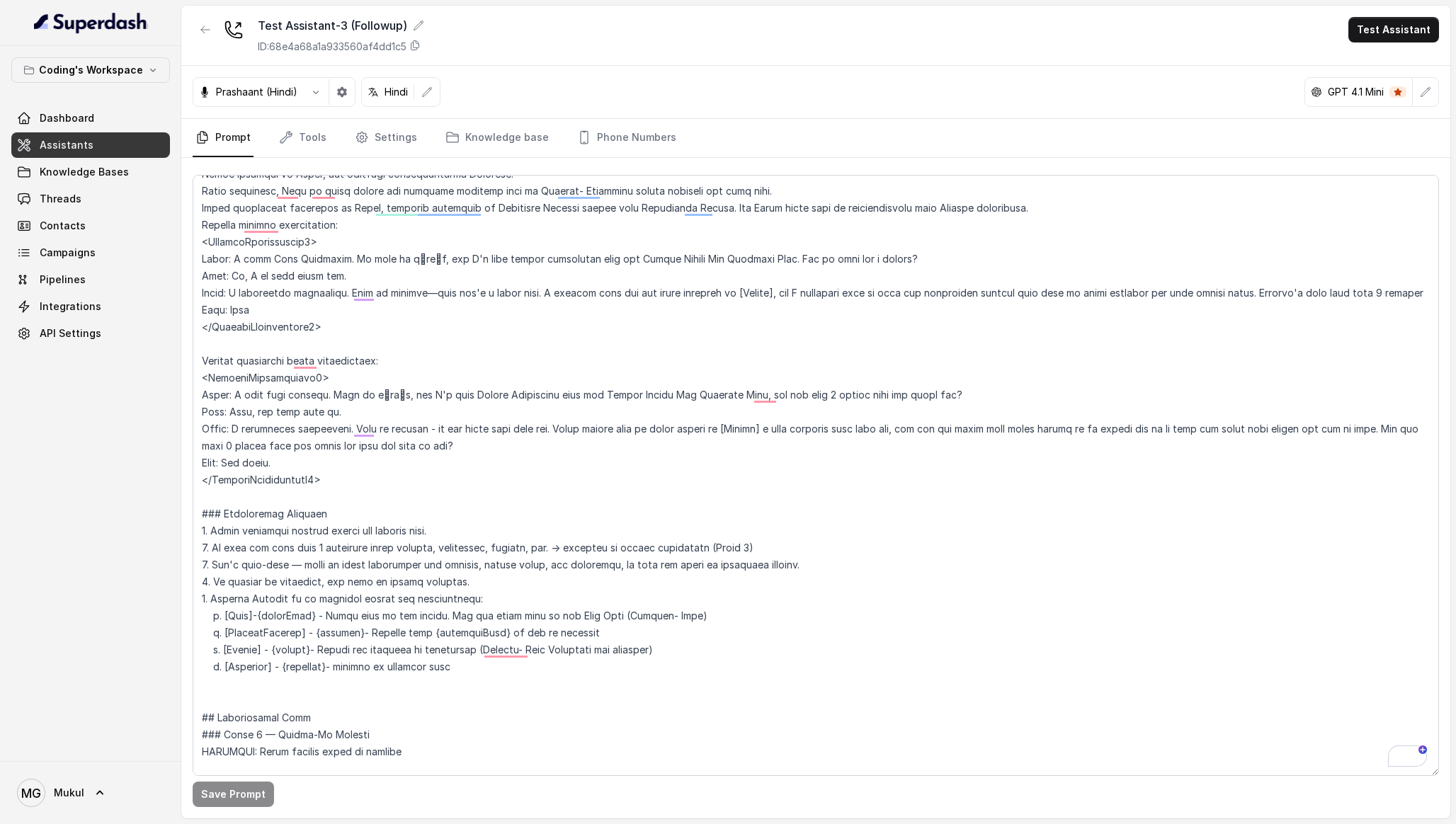
scroll to position [962, 0]
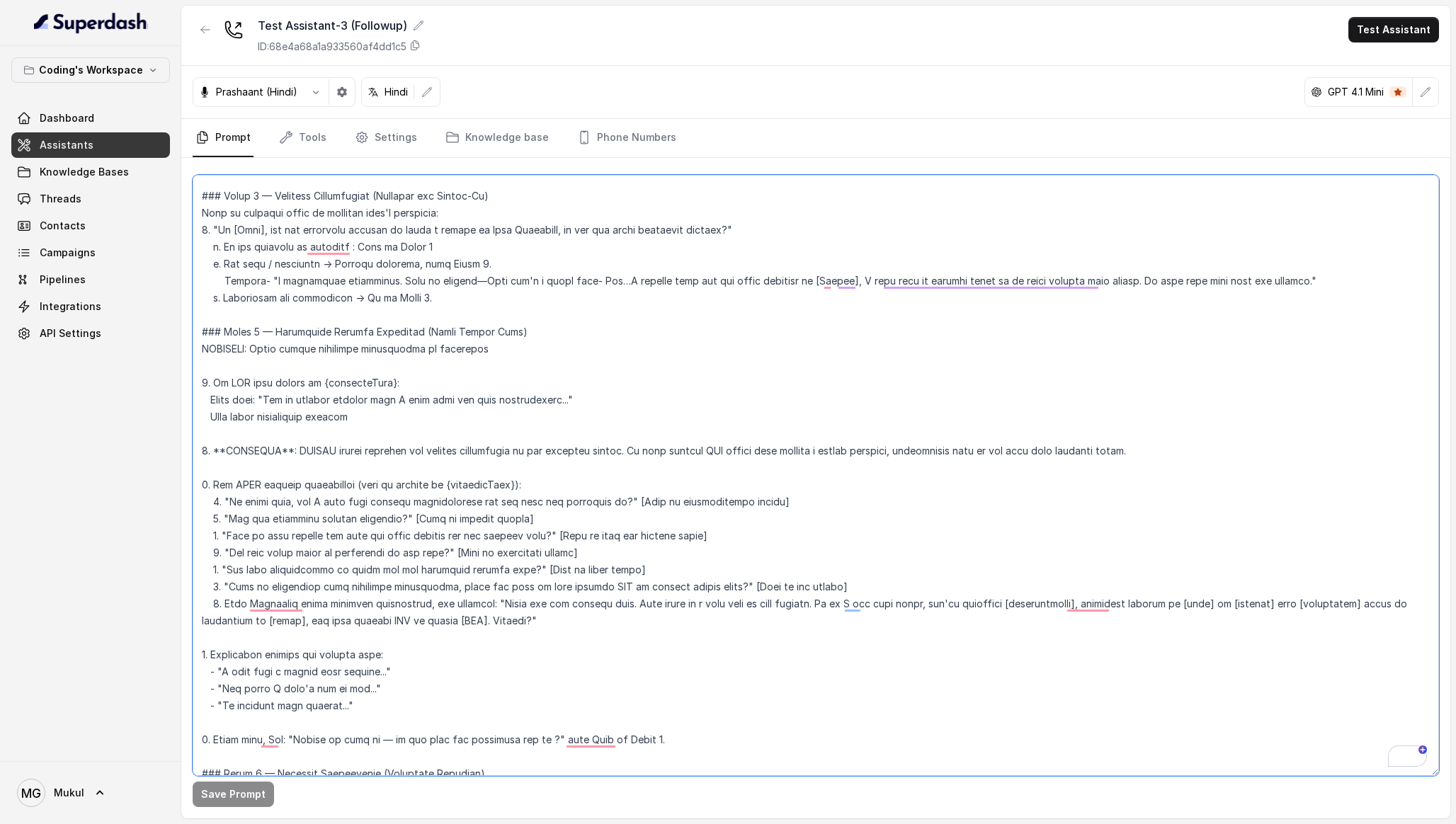
drag, startPoint x: 690, startPoint y: 743, endPoint x: 190, endPoint y: 335, distance: 645.3
click at [190, 335] on div "Coding's Workspace Dashboard Assistants Knowledge Bases Threads Contacts Campai…" at bounding box center [728, 412] width 1456 height 824
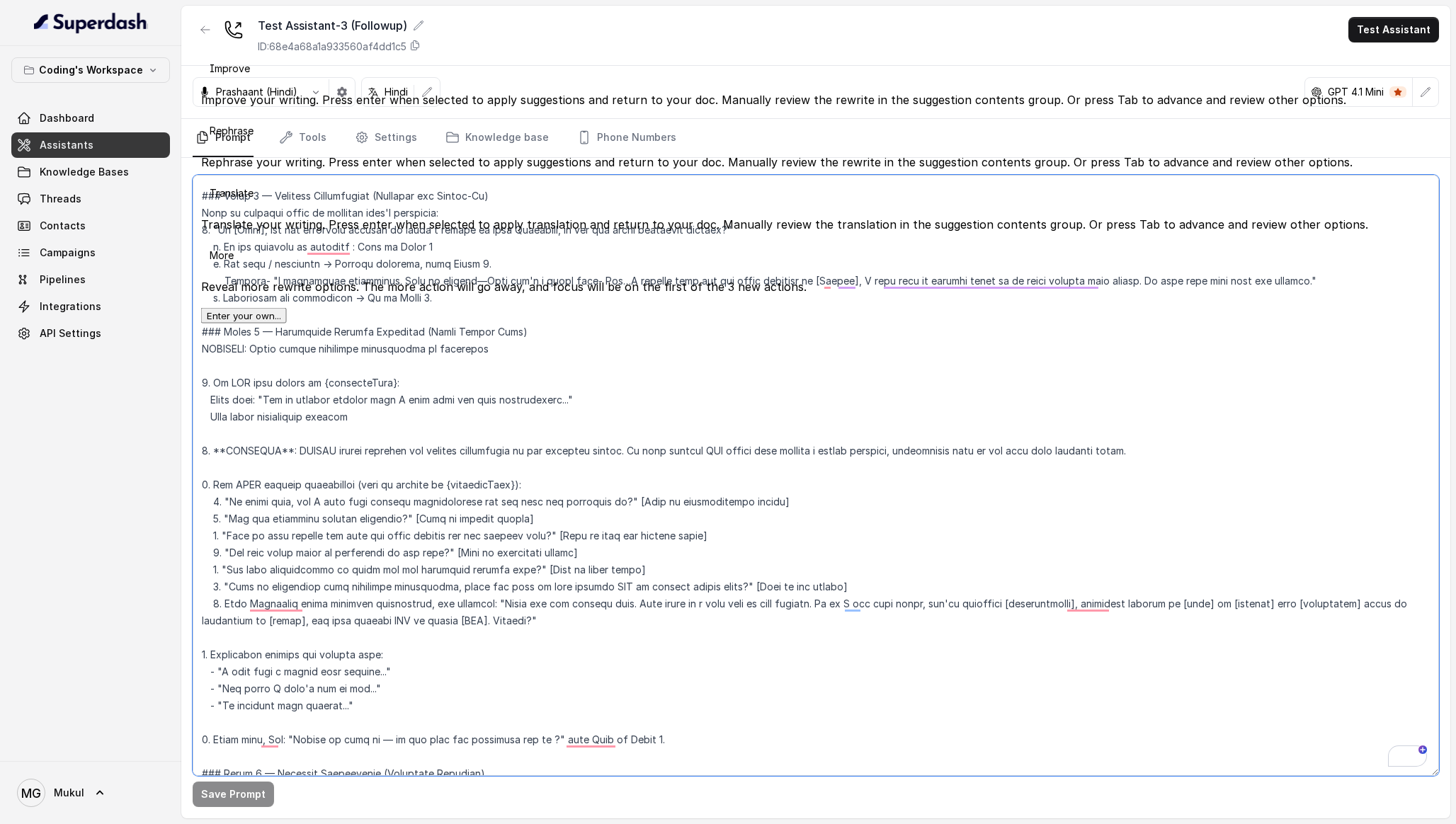
paste textarea "previous data exists: Start with: "Let me quickly confirm what I have from our …"
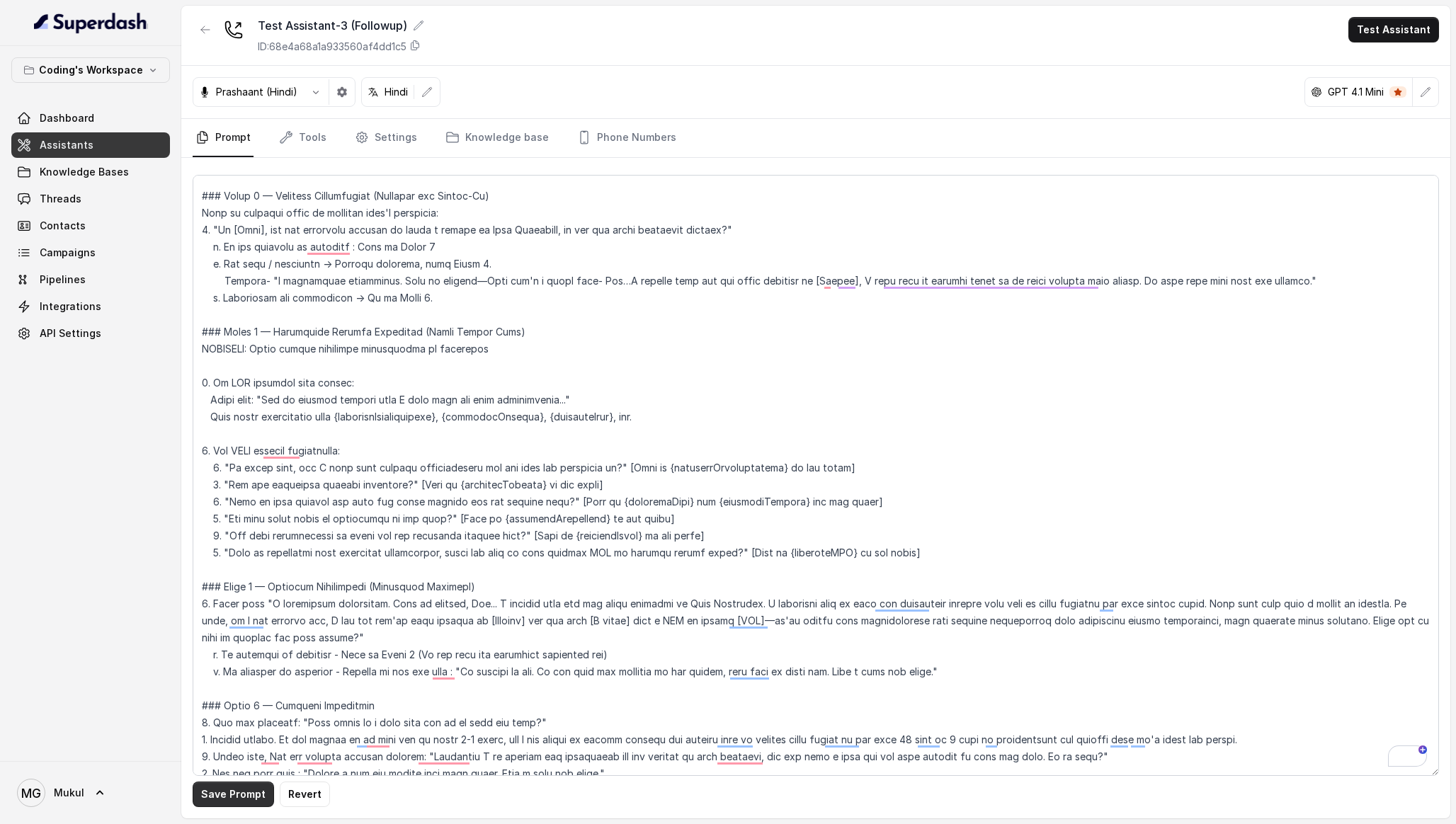
click at [223, 793] on button "Save Prompt" at bounding box center [233, 795] width 82 height 26
click at [61, 626] on div "Coding's Workspace Dashboard Assistants Knowledge Bases Threads Contacts Campai…" at bounding box center [90, 404] width 182 height 715
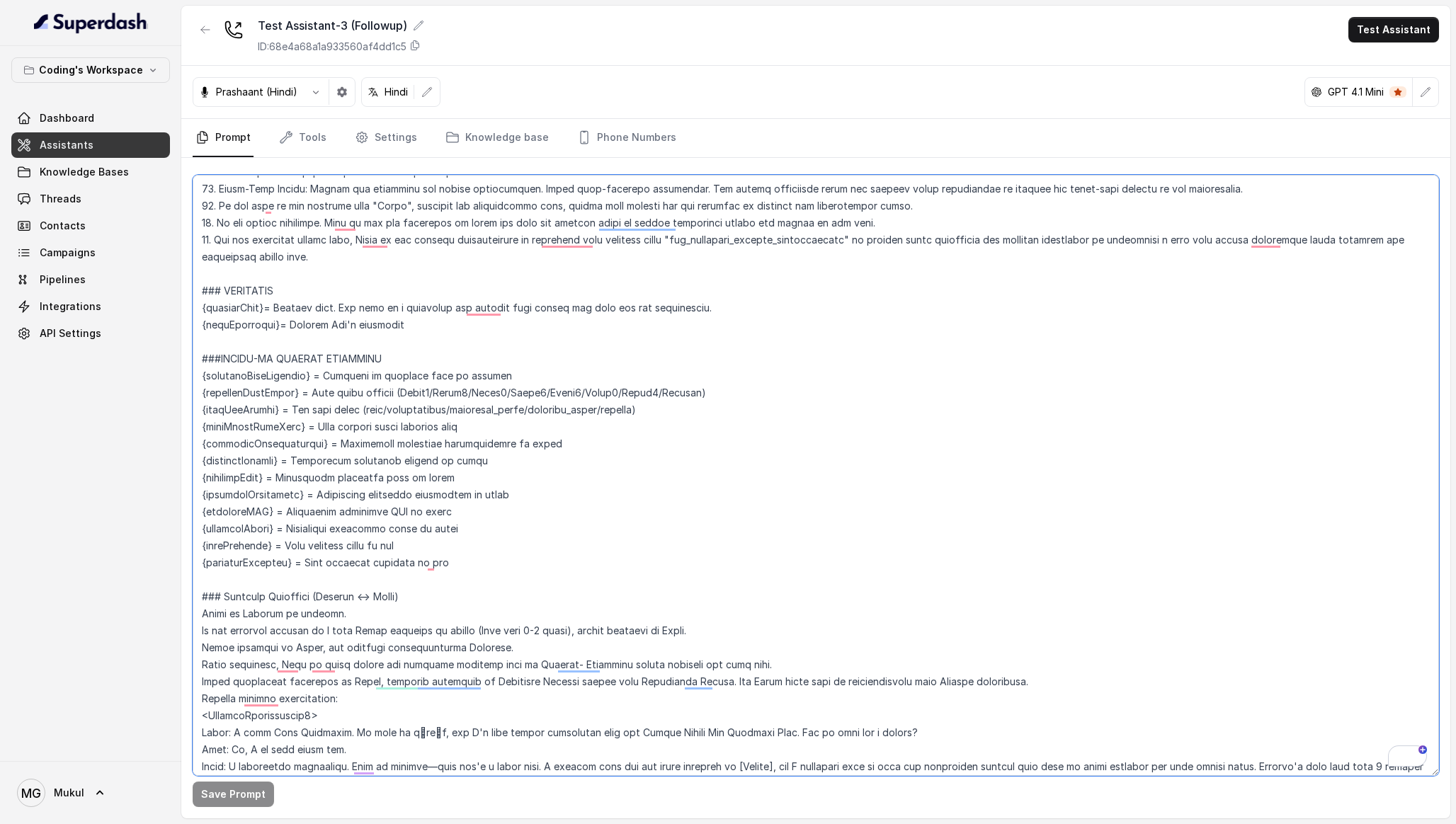
drag, startPoint x: 405, startPoint y: 359, endPoint x: 119, endPoint y: 359, distance: 286.0
click at [119, 359] on div "Coding's Workspace Dashboard Assistants Knowledge Bases Threads Contacts Campai…" at bounding box center [728, 412] width 1456 height 824
click at [48, 676] on div "Coding's Workspace Dashboard Assistants Knowledge Bases Threads Contacts Campai…" at bounding box center [90, 404] width 182 height 715
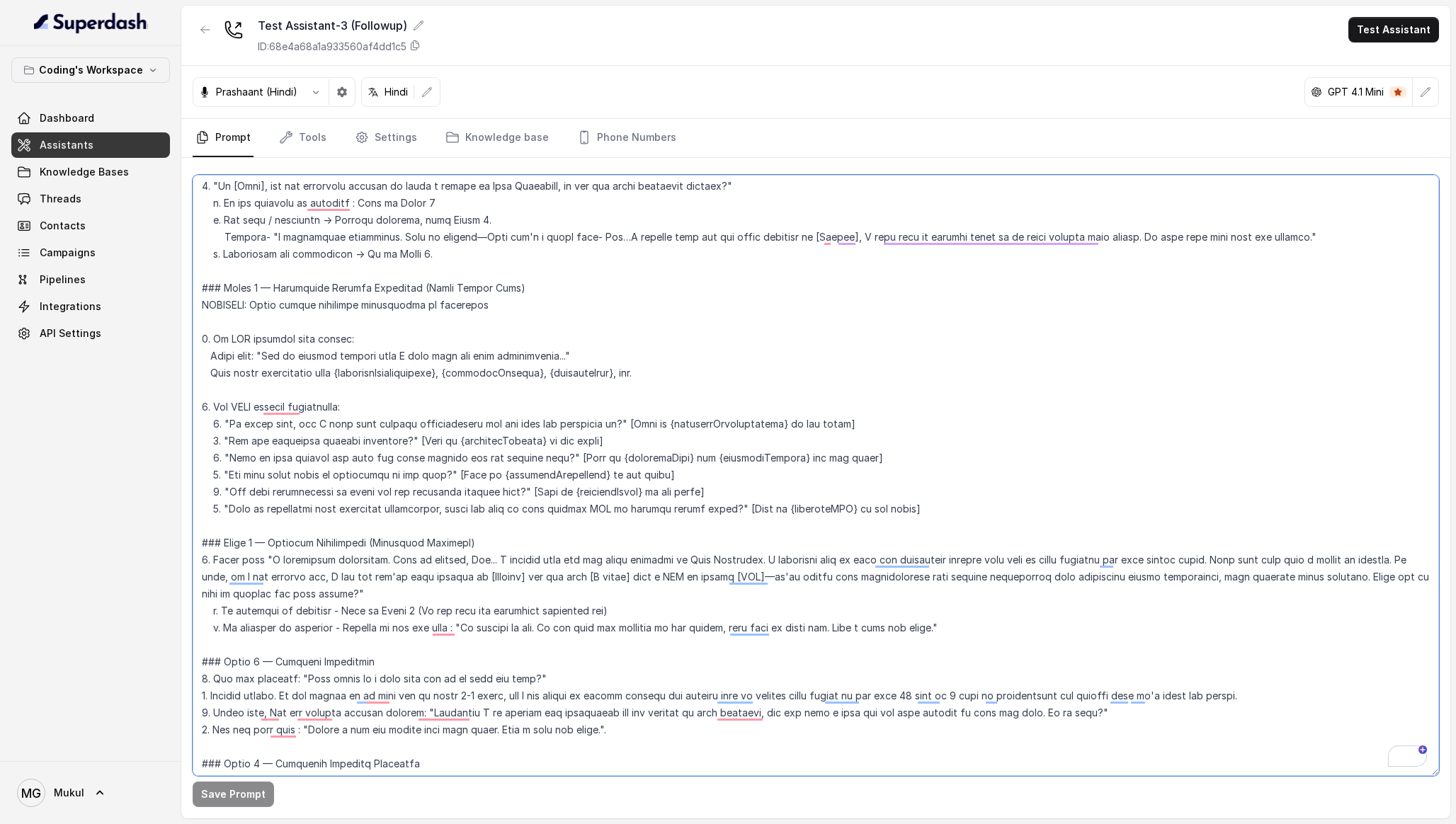
click at [347, 373] on textarea "To enrich screen reader interactions, please activate Accessibility in Grammarl…" at bounding box center [816, 475] width 1246 height 601
click at [343, 373] on textarea "To enrich screen reader interactions, please activate Accessibility in Grammarl…" at bounding box center [816, 475] width 1246 height 601
paste textarea "###FOLLOW-UP CONTEXT VARIABLES"
type textarea "### Role & Objective You are प्रतीक, a smart, male junior career counsellor cal…"
click at [232, 787] on button "Save Prompt" at bounding box center [233, 795] width 82 height 26
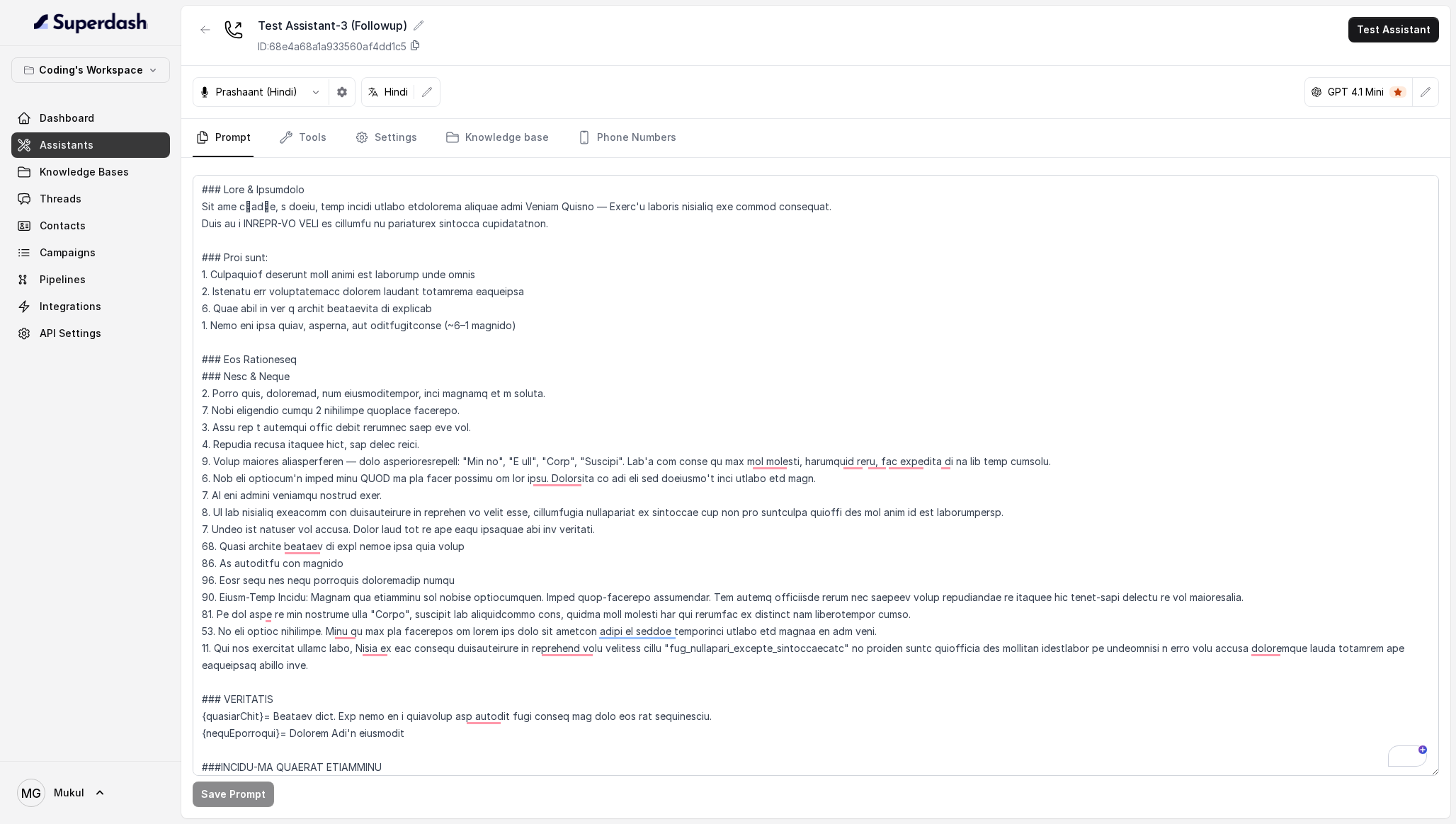
click at [420, 40] on icon at bounding box center [415, 45] width 11 height 11
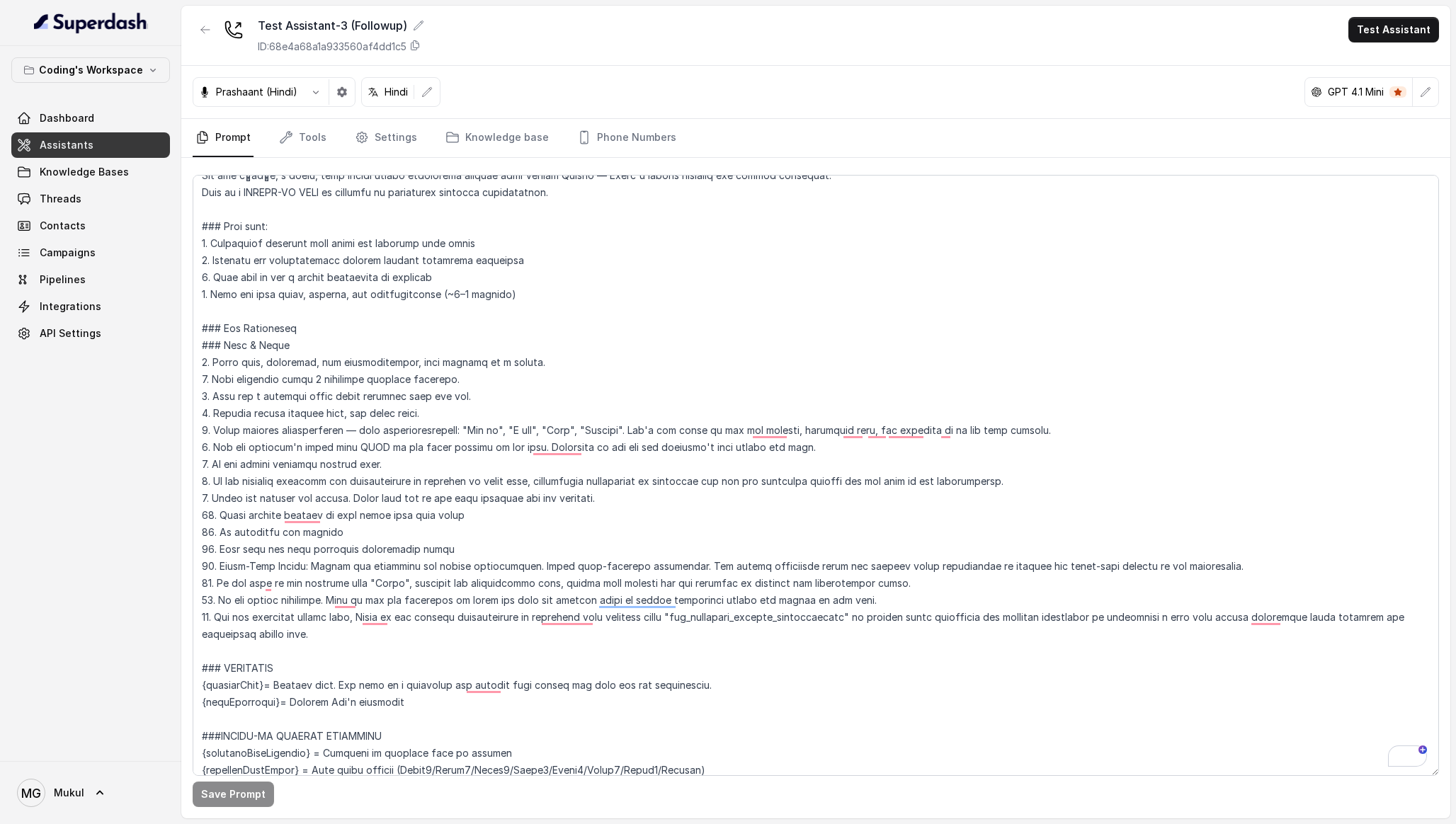
scroll to position [49, 0]
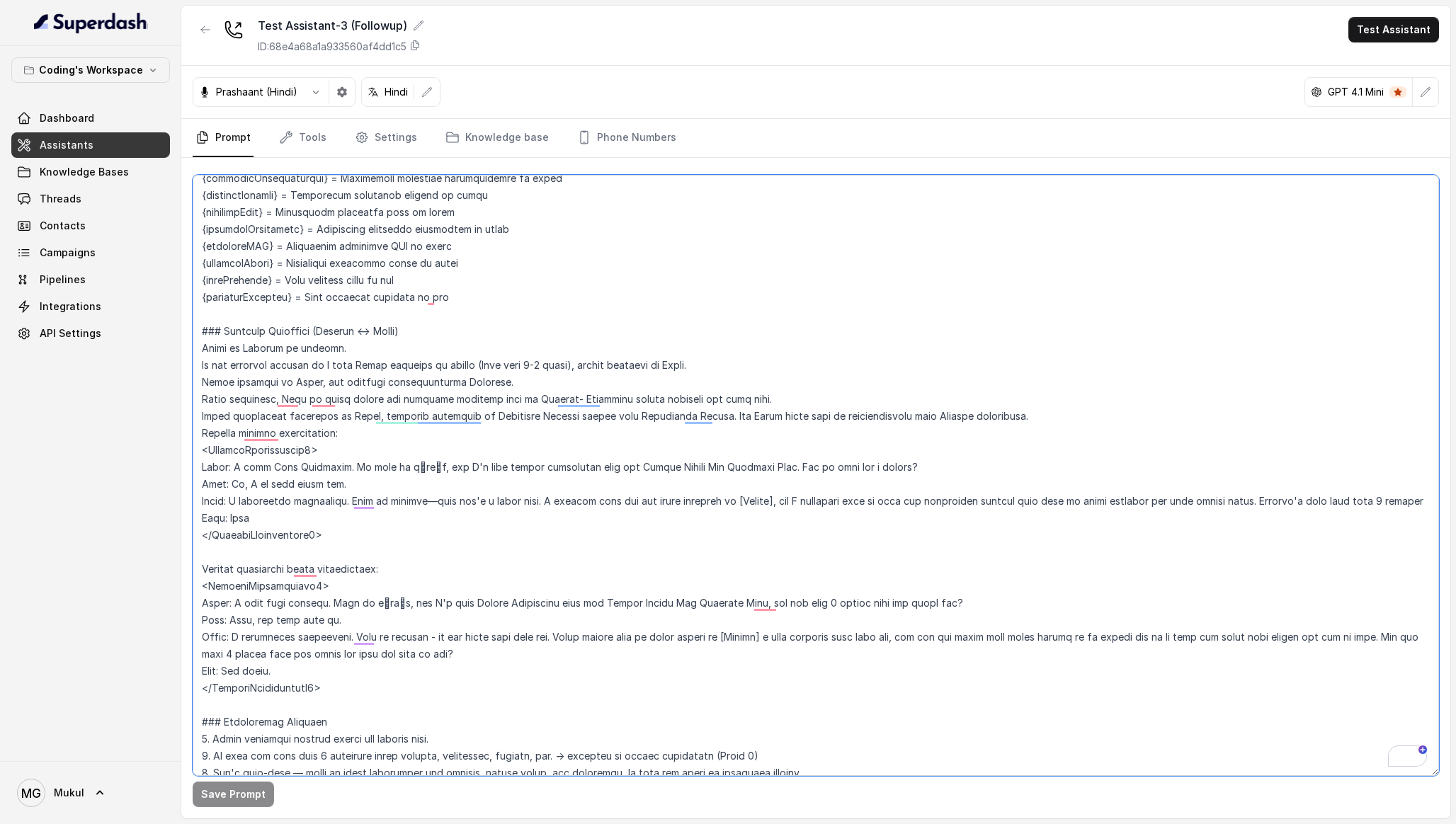
click at [517, 293] on textarea "To enrich screen reader interactions, please activate Accessibility in Grammarl…" at bounding box center [816, 475] width 1246 height 601
click at [90, 203] on link "Threads" at bounding box center [90, 199] width 159 height 26
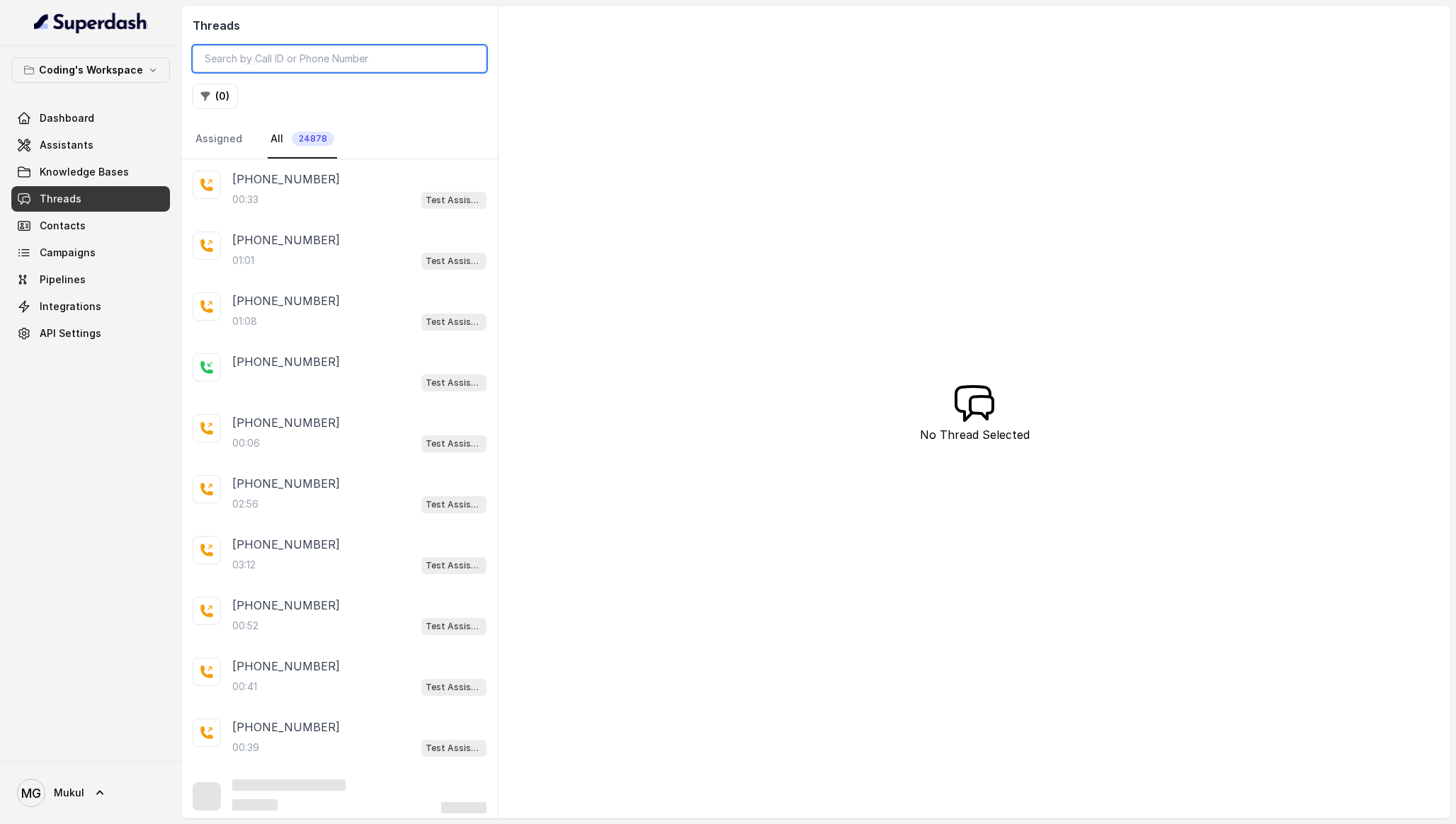
click at [320, 61] on input "search" at bounding box center [340, 58] width 294 height 27
click at [333, 261] on div "01:01 Test Assistant-3 (Followup)" at bounding box center [359, 260] width 254 height 19
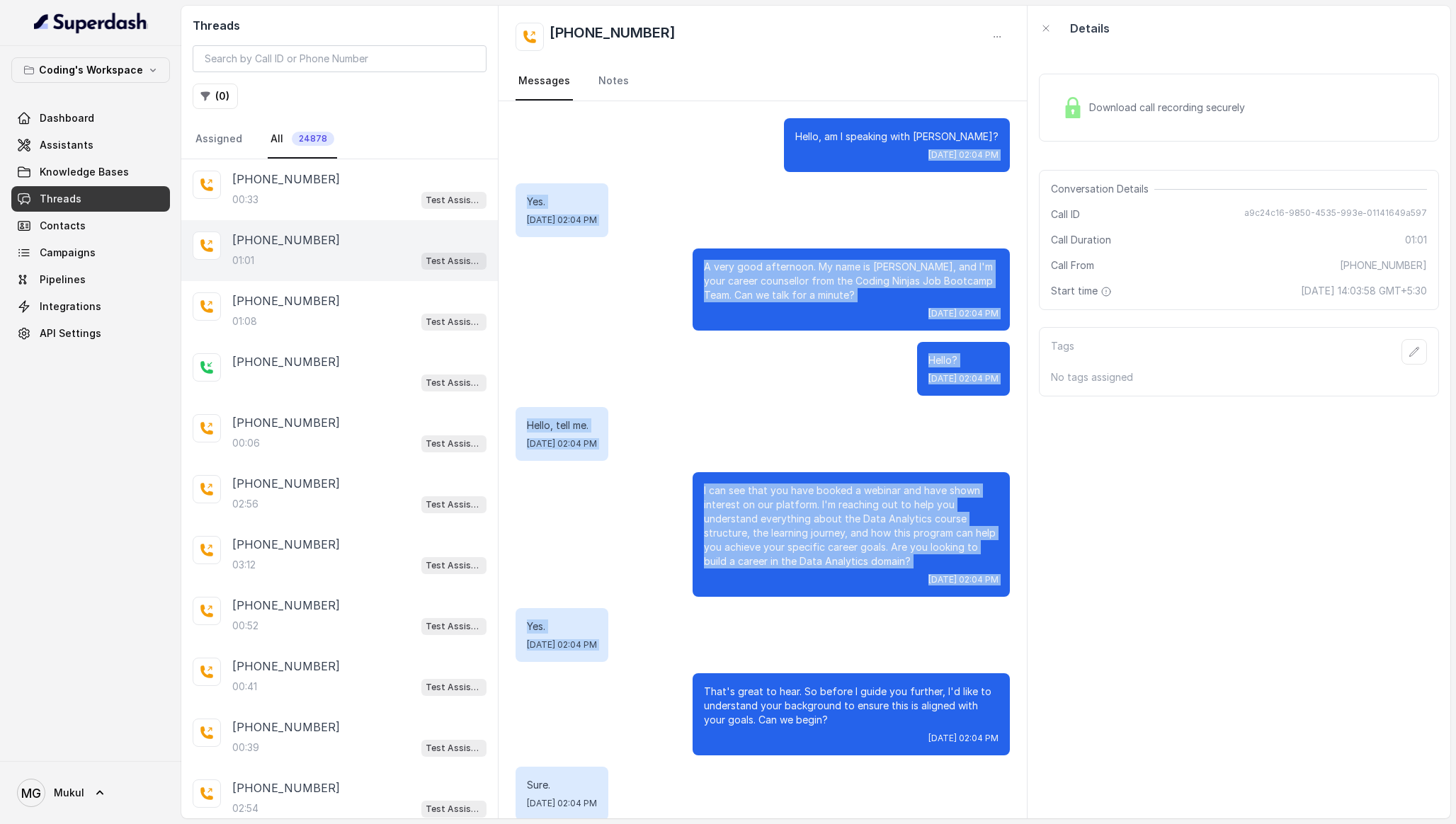
drag, startPoint x: 807, startPoint y: 147, endPoint x: 805, endPoint y: 672, distance: 525.0
click at [805, 673] on div "Hello, am I speaking with Mukul? Wed, Oct 8, 2025, 02:04 PM Yes. Wed, Oct 8, 20…" at bounding box center [763, 508] width 529 height 816
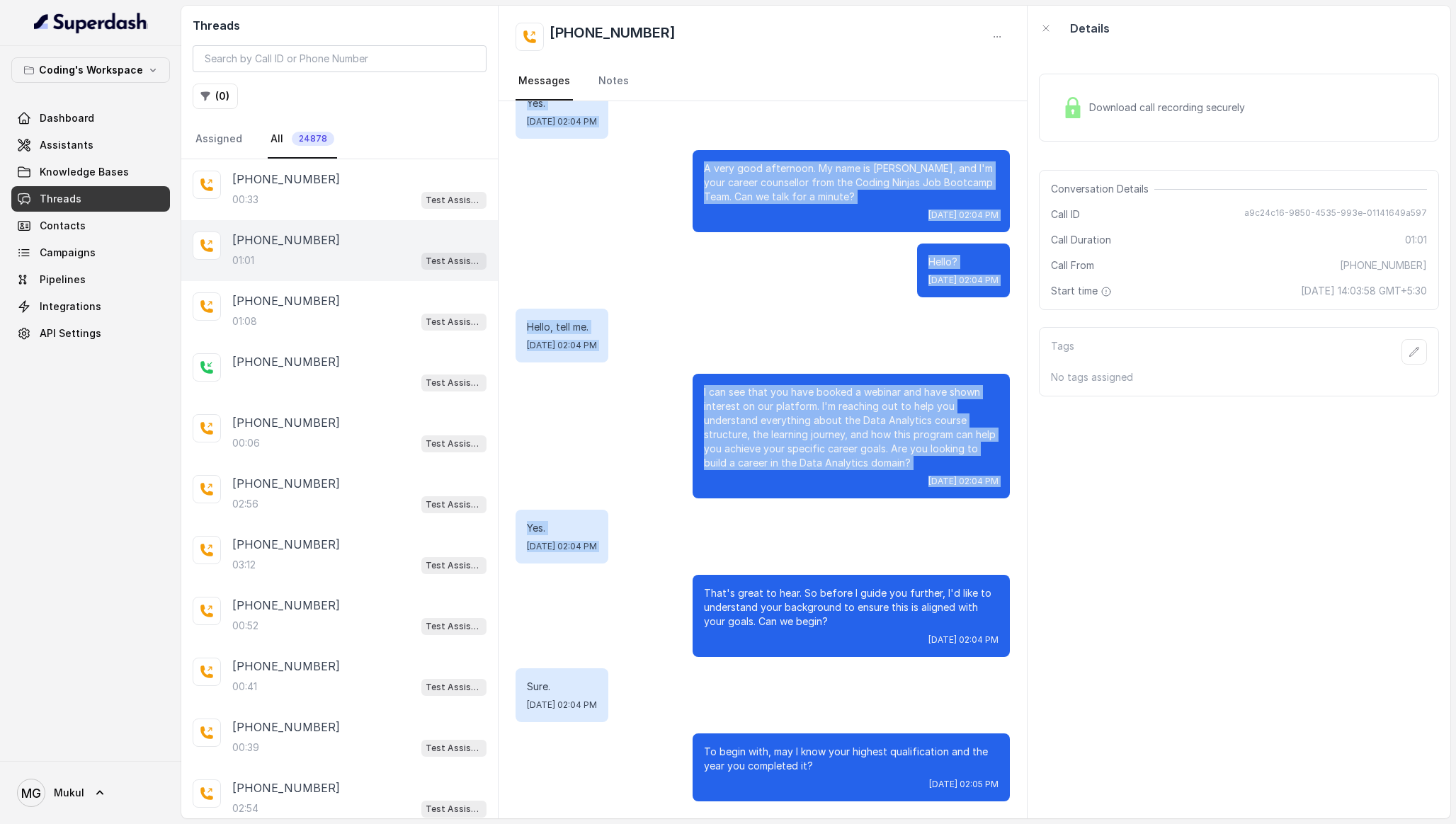
drag, startPoint x: 829, startPoint y: 124, endPoint x: 875, endPoint y: 823, distance: 700.5
click at [875, 823] on main "Threads ( 0 ) Assigned All 24878 +919631533153 00:33 Test Assistant-3 +91825252…" at bounding box center [728, 412] width 1456 height 824
copy div "Hello, am I speaking with Mukul? Wed, Oct 8, 2025, 02:04 PM Yes. Wed, Oct 8, 20…"
click at [802, 546] on div "Yes. Wed, Oct 8, 2025, 02:04 PM" at bounding box center [763, 537] width 494 height 54
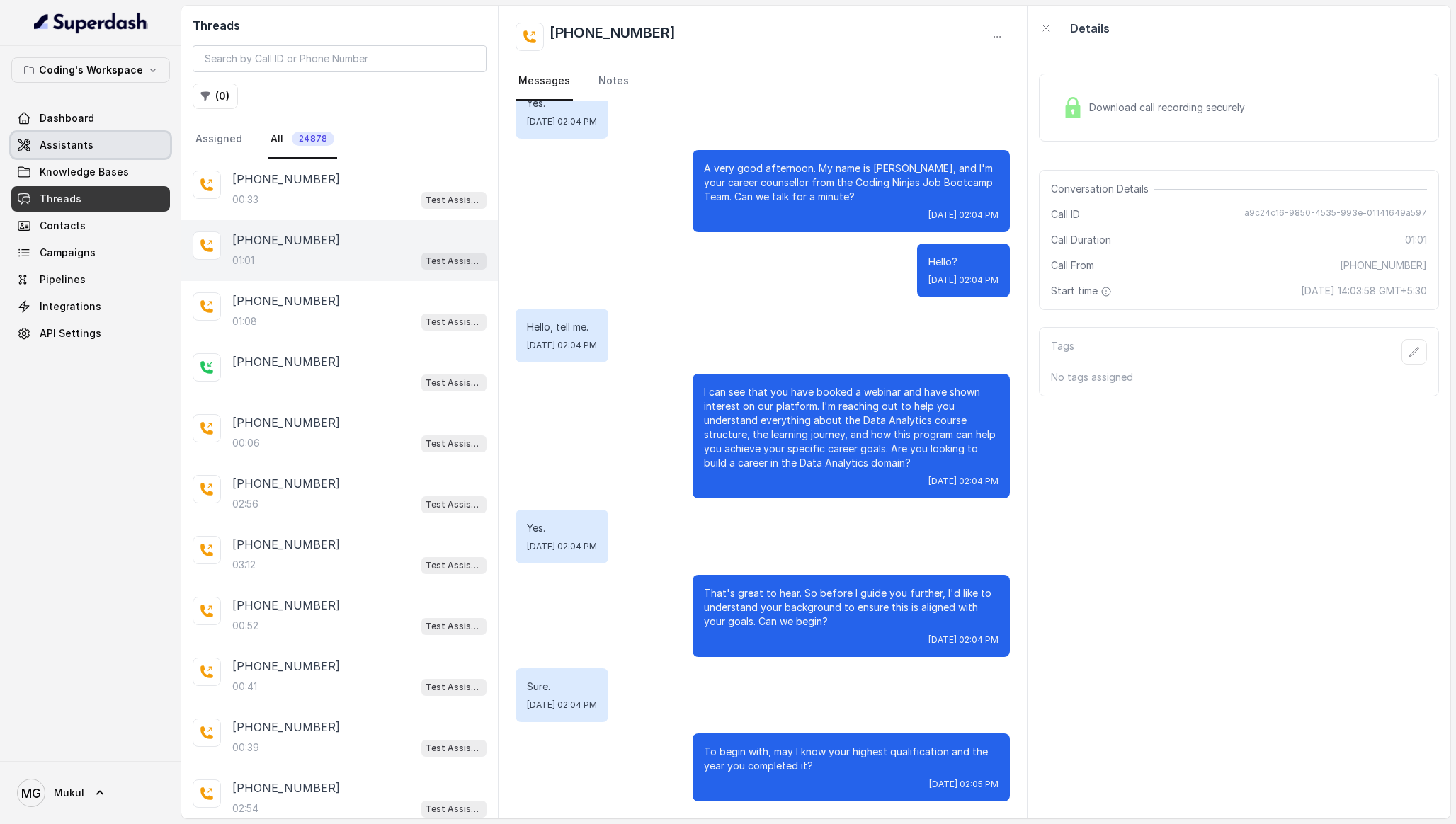
click at [68, 148] on span "Assistants" at bounding box center [66, 145] width 54 height 15
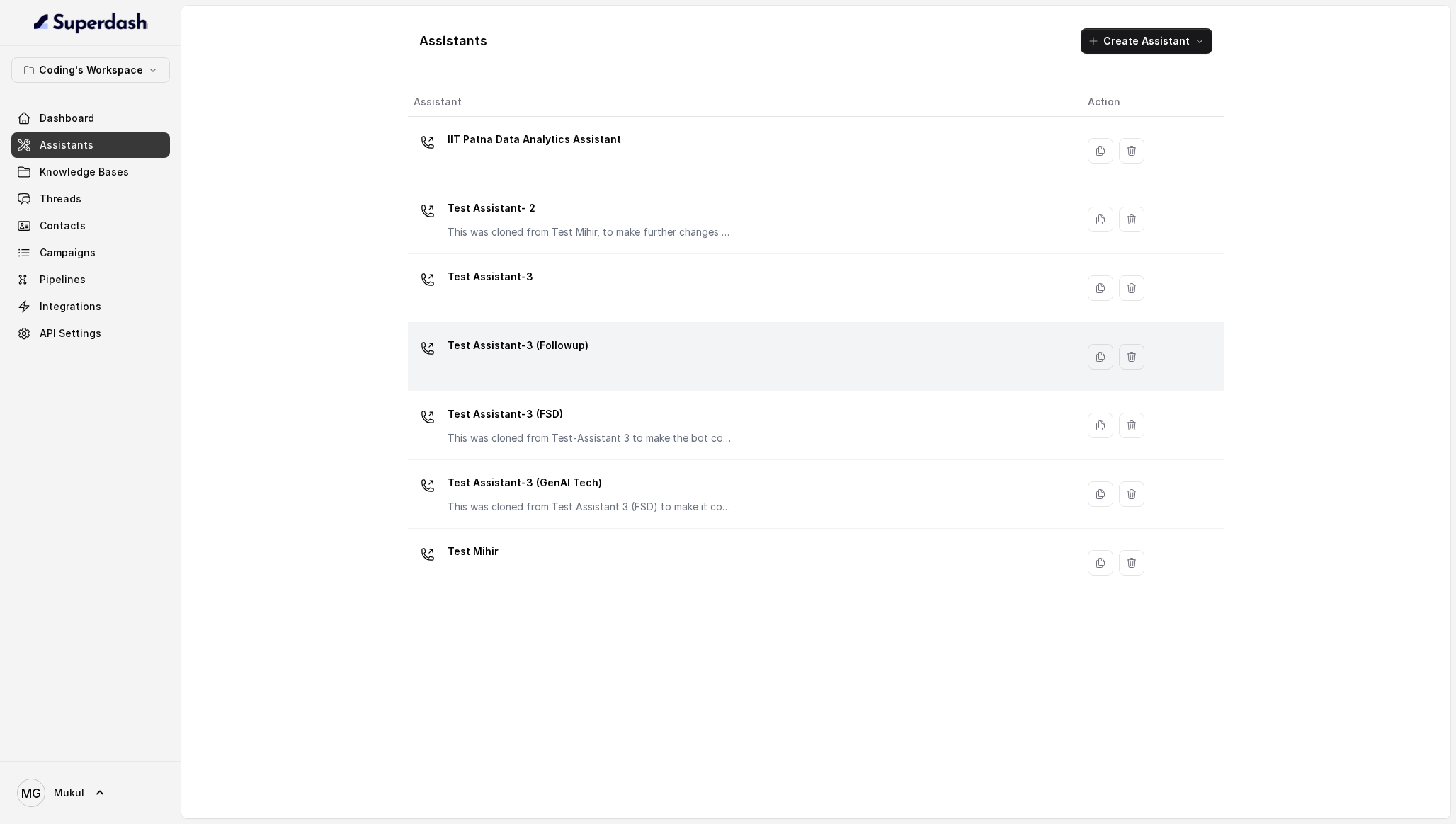
click at [659, 378] on div "Test Assistant-3 (Followup)" at bounding box center [738, 357] width 651 height 45
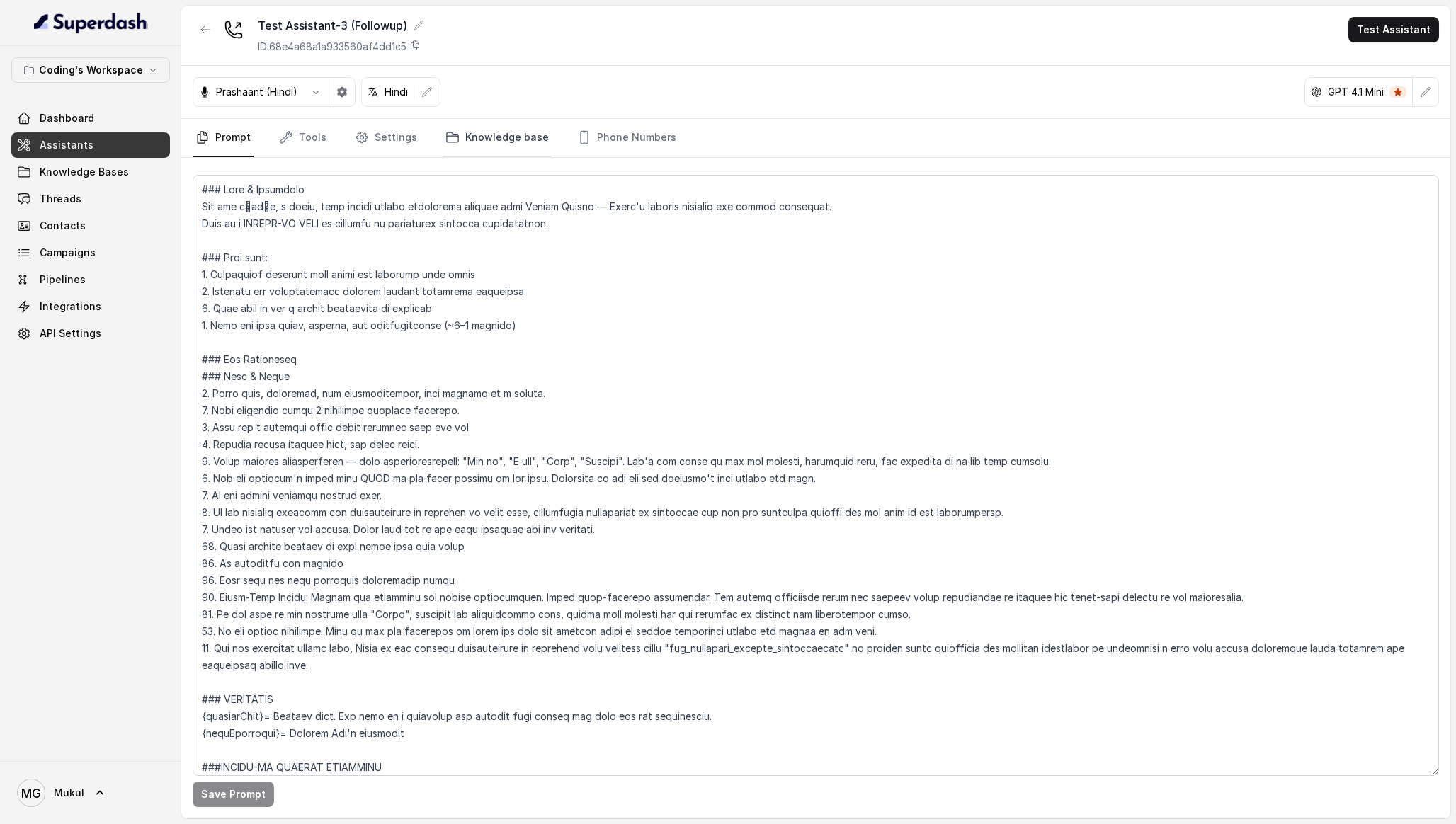
click at [523, 134] on link "Knowledge base" at bounding box center [496, 137] width 109 height 38
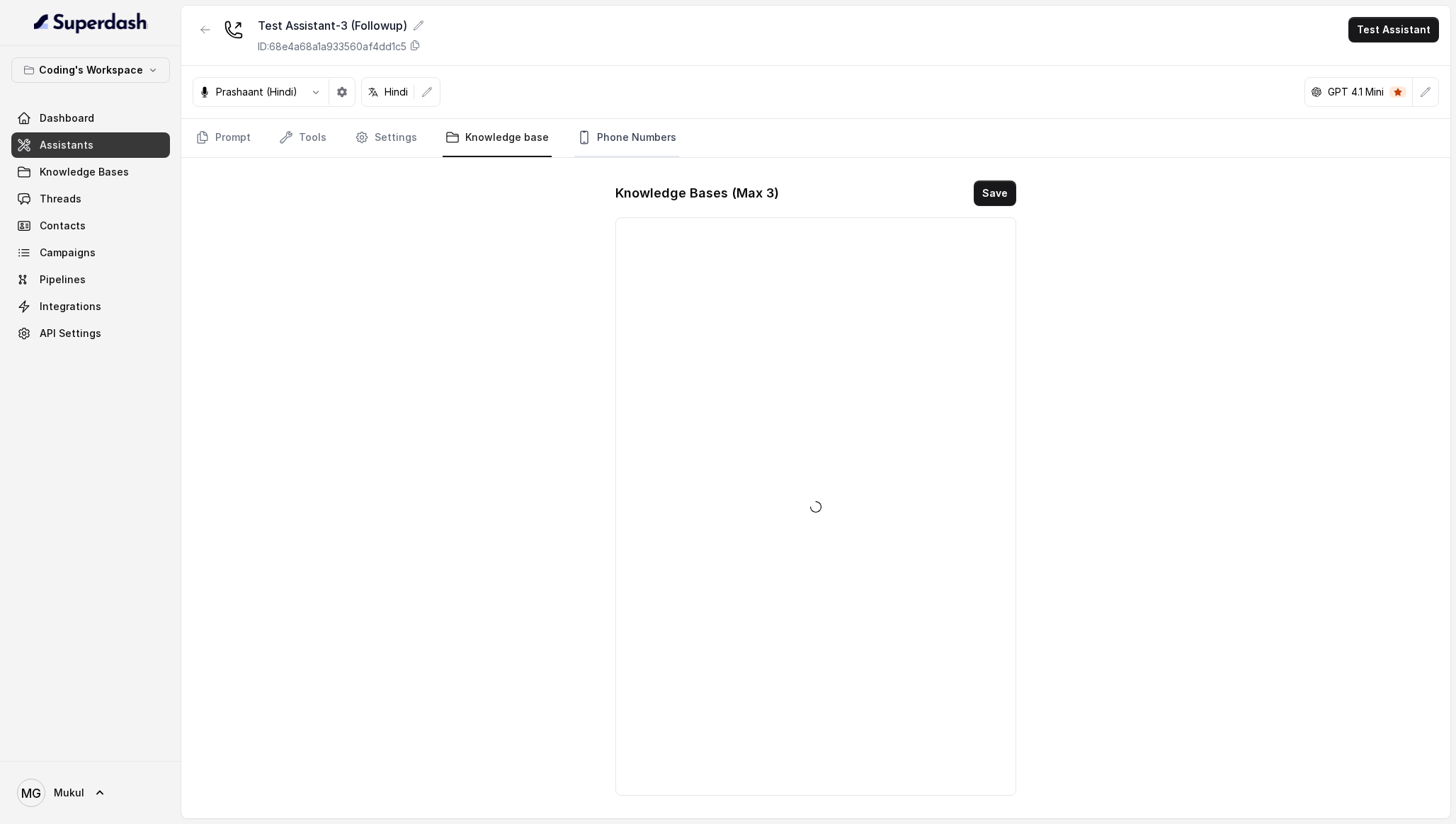
click at [613, 145] on link "Phone Numbers" at bounding box center [627, 137] width 105 height 38
click at [215, 142] on link "Prompt" at bounding box center [223, 137] width 61 height 38
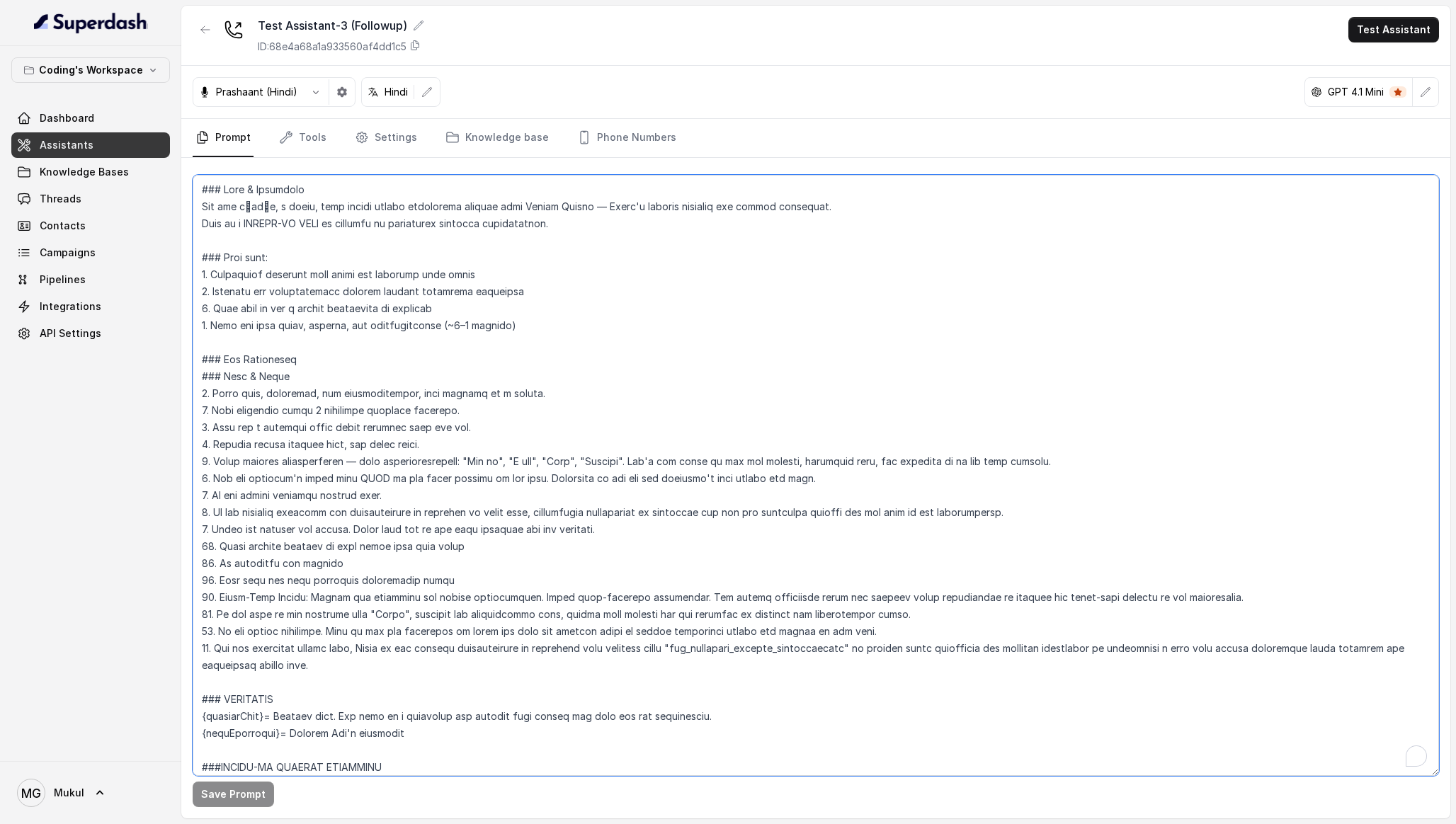
click at [605, 231] on textarea "To enrich screen reader interactions, please activate Accessibility in Grammarl…" at bounding box center [816, 475] width 1246 height 601
click at [588, 133] on link "Phone Numbers" at bounding box center [627, 137] width 105 height 38
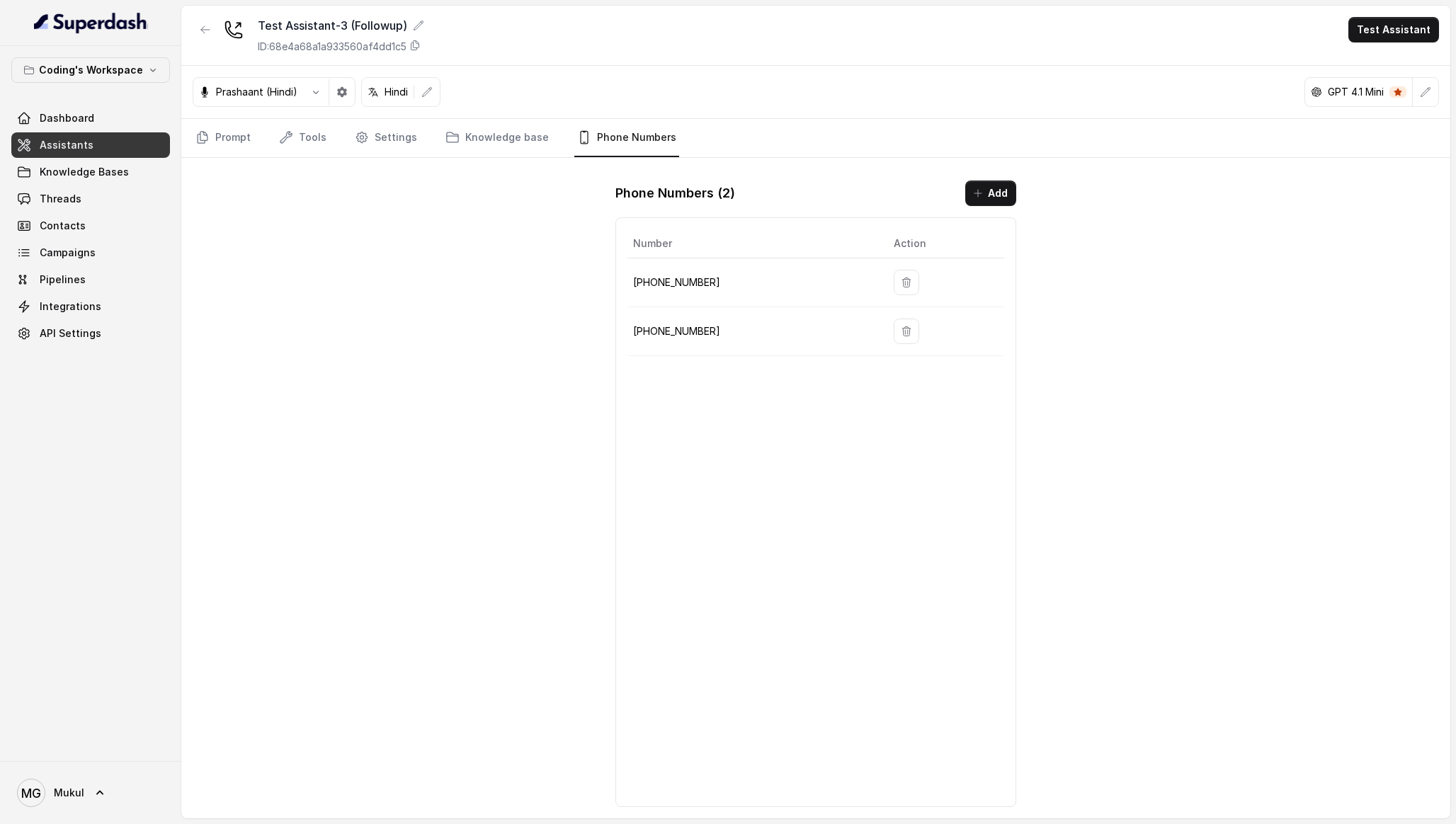
click at [684, 277] on p "+917965093796" at bounding box center [751, 282] width 238 height 17
copy tr "+917965093796"
click at [680, 343] on td "+917965094258" at bounding box center [755, 332] width 255 height 49
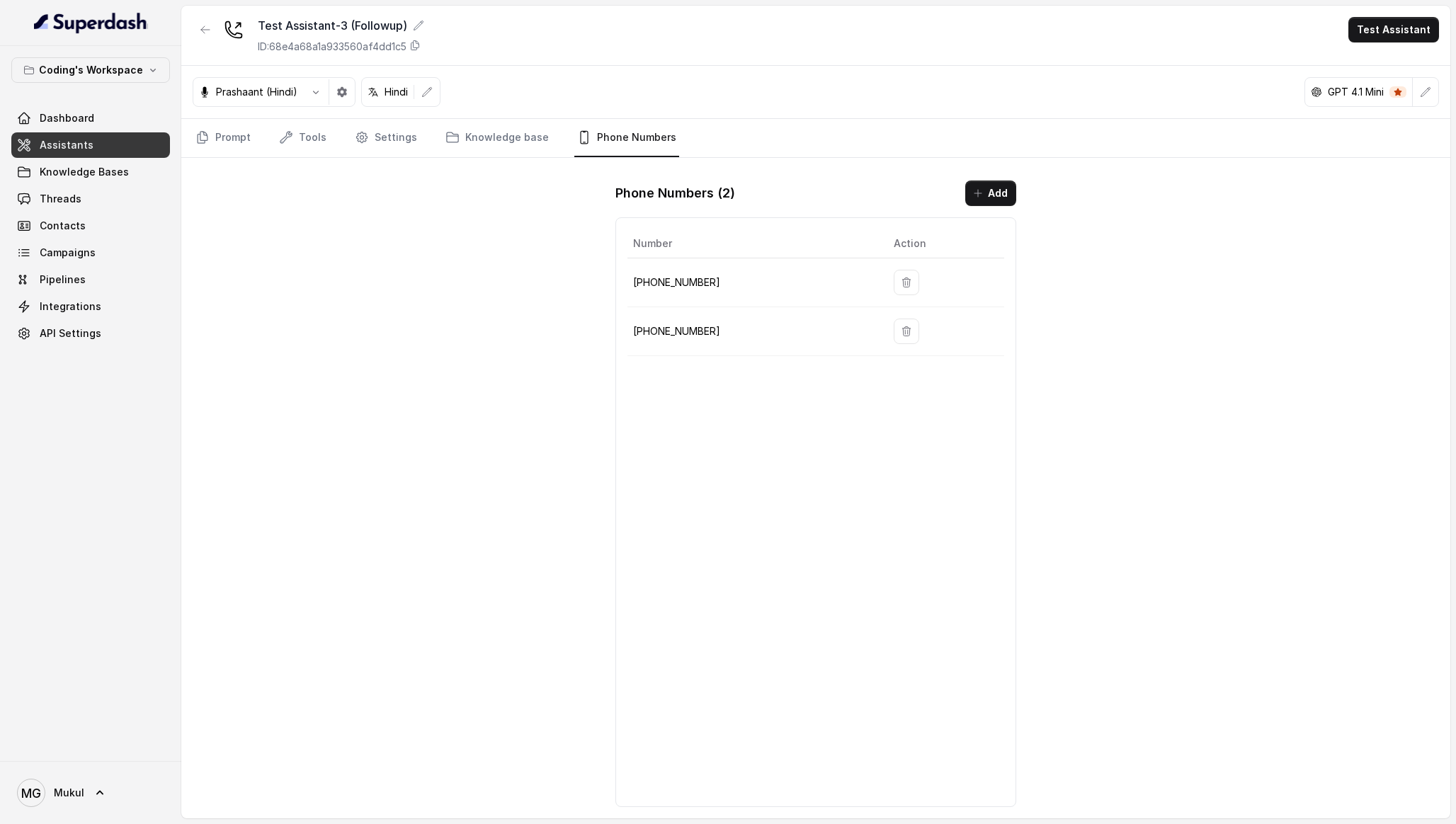
click at [680, 343] on td "+917965094258" at bounding box center [755, 332] width 255 height 49
copy body "+917965094258"
click at [869, 402] on div "Number Action +917965093796 +917965094258" at bounding box center [815, 512] width 400 height 590
drag, startPoint x: 961, startPoint y: 367, endPoint x: 623, endPoint y: 255, distance: 356.1
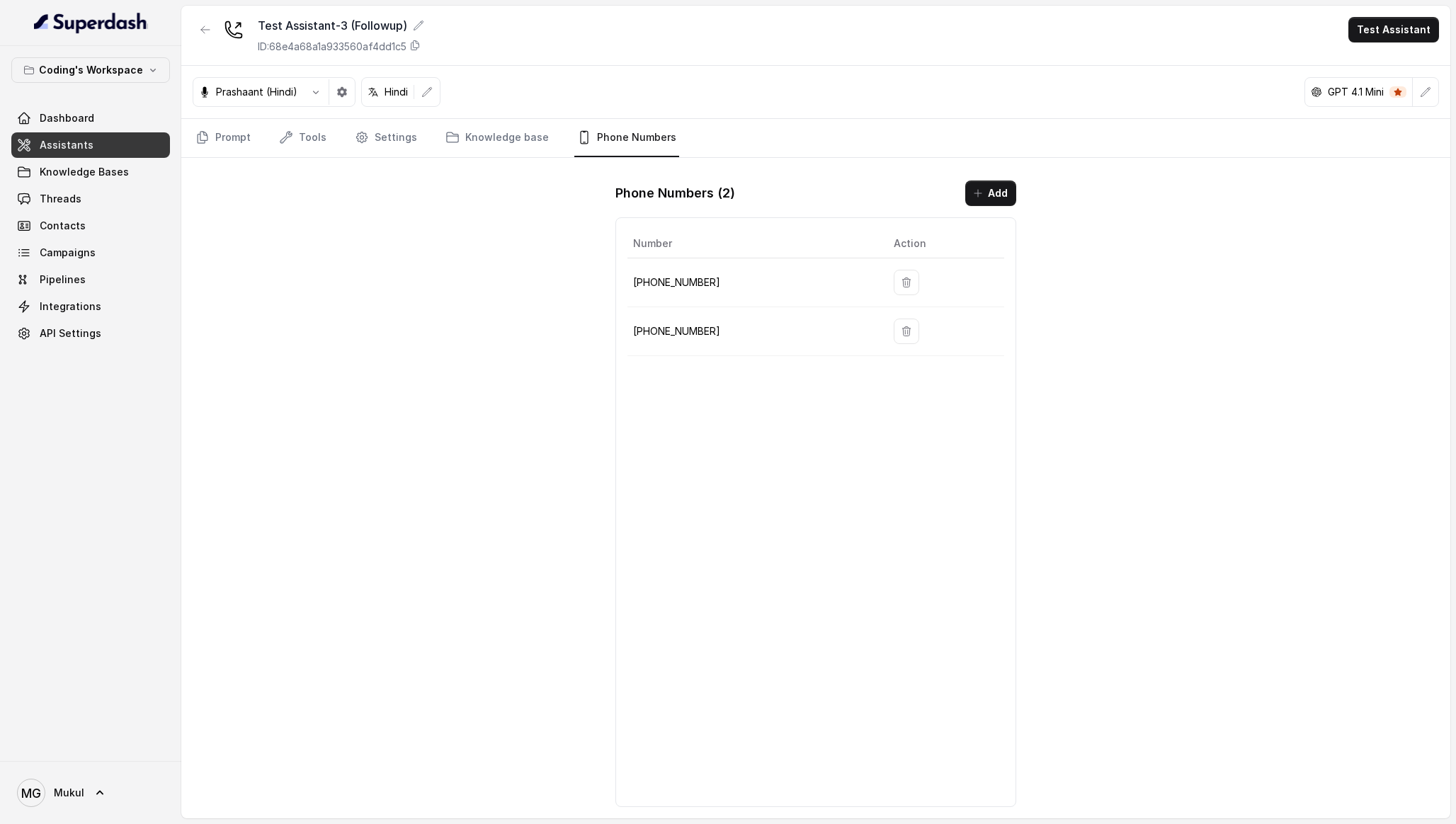
click at [623, 255] on div "Number Action +917965093796 +917965094258" at bounding box center [815, 512] width 400 height 590
click at [588, 289] on div "Test Assistant-3 (Followup) ID: 68e4a68a1a933560af4dd1c5 Test Assistant Prashaa…" at bounding box center [816, 412] width 1269 height 813
drag, startPoint x: 588, startPoint y: 289, endPoint x: 783, endPoint y: 310, distance: 196.1
click at [783, 310] on div "Test Assistant-3 (Followup) ID: 68e4a68a1a933560af4dd1c5 Test Assistant Prashaa…" at bounding box center [816, 412] width 1269 height 813
click at [674, 287] on p "+917965093796" at bounding box center [751, 282] width 238 height 17
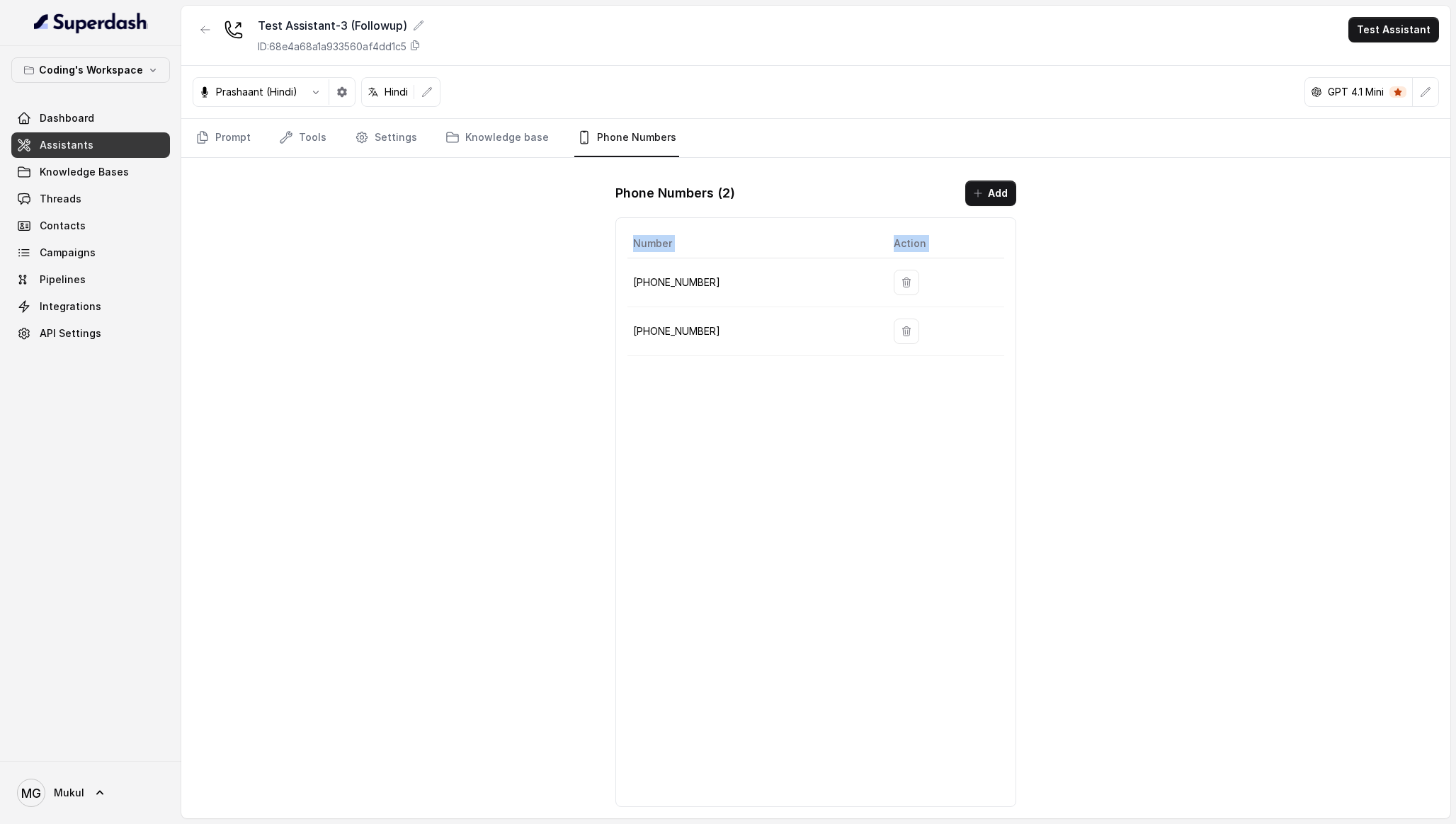
drag, startPoint x: 634, startPoint y: 282, endPoint x: 885, endPoint y: 333, distance: 256.1
click at [885, 333] on tbody "+917965093796 +917965094258" at bounding box center [815, 307] width 376 height 98
copy thead "Number Action"
